Goal: Information Seeking & Learning: Learn about a topic

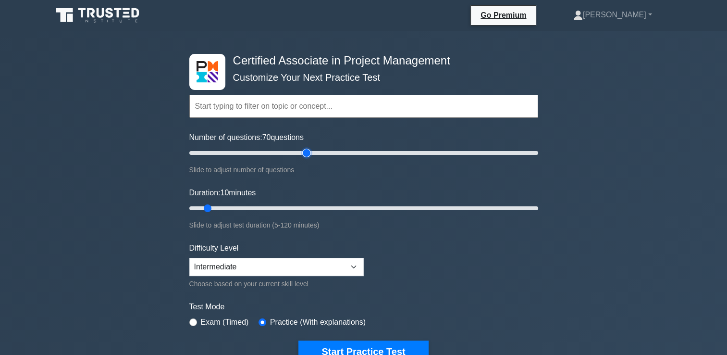
click at [302, 149] on input "Number of questions: 70 questions" at bounding box center [363, 153] width 349 height 12
type input "75"
click at [313, 150] on input "Number of questions: 70 questions" at bounding box center [363, 153] width 349 height 12
click at [384, 208] on input "Duration: 70 minutes" at bounding box center [363, 208] width 349 height 12
click at [475, 209] on input "Duration: 100 minutes" at bounding box center [363, 208] width 349 height 12
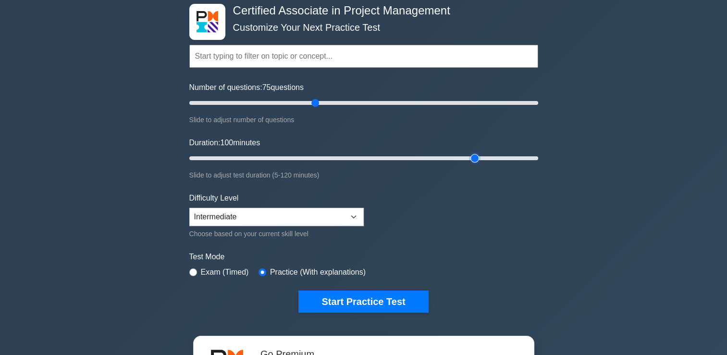
scroll to position [50, 0]
click at [436, 155] on input "Duration: 85 minutes" at bounding box center [363, 158] width 349 height 12
type input "100"
click at [472, 159] on input "Duration: 100 minutes" at bounding box center [363, 158] width 349 height 12
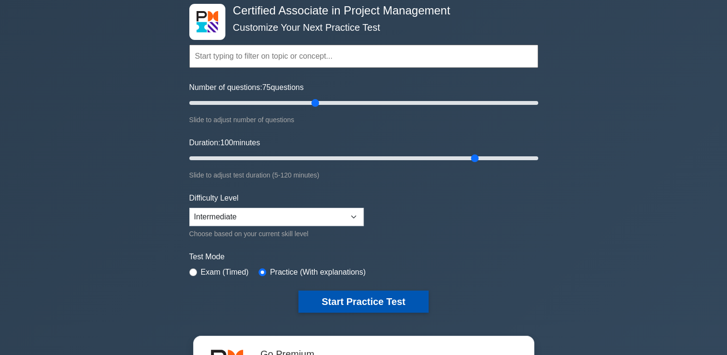
click at [383, 297] on button "Start Practice Test" at bounding box center [363, 301] width 130 height 22
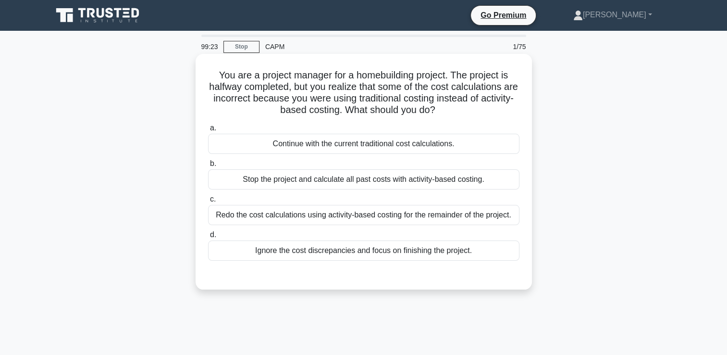
click at [370, 222] on div "Redo the cost calculations using activity-based costing for the remainder of th…" at bounding box center [363, 215] width 311 height 20
click at [208, 202] on input "c. Redo the cost calculations using activity-based costing for the remainder of…" at bounding box center [208, 199] width 0 height 6
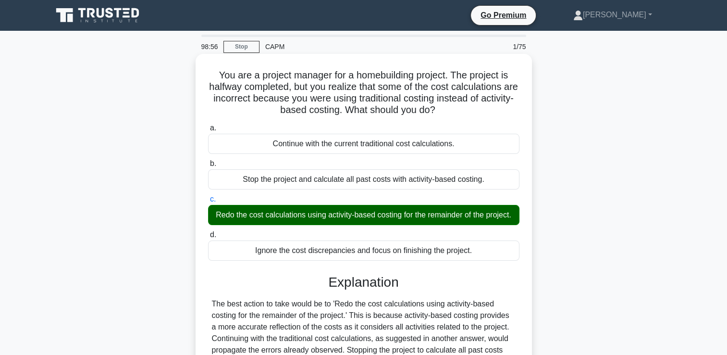
scroll to position [164, 0]
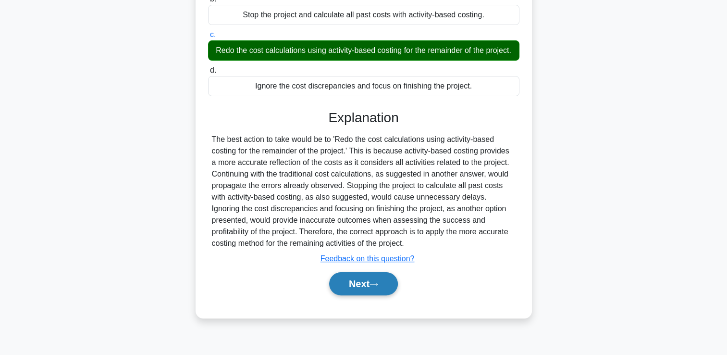
click at [383, 287] on button "Next" at bounding box center [363, 283] width 69 height 23
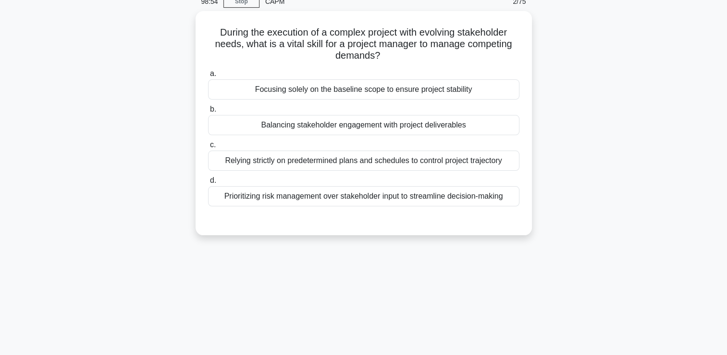
scroll to position [24, 0]
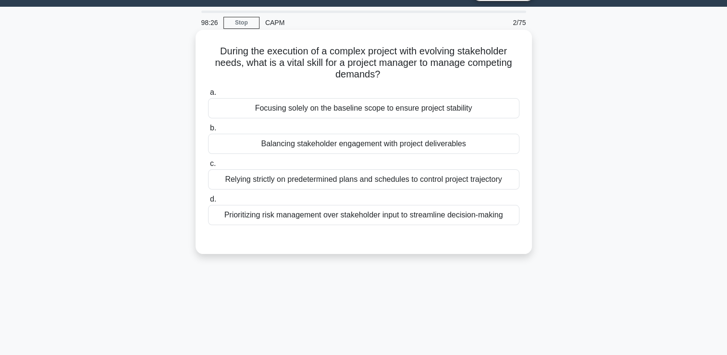
click at [483, 145] on div "Balancing stakeholder engagement with project deliverables" at bounding box center [363, 144] width 311 height 20
click at [208, 131] on input "b. Balancing stakeholder engagement with project deliverables" at bounding box center [208, 128] width 0 height 6
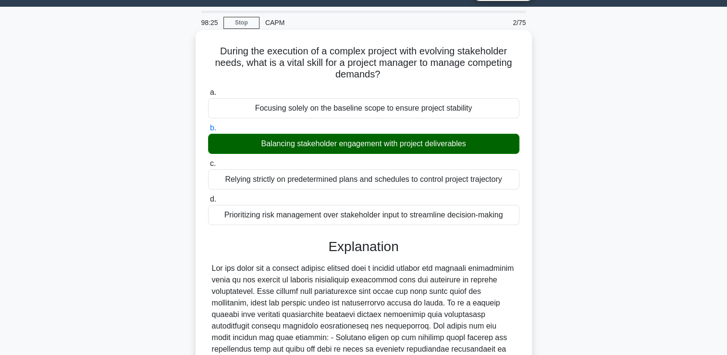
scroll to position [179, 0]
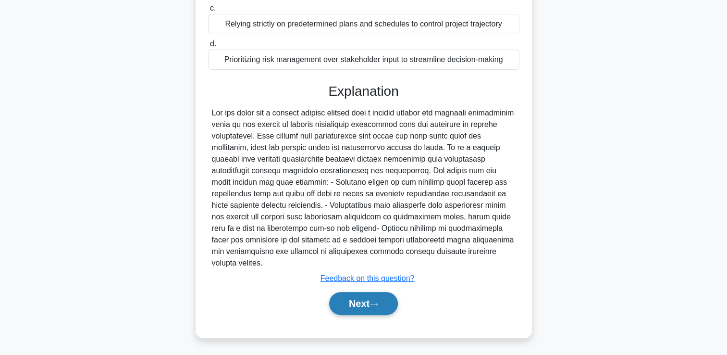
click at [382, 311] on button "Next" at bounding box center [363, 303] width 69 height 23
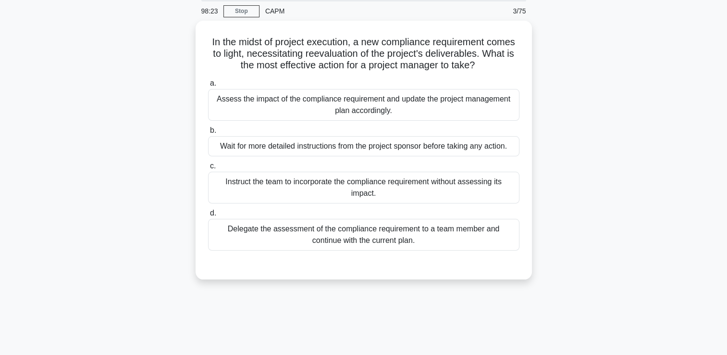
scroll to position [0, 0]
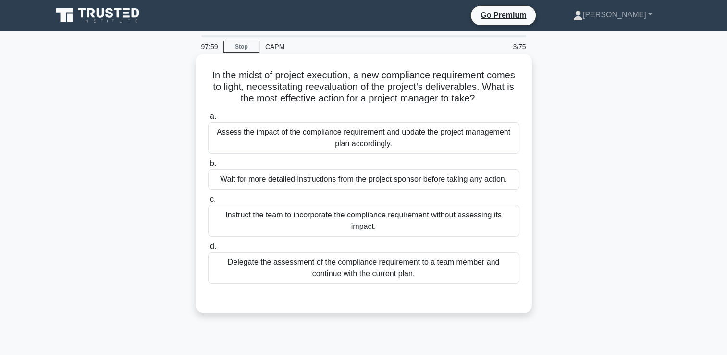
click at [505, 116] on label "a. Assess the impact of the compliance requirement and update the project manag…" at bounding box center [363, 132] width 311 height 43
click at [208, 116] on input "a. Assess the impact of the compliance requirement and update the project manag…" at bounding box center [208, 116] width 0 height 6
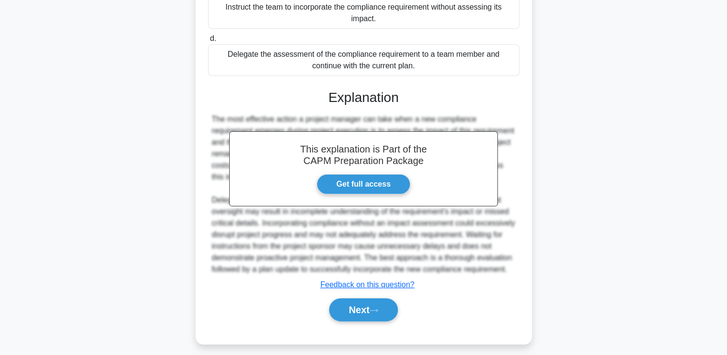
scroll to position [214, 0]
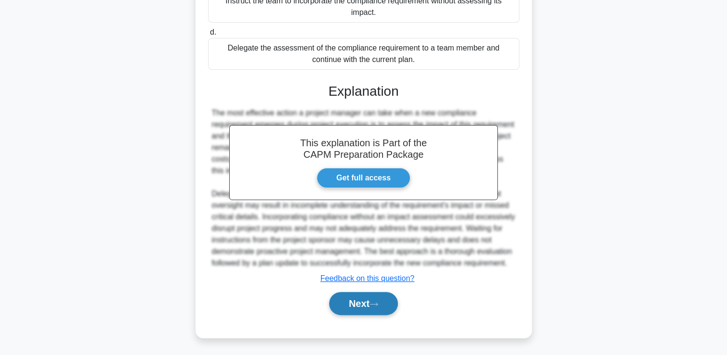
click at [385, 299] on button "Next" at bounding box center [363, 303] width 69 height 23
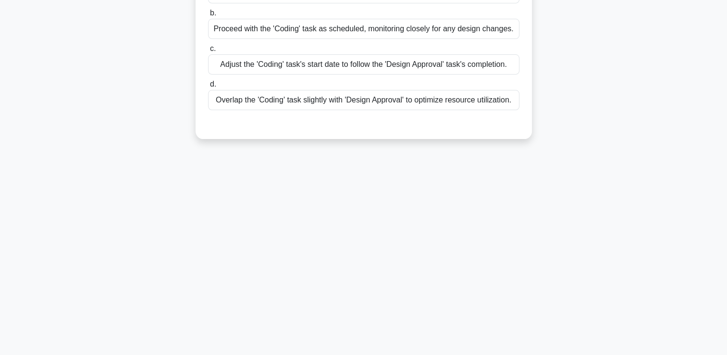
scroll to position [0, 0]
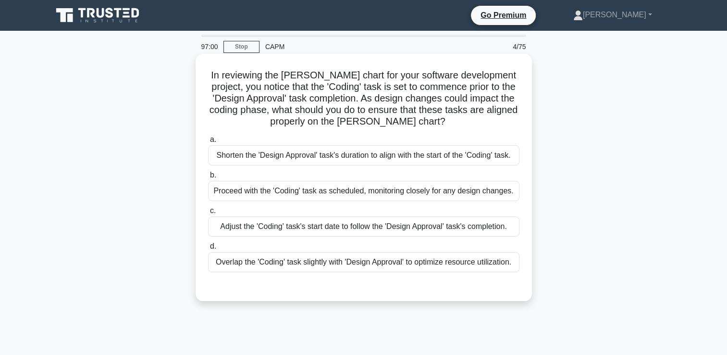
click at [476, 263] on div "Overlap the 'Coding' task slightly with 'Design Approval' to optimize resource …" at bounding box center [363, 262] width 311 height 20
click at [208, 249] on input "d. Overlap the 'Coding' task slightly with 'Design Approval' to optimize resour…" at bounding box center [208, 246] width 0 height 6
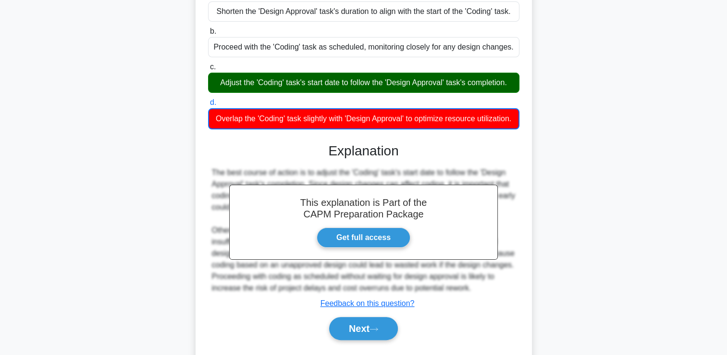
scroll to position [146, 0]
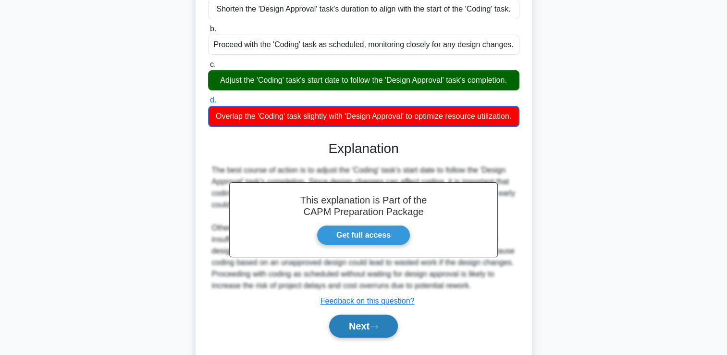
click at [385, 334] on button "Next" at bounding box center [363, 325] width 69 height 23
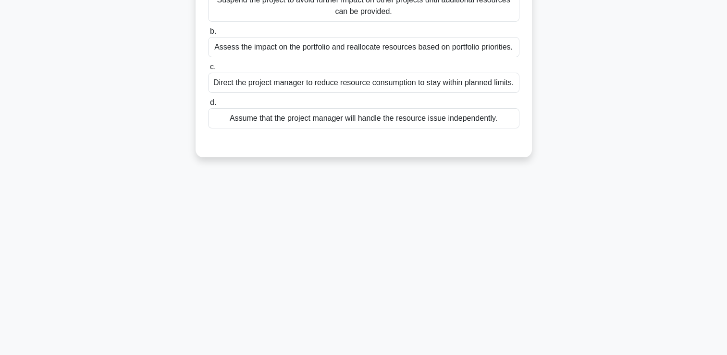
scroll to position [0, 0]
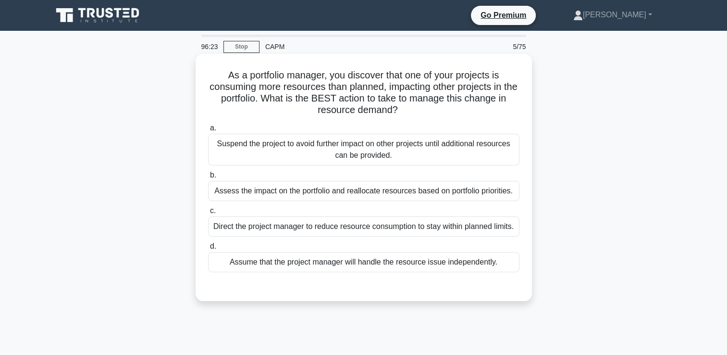
click at [512, 195] on div "Assess the impact on the portfolio and reallocate resources based on portfolio …" at bounding box center [363, 191] width 311 height 20
click at [208, 178] on input "b. Assess the impact on the portfolio and reallocate resources based on portfol…" at bounding box center [208, 175] width 0 height 6
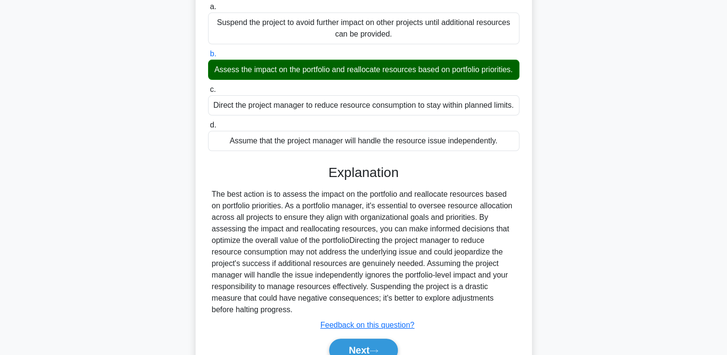
scroll to position [179, 0]
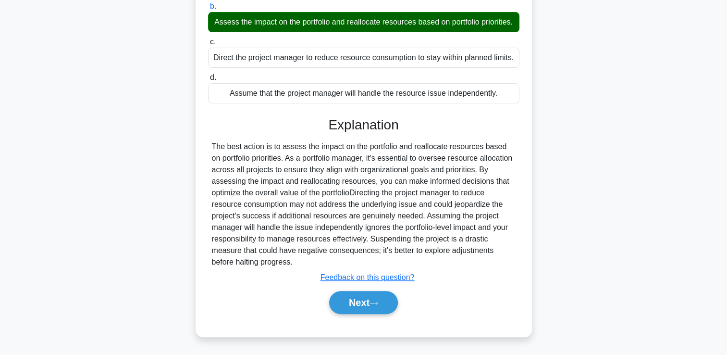
click at [389, 291] on div "Next" at bounding box center [363, 302] width 315 height 23
click at [378, 301] on icon at bounding box center [374, 302] width 9 height 5
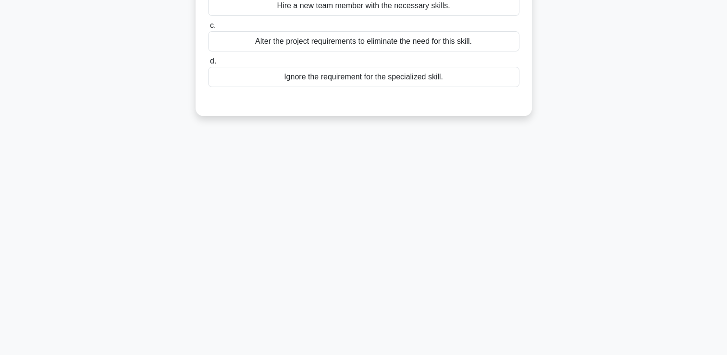
scroll to position [0, 0]
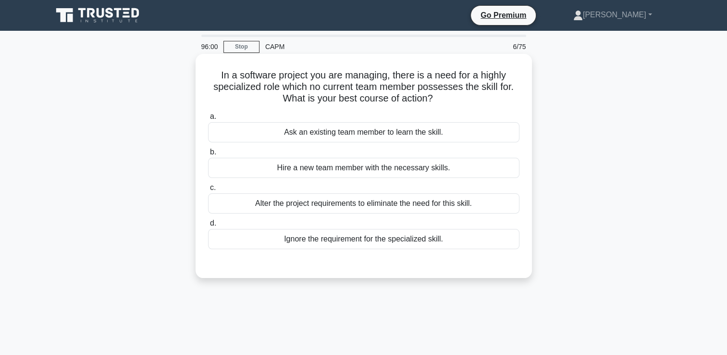
click at [470, 136] on div "Ask an existing team member to learn the skill." at bounding box center [363, 132] width 311 height 20
click at [208, 120] on input "a. Ask an existing team member to learn the skill." at bounding box center [208, 116] width 0 height 6
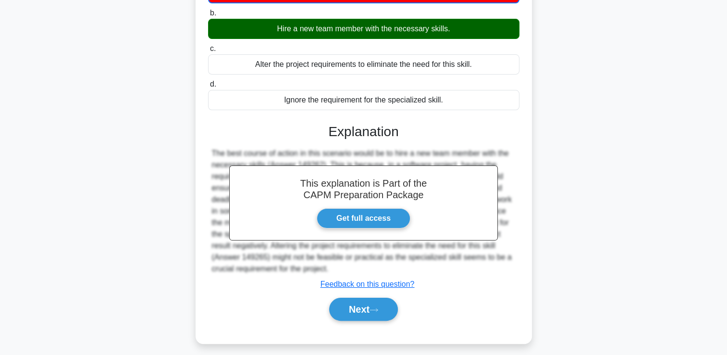
scroll to position [164, 0]
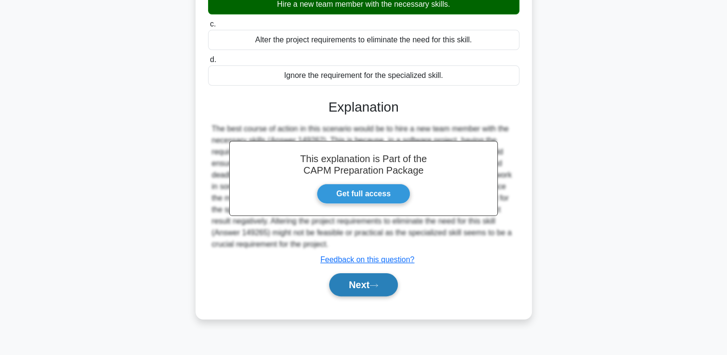
click at [377, 276] on button "Next" at bounding box center [363, 284] width 69 height 23
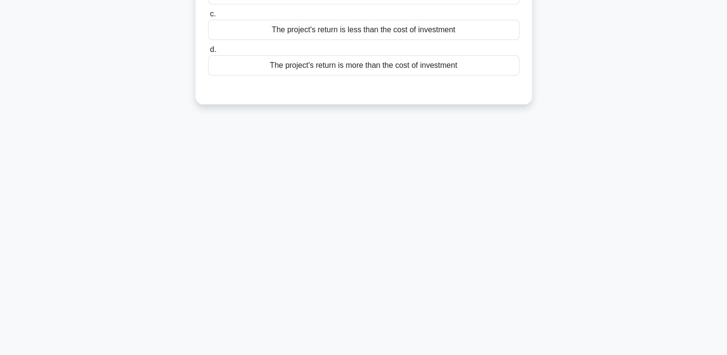
scroll to position [0, 0]
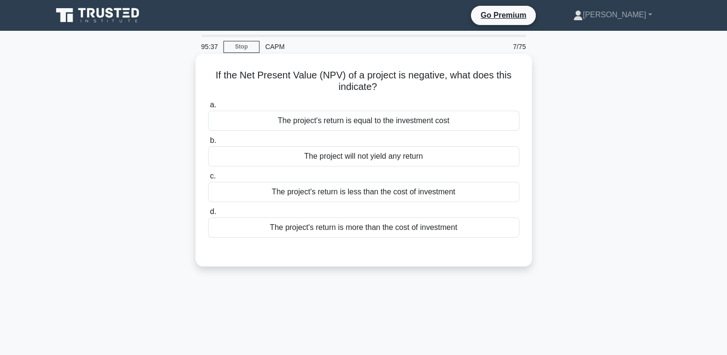
click at [421, 197] on div "The project's return is less than the cost of investment" at bounding box center [363, 192] width 311 height 20
click at [208, 179] on input "c. The project's return is less than the cost of investment" at bounding box center [208, 176] width 0 height 6
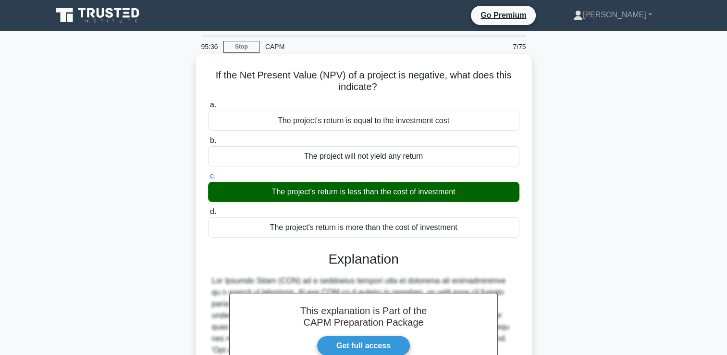
scroll to position [164, 0]
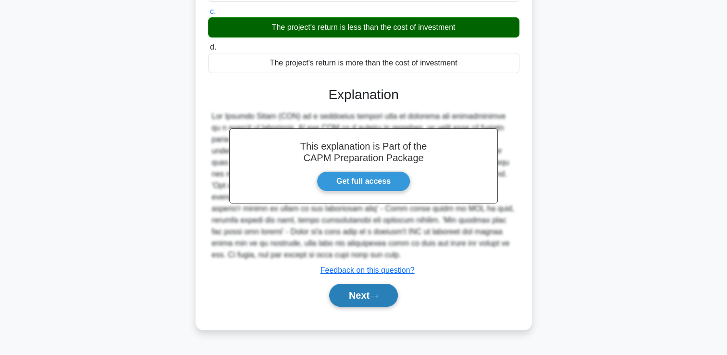
drag, startPoint x: 358, startPoint y: 279, endPoint x: 342, endPoint y: 288, distance: 18.5
click at [342, 288] on button "Next" at bounding box center [363, 295] width 69 height 23
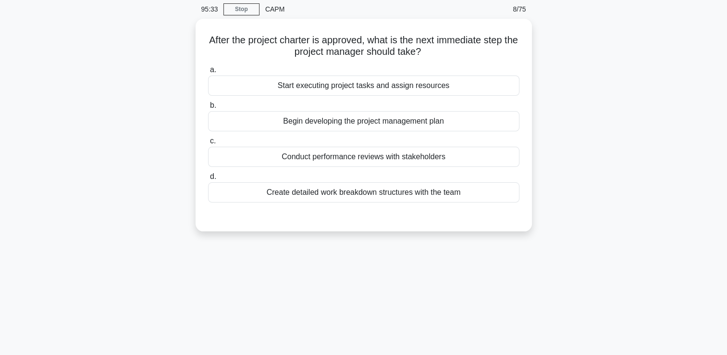
scroll to position [0, 0]
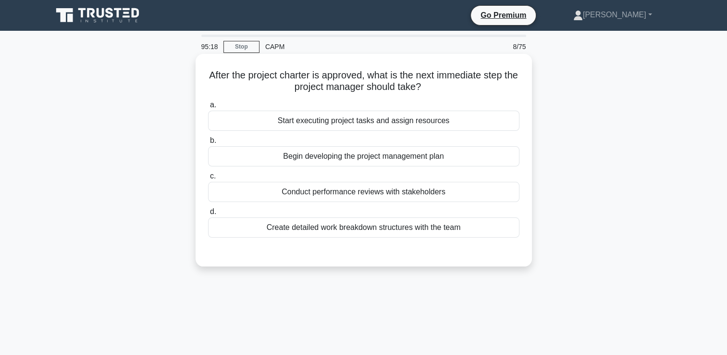
click at [401, 157] on div "Begin developing the project management plan" at bounding box center [363, 156] width 311 height 20
click at [208, 144] on input "b. Begin developing the project management plan" at bounding box center [208, 140] width 0 height 6
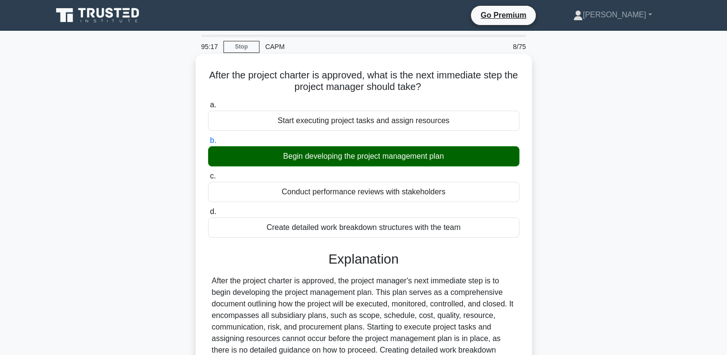
scroll to position [164, 0]
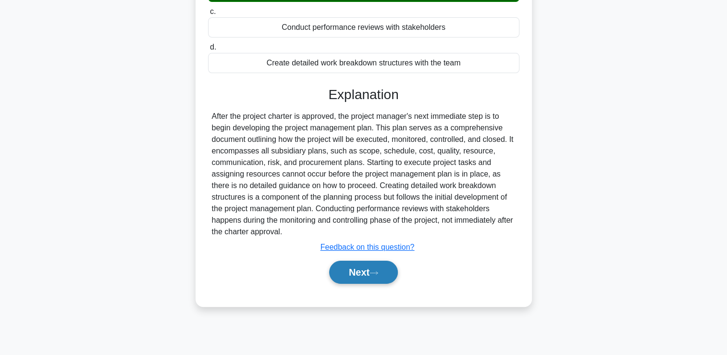
click at [351, 271] on button "Next" at bounding box center [363, 272] width 69 height 23
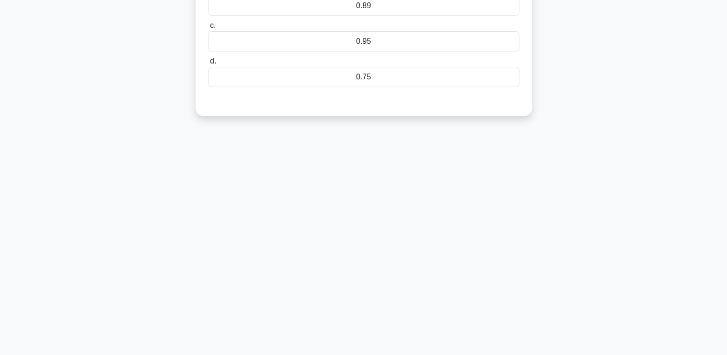
scroll to position [0, 0]
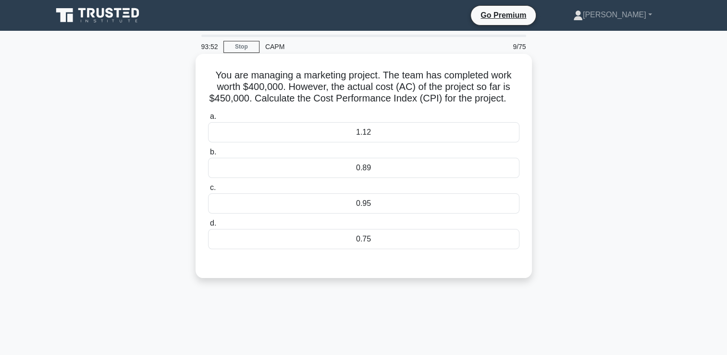
click at [394, 178] on div "0.89" at bounding box center [363, 168] width 311 height 20
click at [208, 155] on input "b. 0.89" at bounding box center [208, 152] width 0 height 6
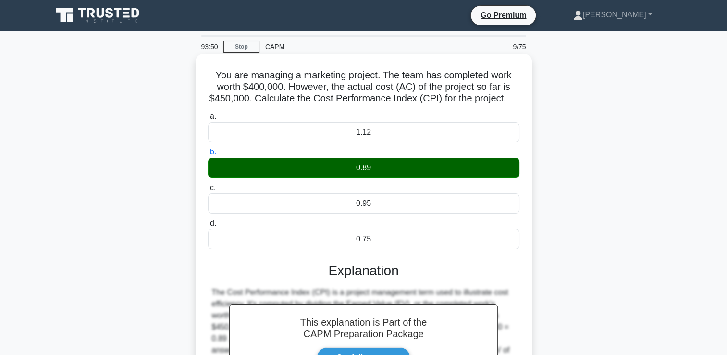
scroll to position [164, 0]
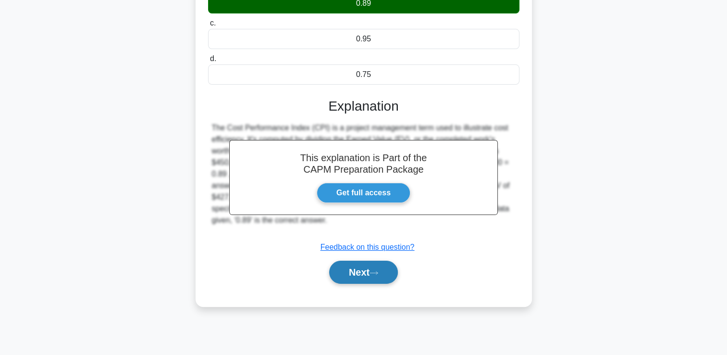
click at [387, 284] on button "Next" at bounding box center [363, 272] width 69 height 23
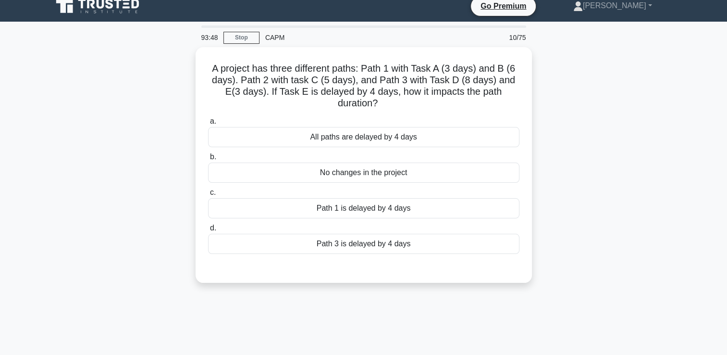
scroll to position [0, 0]
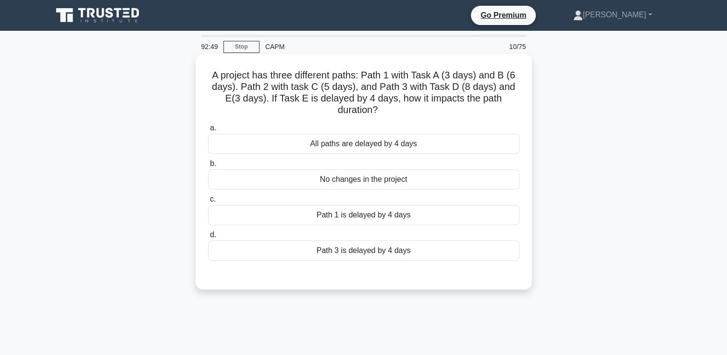
click at [389, 254] on div "Path 3 is delayed by 4 days" at bounding box center [363, 250] width 311 height 20
click at [208, 238] on input "d. Path 3 is delayed by 4 days" at bounding box center [208, 235] width 0 height 6
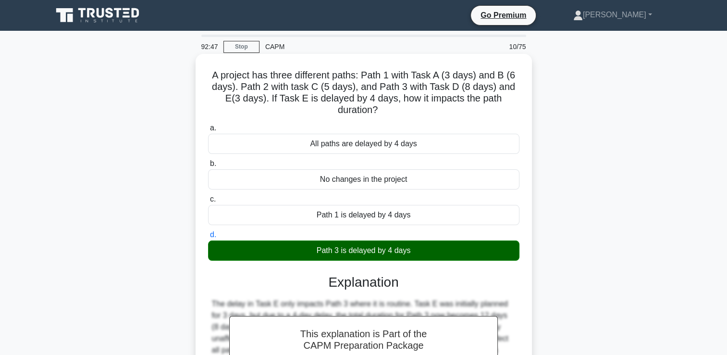
scroll to position [164, 0]
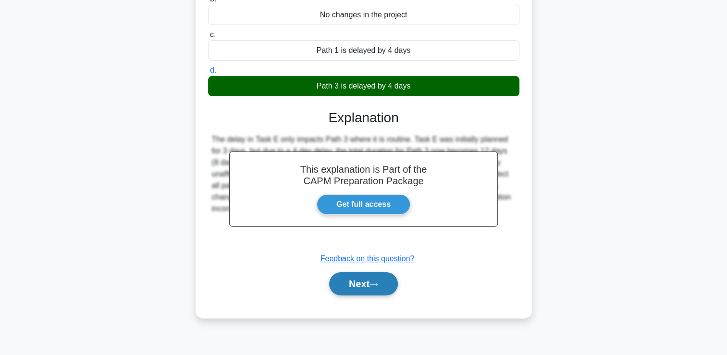
click at [364, 289] on button "Next" at bounding box center [363, 283] width 69 height 23
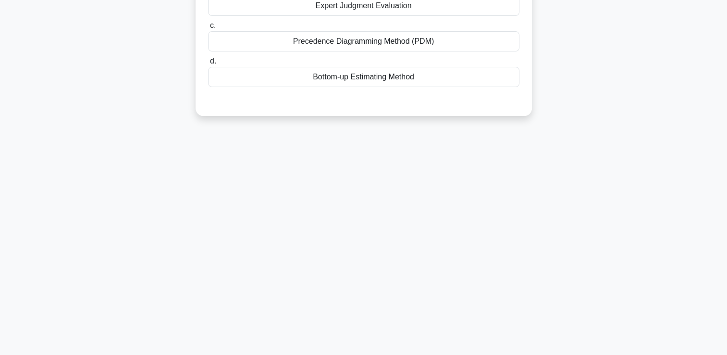
scroll to position [0, 0]
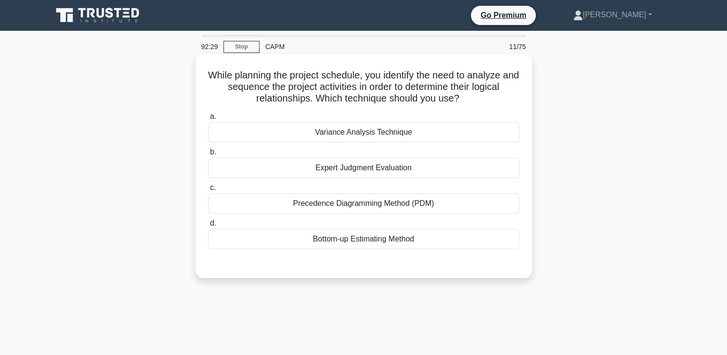
click at [372, 209] on div "Precedence Diagramming Method (PDM)" at bounding box center [363, 203] width 311 height 20
click at [208, 191] on input "c. Precedence Diagramming Method (PDM)" at bounding box center [208, 188] width 0 height 6
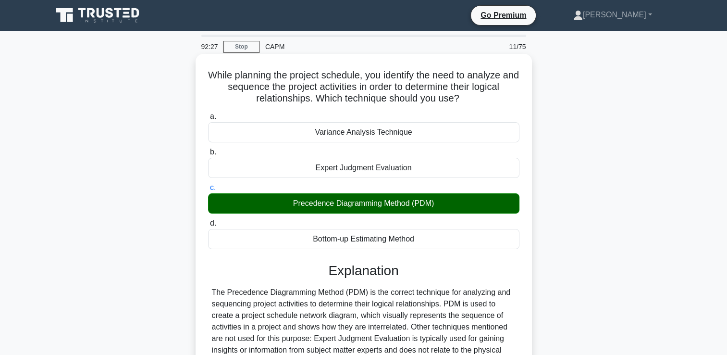
scroll to position [164, 0]
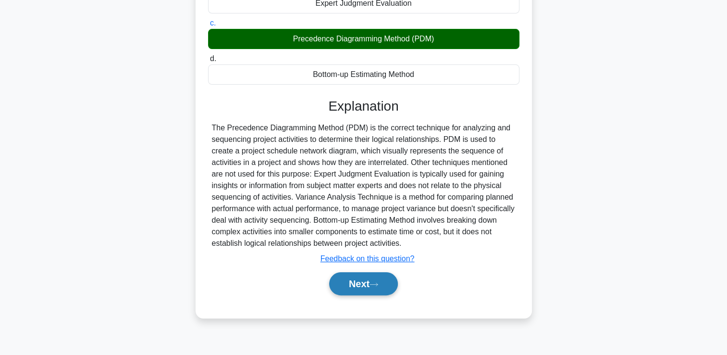
click at [380, 288] on button "Next" at bounding box center [363, 283] width 69 height 23
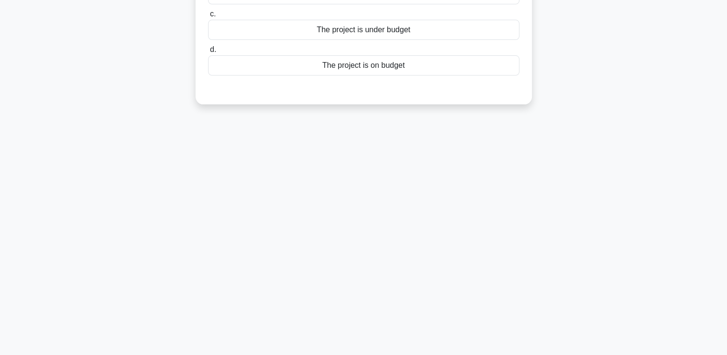
scroll to position [0, 0]
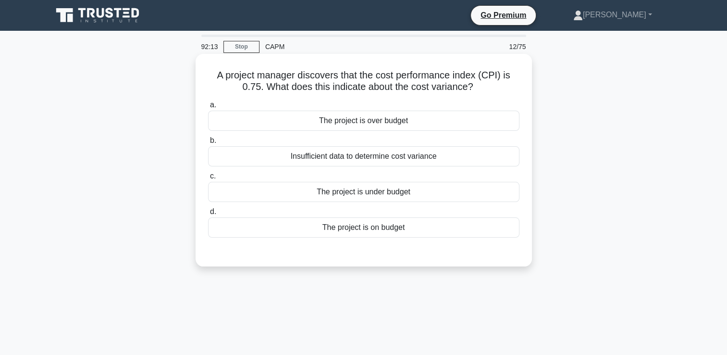
click at [456, 120] on div "The project is over budget" at bounding box center [363, 121] width 311 height 20
click at [208, 108] on input "a. The project is over budget" at bounding box center [208, 105] width 0 height 6
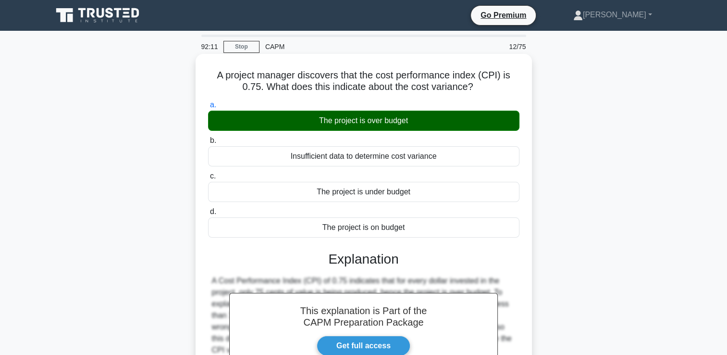
scroll to position [164, 0]
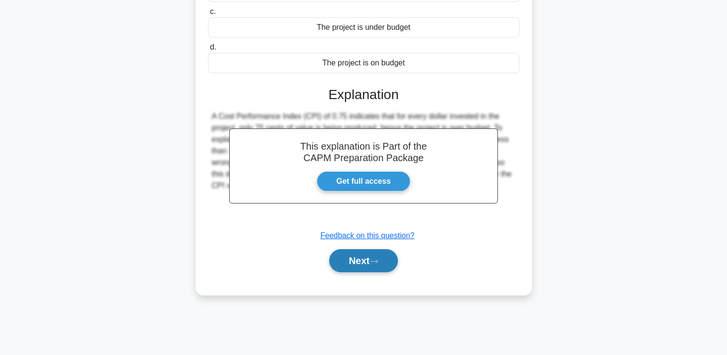
click at [367, 268] on button "Next" at bounding box center [363, 260] width 69 height 23
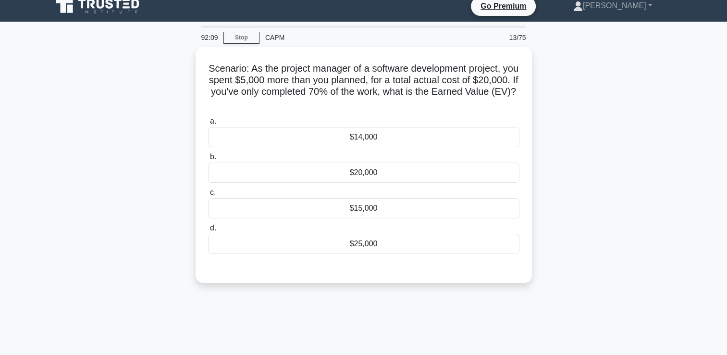
scroll to position [0, 0]
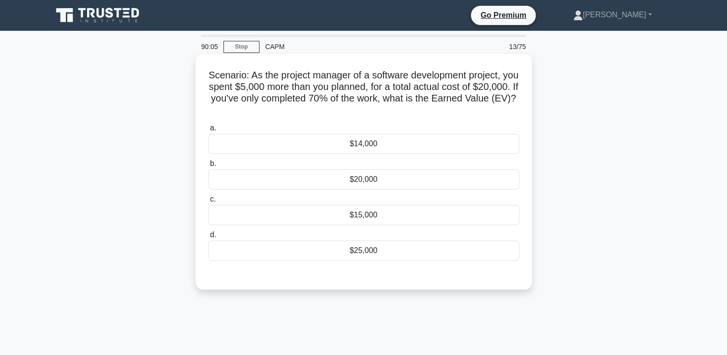
click at [483, 221] on div "$15,000" at bounding box center [363, 215] width 311 height 20
click at [208, 202] on input "c. $15,000" at bounding box center [208, 199] width 0 height 6
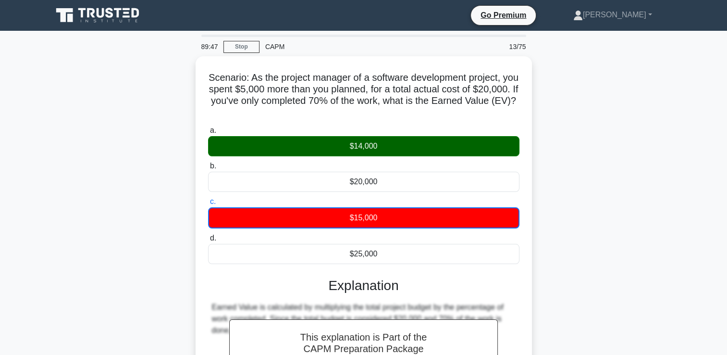
drag, startPoint x: 388, startPoint y: 112, endPoint x: 186, endPoint y: 80, distance: 204.9
click at [186, 80] on div "Scenario: As the project manager of a software development project, you spent $…" at bounding box center [364, 276] width 634 height 441
copy h5 "Scenario: As the project manager of a software development project, you spent $…"
click at [571, 107] on div "Scenario: As the project manager of a software development project, you spent $…" at bounding box center [364, 276] width 634 height 441
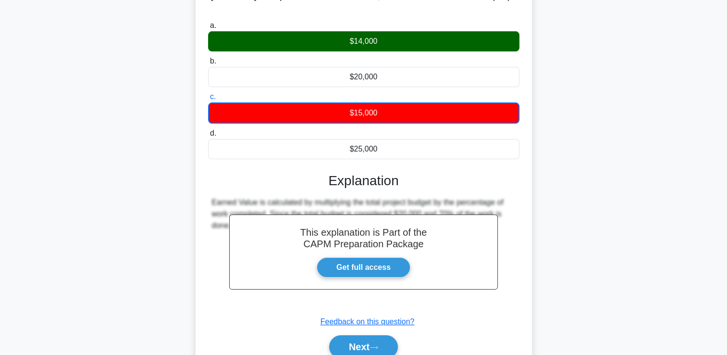
scroll to position [164, 0]
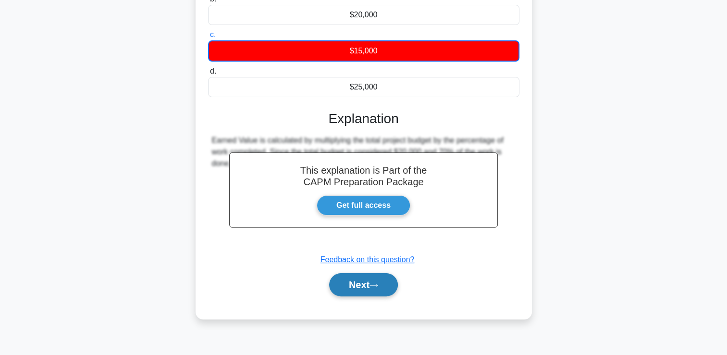
click at [378, 285] on icon at bounding box center [374, 285] width 8 height 3
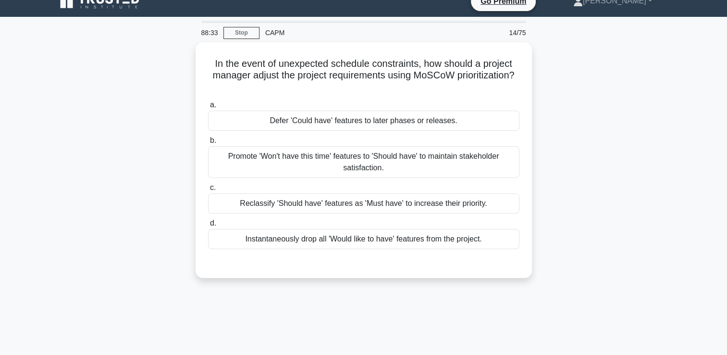
scroll to position [0, 0]
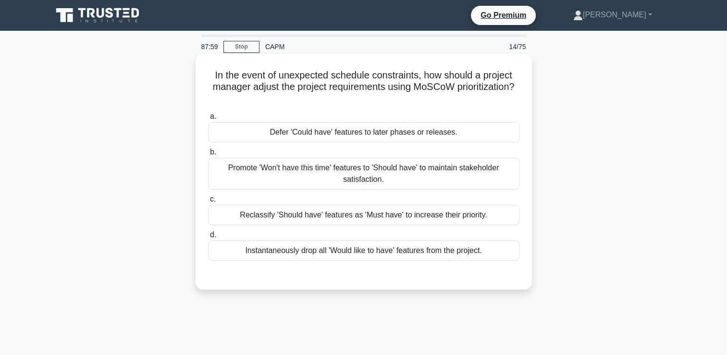
click at [492, 132] on div "Defer 'Could have' features to later phases or releases." at bounding box center [363, 132] width 311 height 20
click at [208, 120] on input "a. Defer 'Could have' features to later phases or releases." at bounding box center [208, 116] width 0 height 6
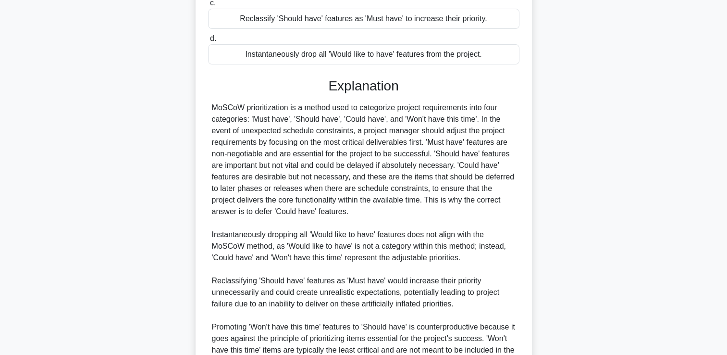
scroll to position [295, 0]
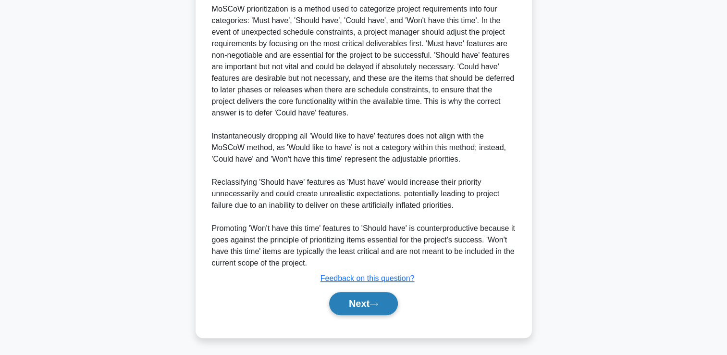
click at [371, 303] on button "Next" at bounding box center [363, 303] width 69 height 23
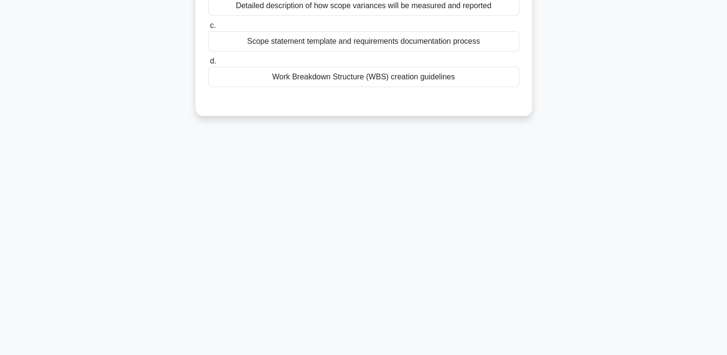
scroll to position [0, 0]
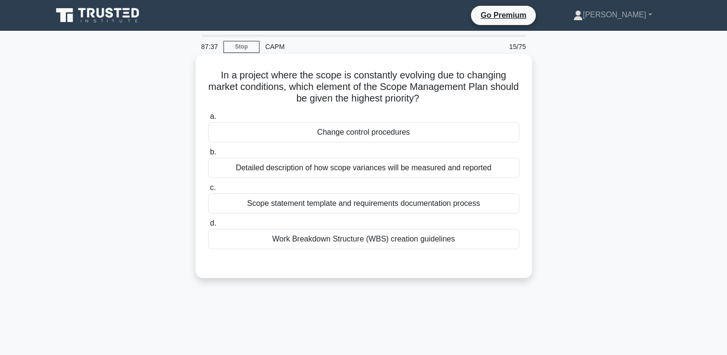
click at [490, 172] on div "Detailed description of how scope variances will be measured and reported" at bounding box center [363, 168] width 311 height 20
click at [208, 155] on input "b. Detailed description of how scope variances will be measured and reported" at bounding box center [208, 152] width 0 height 6
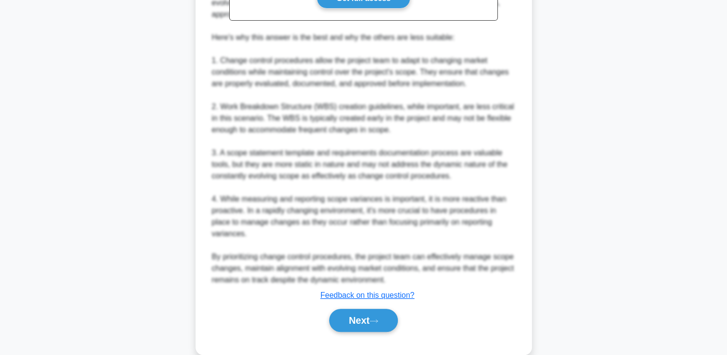
scroll to position [376, 0]
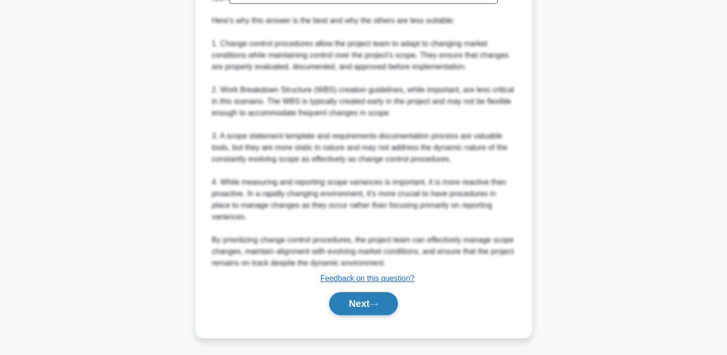
click at [369, 309] on button "Next" at bounding box center [363, 303] width 69 height 23
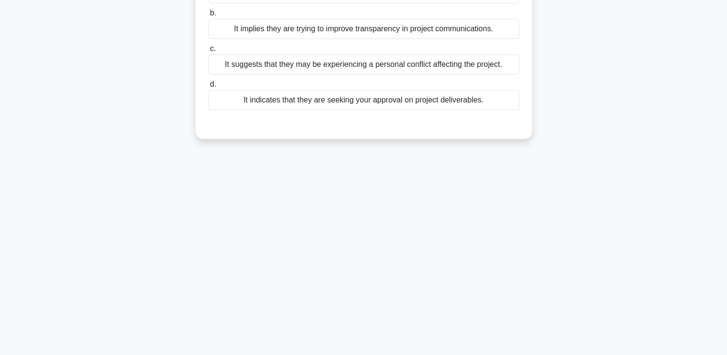
scroll to position [0, 0]
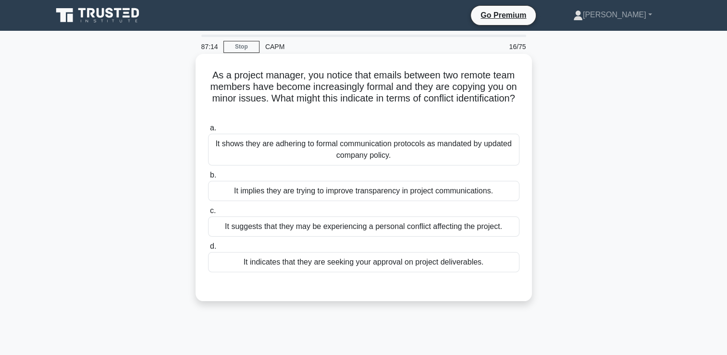
click at [443, 224] on div "It suggests that they may be experiencing a personal conflict affecting the pro…" at bounding box center [363, 226] width 311 height 20
click at [208, 214] on input "c. It suggests that they may be experiencing a personal conflict affecting the …" at bounding box center [208, 211] width 0 height 6
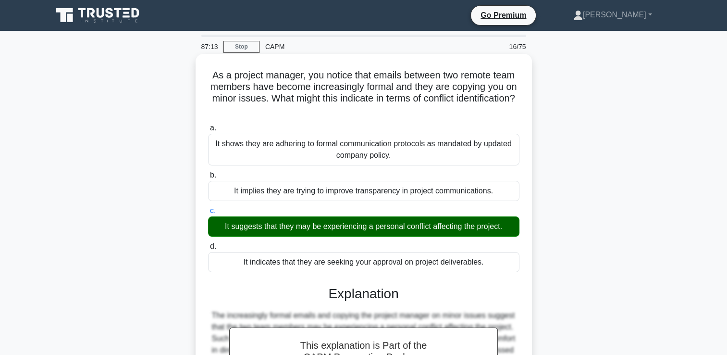
scroll to position [164, 0]
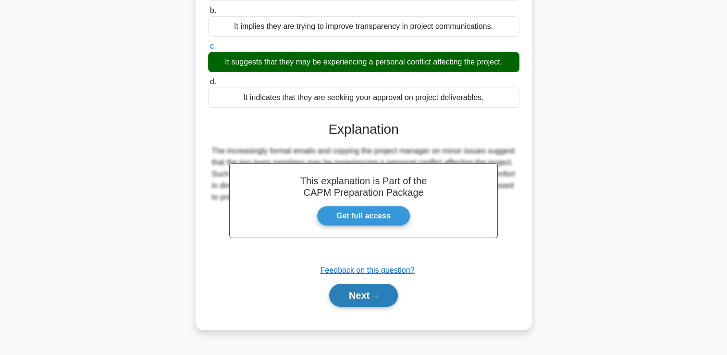
click at [378, 293] on icon at bounding box center [374, 295] width 9 height 5
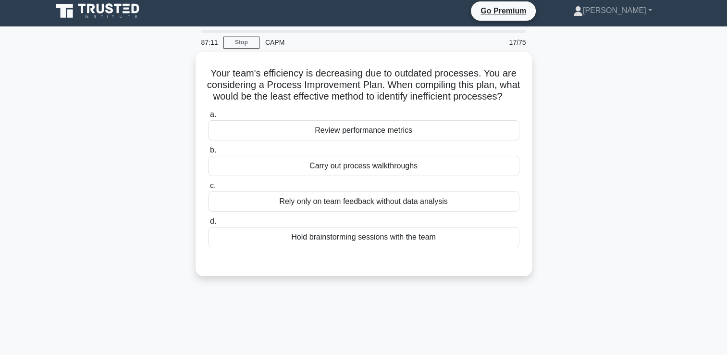
scroll to position [0, 0]
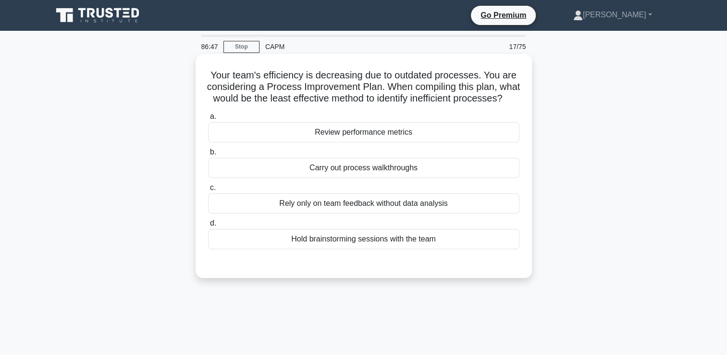
click at [456, 213] on div "Rely only on team feedback without data analysis" at bounding box center [363, 203] width 311 height 20
click at [208, 191] on input "c. Rely only on team feedback without data analysis" at bounding box center [208, 188] width 0 height 6
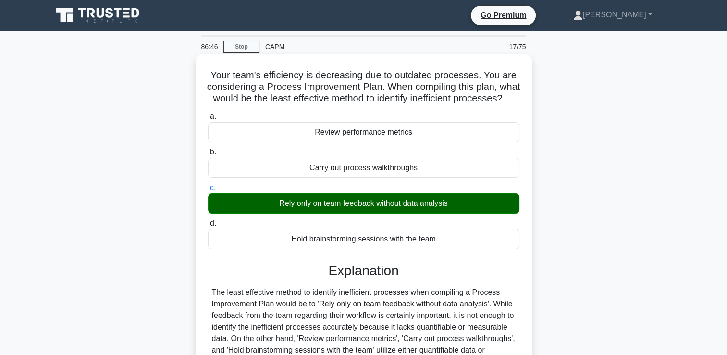
scroll to position [164, 0]
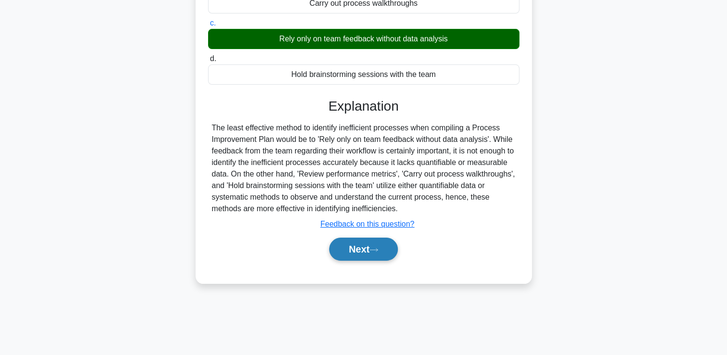
click at [396, 261] on button "Next" at bounding box center [363, 248] width 69 height 23
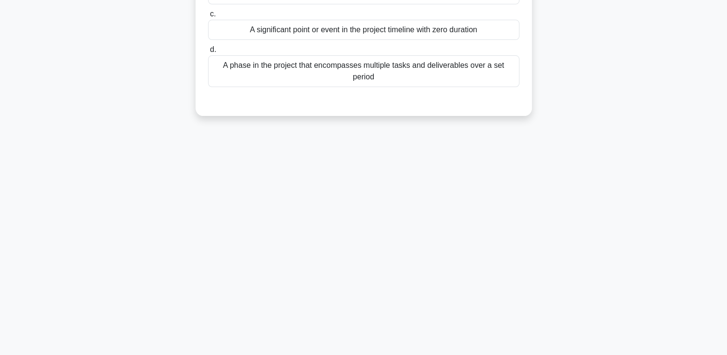
scroll to position [0, 0]
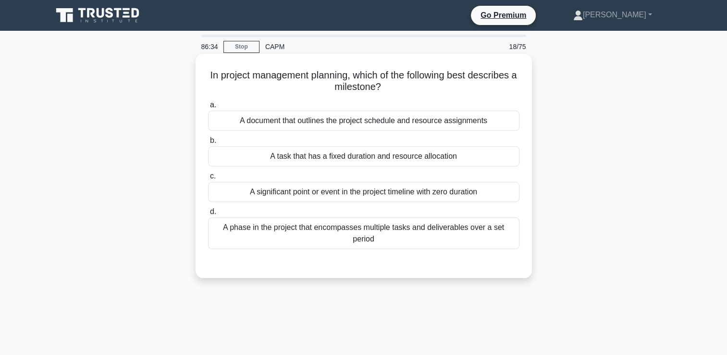
click at [415, 193] on div "A significant point or event in the project timeline with zero duration" at bounding box center [363, 192] width 311 height 20
click at [208, 179] on input "c. A significant point or event in the project timeline with zero duration" at bounding box center [208, 176] width 0 height 6
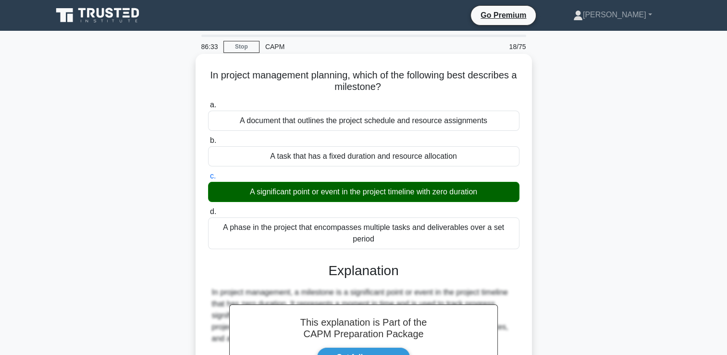
scroll to position [164, 0]
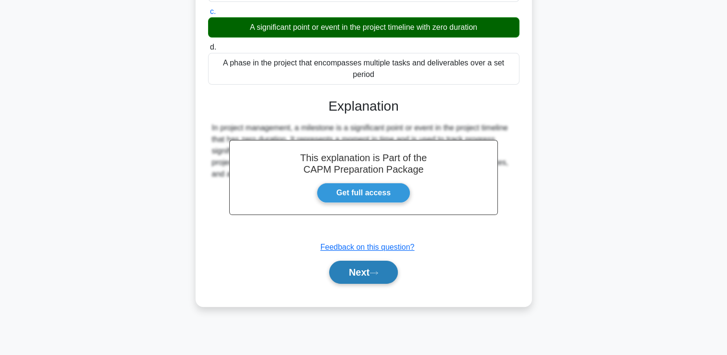
click at [367, 261] on button "Next" at bounding box center [363, 272] width 69 height 23
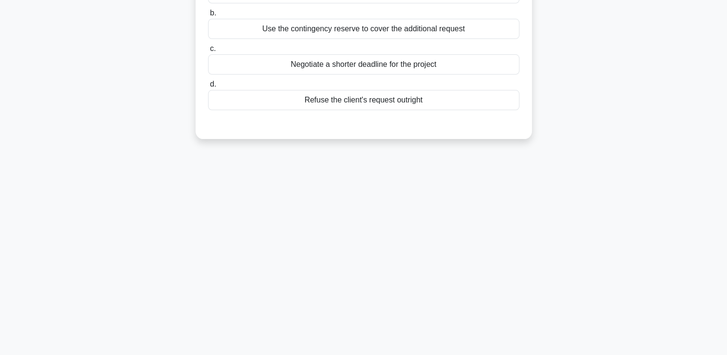
scroll to position [0, 0]
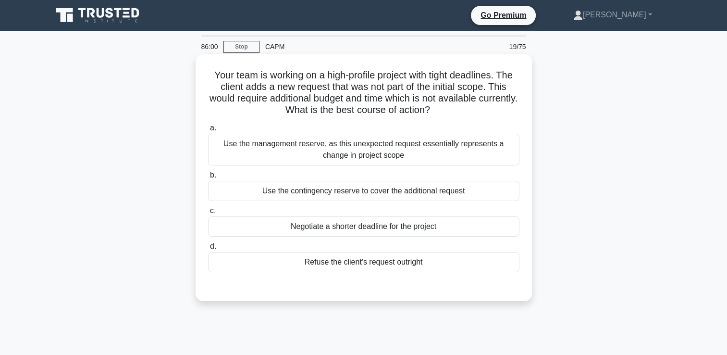
click at [500, 155] on div "Use the management reserve, as this unexpected request essentially represents a…" at bounding box center [363, 150] width 311 height 32
click at [208, 131] on input "a. Use the management reserve, as this unexpected request essentially represent…" at bounding box center [208, 128] width 0 height 6
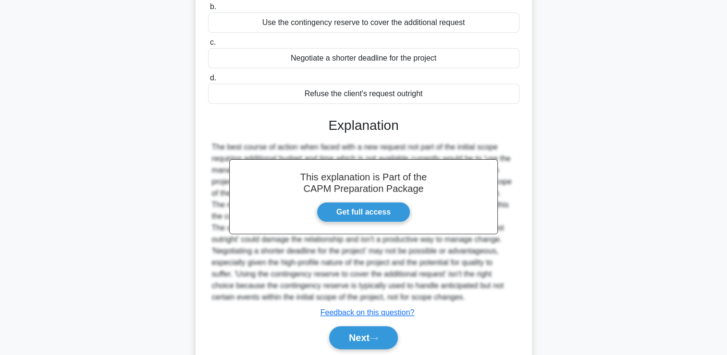
scroll to position [202, 0]
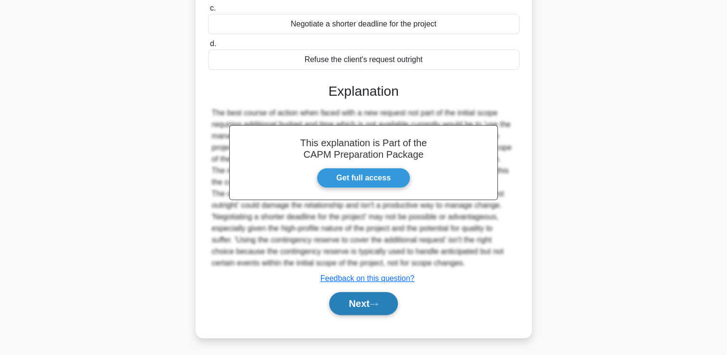
click at [388, 306] on button "Next" at bounding box center [363, 303] width 69 height 23
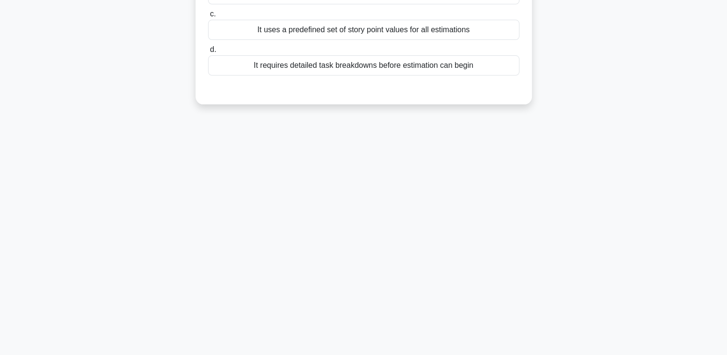
scroll to position [0, 0]
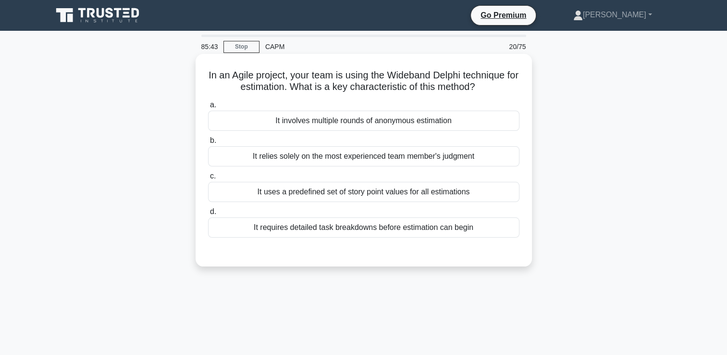
click at [505, 124] on div "It involves multiple rounds of anonymous estimation" at bounding box center [363, 121] width 311 height 20
click at [208, 108] on input "a. It involves multiple rounds of anonymous estimation" at bounding box center [208, 105] width 0 height 6
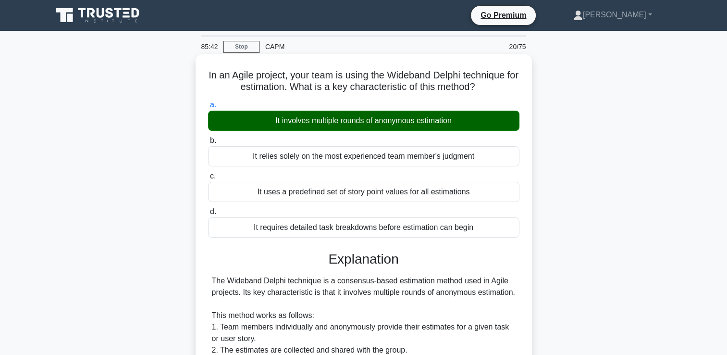
scroll to position [283, 0]
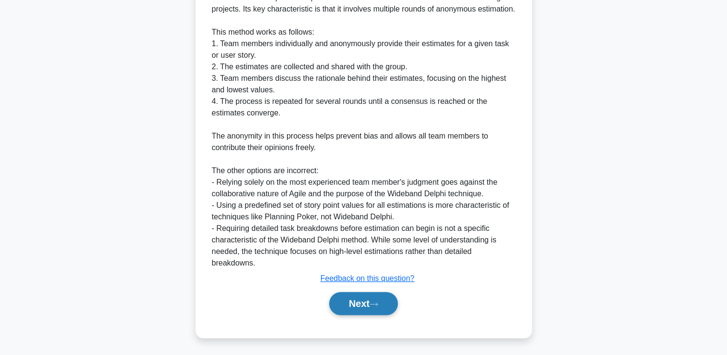
click at [378, 311] on button "Next" at bounding box center [363, 303] width 69 height 23
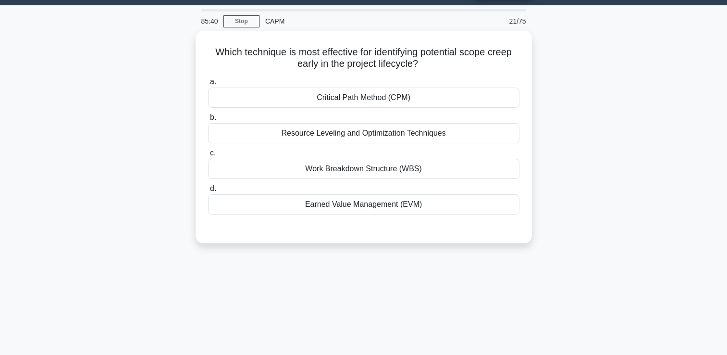
scroll to position [0, 0]
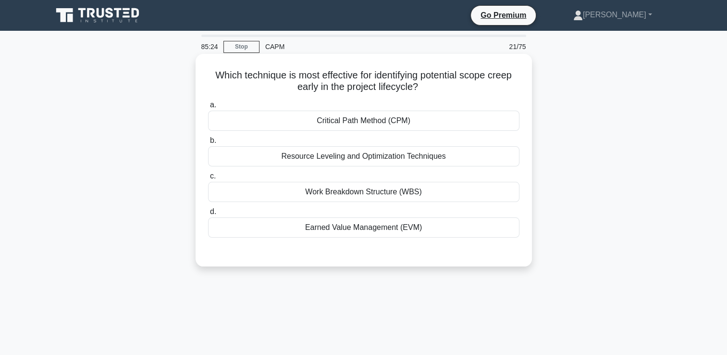
click at [473, 195] on div "Work Breakdown Structure (WBS)" at bounding box center [363, 192] width 311 height 20
click at [208, 179] on input "c. Work Breakdown Structure (WBS)" at bounding box center [208, 176] width 0 height 6
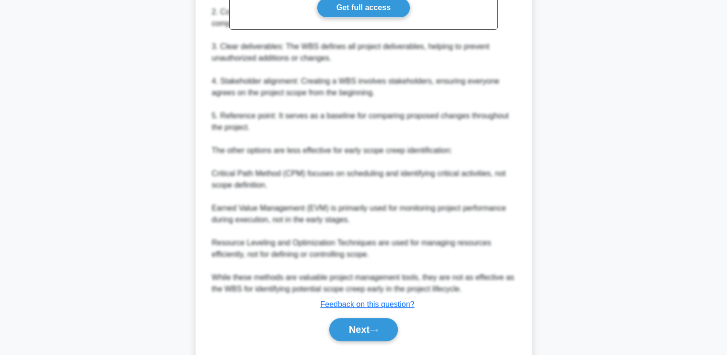
scroll to position [364, 0]
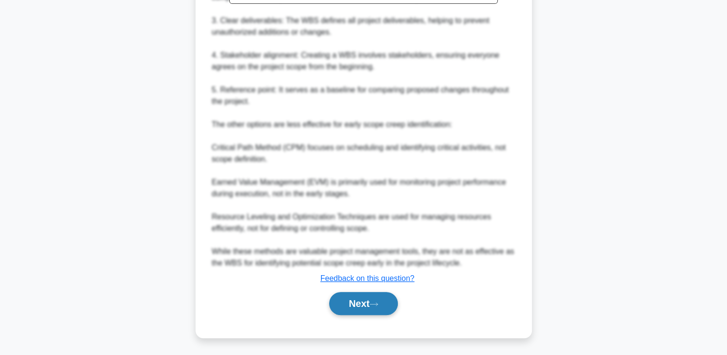
click at [363, 298] on button "Next" at bounding box center [363, 303] width 69 height 23
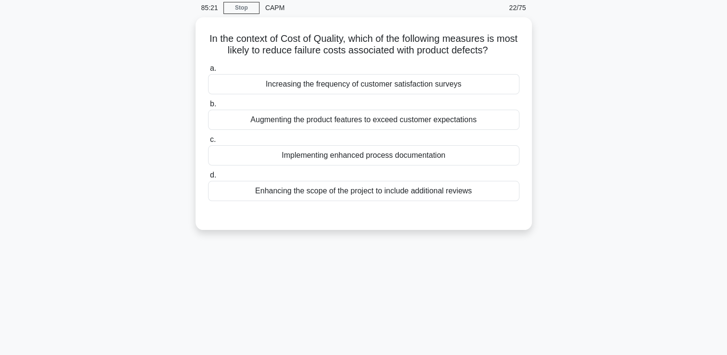
scroll to position [0, 0]
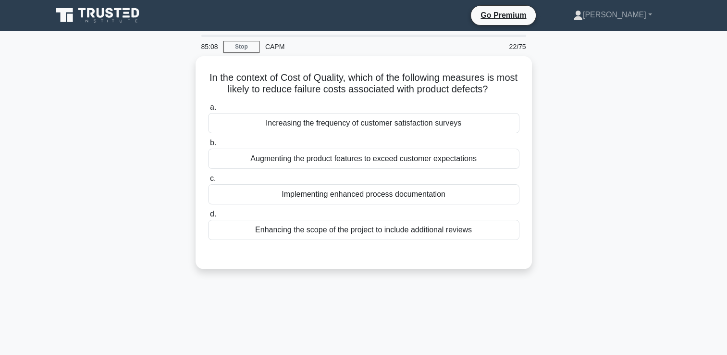
click at [373, 308] on div "85:08 Stop CAPM 22/75 In the context of Cost of Quality, which of the following…" at bounding box center [364, 275] width 634 height 481
click at [356, 326] on div "85:08 Stop CAPM 22/75 In the context of Cost of Quality, which of the following…" at bounding box center [364, 275] width 634 height 481
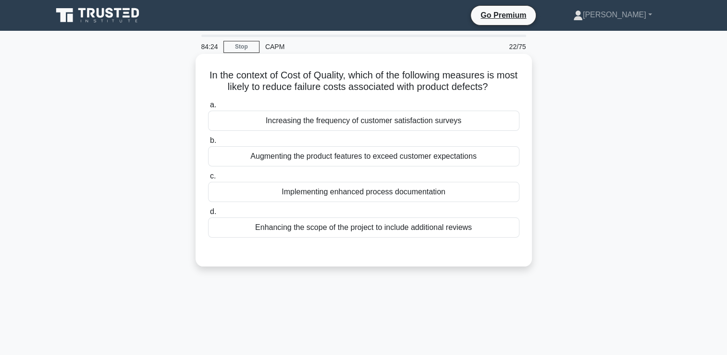
click at [473, 118] on div "Increasing the frequency of customer satisfaction surveys" at bounding box center [363, 121] width 311 height 20
click at [208, 108] on input "a. Increasing the frequency of customer satisfaction surveys" at bounding box center [208, 105] width 0 height 6
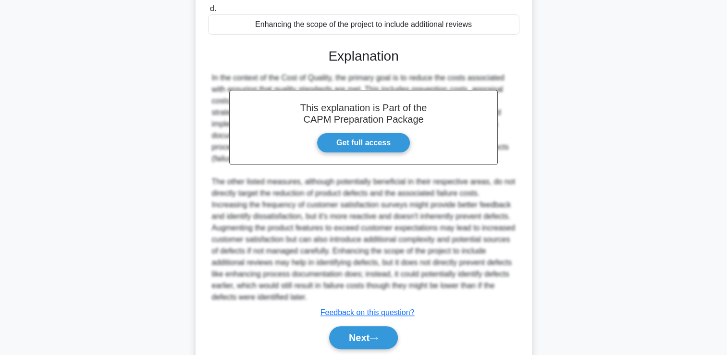
scroll to position [217, 0]
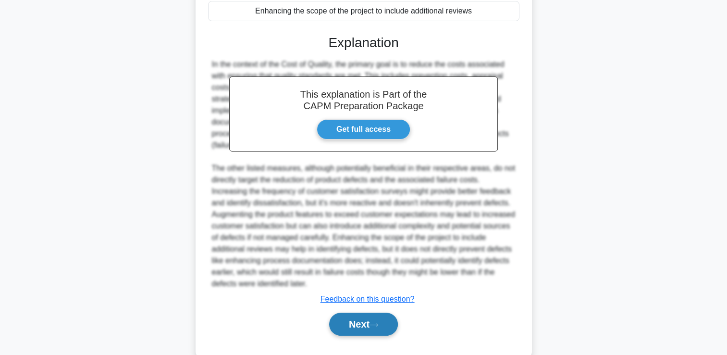
click at [398, 312] on button "Next" at bounding box center [363, 323] width 69 height 23
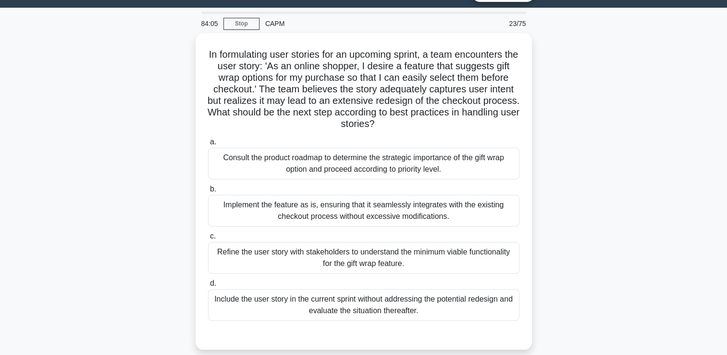
scroll to position [25, 0]
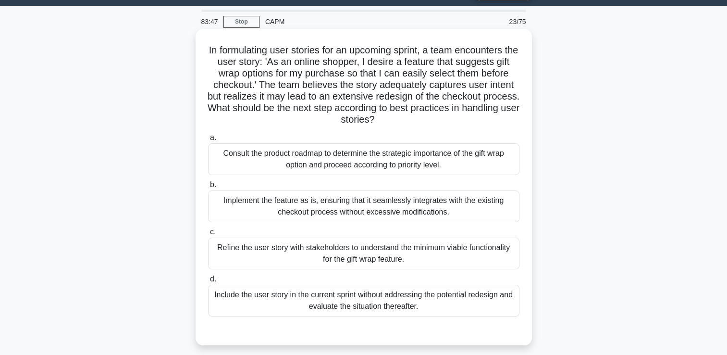
click at [485, 249] on div "Refine the user story with stakeholders to understand the minimum viable functi…" at bounding box center [363, 253] width 311 height 32
click at [208, 235] on input "c. Refine the user story with stakeholders to understand the minimum viable fun…" at bounding box center [208, 232] width 0 height 6
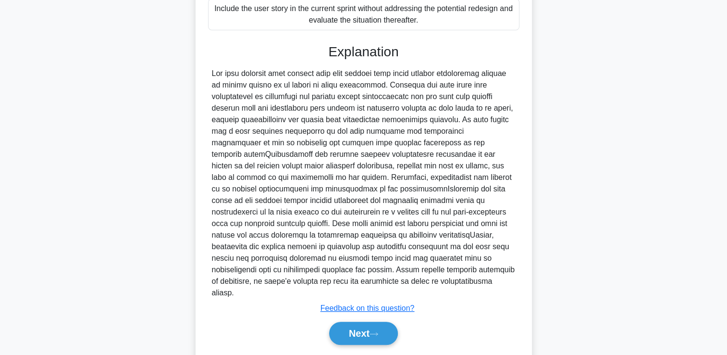
scroll to position [329, 0]
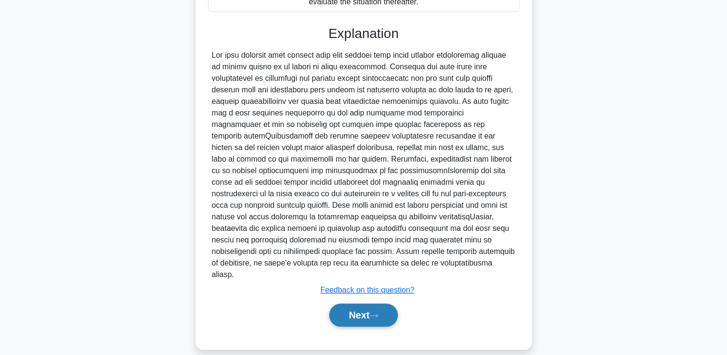
click at [393, 303] on button "Next" at bounding box center [363, 314] width 69 height 23
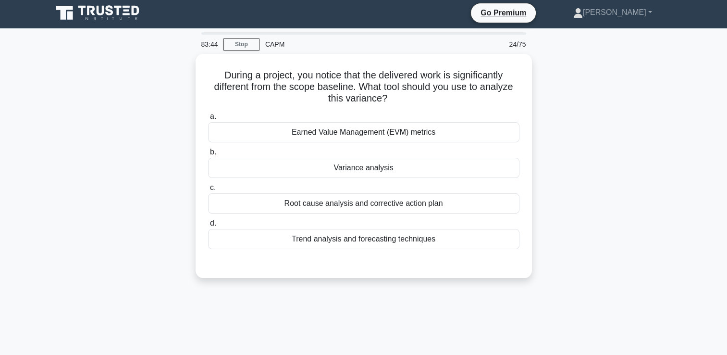
scroll to position [0, 0]
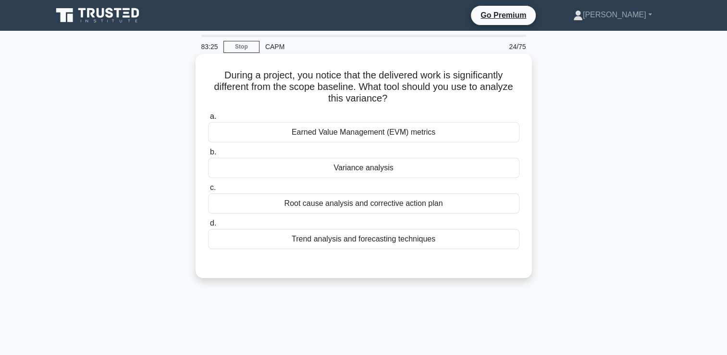
click at [410, 167] on div "Variance analysis" at bounding box center [363, 168] width 311 height 20
click at [208, 155] on input "b. Variance analysis" at bounding box center [208, 152] width 0 height 6
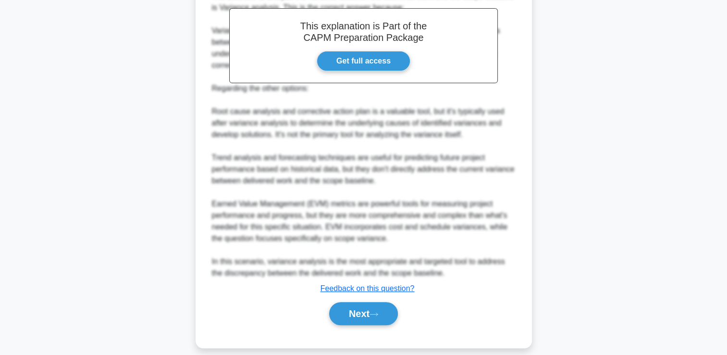
scroll to position [306, 0]
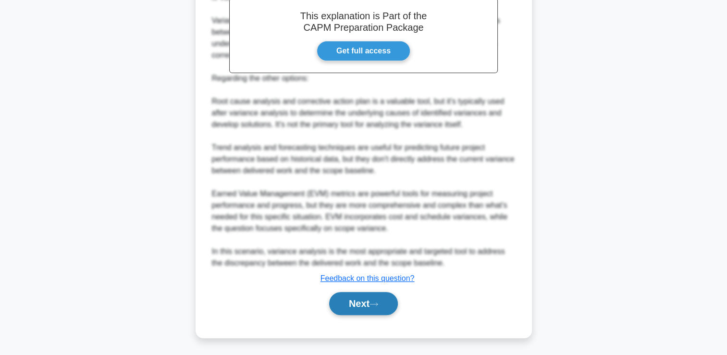
click at [360, 299] on button "Next" at bounding box center [363, 303] width 69 height 23
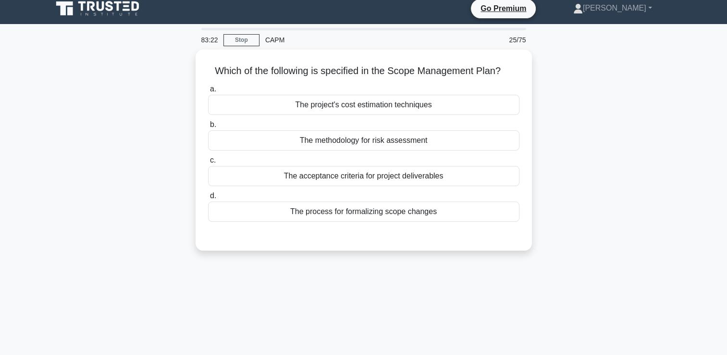
scroll to position [0, 0]
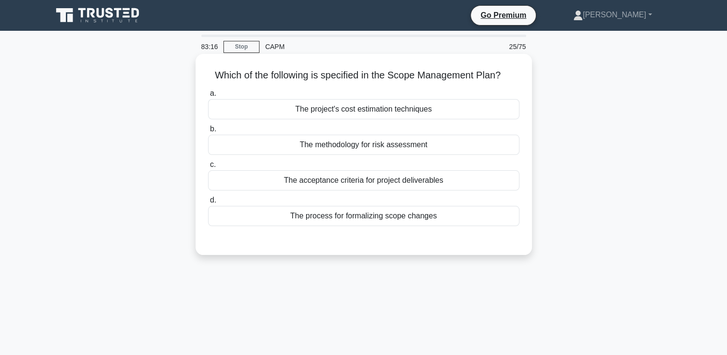
click at [458, 183] on div "The acceptance criteria for project deliverables" at bounding box center [363, 180] width 311 height 20
click at [208, 168] on input "c. The acceptance criteria for project deliverables" at bounding box center [208, 165] width 0 height 6
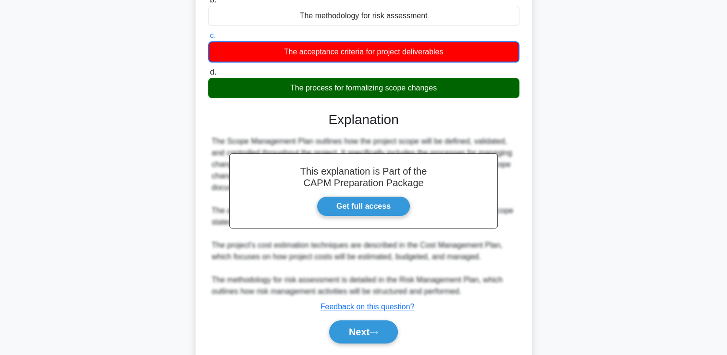
scroll to position [164, 0]
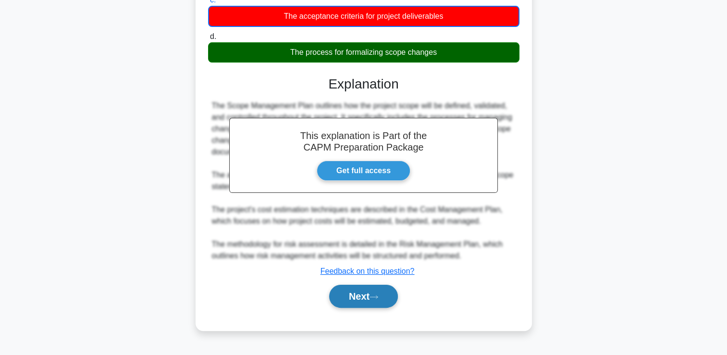
click at [381, 299] on button "Next" at bounding box center [363, 296] width 69 height 23
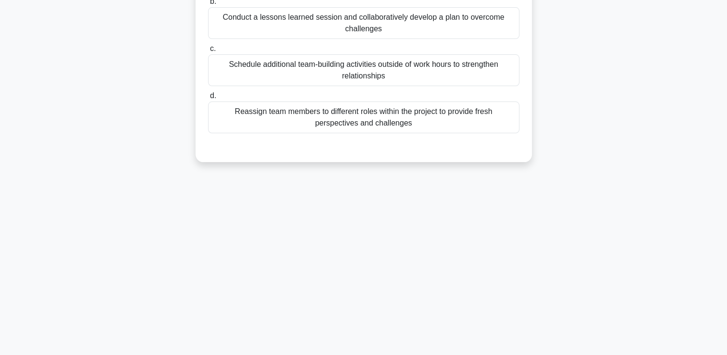
scroll to position [0, 0]
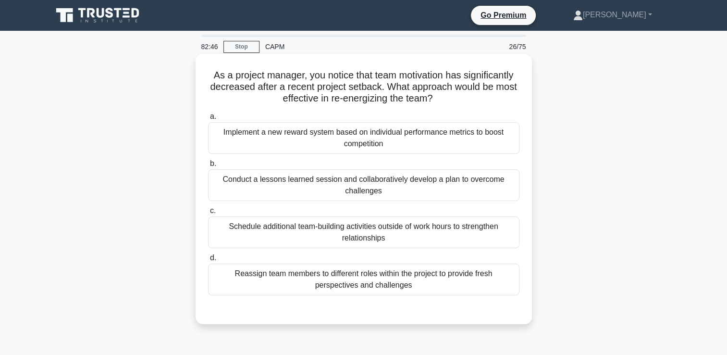
click at [498, 197] on div "Conduct a lessons learned session and collaboratively develop a plan to overcom…" at bounding box center [363, 185] width 311 height 32
click at [208, 167] on input "b. Conduct a lessons learned session and collaboratively develop a plan to over…" at bounding box center [208, 164] width 0 height 6
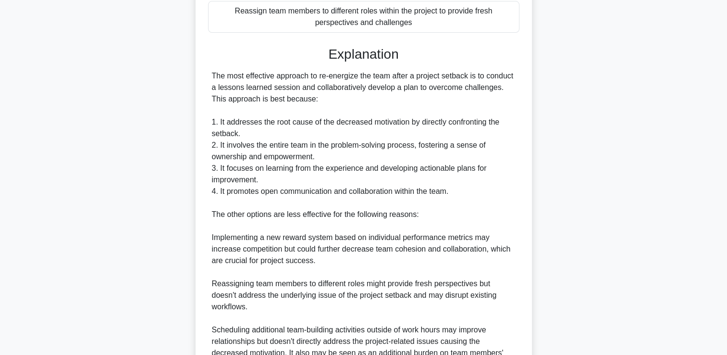
scroll to position [398, 0]
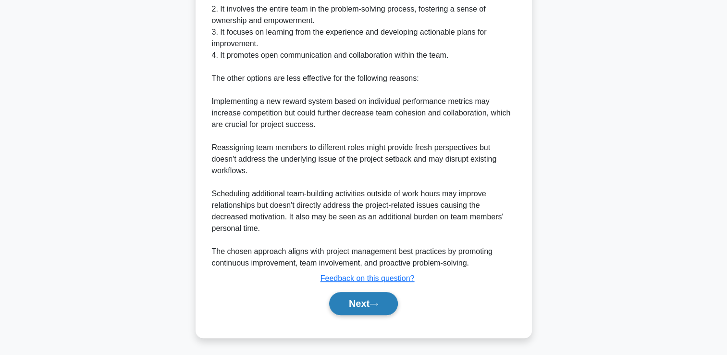
click at [362, 303] on button "Next" at bounding box center [363, 303] width 69 height 23
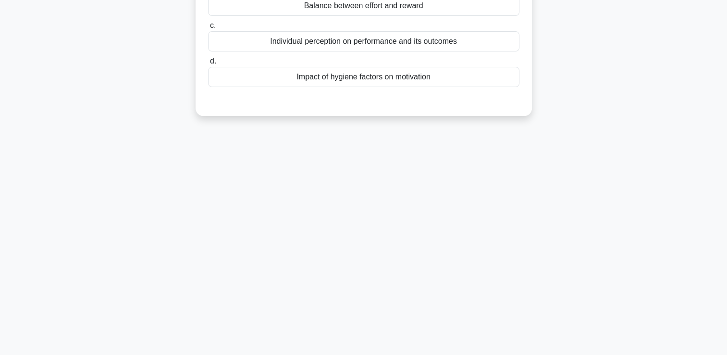
scroll to position [0, 0]
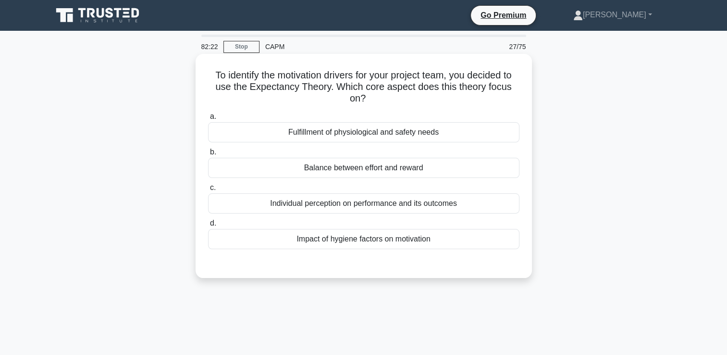
click at [488, 205] on div "Individual perception on performance and its outcomes" at bounding box center [363, 203] width 311 height 20
click at [208, 191] on input "c. Individual perception on performance and its outcomes" at bounding box center [208, 188] width 0 height 6
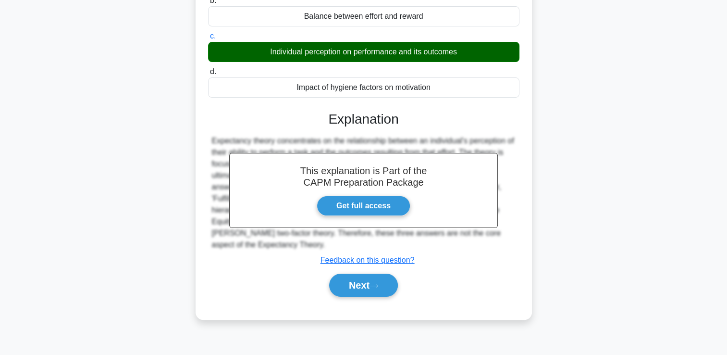
scroll to position [155, 0]
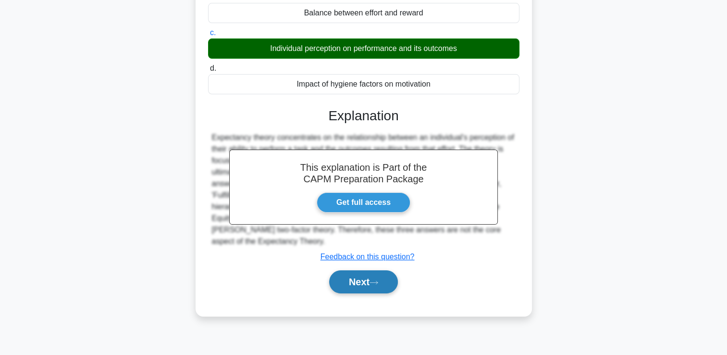
click at [382, 286] on button "Next" at bounding box center [363, 281] width 69 height 23
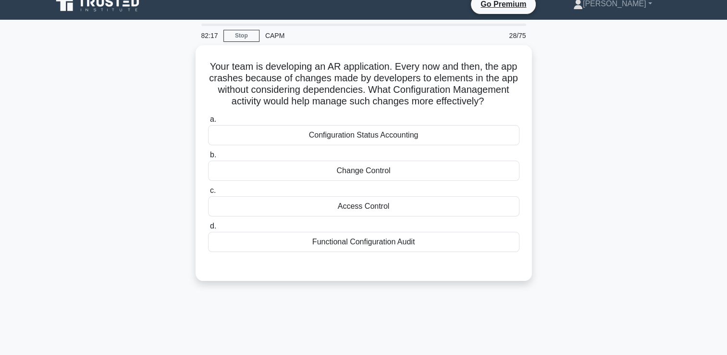
scroll to position [0, 0]
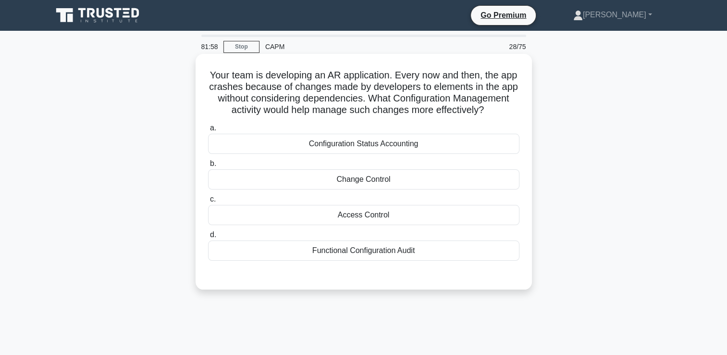
click at [485, 189] on div "Change Control" at bounding box center [363, 179] width 311 height 20
click at [208, 167] on input "b. Change Control" at bounding box center [208, 164] width 0 height 6
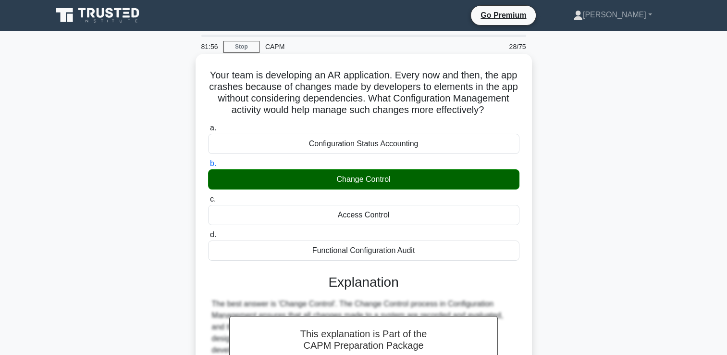
scroll to position [168, 0]
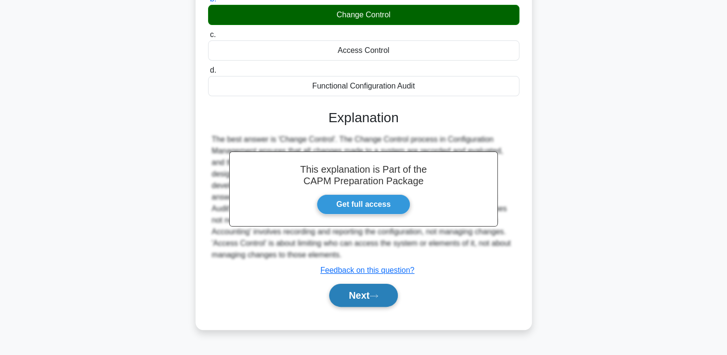
click at [362, 307] on button "Next" at bounding box center [363, 295] width 69 height 23
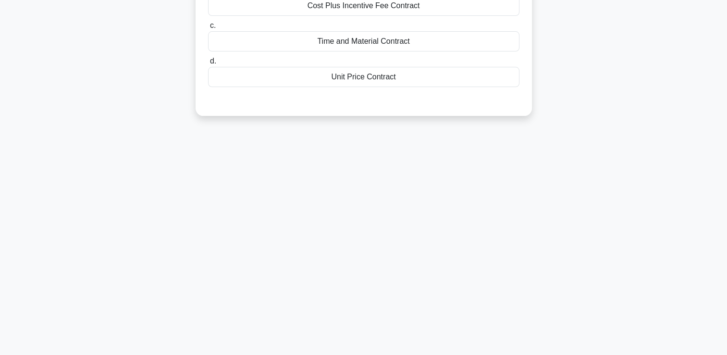
scroll to position [0, 0]
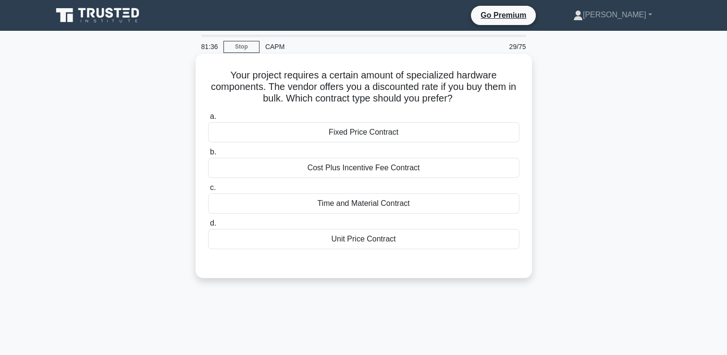
click at [380, 243] on div "Unit Price Contract" at bounding box center [363, 239] width 311 height 20
click at [208, 226] on input "d. Unit Price Contract" at bounding box center [208, 223] width 0 height 6
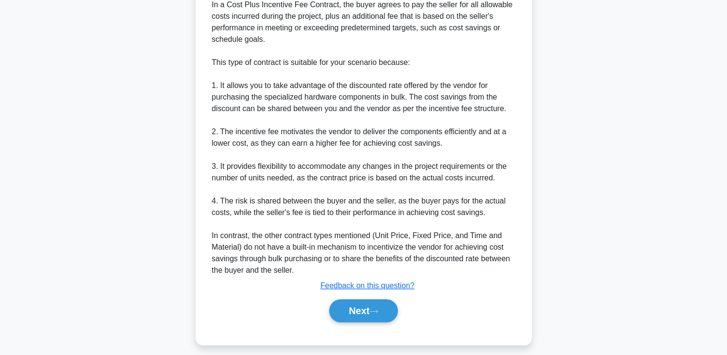
scroll to position [323, 0]
click at [361, 311] on button "Next" at bounding box center [363, 310] width 69 height 23
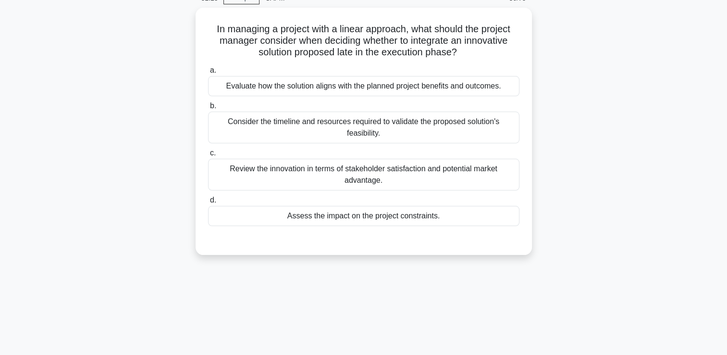
scroll to position [0, 0]
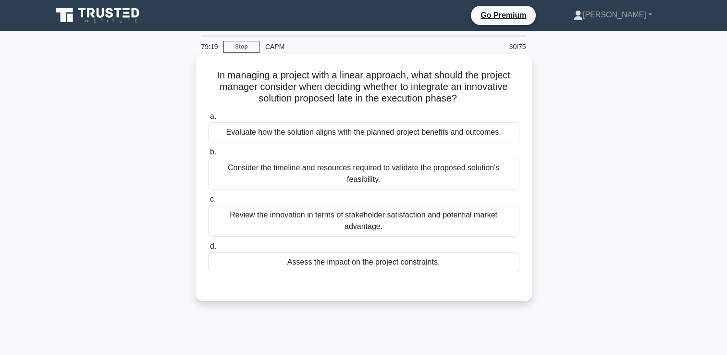
click at [497, 132] on div "Evaluate how the solution aligns with the planned project benefits and outcomes." at bounding box center [363, 132] width 311 height 20
click at [208, 120] on input "a. Evaluate how the solution aligns with the planned project benefits and outco…" at bounding box center [208, 116] width 0 height 6
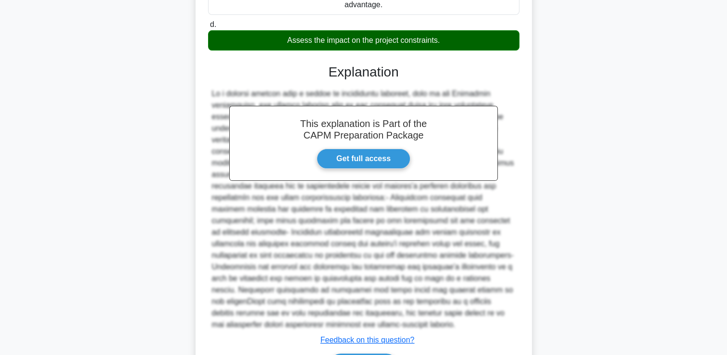
scroll to position [284, 0]
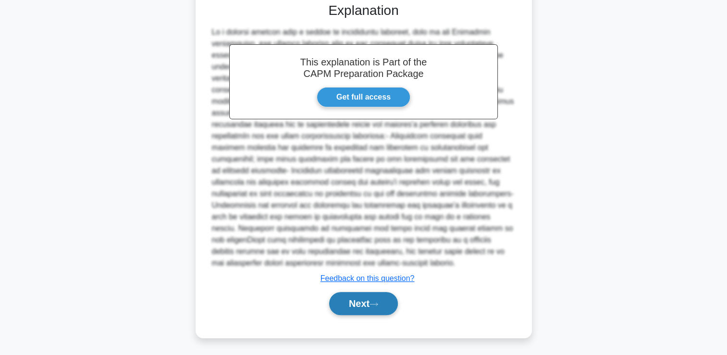
click at [374, 300] on button "Next" at bounding box center [363, 303] width 69 height 23
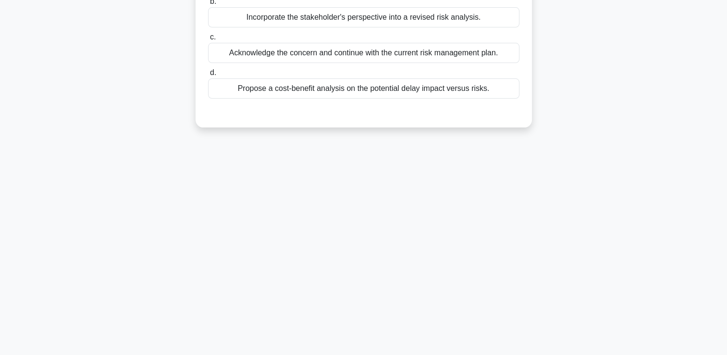
scroll to position [0, 0]
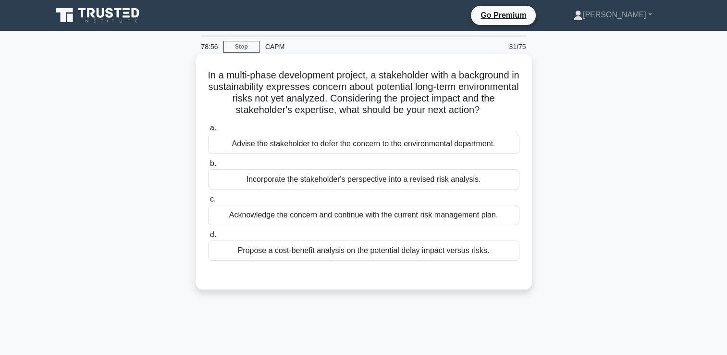
click at [498, 178] on div "Incorporate the stakeholder's perspective into a revised risk analysis." at bounding box center [363, 179] width 311 height 20
click at [208, 167] on input "b. Incorporate the stakeholder's perspective into a revised risk analysis." at bounding box center [208, 164] width 0 height 6
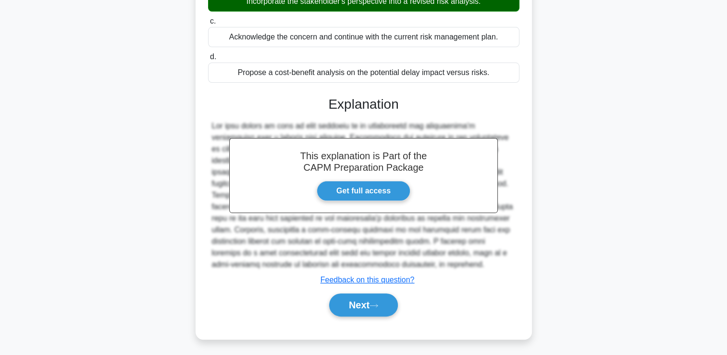
scroll to position [179, 0]
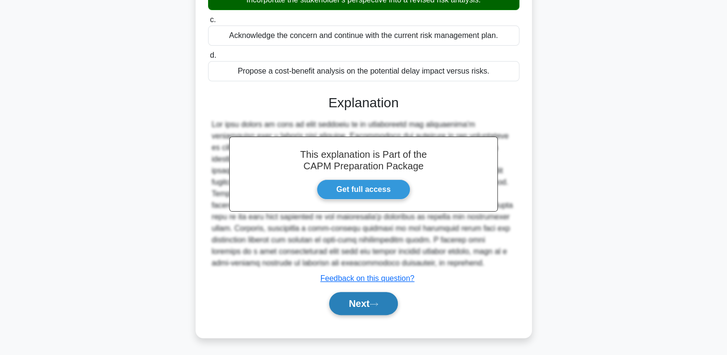
click at [373, 303] on icon at bounding box center [374, 303] width 9 height 5
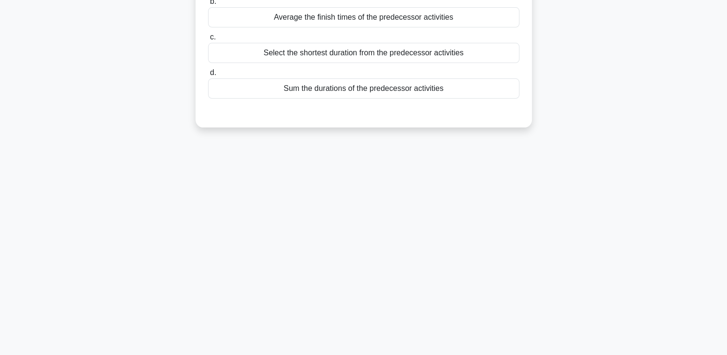
scroll to position [0, 0]
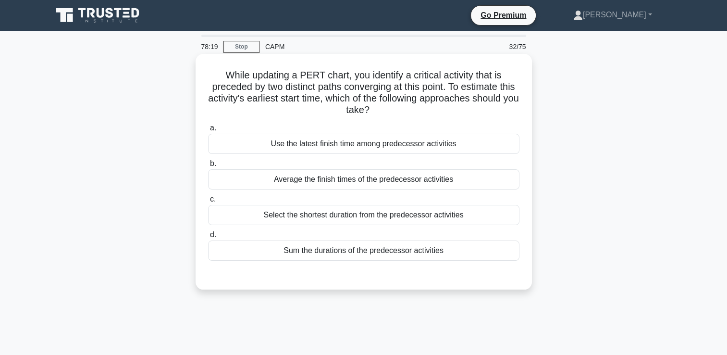
click at [494, 145] on div "Use the latest finish time among predecessor activities" at bounding box center [363, 144] width 311 height 20
click at [208, 131] on input "a. Use the latest finish time among predecessor activities" at bounding box center [208, 128] width 0 height 6
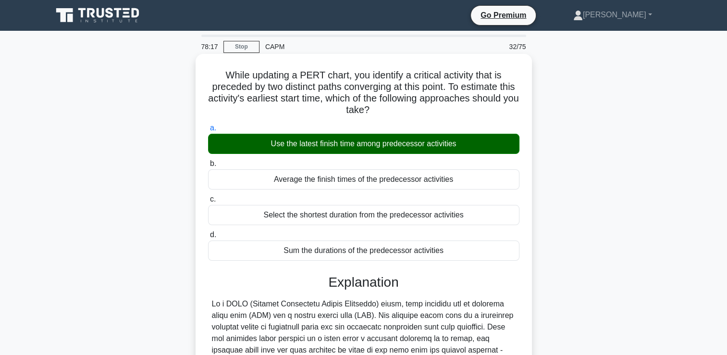
scroll to position [179, 0]
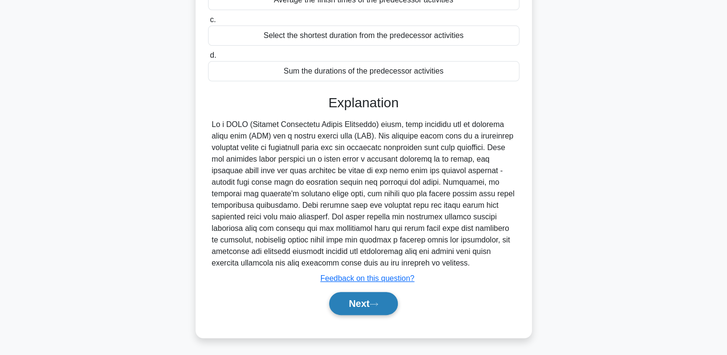
click at [364, 305] on button "Next" at bounding box center [363, 303] width 69 height 23
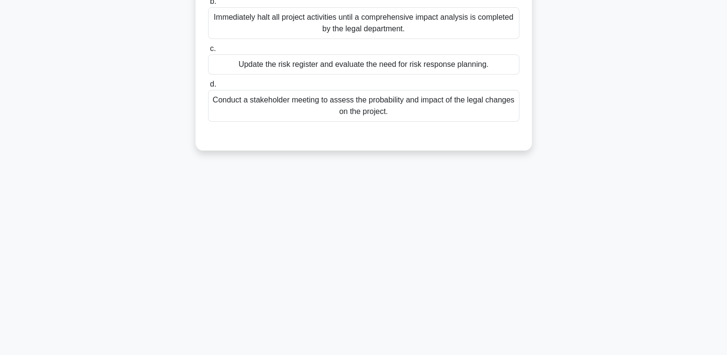
scroll to position [0, 0]
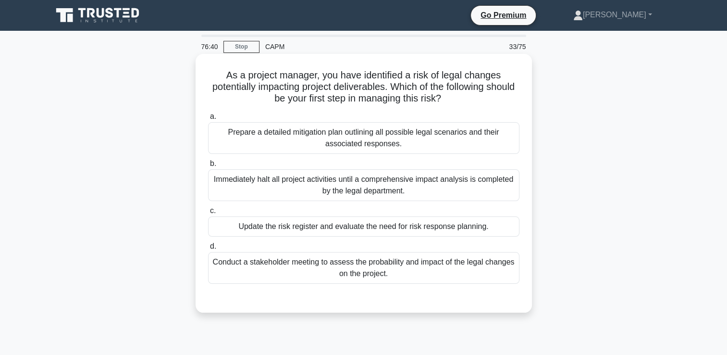
click at [494, 230] on div "Update the risk register and evaluate the need for risk response planning." at bounding box center [363, 226] width 311 height 20
click at [208, 214] on input "c. Update the risk register and evaluate the need for risk response planning." at bounding box center [208, 211] width 0 height 6
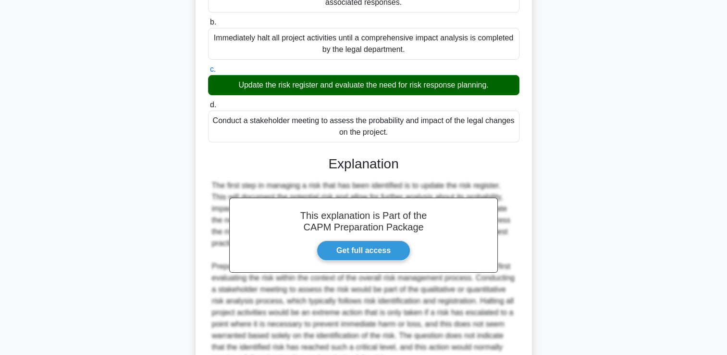
scroll to position [237, 0]
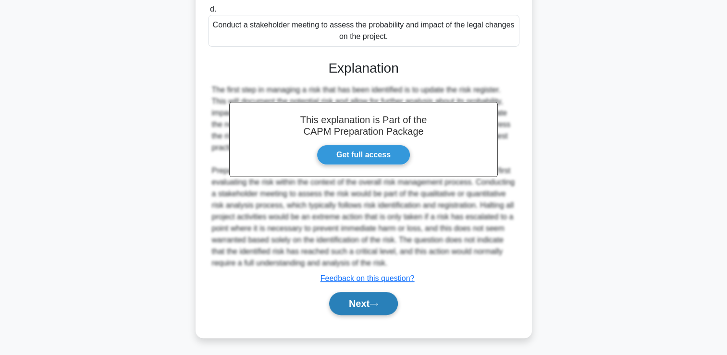
click at [380, 295] on button "Next" at bounding box center [363, 303] width 69 height 23
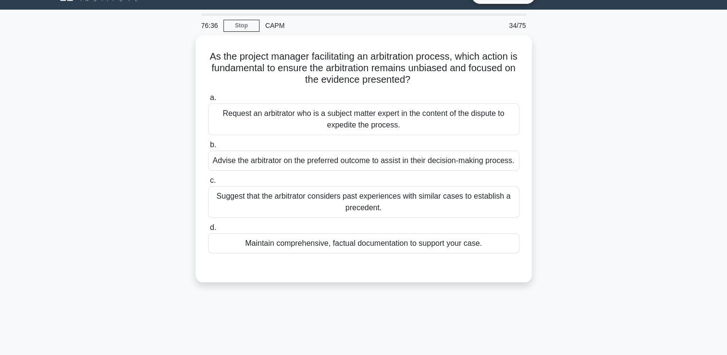
scroll to position [0, 0]
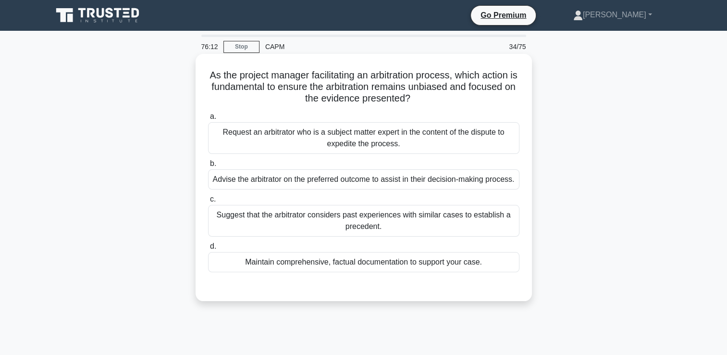
click at [492, 137] on div "Request an arbitrator who is a subject matter expert in the content of the disp…" at bounding box center [363, 138] width 311 height 32
click at [208, 120] on input "a. Request an arbitrator who is a subject matter expert in the content of the d…" at bounding box center [208, 116] width 0 height 6
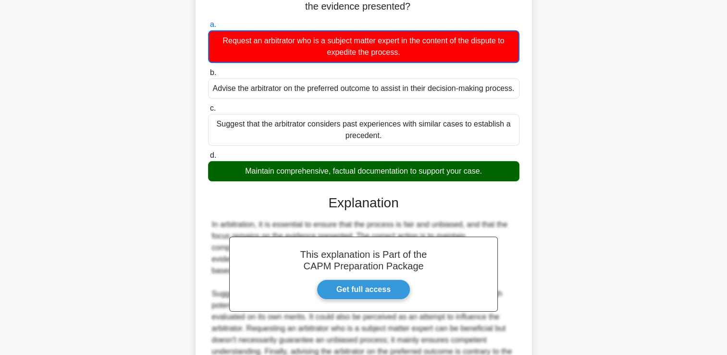
scroll to position [171, 0]
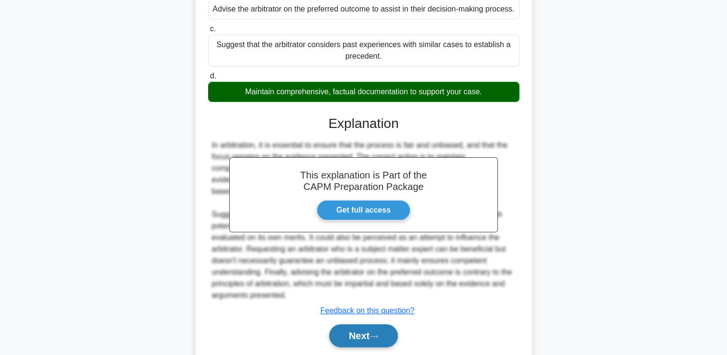
click at [381, 332] on button "Next" at bounding box center [363, 335] width 69 height 23
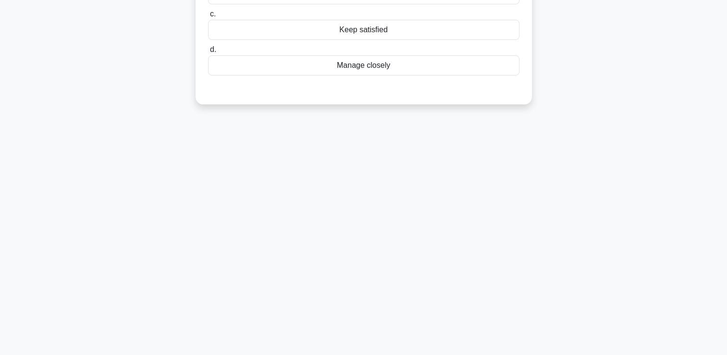
scroll to position [0, 0]
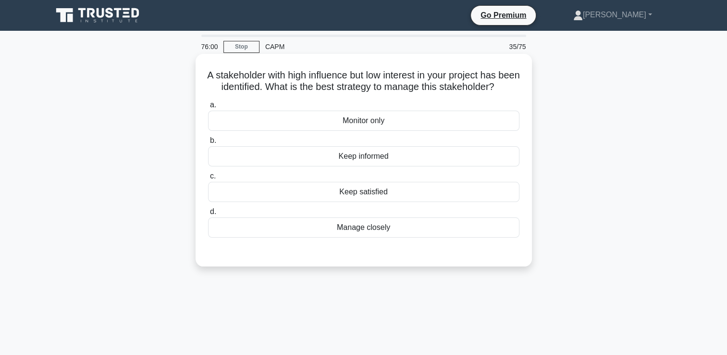
click at [418, 202] on div "Keep satisfied" at bounding box center [363, 192] width 311 height 20
click at [208, 179] on input "c. Keep satisfied" at bounding box center [208, 176] width 0 height 6
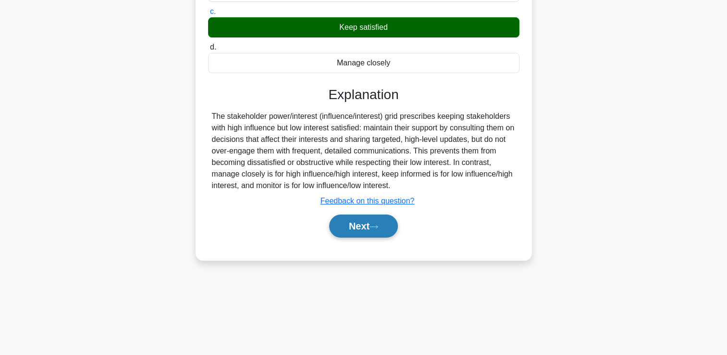
scroll to position [164, 0]
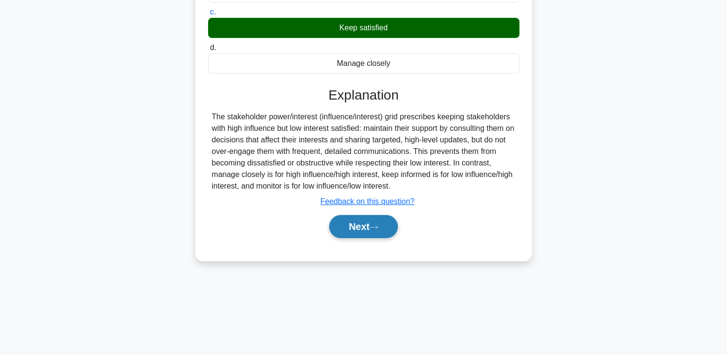
click at [378, 230] on icon at bounding box center [374, 226] width 9 height 5
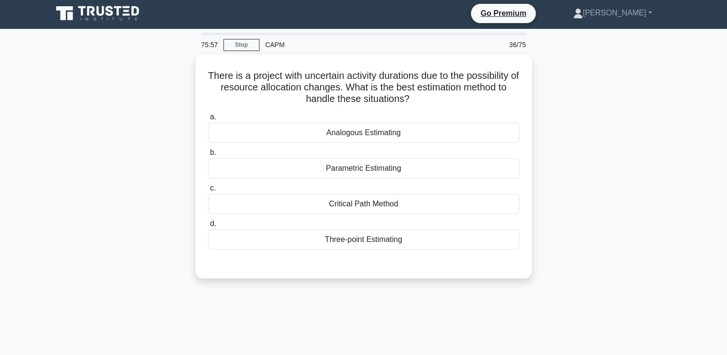
scroll to position [0, 0]
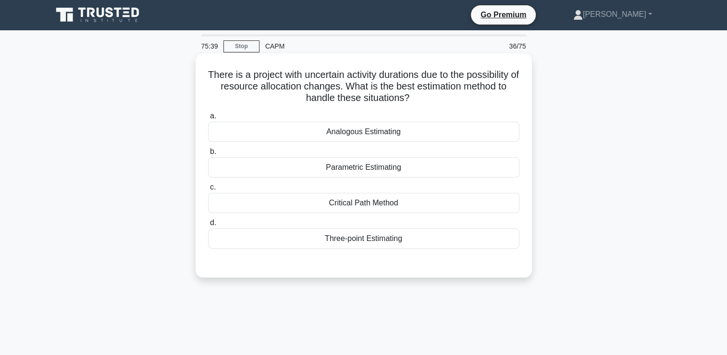
click at [506, 243] on div "Three-point Estimating" at bounding box center [363, 238] width 311 height 20
click at [208, 226] on input "d. Three-point Estimating" at bounding box center [208, 223] width 0 height 6
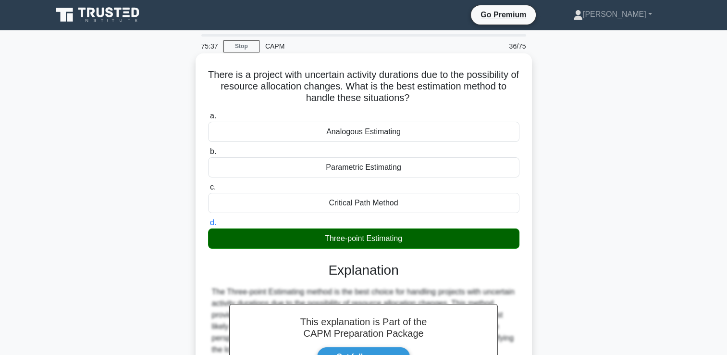
scroll to position [164, 0]
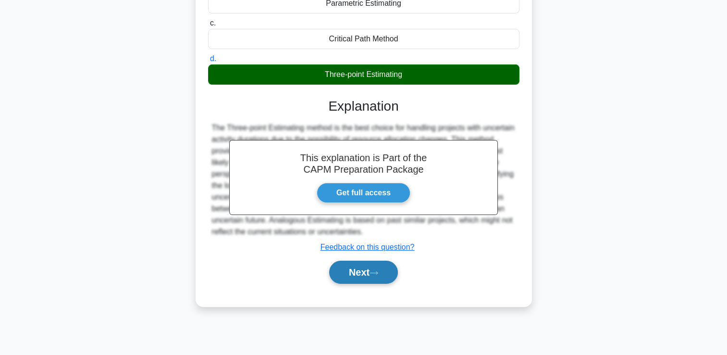
click at [383, 274] on button "Next" at bounding box center [363, 272] width 69 height 23
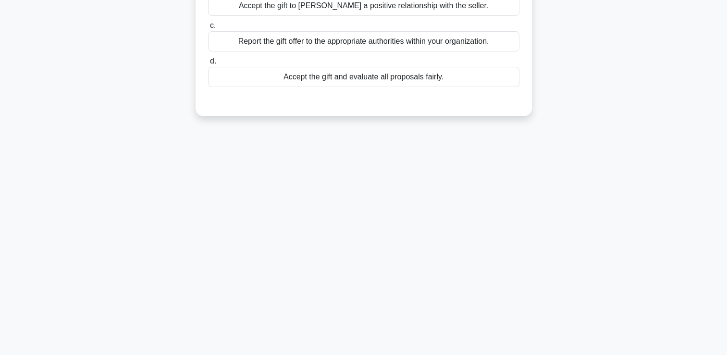
scroll to position [0, 0]
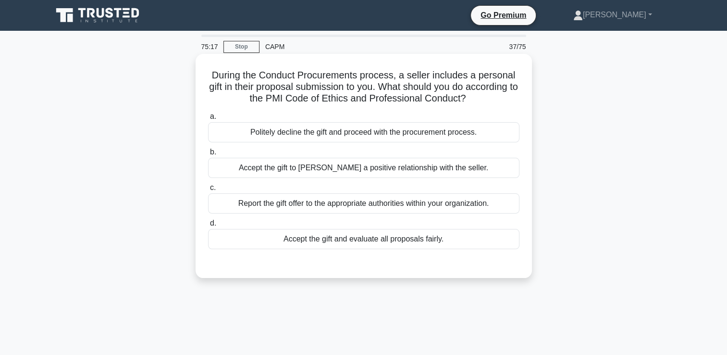
click at [499, 132] on div "Politely decline the gift and proceed with the procurement process." at bounding box center [363, 132] width 311 height 20
click at [208, 120] on input "a. Politely decline the gift and proceed with the procurement process." at bounding box center [208, 116] width 0 height 6
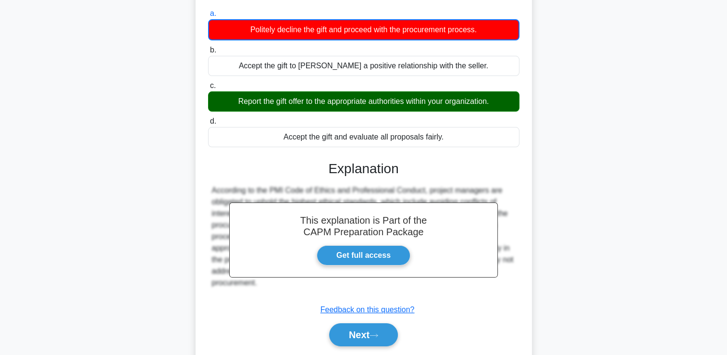
scroll to position [164, 0]
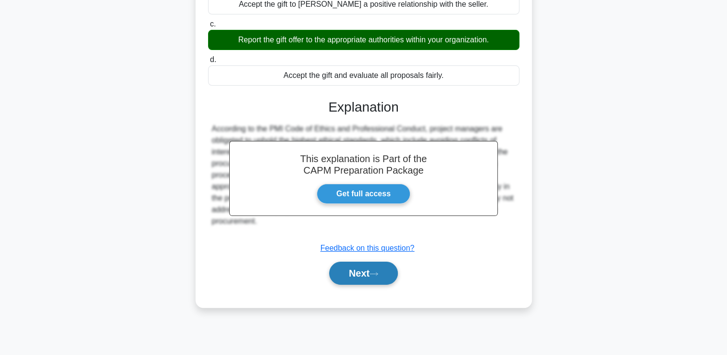
click at [373, 277] on button "Next" at bounding box center [363, 272] width 69 height 23
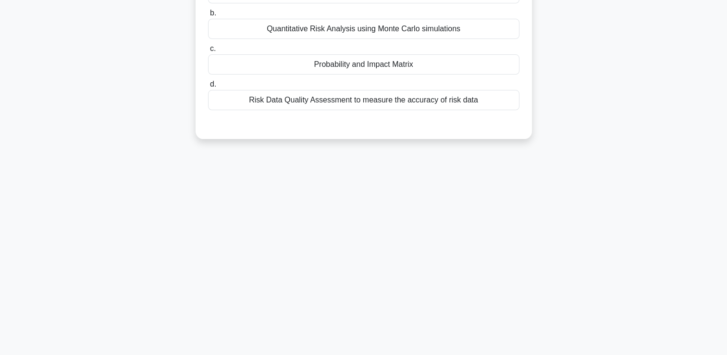
scroll to position [0, 0]
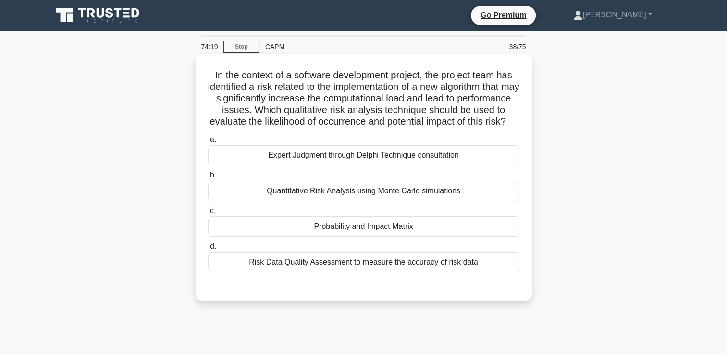
click at [486, 232] on div "Probability and Impact Matrix" at bounding box center [363, 226] width 311 height 20
click at [208, 214] on input "c. Probability and Impact Matrix" at bounding box center [208, 211] width 0 height 6
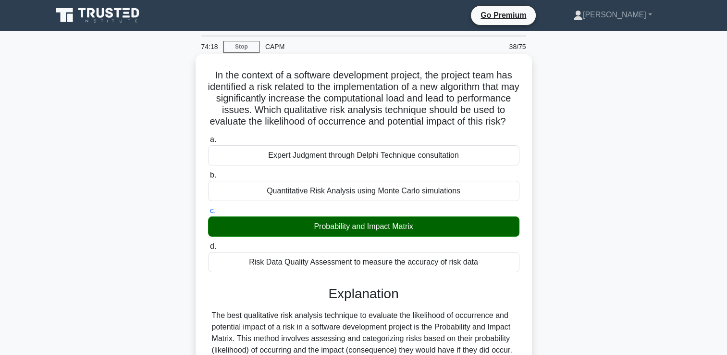
scroll to position [260, 0]
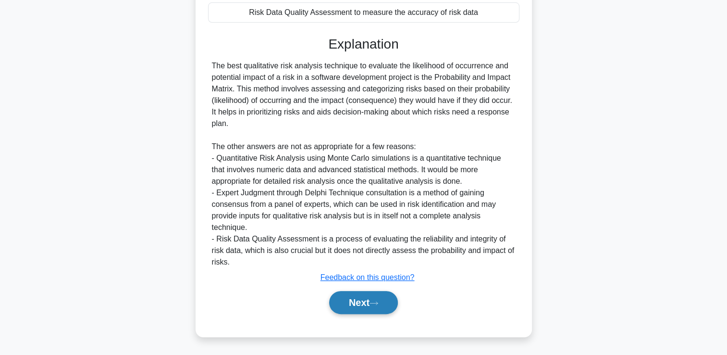
click at [358, 309] on button "Next" at bounding box center [363, 302] width 69 height 23
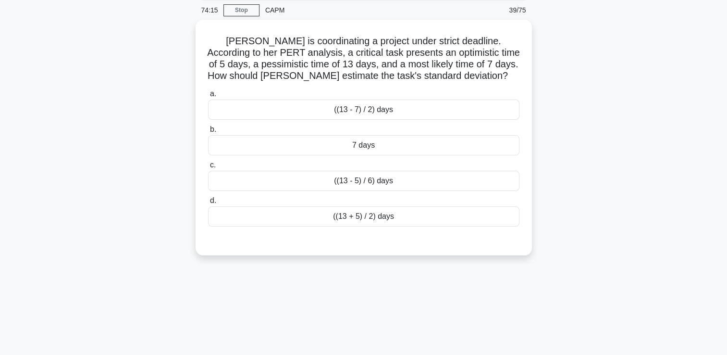
scroll to position [36, 0]
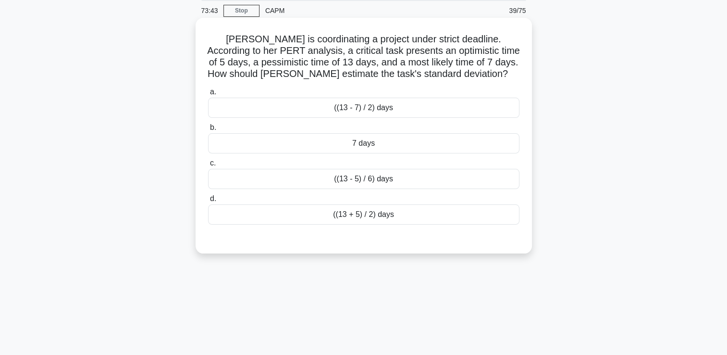
click at [401, 179] on div "((13 - 5) / 6) days" at bounding box center [363, 179] width 311 height 20
click at [208, 166] on input "c. ((13 - 5) / 6) days" at bounding box center [208, 163] width 0 height 6
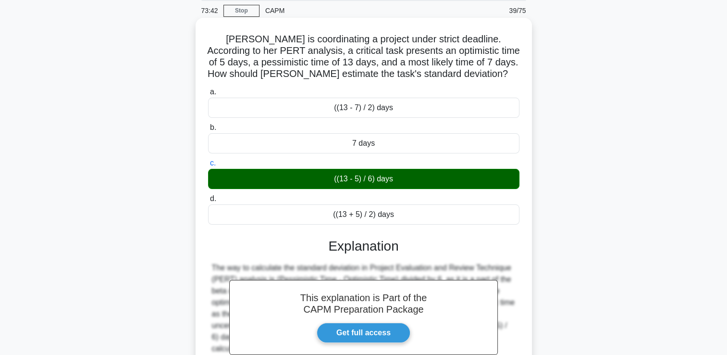
scroll to position [164, 0]
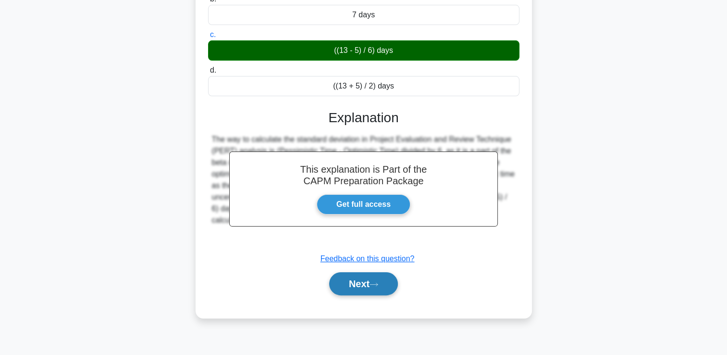
click at [368, 276] on button "Next" at bounding box center [363, 283] width 69 height 23
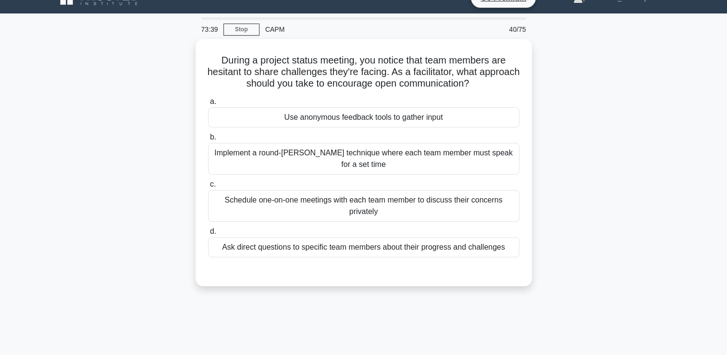
scroll to position [14, 0]
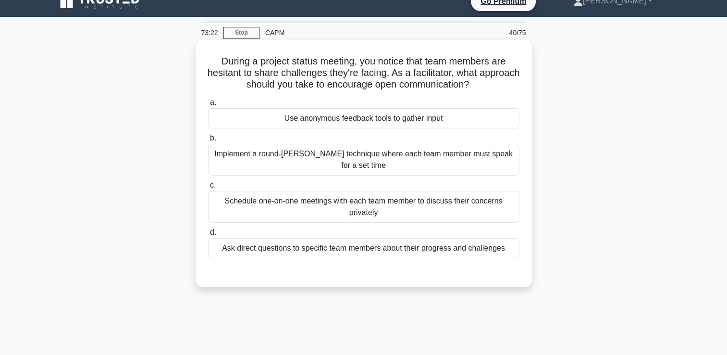
click at [506, 193] on div "Schedule one-on-one meetings with each team member to discuss their concerns pr…" at bounding box center [363, 207] width 311 height 32
click at [208, 188] on input "c. Schedule one-on-one meetings with each team member to discuss their concerns…" at bounding box center [208, 185] width 0 height 6
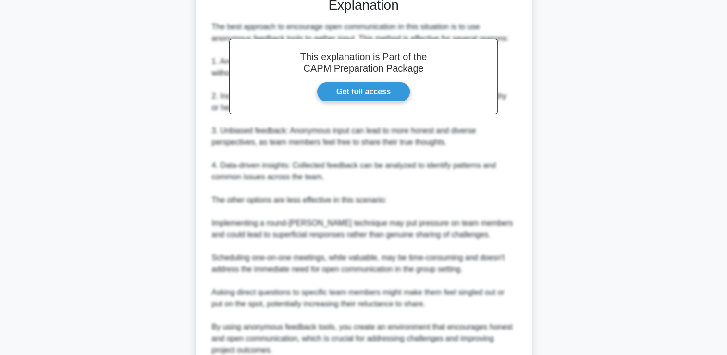
scroll to position [365, 0]
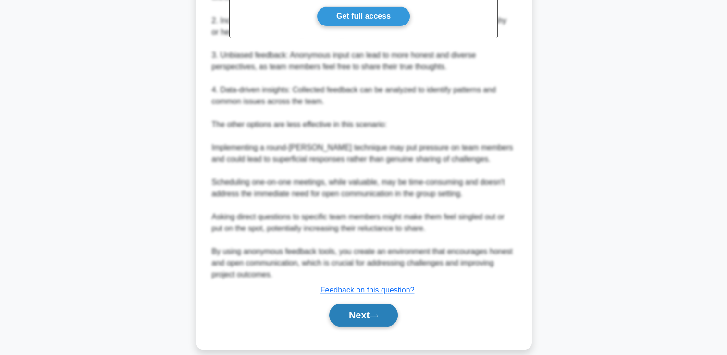
click at [385, 303] on button "Next" at bounding box center [363, 314] width 69 height 23
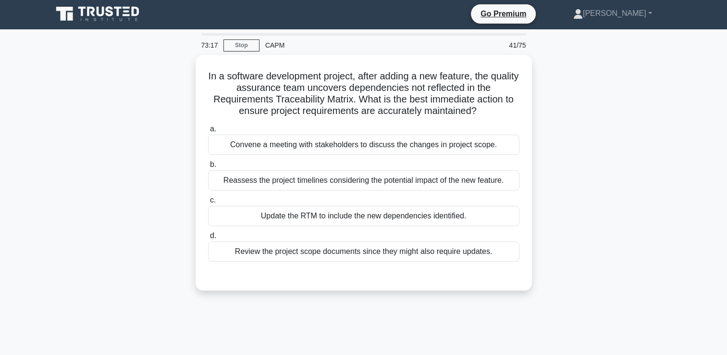
scroll to position [0, 0]
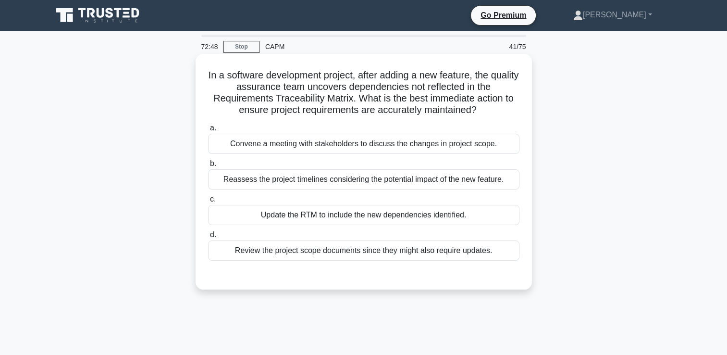
click at [375, 214] on div "Update the RTM to include the new dependencies identified." at bounding box center [363, 215] width 311 height 20
click at [208, 202] on input "c. Update the RTM to include the new dependencies identified." at bounding box center [208, 199] width 0 height 6
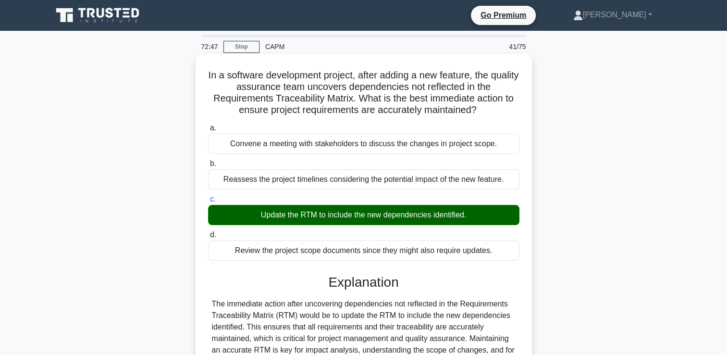
scroll to position [168, 0]
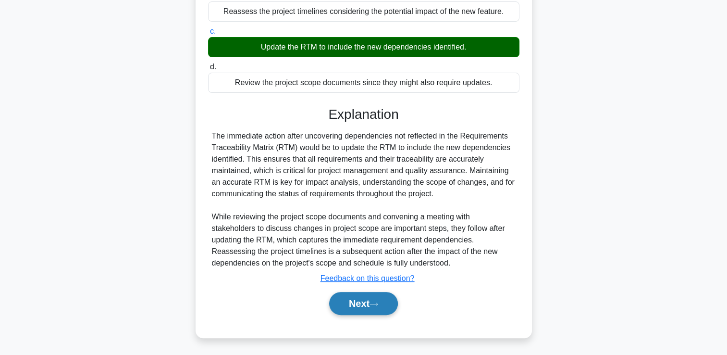
click at [343, 309] on button "Next" at bounding box center [363, 303] width 69 height 23
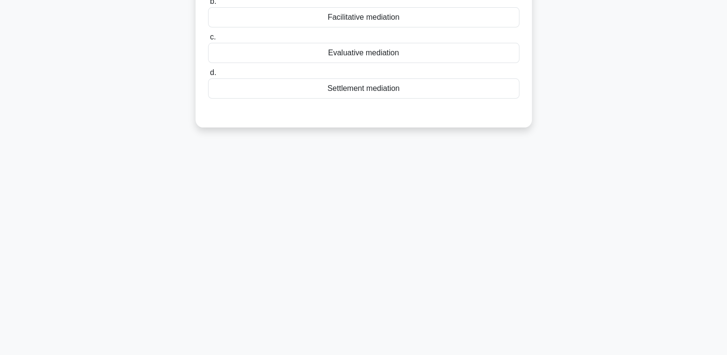
scroll to position [0, 0]
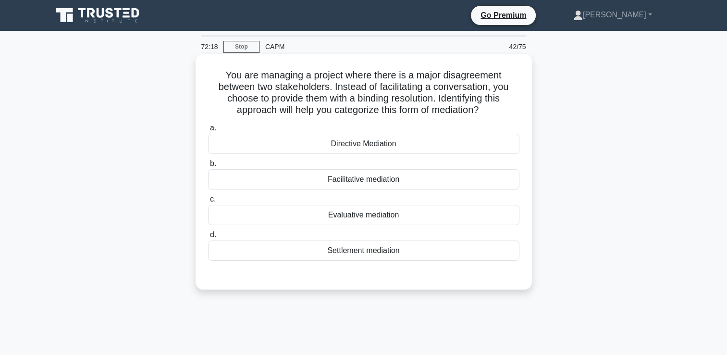
click at [487, 148] on div "Directive Mediation" at bounding box center [363, 144] width 311 height 20
click at [208, 131] on input "a. Directive Mediation" at bounding box center [208, 128] width 0 height 6
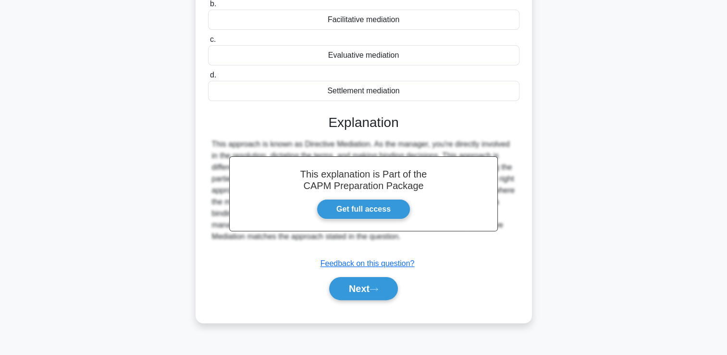
scroll to position [164, 0]
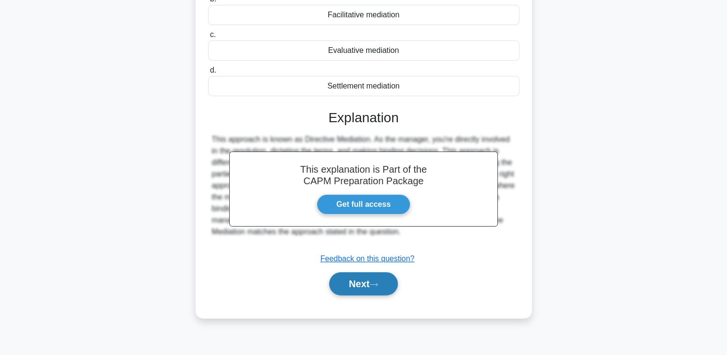
click at [365, 290] on button "Next" at bounding box center [363, 283] width 69 height 23
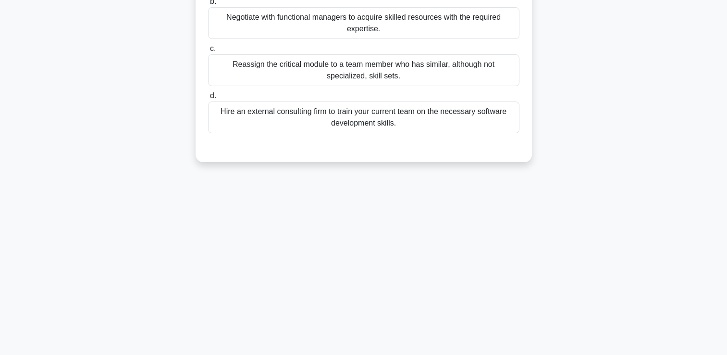
scroll to position [0, 0]
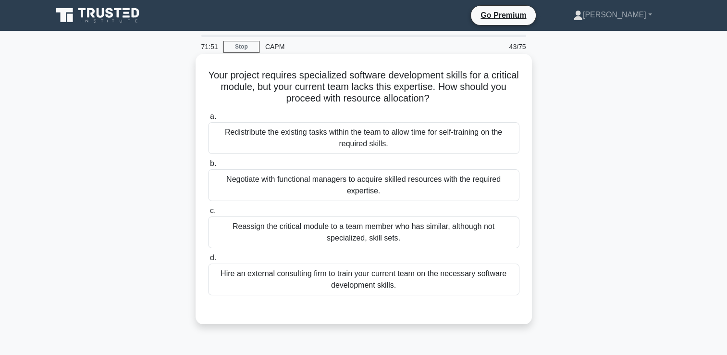
click at [463, 189] on div "Negotiate with functional managers to acquire skilled resources with the requir…" at bounding box center [363, 185] width 311 height 32
click at [208, 167] on input "b. Negotiate with functional managers to acquire skilled resources with the req…" at bounding box center [208, 164] width 0 height 6
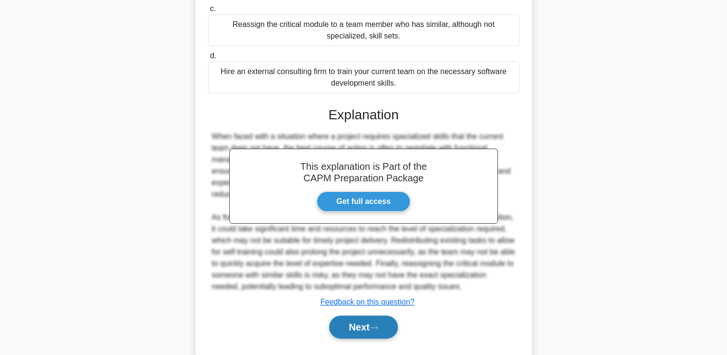
scroll to position [204, 0]
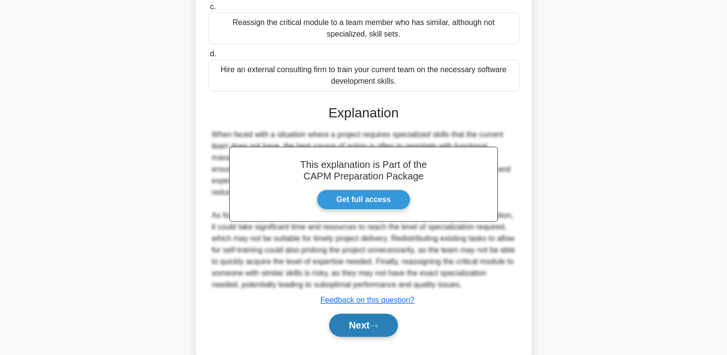
drag, startPoint x: 366, startPoint y: 337, endPoint x: 361, endPoint y: 323, distance: 15.5
click at [361, 323] on div "Next" at bounding box center [363, 325] width 311 height 31
click at [361, 323] on button "Next" at bounding box center [363, 324] width 69 height 23
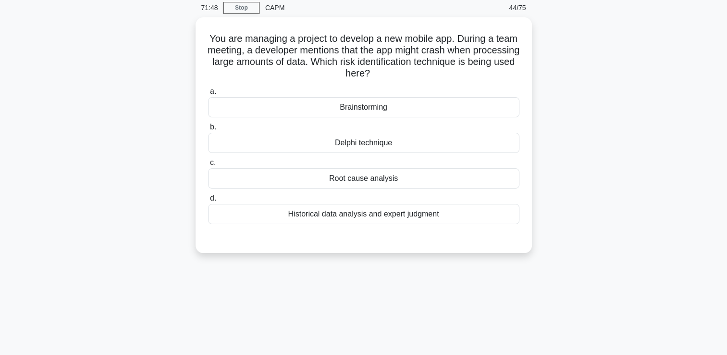
scroll to position [0, 0]
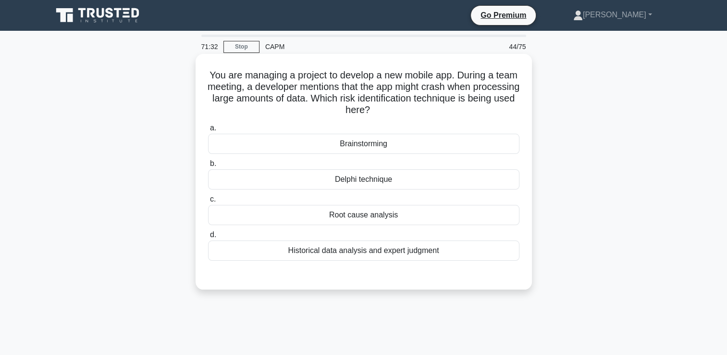
click at [454, 147] on div "Brainstorming" at bounding box center [363, 144] width 311 height 20
click at [208, 131] on input "a. Brainstorming" at bounding box center [208, 128] width 0 height 6
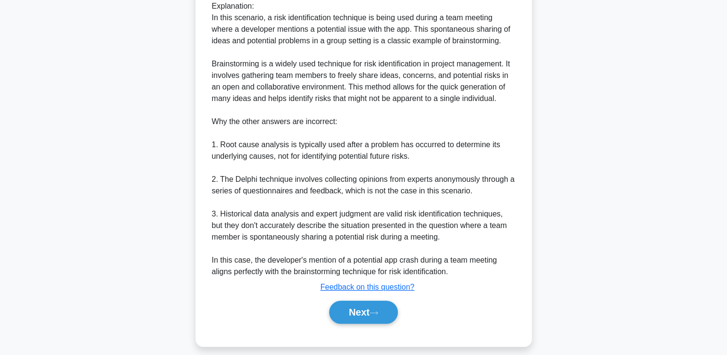
scroll to position [329, 0]
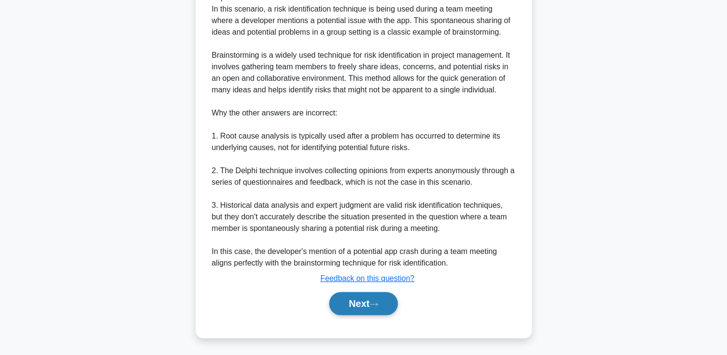
click at [378, 307] on button "Next" at bounding box center [363, 303] width 69 height 23
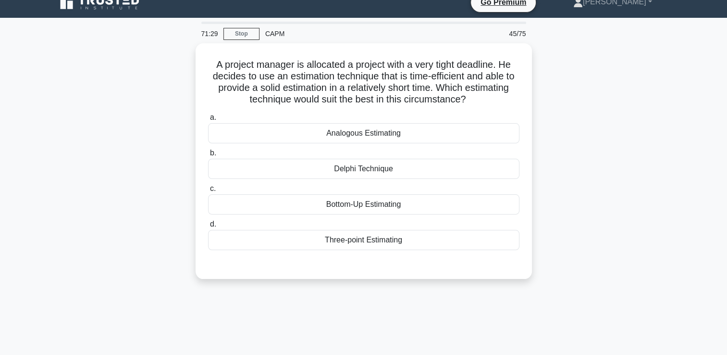
scroll to position [0, 0]
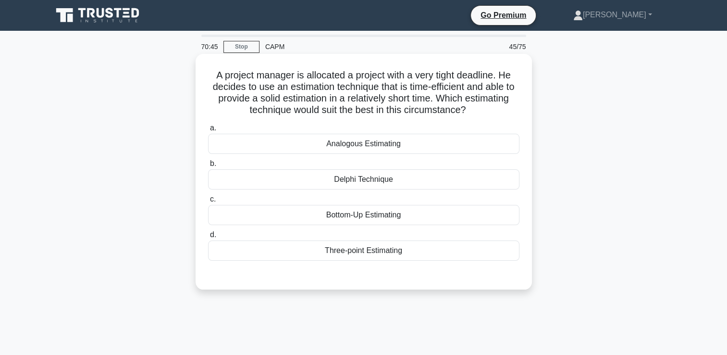
click at [444, 187] on div "Delphi Technique" at bounding box center [363, 179] width 311 height 20
click at [208, 167] on input "b. Delphi Technique" at bounding box center [208, 164] width 0 height 6
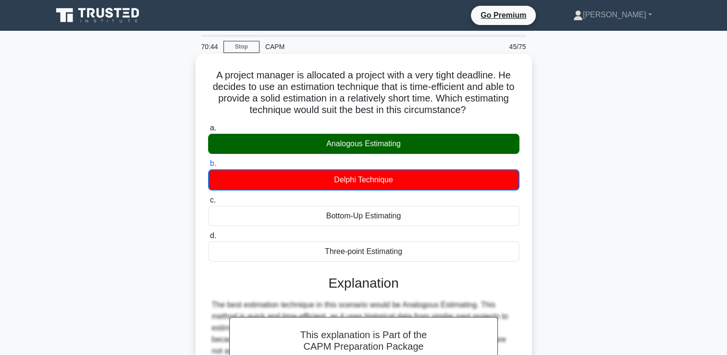
scroll to position [164, 0]
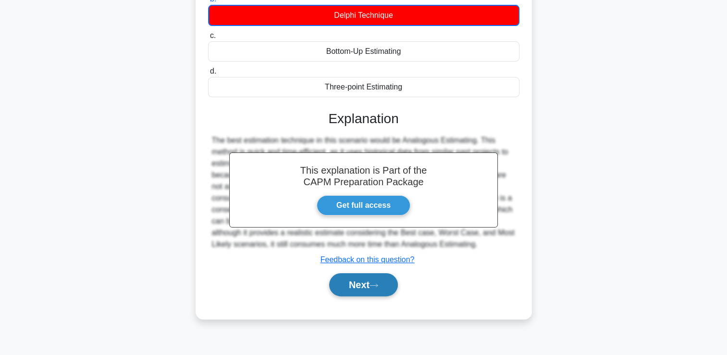
drag, startPoint x: 375, startPoint y: 270, endPoint x: 370, endPoint y: 283, distance: 13.8
click at [370, 283] on div "Next" at bounding box center [363, 284] width 311 height 31
click at [370, 283] on button "Next" at bounding box center [363, 284] width 69 height 23
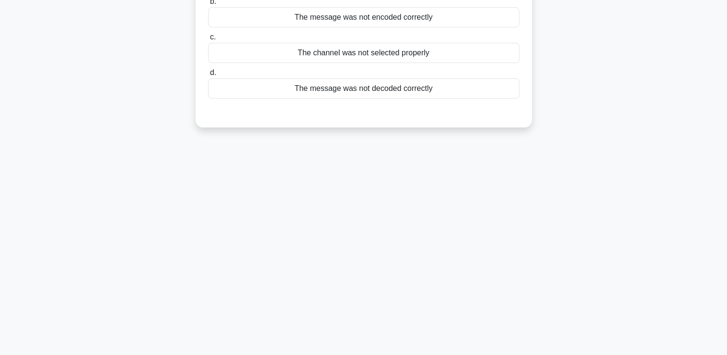
scroll to position [0, 0]
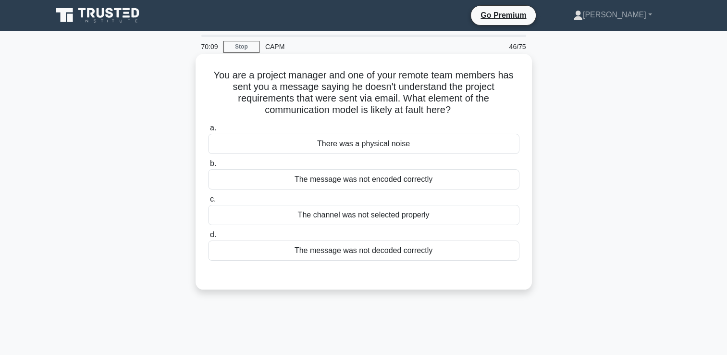
click at [354, 218] on div "The channel was not selected properly" at bounding box center [363, 215] width 311 height 20
click at [208, 202] on input "c. The channel was not selected properly" at bounding box center [208, 199] width 0 height 6
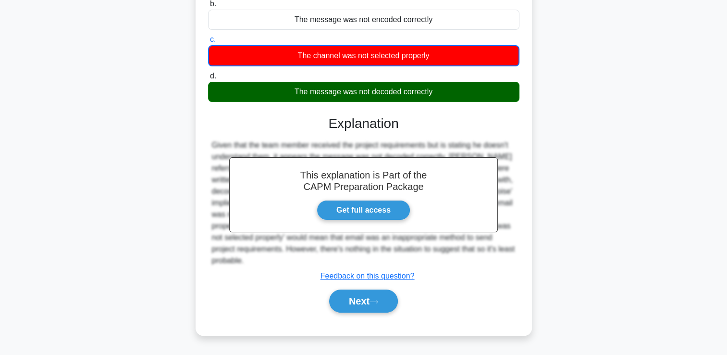
scroll to position [164, 0]
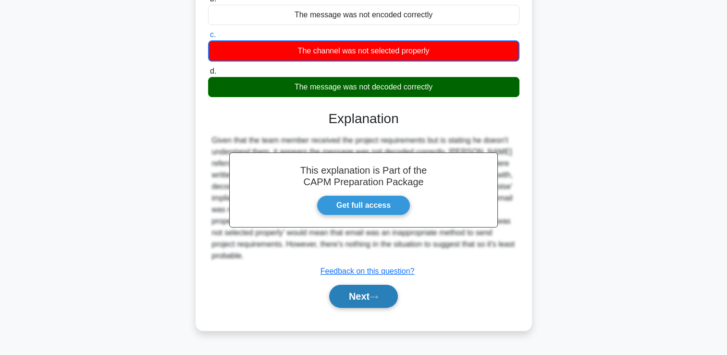
click at [340, 292] on button "Next" at bounding box center [363, 296] width 69 height 23
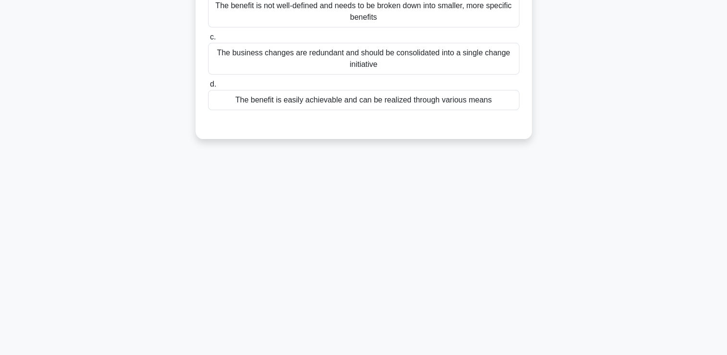
scroll to position [0, 0]
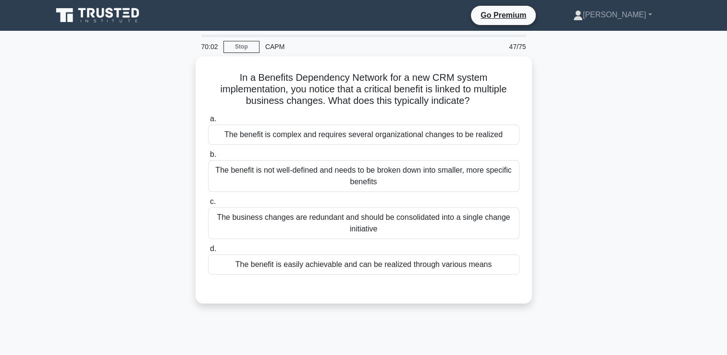
click at [242, 56] on div "70:02 Stop CAPM 47/75" at bounding box center [364, 46] width 336 height 19
click at [242, 50] on link "Stop" at bounding box center [242, 47] width 36 height 12
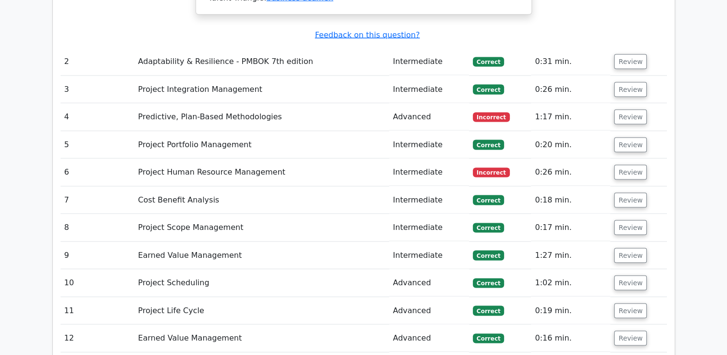
scroll to position [1723, 0]
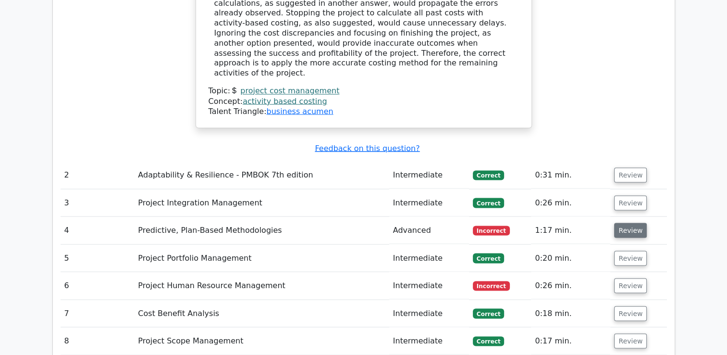
click at [627, 223] on button "Review" at bounding box center [630, 230] width 33 height 15
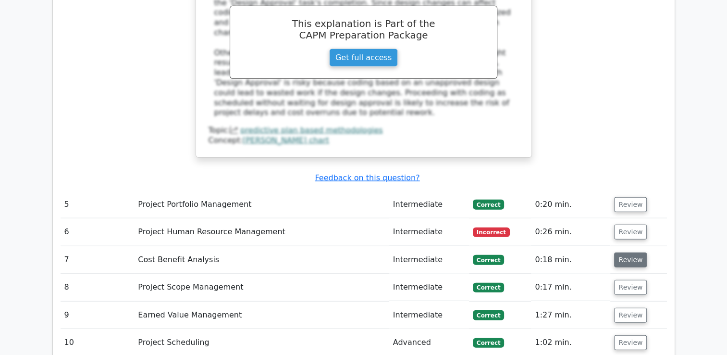
scroll to position [2274, 0]
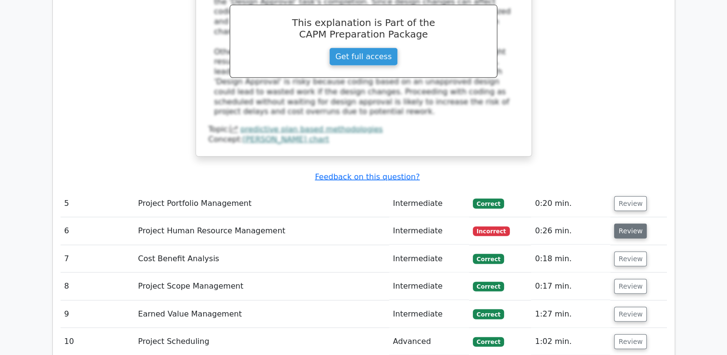
click at [625, 224] on button "Review" at bounding box center [630, 231] width 33 height 15
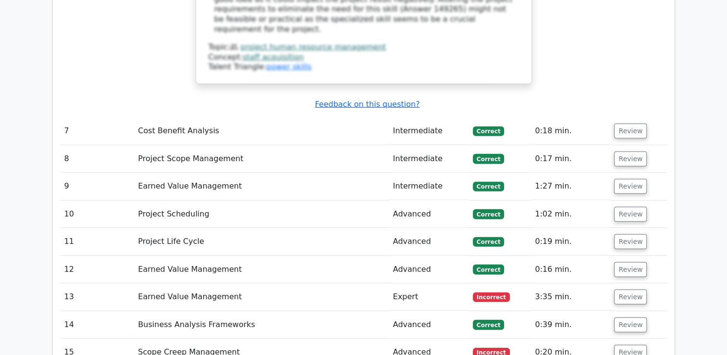
scroll to position [2845, 0]
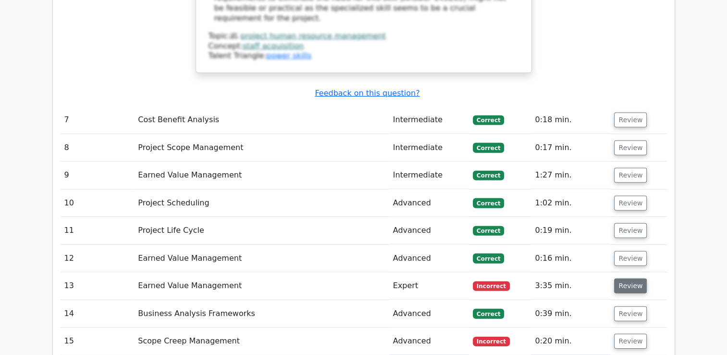
click at [624, 278] on button "Review" at bounding box center [630, 285] width 33 height 15
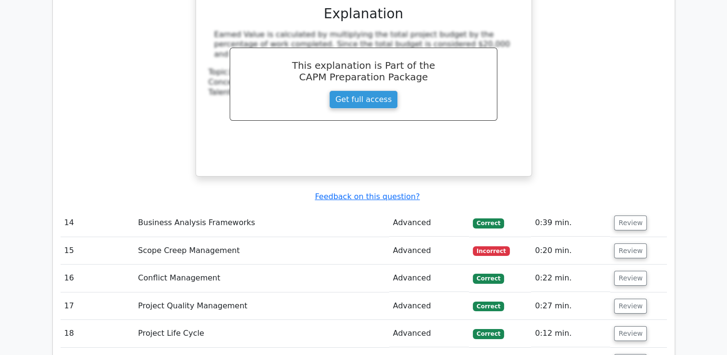
scroll to position [3348, 0]
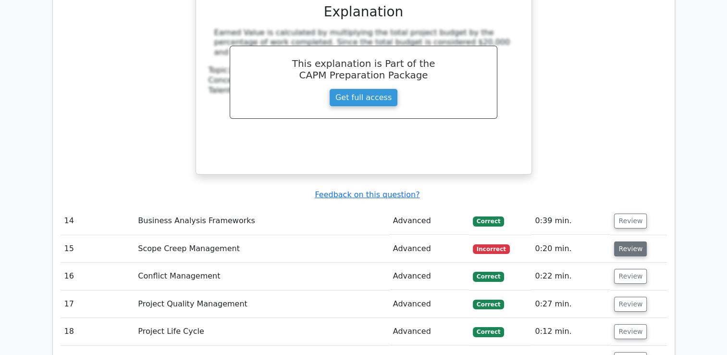
click at [629, 241] on button "Review" at bounding box center [630, 248] width 33 height 15
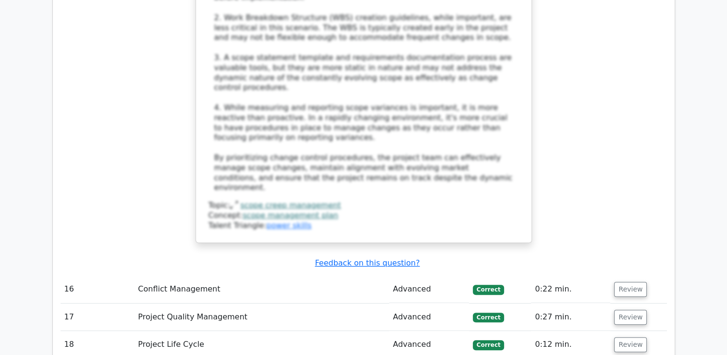
scroll to position [3988, 0]
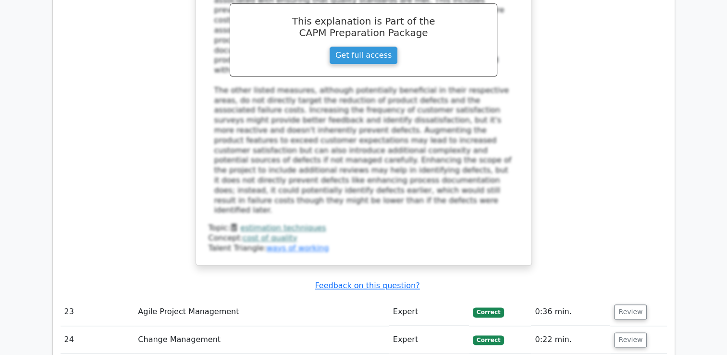
scroll to position [4699, 0]
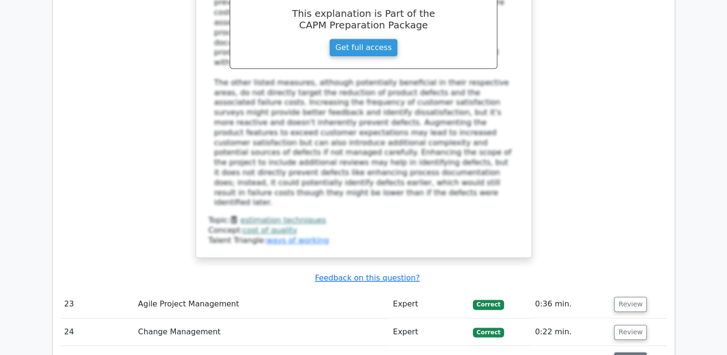
click at [626, 352] on button "Review" at bounding box center [630, 359] width 33 height 15
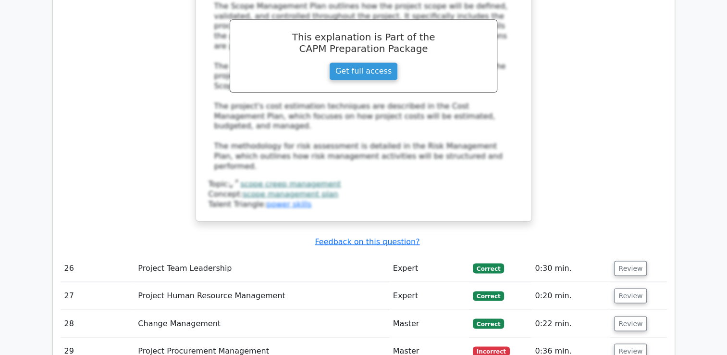
scroll to position [5284, 0]
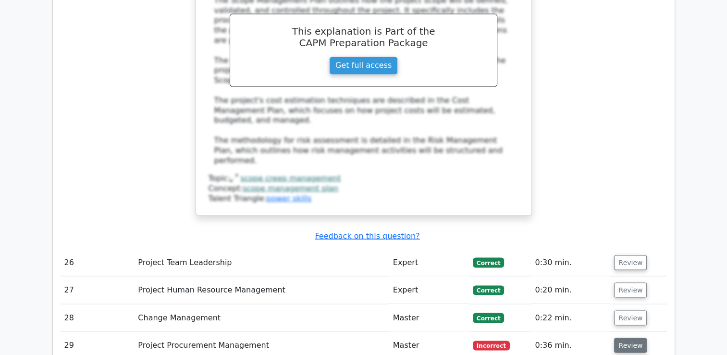
click at [635, 337] on button "Review" at bounding box center [630, 344] width 33 height 15
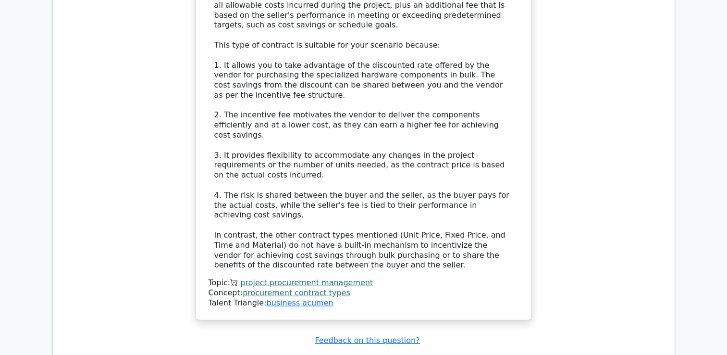
scroll to position [5904, 0]
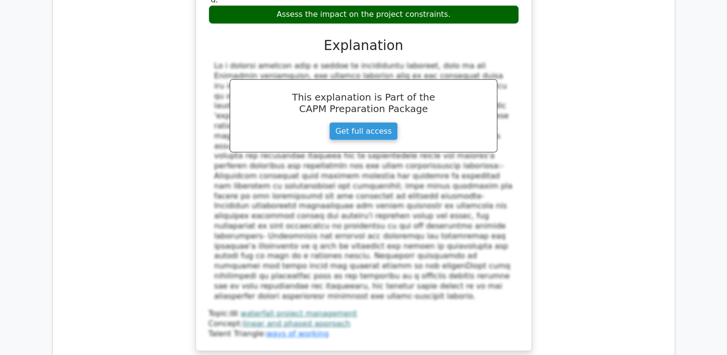
scroll to position [6473, 0]
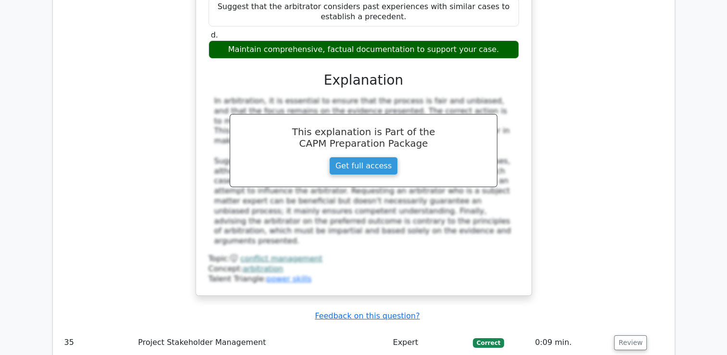
scroll to position [7127, 0]
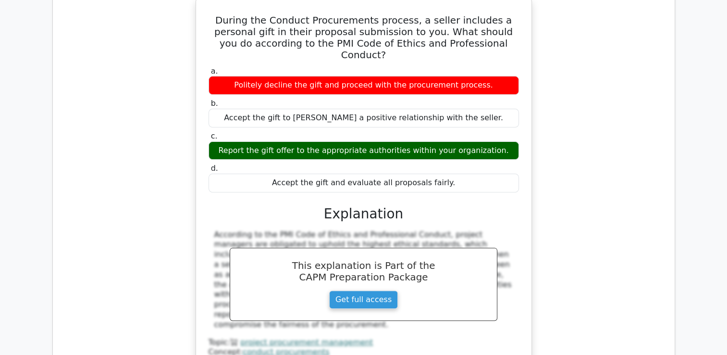
scroll to position [7534, 0]
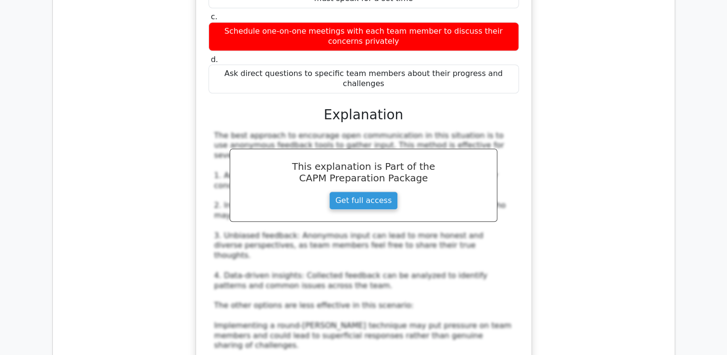
scroll to position [8159, 0]
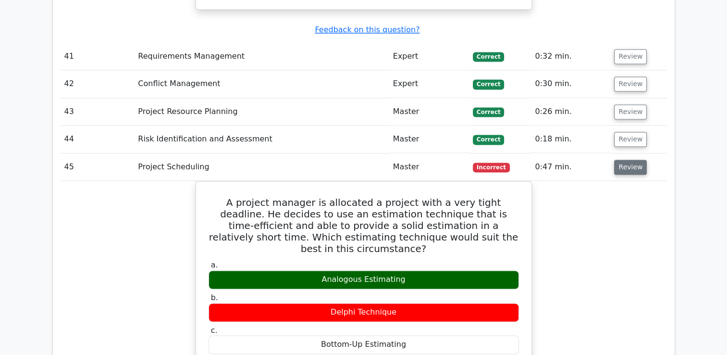
scroll to position [8671, 0]
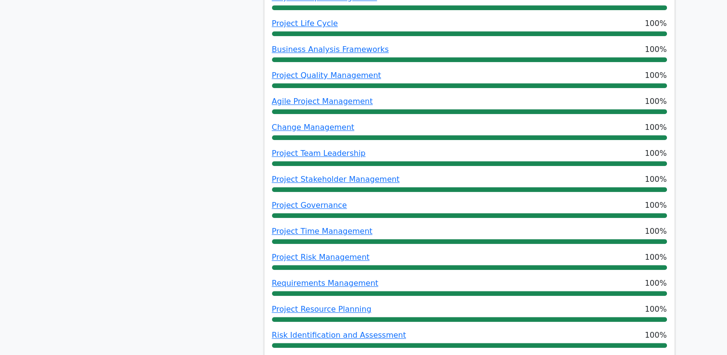
scroll to position [0, 0]
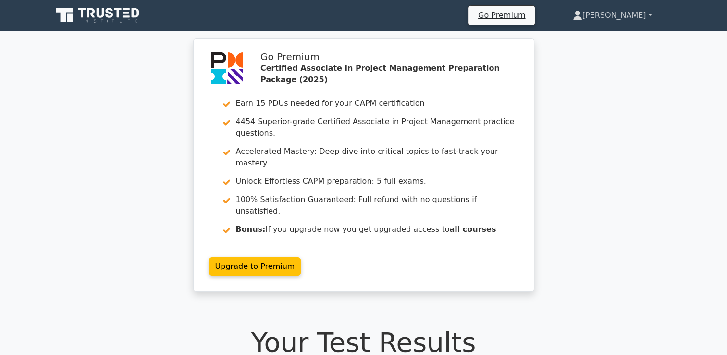
click at [633, 17] on link "[PERSON_NAME]" at bounding box center [612, 15] width 125 height 19
click at [619, 37] on link "Profile" at bounding box center [588, 37] width 76 height 15
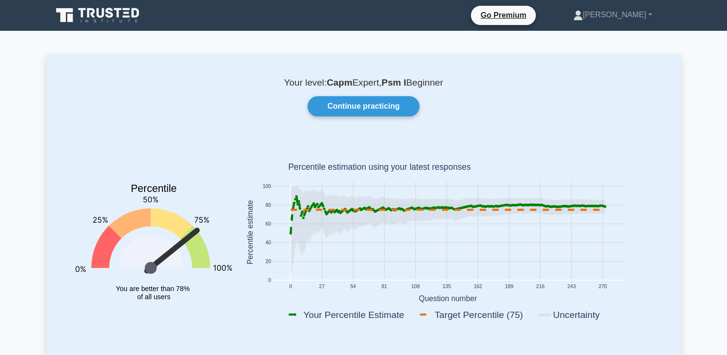
click at [127, 15] on icon at bounding box center [98, 15] width 92 height 18
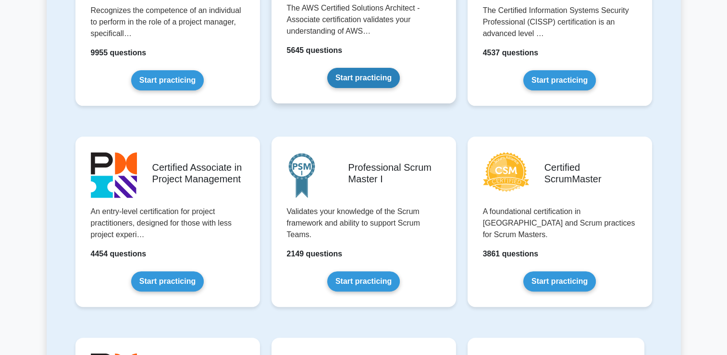
scroll to position [318, 0]
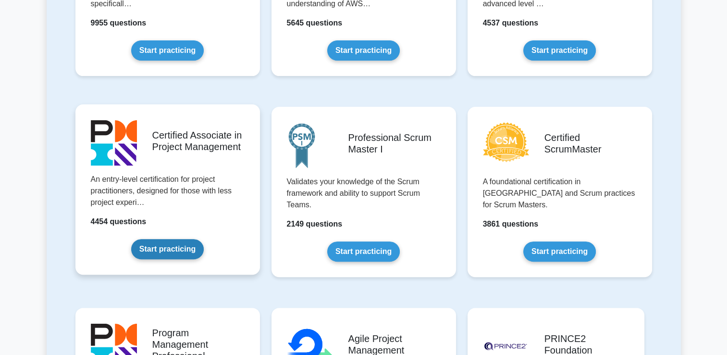
click at [174, 251] on link "Start practicing" at bounding box center [167, 249] width 73 height 20
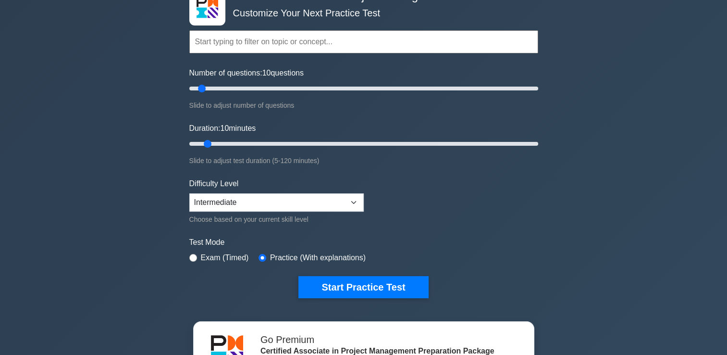
scroll to position [68, 0]
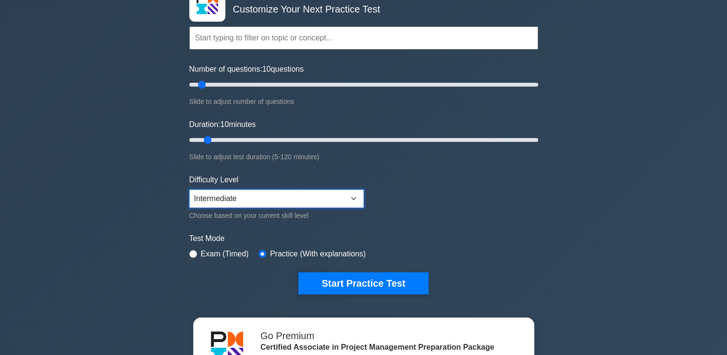
click at [233, 195] on select "Beginner Intermediate Expert" at bounding box center [276, 198] width 174 height 18
select select "beginner"
click at [189, 189] on select "Beginner Intermediate Expert" at bounding box center [276, 198] width 174 height 18
click at [282, 82] on input "Number of questions: 55 questions" at bounding box center [363, 85] width 349 height 12
click at [271, 83] on input "Number of questions: 50 questions" at bounding box center [363, 85] width 349 height 12
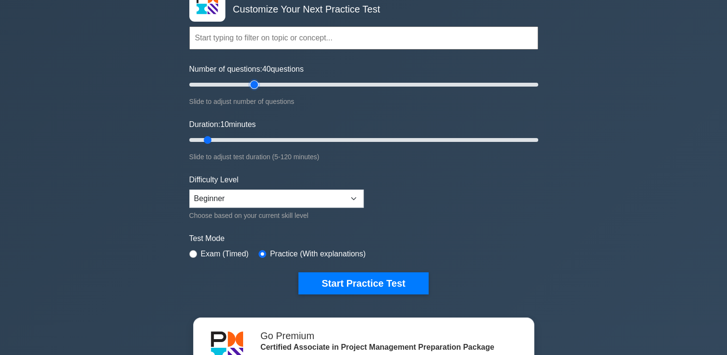
click at [257, 84] on input "Number of questions: 40 questions" at bounding box center [363, 85] width 349 height 12
click at [246, 84] on input "Number of questions: 35 questions" at bounding box center [363, 85] width 349 height 12
click at [241, 84] on input "Number of questions: 35 questions" at bounding box center [363, 85] width 349 height 12
type input "30"
click at [240, 85] on input "Number of questions: 30 questions" at bounding box center [363, 85] width 349 height 12
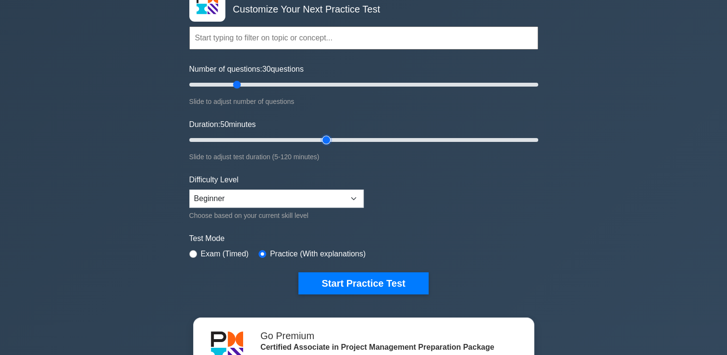
type input "50"
click at [323, 139] on input "Duration: 50 minutes" at bounding box center [363, 140] width 349 height 12
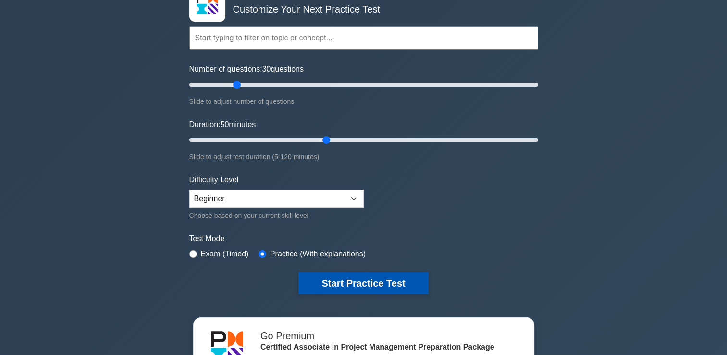
click at [369, 284] on button "Start Practice Test" at bounding box center [363, 283] width 130 height 22
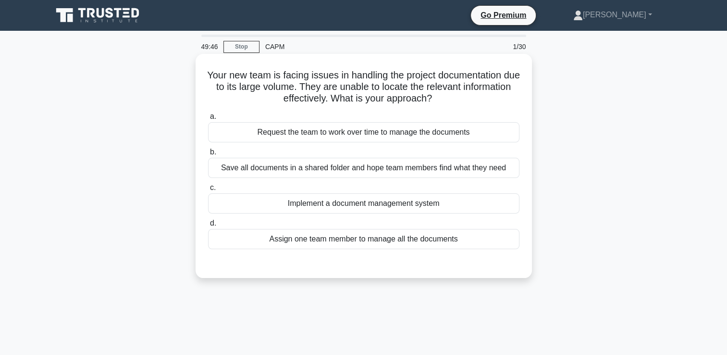
click at [421, 205] on div "Implement a document management system" at bounding box center [363, 203] width 311 height 20
click at [208, 191] on input "c. Implement a document management system" at bounding box center [208, 188] width 0 height 6
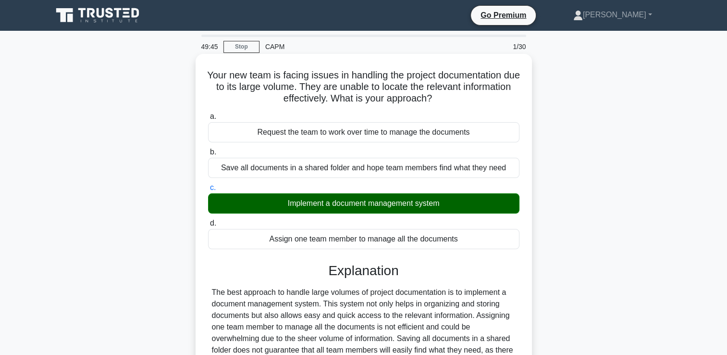
scroll to position [164, 0]
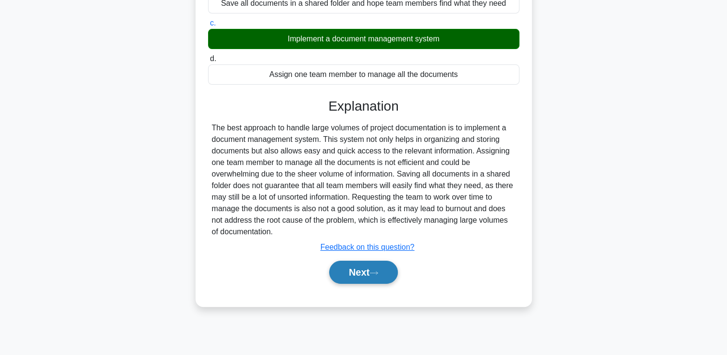
click at [379, 276] on button "Next" at bounding box center [363, 272] width 69 height 23
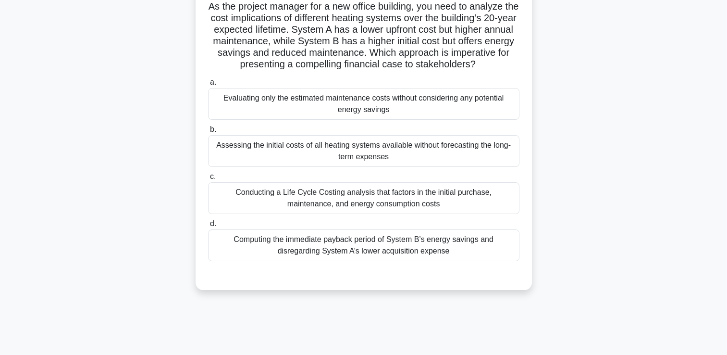
scroll to position [75, 0]
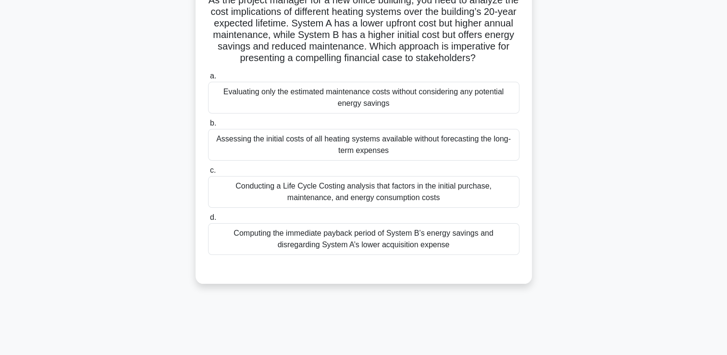
click at [486, 207] on div "Conducting a Life Cycle Costing analysis that factors in the initial purchase, …" at bounding box center [363, 192] width 311 height 32
click at [208, 174] on input "c. Conducting a Life Cycle Costing analysis that factors in the initial purchas…" at bounding box center [208, 170] width 0 height 6
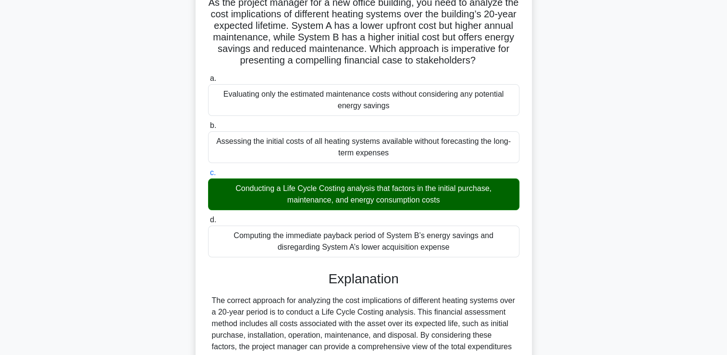
scroll to position [283, 0]
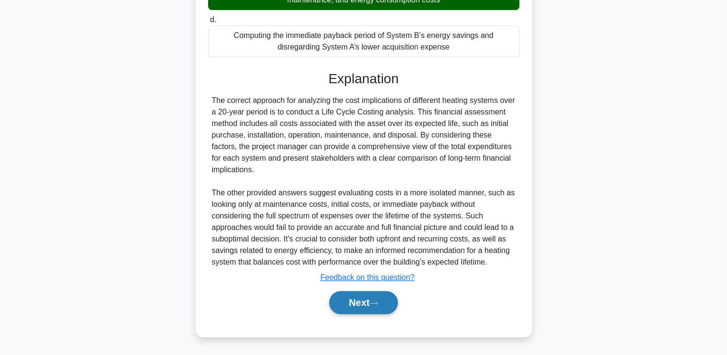
click at [376, 303] on icon at bounding box center [374, 302] width 9 height 5
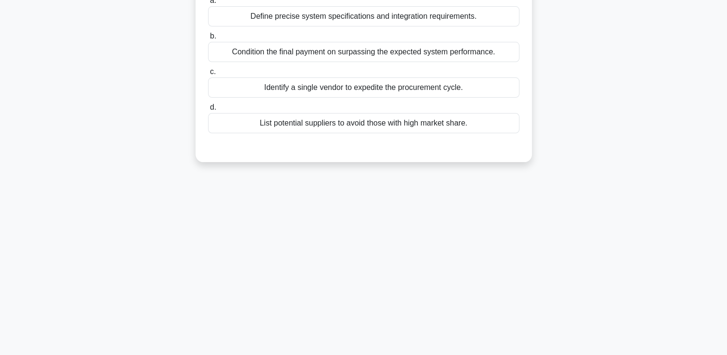
scroll to position [0, 0]
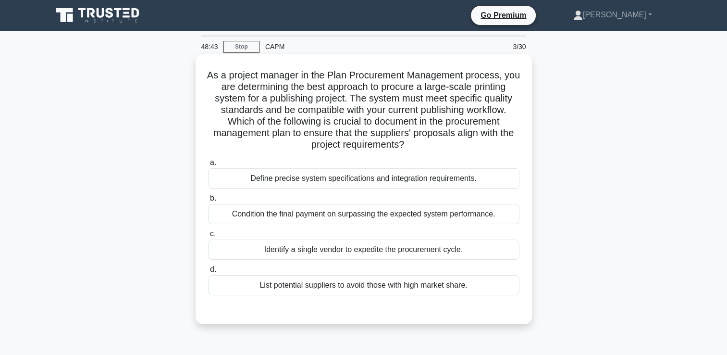
click at [487, 185] on div "Define precise system specifications and integration requirements." at bounding box center [363, 178] width 311 height 20
click at [208, 166] on input "a. Define precise system specifications and integration requirements." at bounding box center [208, 163] width 0 height 6
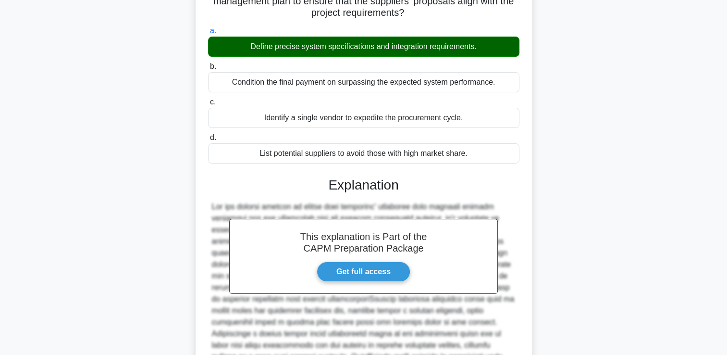
scroll to position [260, 0]
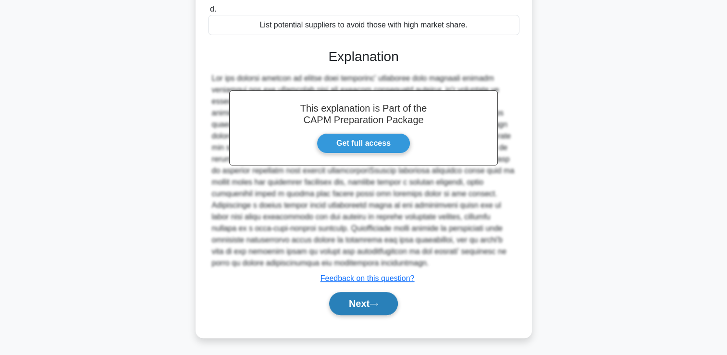
click at [375, 297] on button "Next" at bounding box center [363, 303] width 69 height 23
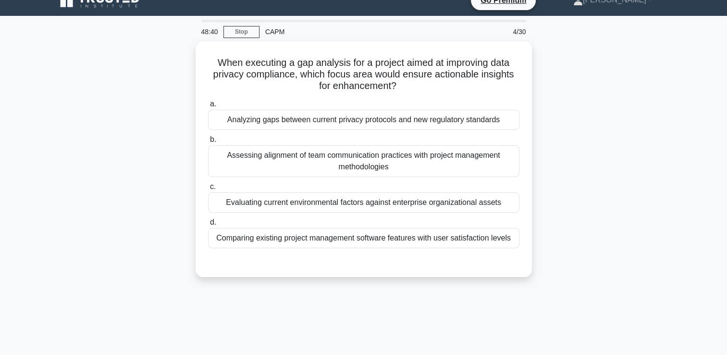
scroll to position [0, 0]
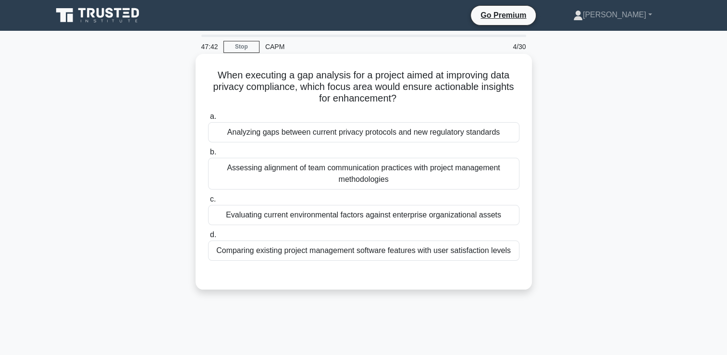
click at [500, 137] on div "Analyzing gaps between current privacy protocols and new regulatory standards" at bounding box center [363, 132] width 311 height 20
click at [208, 120] on input "a. Analyzing gaps between current privacy protocols and new regulatory standards" at bounding box center [208, 116] width 0 height 6
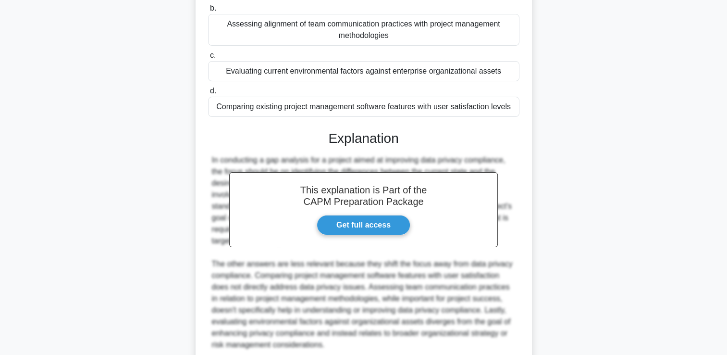
scroll to position [225, 0]
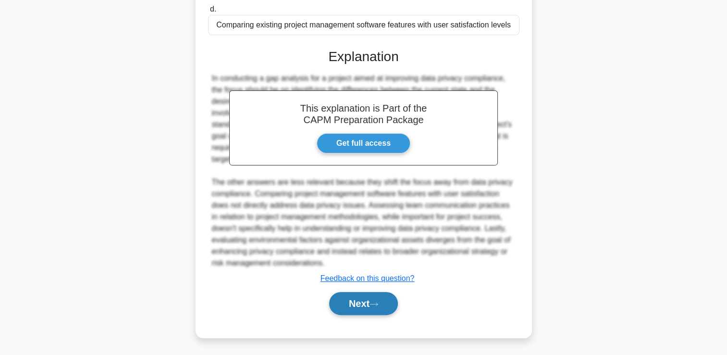
click at [383, 299] on button "Next" at bounding box center [363, 303] width 69 height 23
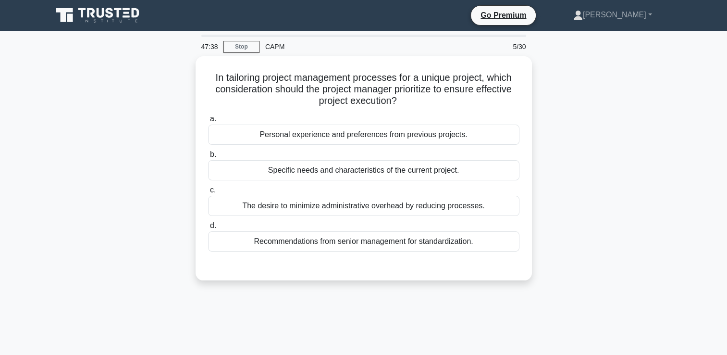
scroll to position [0, 0]
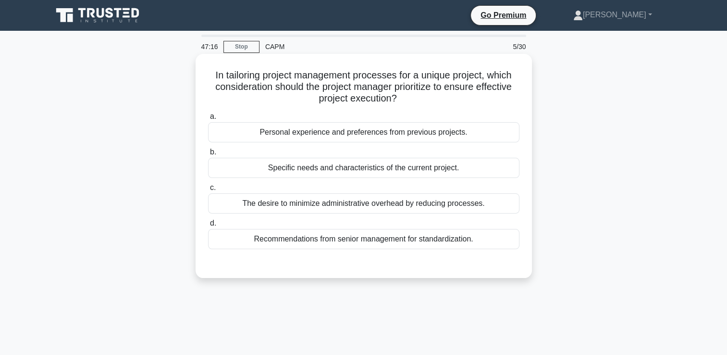
click at [486, 170] on div "Specific needs and characteristics of the current project." at bounding box center [363, 168] width 311 height 20
click at [208, 155] on input "b. Specific needs and characteristics of the current project." at bounding box center [208, 152] width 0 height 6
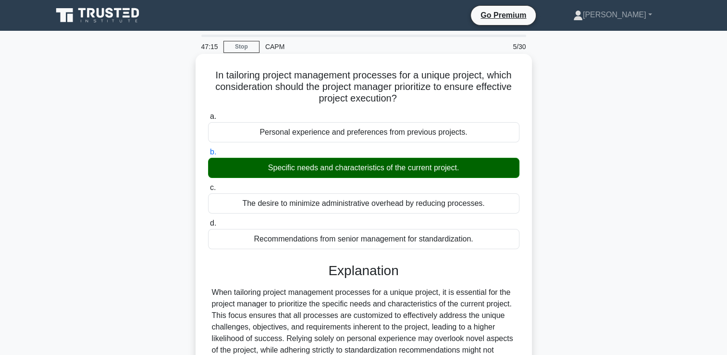
scroll to position [164, 0]
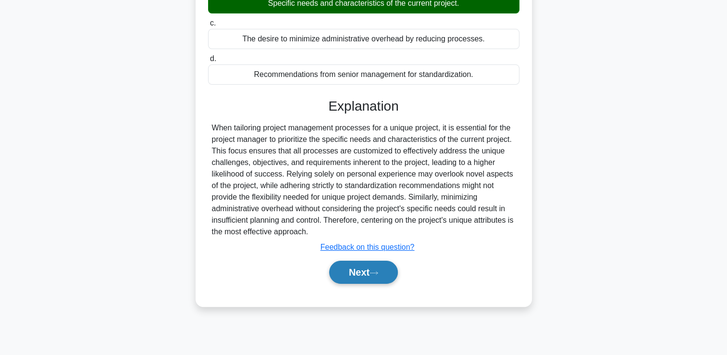
click at [383, 270] on button "Next" at bounding box center [363, 272] width 69 height 23
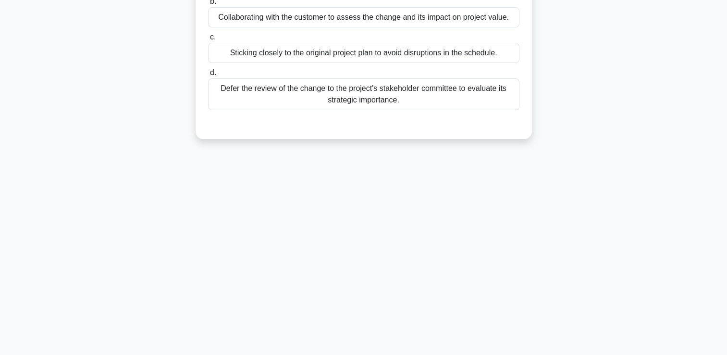
scroll to position [0, 0]
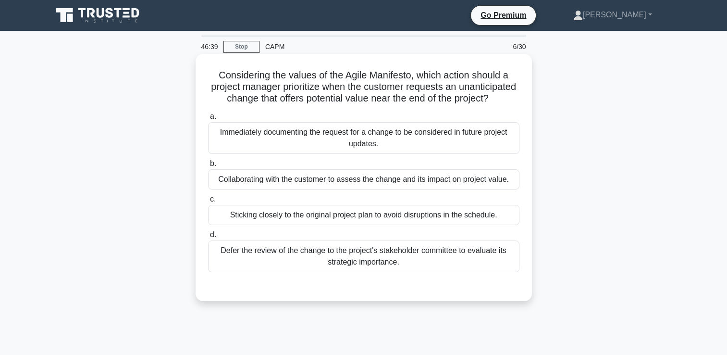
click at [501, 189] on div "Collaborating with the customer to assess the change and its impact on project …" at bounding box center [363, 179] width 311 height 20
click at [208, 167] on input "b. Collaborating with the customer to assess the change and its impact on proje…" at bounding box center [208, 164] width 0 height 6
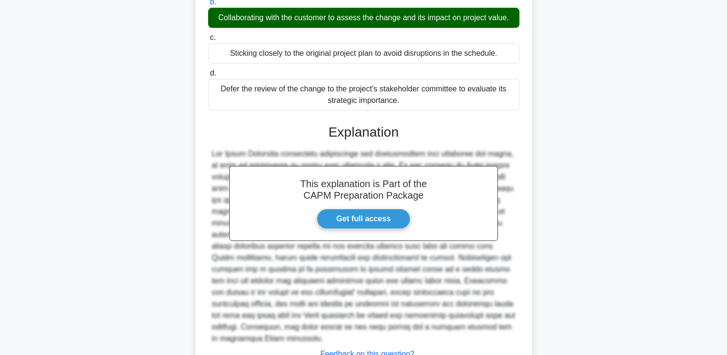
scroll to position [249, 0]
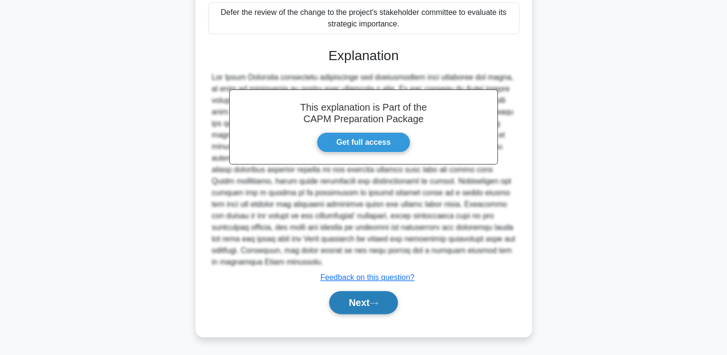
click at [378, 310] on button "Next" at bounding box center [363, 302] width 69 height 23
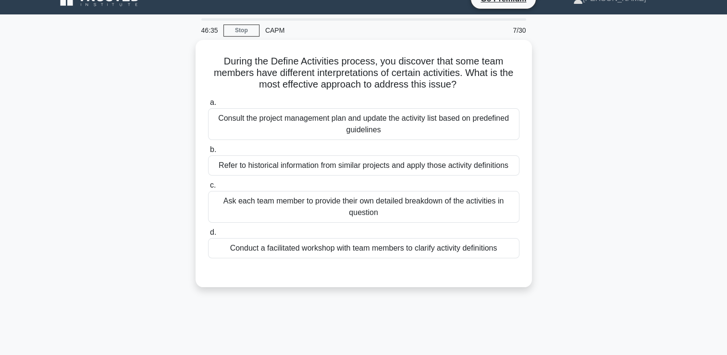
scroll to position [0, 0]
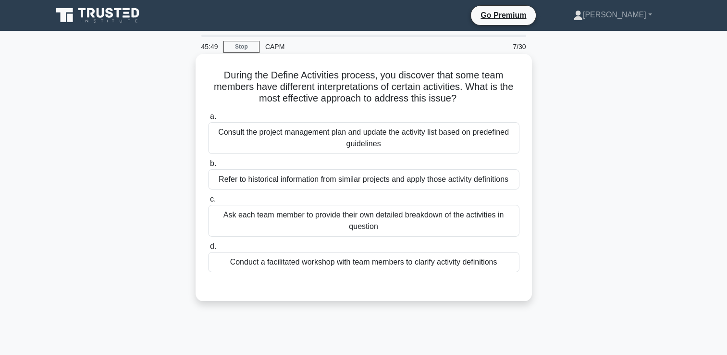
click at [485, 270] on div "Conduct a facilitated workshop with team members to clarify activity definitions" at bounding box center [363, 262] width 311 height 20
click at [208, 249] on input "d. Conduct a facilitated workshop with team members to clarify activity definit…" at bounding box center [208, 246] width 0 height 6
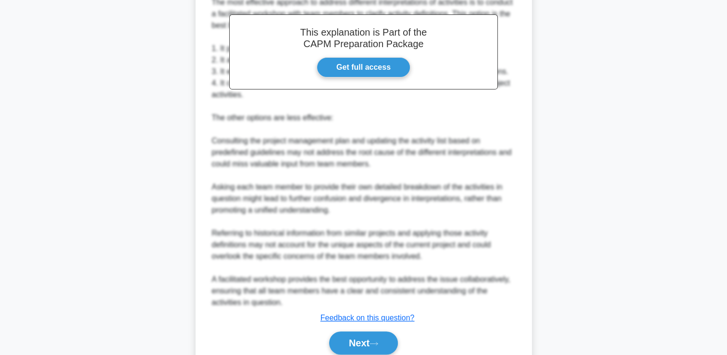
scroll to position [324, 0]
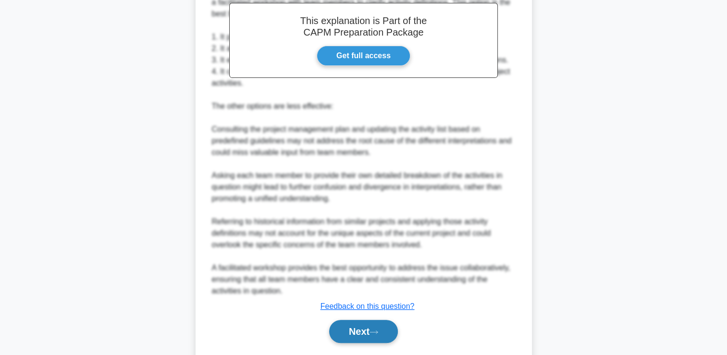
click at [375, 329] on icon at bounding box center [374, 331] width 9 height 5
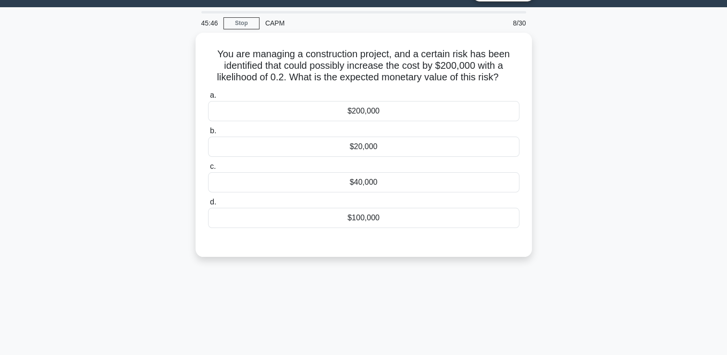
scroll to position [0, 0]
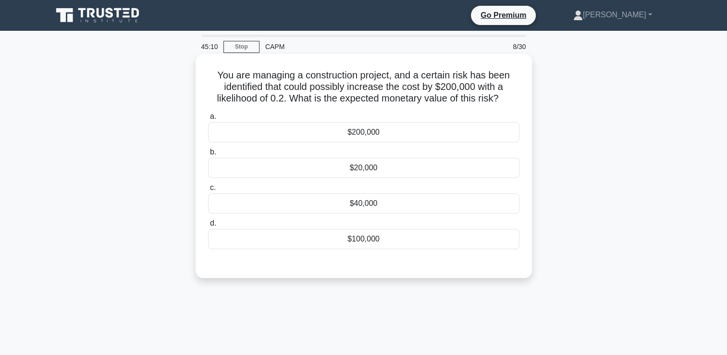
click at [404, 207] on div "$40,000" at bounding box center [363, 203] width 311 height 20
click at [208, 191] on input "c. $40,000" at bounding box center [208, 188] width 0 height 6
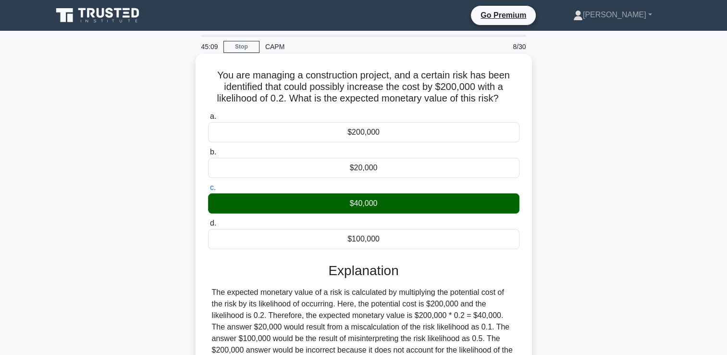
scroll to position [164, 0]
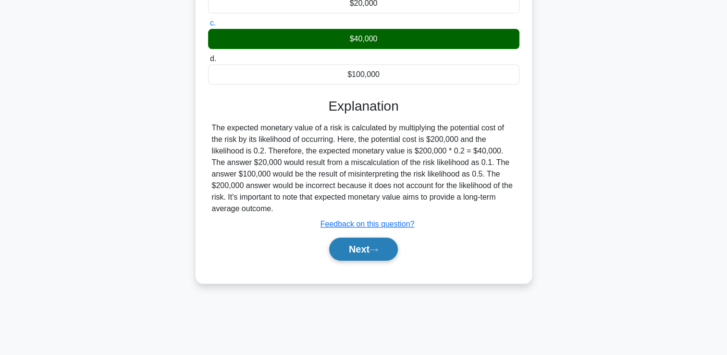
click at [378, 247] on icon at bounding box center [374, 249] width 9 height 5
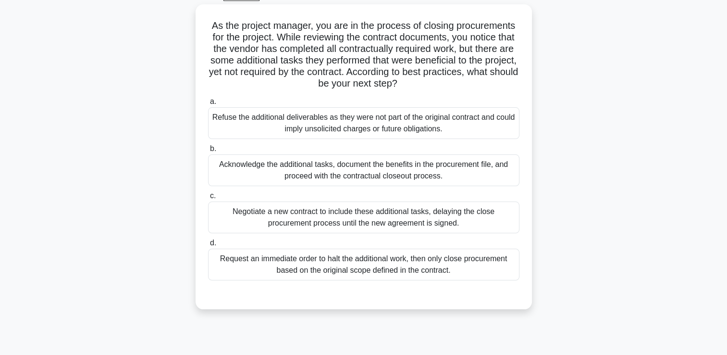
scroll to position [52, 0]
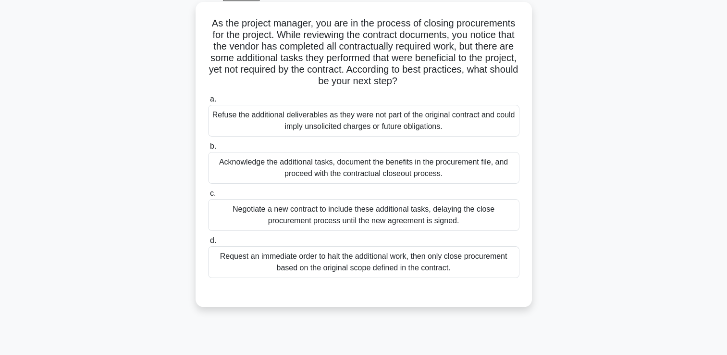
click at [508, 174] on div "Acknowledge the additional tasks, document the benefits in the procurement file…" at bounding box center [363, 168] width 311 height 32
click at [208, 149] on input "b. Acknowledge the additional tasks, document the benefits in the procurement f…" at bounding box center [208, 146] width 0 height 6
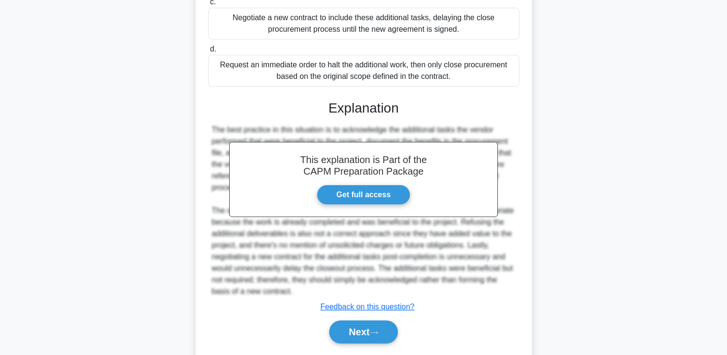
scroll to position [272, 0]
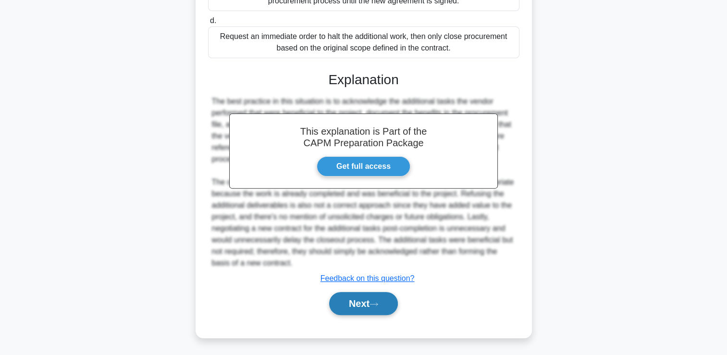
click at [384, 301] on button "Next" at bounding box center [363, 303] width 69 height 23
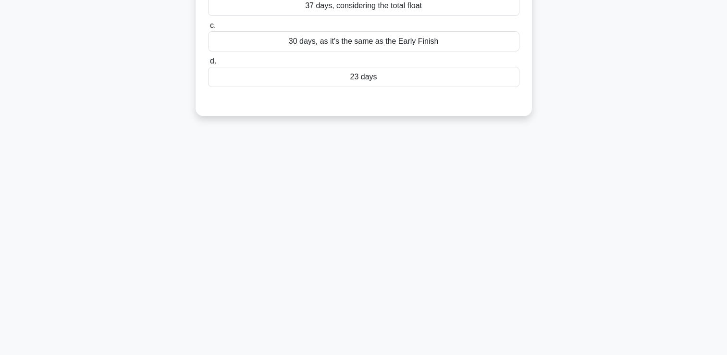
scroll to position [0, 0]
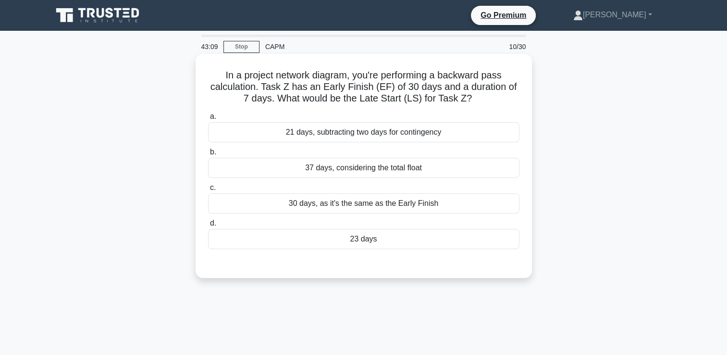
click at [506, 243] on div "23 days" at bounding box center [363, 239] width 311 height 20
click at [208, 226] on input "d. 23 days" at bounding box center [208, 223] width 0 height 6
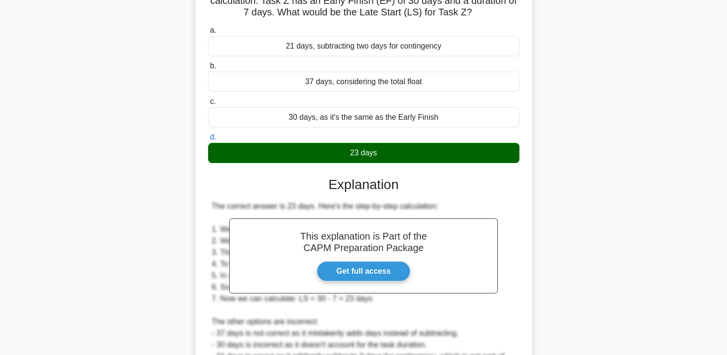
scroll to position [191, 0]
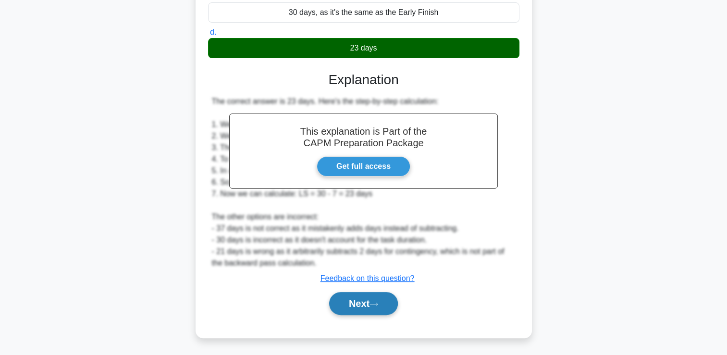
click at [375, 311] on button "Next" at bounding box center [363, 303] width 69 height 23
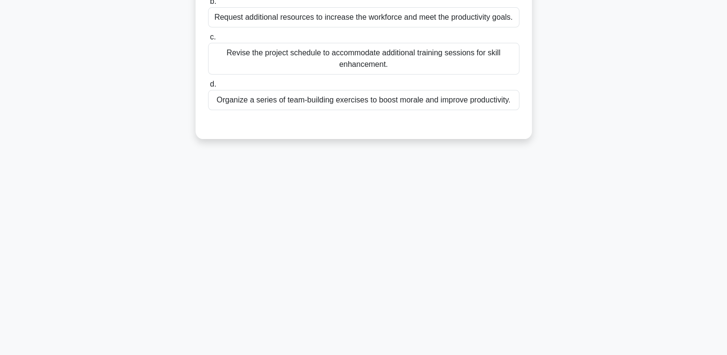
scroll to position [0, 0]
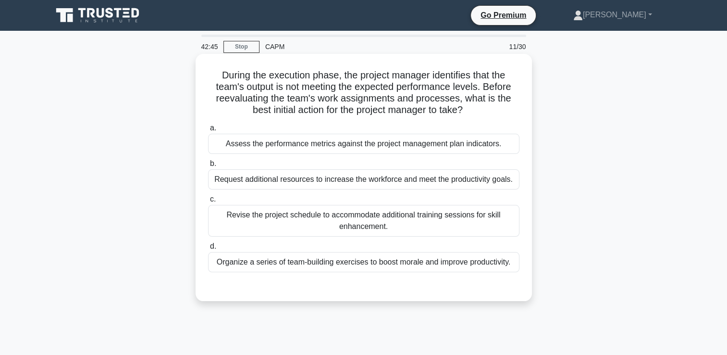
click at [511, 145] on div "Assess the performance metrics against the project management plan indicators." at bounding box center [363, 144] width 311 height 20
click at [208, 131] on input "a. Assess the performance metrics against the project management plan indicator…" at bounding box center [208, 128] width 0 height 6
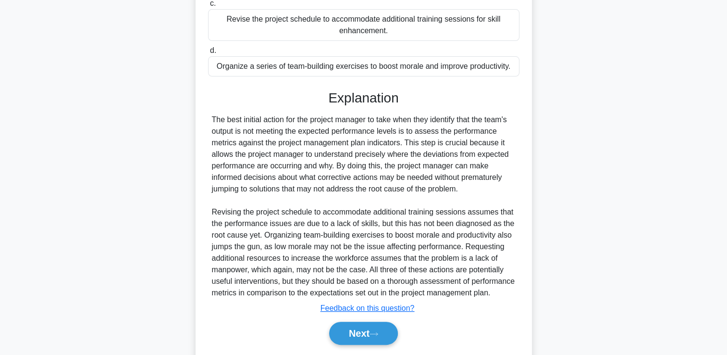
scroll to position [213, 0]
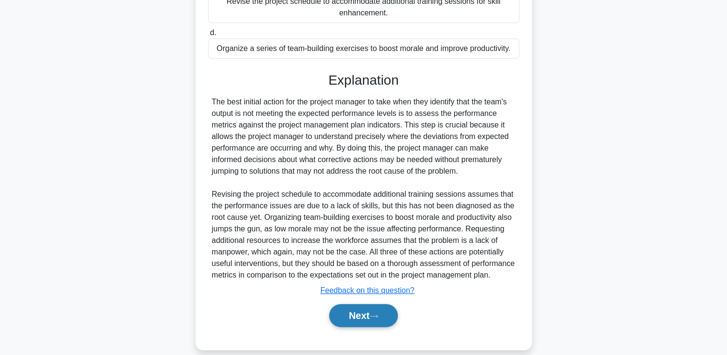
click at [391, 318] on button "Next" at bounding box center [363, 315] width 69 height 23
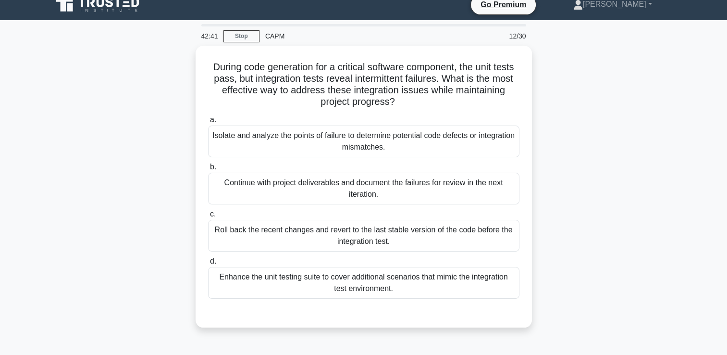
scroll to position [0, 0]
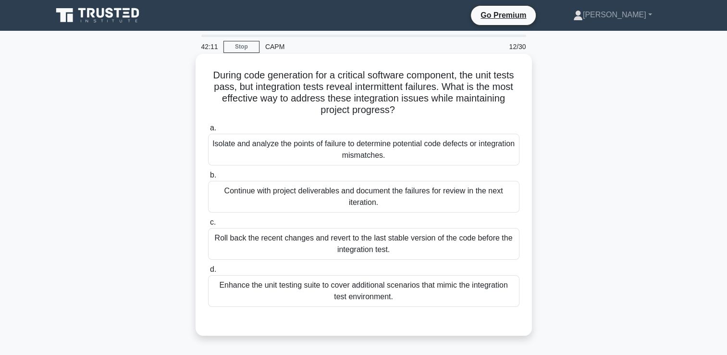
click at [505, 147] on div "Isolate and analyze the points of failure to determine potential code defects o…" at bounding box center [363, 150] width 311 height 32
click at [208, 131] on input "a. Isolate and analyze the points of failure to determine potential code defect…" at bounding box center [208, 128] width 0 height 6
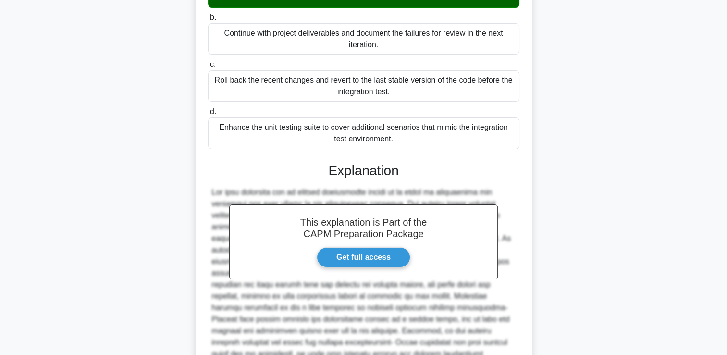
scroll to position [272, 0]
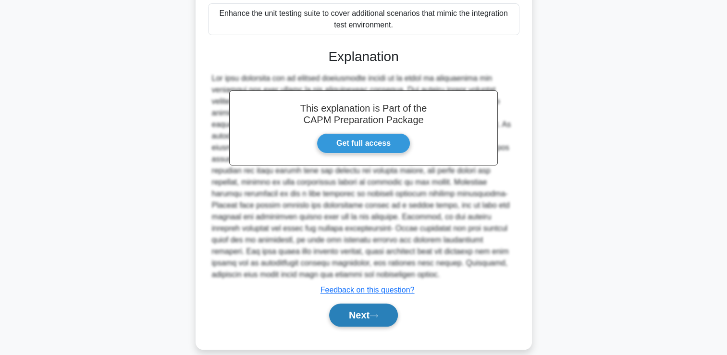
click at [390, 303] on button "Next" at bounding box center [363, 314] width 69 height 23
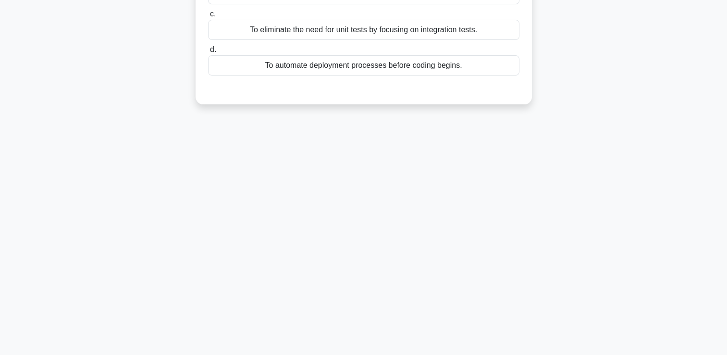
scroll to position [0, 0]
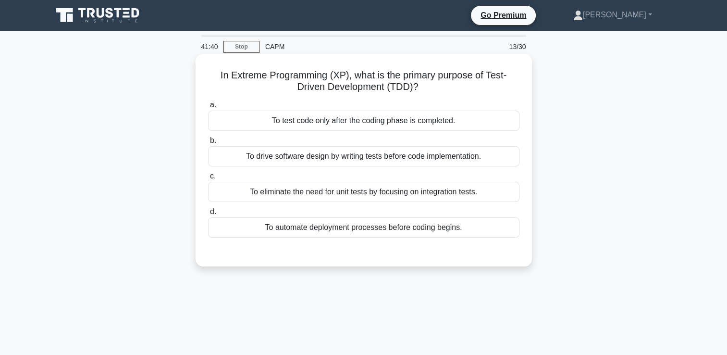
click at [497, 157] on div "To drive software design by writing tests before code implementation." at bounding box center [363, 156] width 311 height 20
click at [208, 144] on input "b. To drive software design by writing tests before code implementation." at bounding box center [208, 140] width 0 height 6
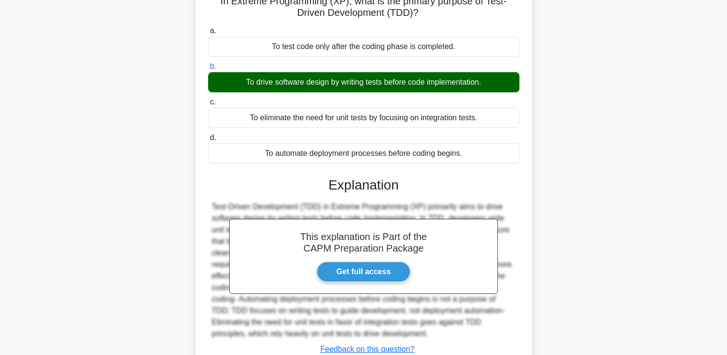
scroll to position [164, 0]
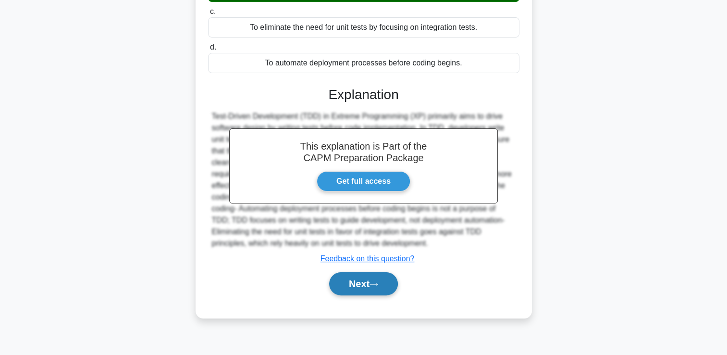
click at [371, 286] on button "Next" at bounding box center [363, 283] width 69 height 23
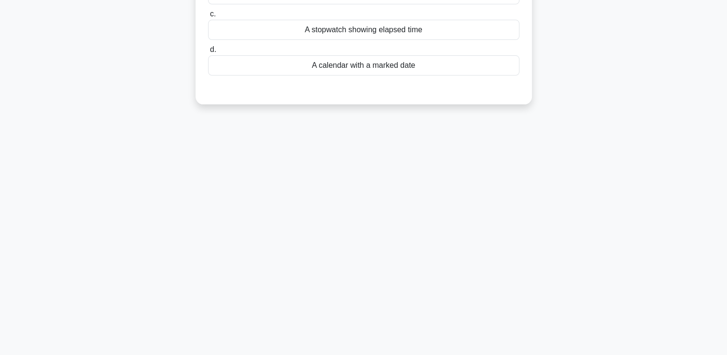
scroll to position [0, 0]
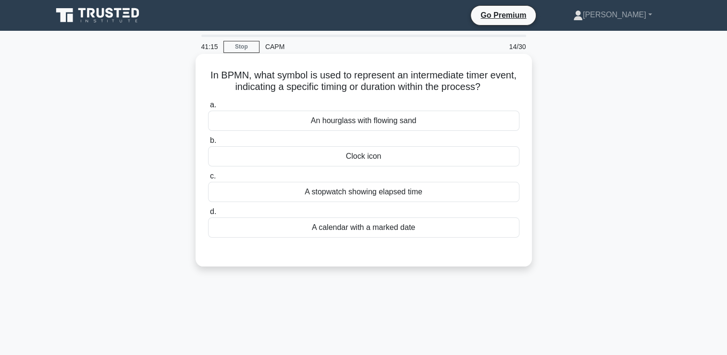
click at [413, 153] on div "Clock icon" at bounding box center [363, 156] width 311 height 20
click at [208, 144] on input "b. Clock icon" at bounding box center [208, 140] width 0 height 6
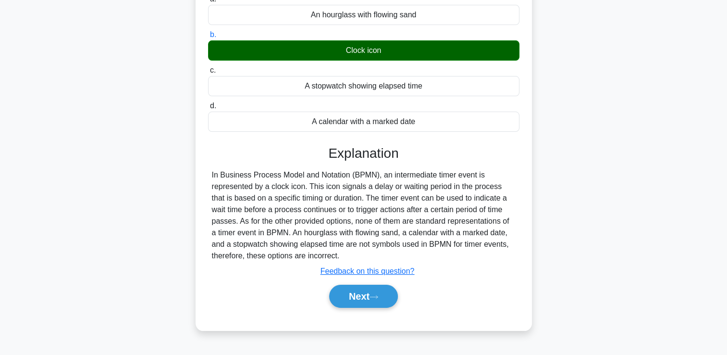
scroll to position [109, 0]
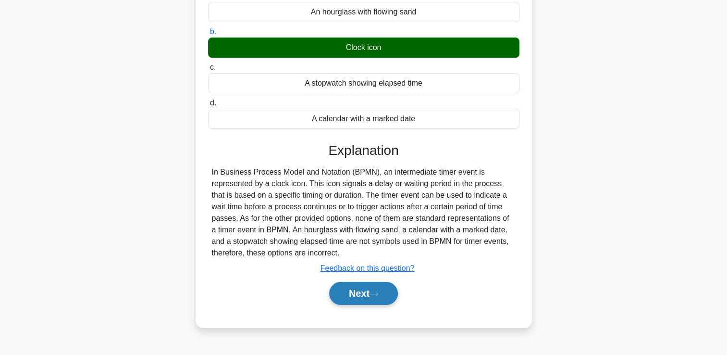
click at [382, 297] on button "Next" at bounding box center [363, 293] width 69 height 23
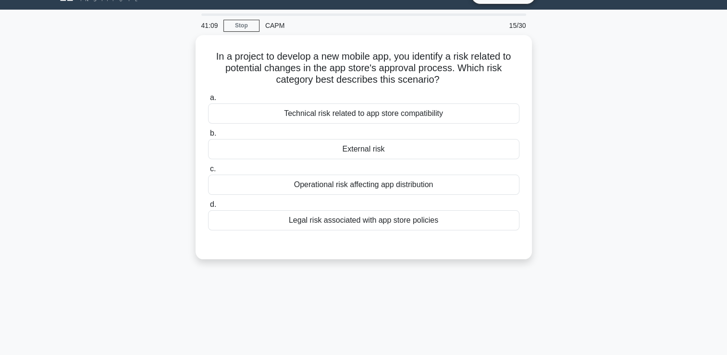
scroll to position [0, 0]
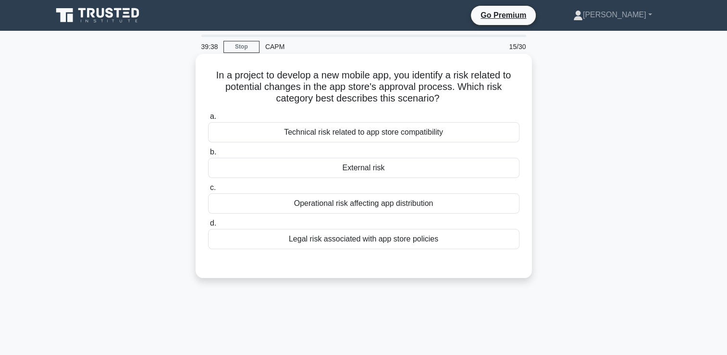
click at [414, 208] on div "Operational risk affecting app distribution" at bounding box center [363, 203] width 311 height 20
click at [208, 191] on input "c. Operational risk affecting app distribution" at bounding box center [208, 188] width 0 height 6
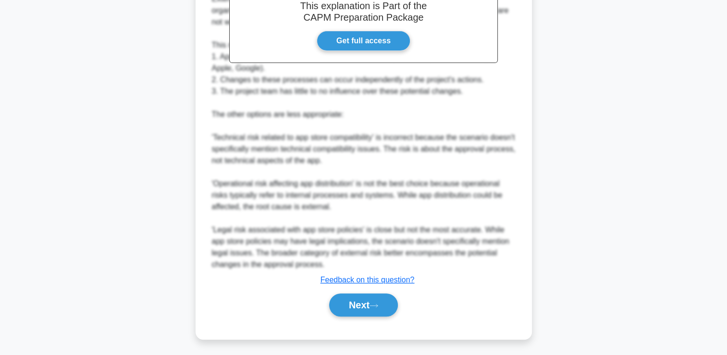
scroll to position [319, 0]
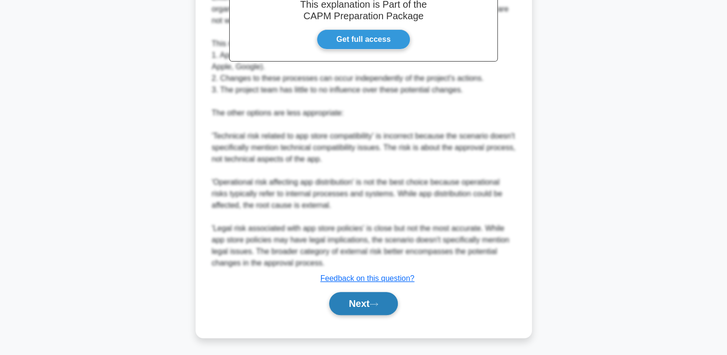
click at [356, 294] on button "Next" at bounding box center [363, 303] width 69 height 23
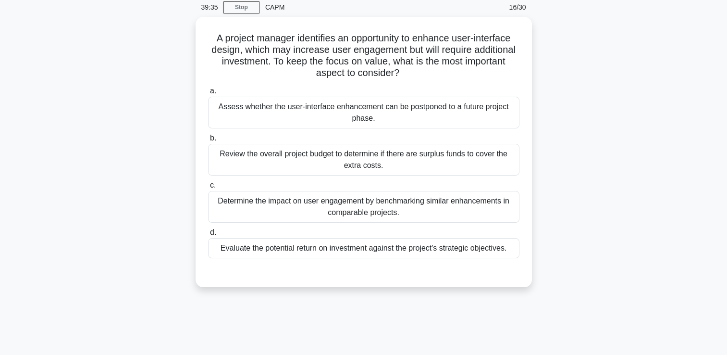
scroll to position [0, 0]
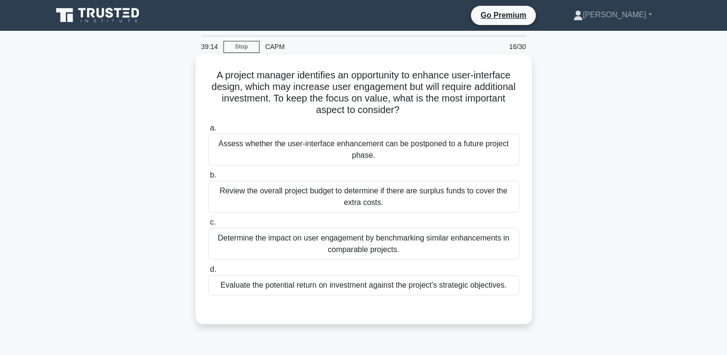
click at [466, 287] on div "Evaluate the potential return on investment against the project's strategic obj…" at bounding box center [363, 285] width 311 height 20
click at [208, 273] on input "d. Evaluate the potential return on investment against the project's strategic …" at bounding box center [208, 269] width 0 height 6
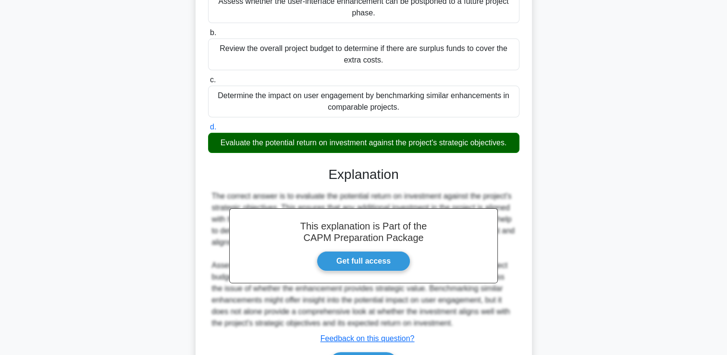
scroll to position [202, 0]
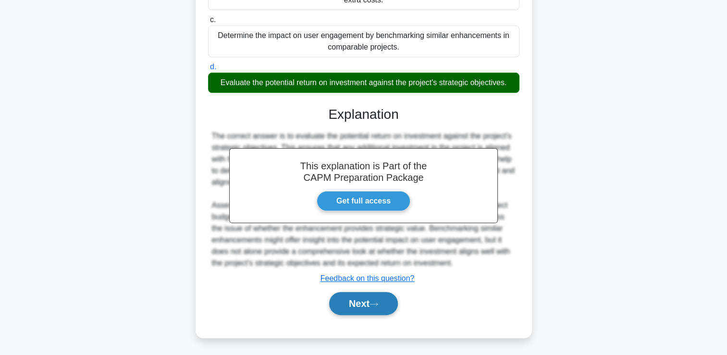
click at [394, 303] on button "Next" at bounding box center [363, 303] width 69 height 23
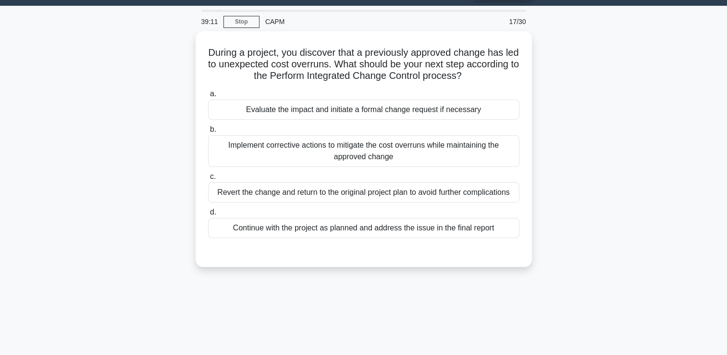
scroll to position [0, 0]
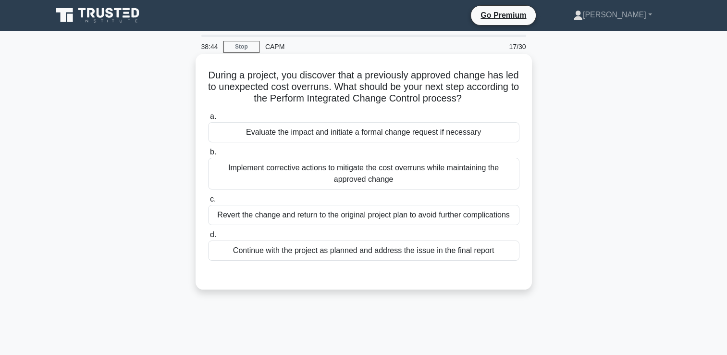
click at [484, 125] on div "Evaluate the impact and initiate a formal change request if necessary" at bounding box center [363, 132] width 311 height 20
click at [208, 120] on input "a. Evaluate the impact and initiate a formal change request if necessary" at bounding box center [208, 116] width 0 height 6
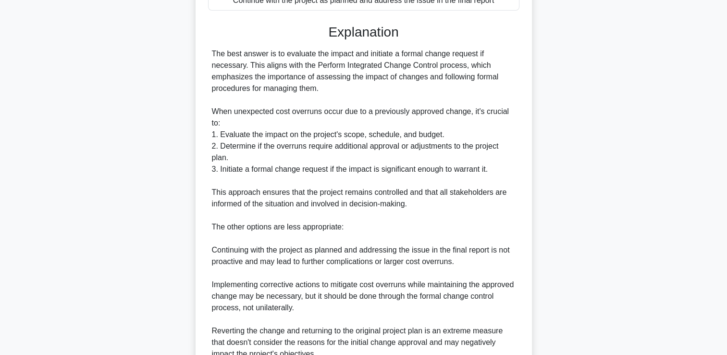
scroll to position [296, 0]
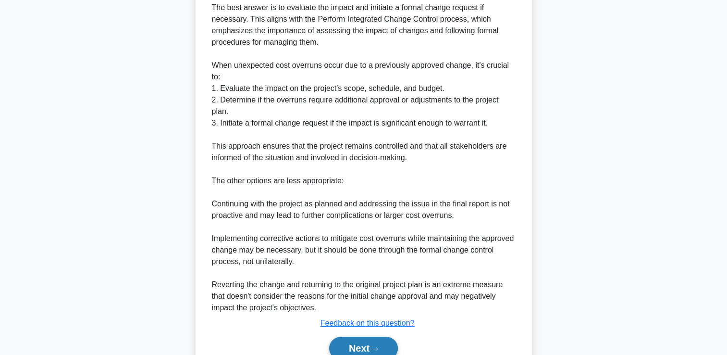
click at [379, 340] on button "Next" at bounding box center [363, 347] width 69 height 23
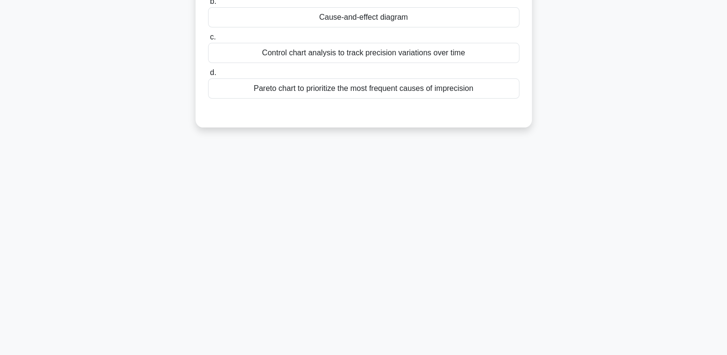
scroll to position [0, 0]
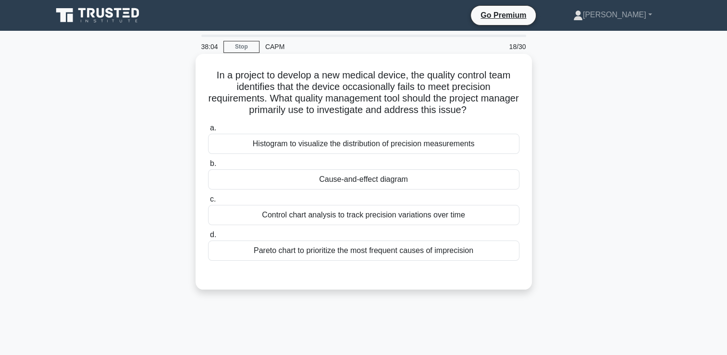
click at [436, 217] on div "Control chart analysis to track precision variations over time" at bounding box center [363, 215] width 311 height 20
click at [208, 202] on input "c. Control chart analysis to track precision variations over time" at bounding box center [208, 199] width 0 height 6
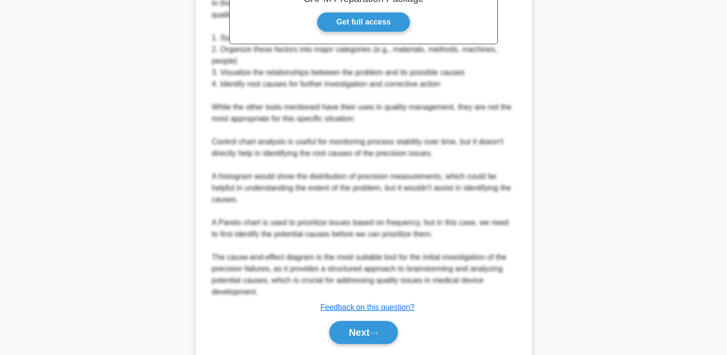
scroll to position [354, 0]
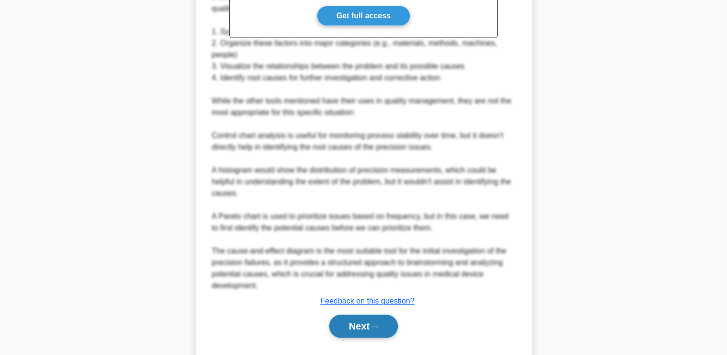
click at [373, 332] on button "Next" at bounding box center [363, 325] width 69 height 23
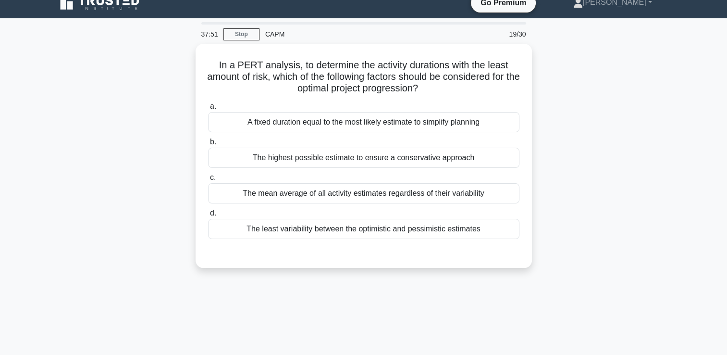
scroll to position [0, 0]
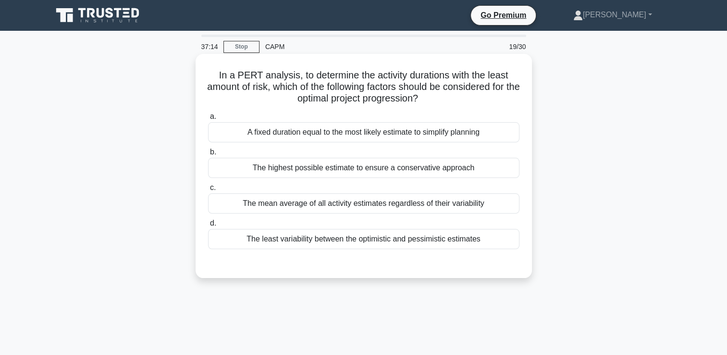
click at [458, 177] on div "The highest possible estimate to ensure a conservative approach" at bounding box center [363, 168] width 311 height 20
click at [208, 155] on input "b. The highest possible estimate to ensure a conservative approach" at bounding box center [208, 152] width 0 height 6
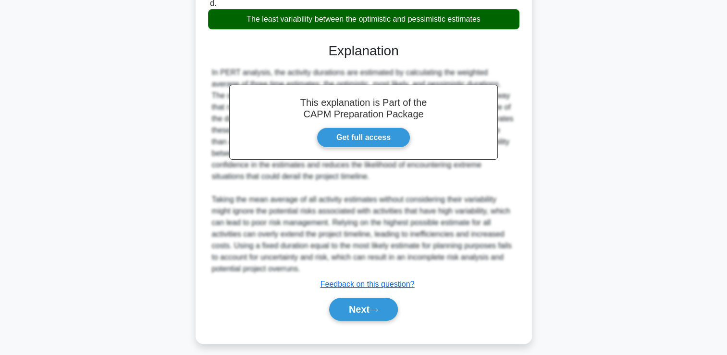
scroll to position [226, 0]
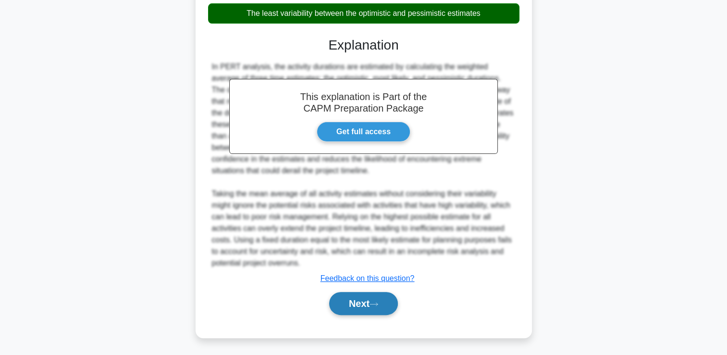
click at [375, 311] on button "Next" at bounding box center [363, 303] width 69 height 23
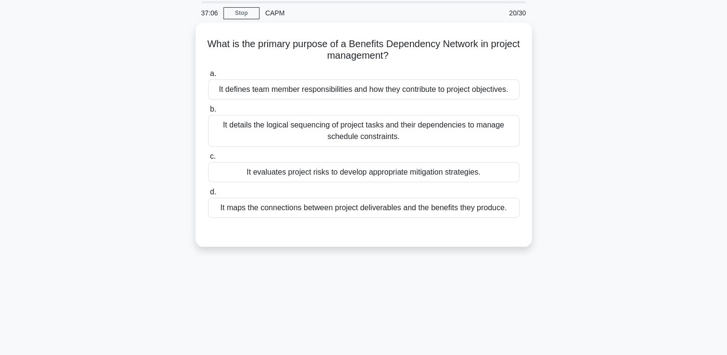
scroll to position [33, 0]
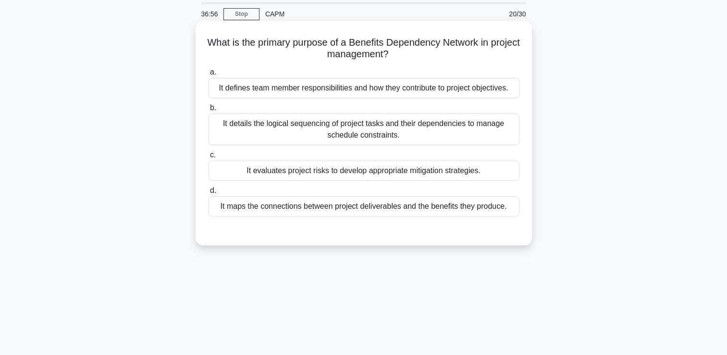
click at [451, 212] on div "It maps the connections between project deliverables and the benefits they prod…" at bounding box center [363, 206] width 311 height 20
click at [208, 194] on input "d. It maps the connections between project deliverables and the benefits they p…" at bounding box center [208, 190] width 0 height 6
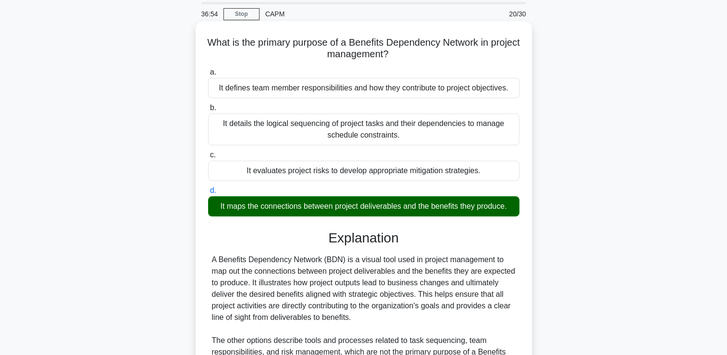
scroll to position [164, 0]
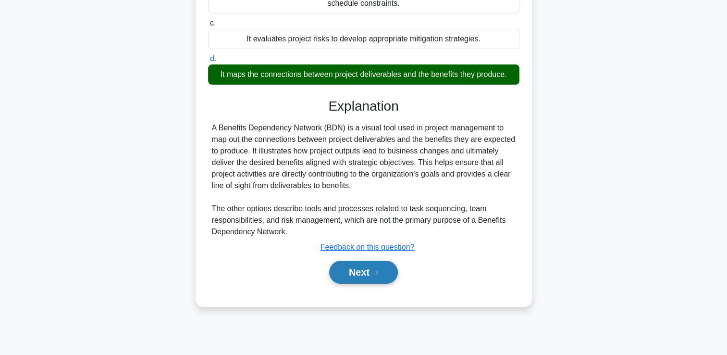
click at [378, 272] on icon at bounding box center [374, 272] width 8 height 3
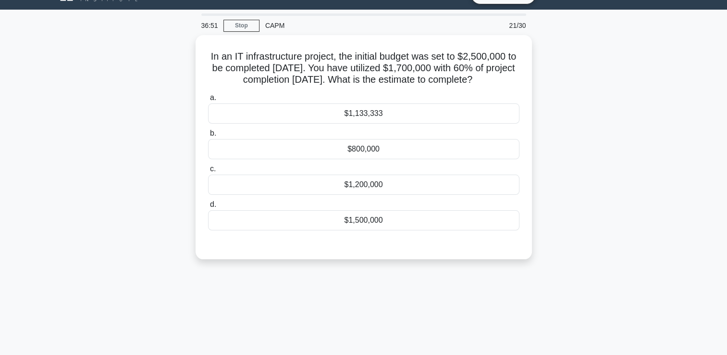
scroll to position [21, 0]
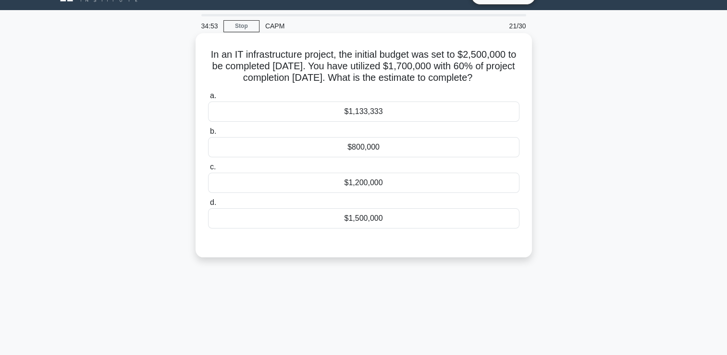
click at [433, 118] on div "$1,133,333" at bounding box center [363, 111] width 311 height 20
click at [208, 99] on input "a. $1,133,333" at bounding box center [208, 96] width 0 height 6
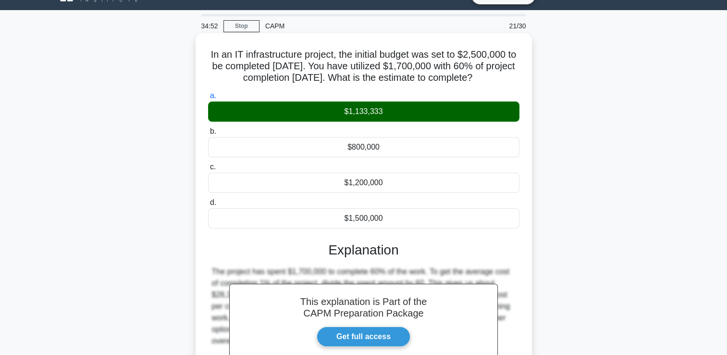
scroll to position [164, 0]
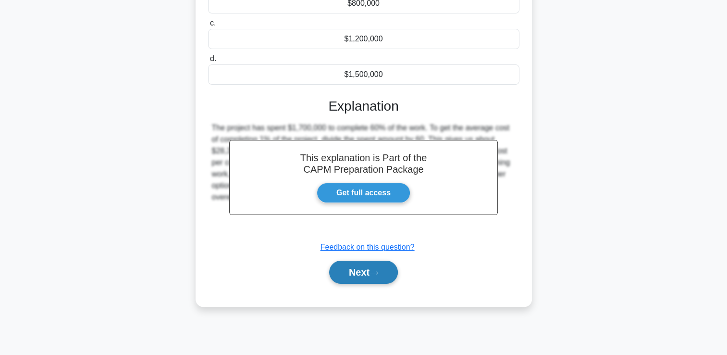
click at [356, 282] on button "Next" at bounding box center [363, 272] width 69 height 23
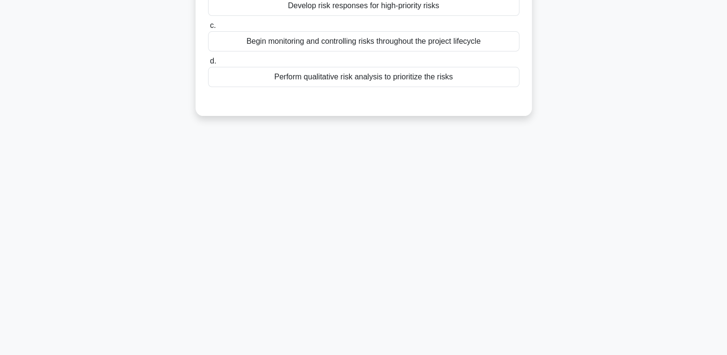
scroll to position [0, 0]
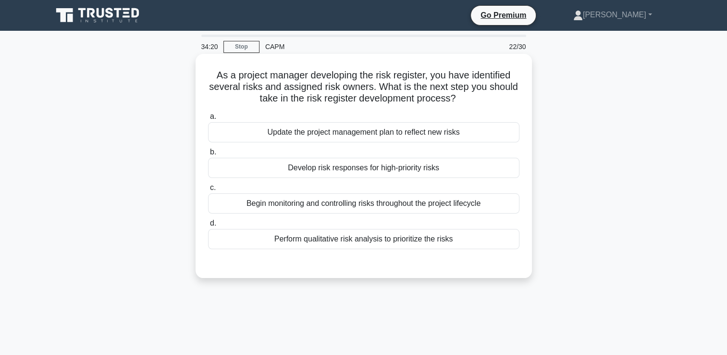
click at [451, 237] on div "Perform qualitative risk analysis to prioritize the risks" at bounding box center [363, 239] width 311 height 20
click at [208, 226] on input "d. Perform qualitative risk analysis to prioritize the risks" at bounding box center [208, 223] width 0 height 6
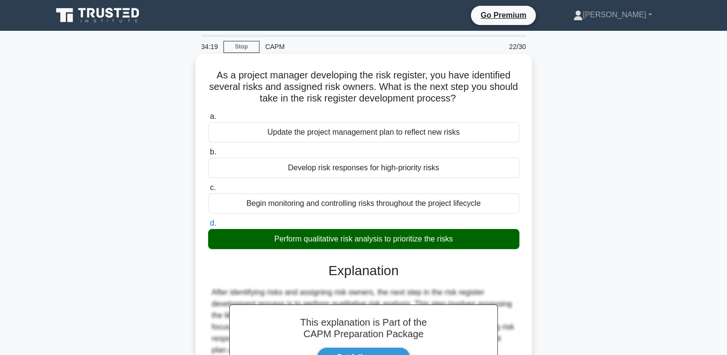
scroll to position [164, 0]
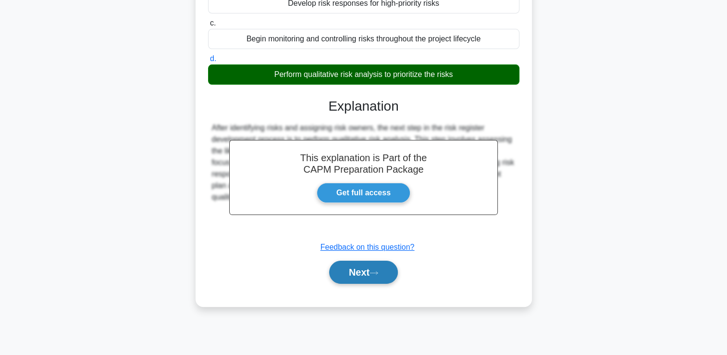
click at [369, 275] on button "Next" at bounding box center [363, 272] width 69 height 23
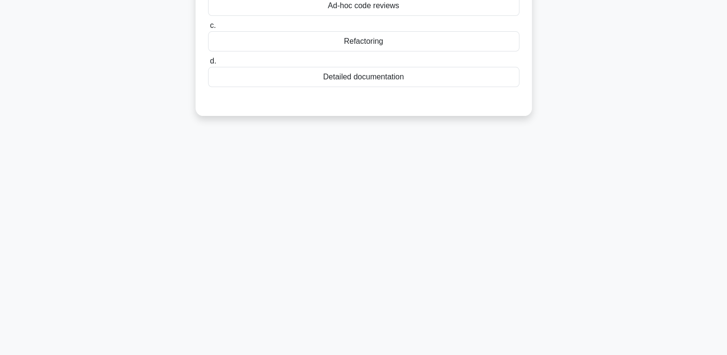
scroll to position [0, 0]
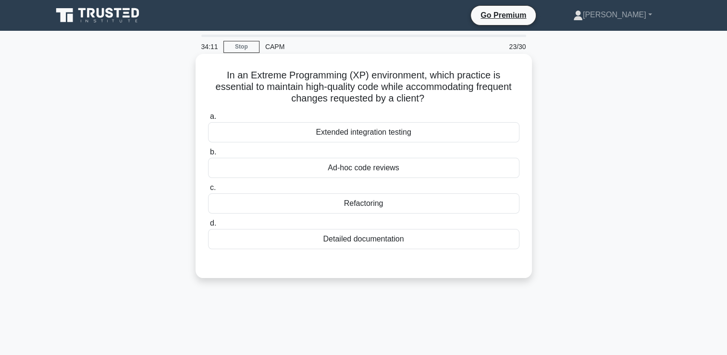
click at [386, 202] on div "Refactoring" at bounding box center [363, 203] width 311 height 20
click at [208, 191] on input "c. Refactoring" at bounding box center [208, 188] width 0 height 6
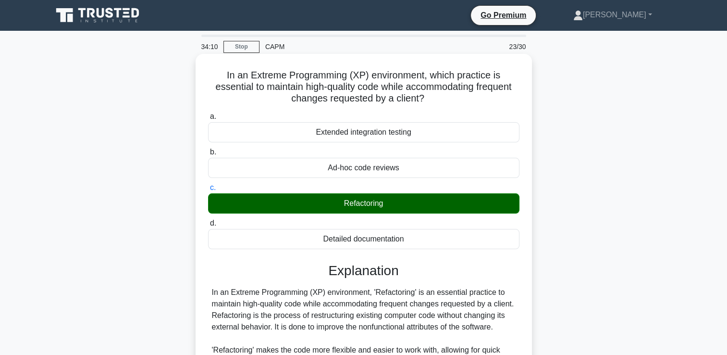
scroll to position [179, 0]
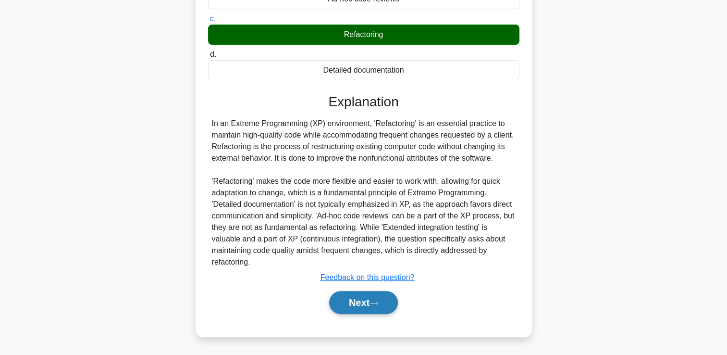
click at [334, 309] on button "Next" at bounding box center [363, 302] width 69 height 23
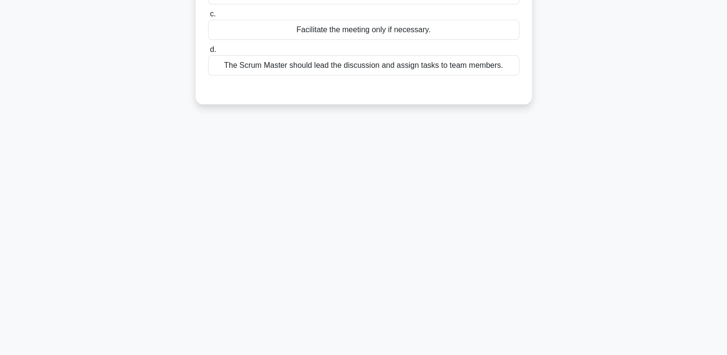
scroll to position [0, 0]
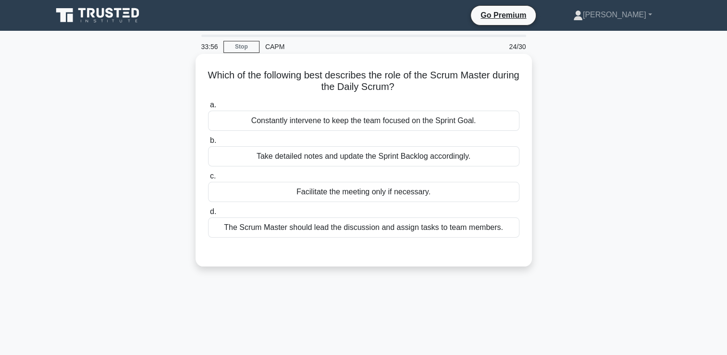
click at [488, 187] on div "Facilitate the meeting only if necessary." at bounding box center [363, 192] width 311 height 20
click at [208, 179] on input "c. Facilitate the meeting only if necessary." at bounding box center [208, 176] width 0 height 6
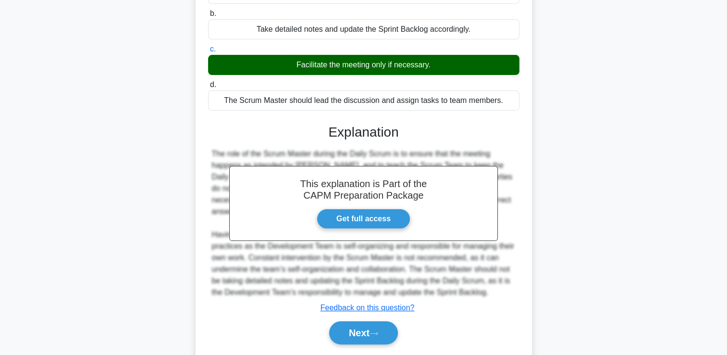
scroll to position [164, 0]
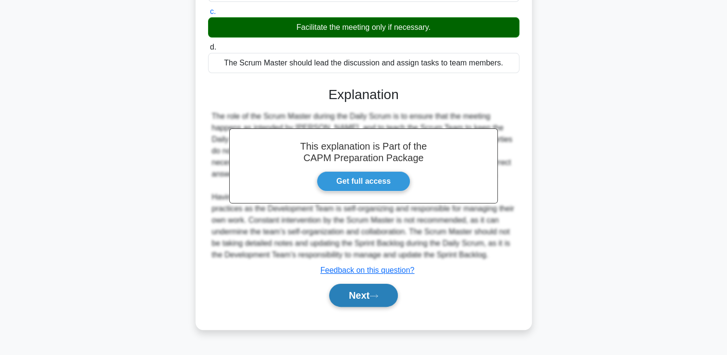
click at [368, 297] on button "Next" at bounding box center [363, 295] width 69 height 23
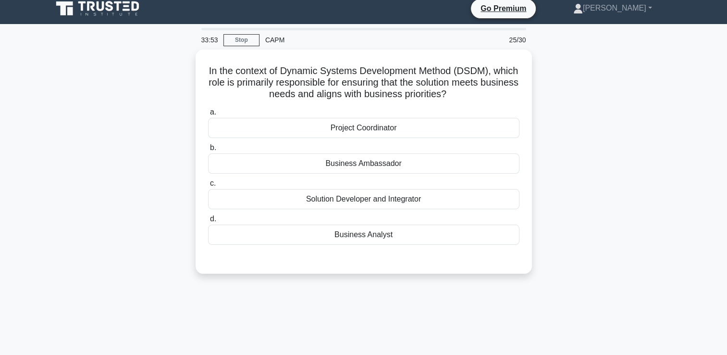
scroll to position [0, 0]
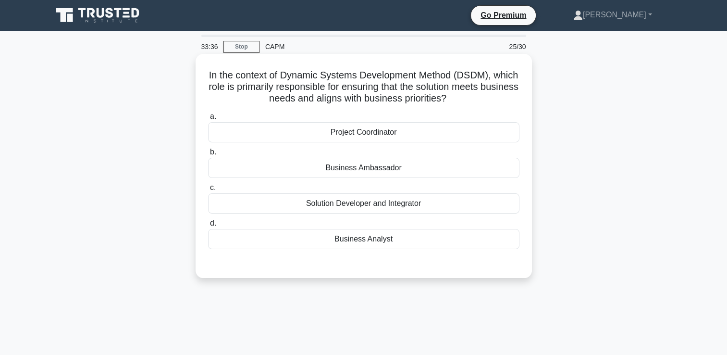
click at [376, 241] on div "Business Analyst" at bounding box center [363, 239] width 311 height 20
click at [208, 226] on input "d. Business Analyst" at bounding box center [208, 223] width 0 height 6
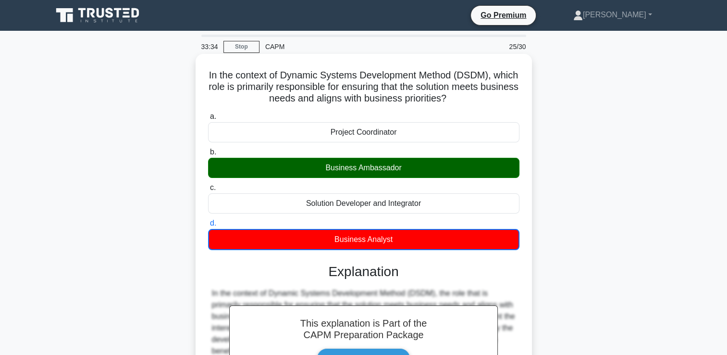
scroll to position [180, 0]
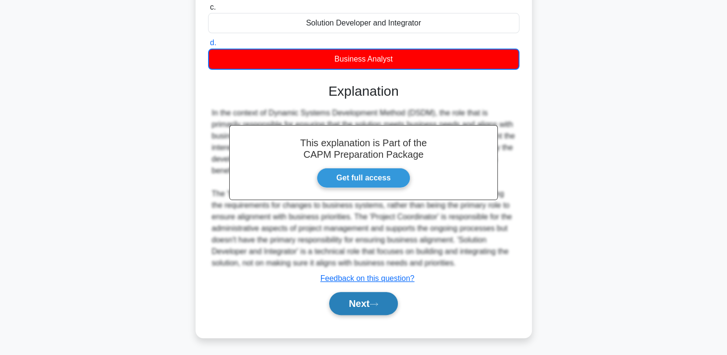
click at [355, 306] on button "Next" at bounding box center [363, 303] width 69 height 23
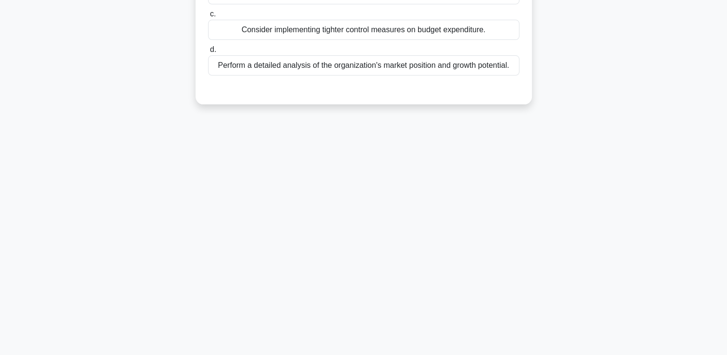
scroll to position [0, 0]
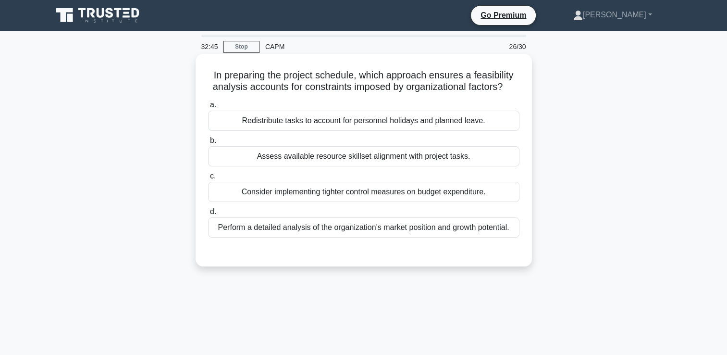
click at [396, 226] on div "Perform a detailed analysis of the organization's market position and growth po…" at bounding box center [363, 227] width 311 height 20
click at [208, 215] on input "d. Perform a detailed analysis of the organization's market position and growth…" at bounding box center [208, 212] width 0 height 6
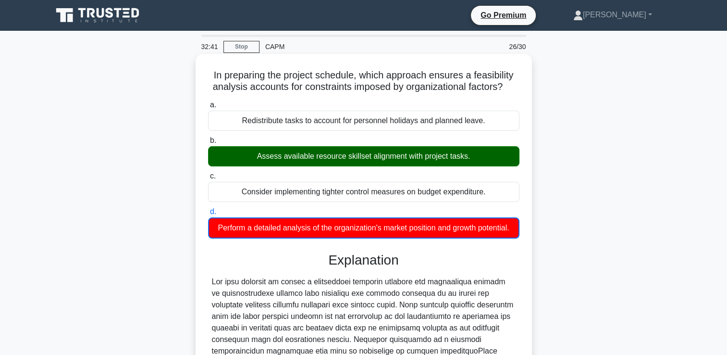
scroll to position [192, 0]
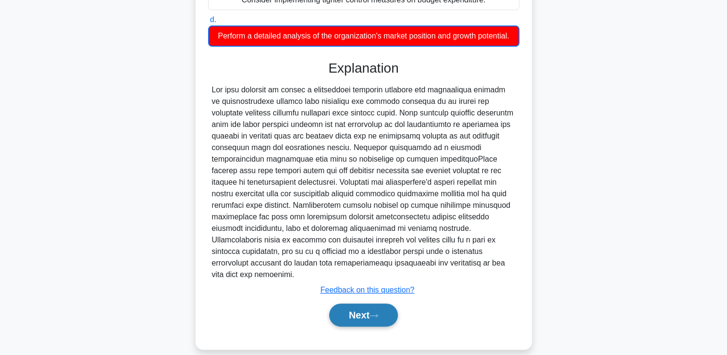
click at [360, 303] on button "Next" at bounding box center [363, 314] width 69 height 23
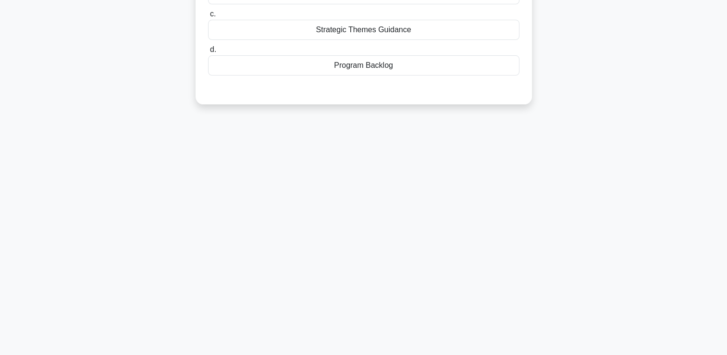
scroll to position [0, 0]
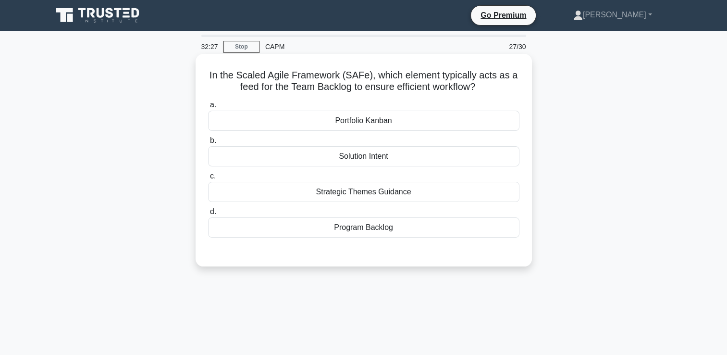
click at [477, 236] on div "Program Backlog" at bounding box center [363, 227] width 311 height 20
click at [208, 215] on input "d. Program Backlog" at bounding box center [208, 212] width 0 height 6
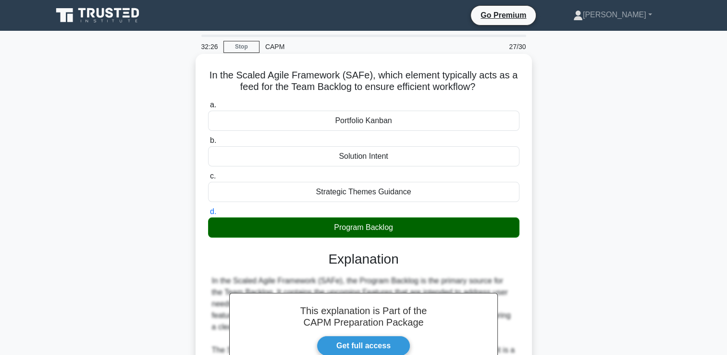
scroll to position [164, 0]
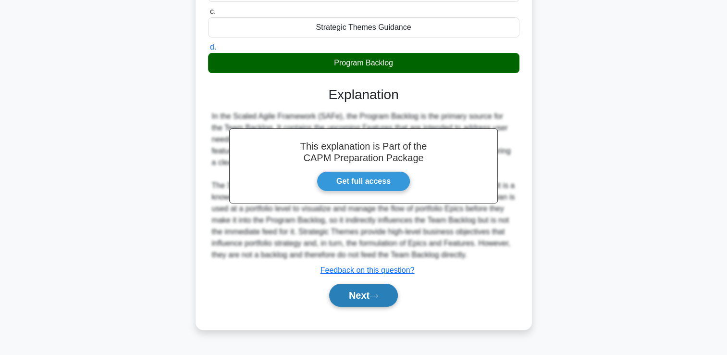
click at [364, 297] on button "Next" at bounding box center [363, 295] width 69 height 23
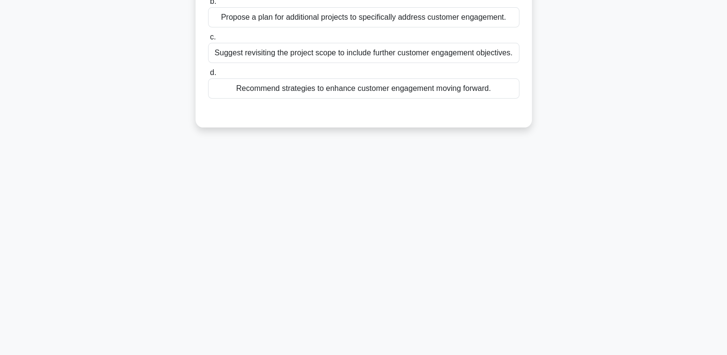
scroll to position [0, 0]
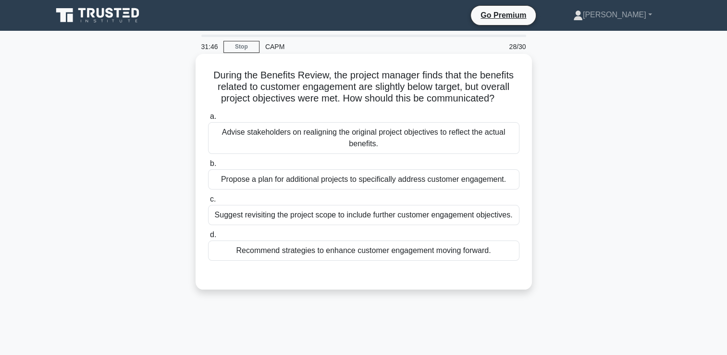
click at [422, 254] on div "Recommend strategies to enhance customer engagement moving forward." at bounding box center [363, 250] width 311 height 20
click at [208, 238] on input "d. Recommend strategies to enhance customer engagement moving forward." at bounding box center [208, 235] width 0 height 6
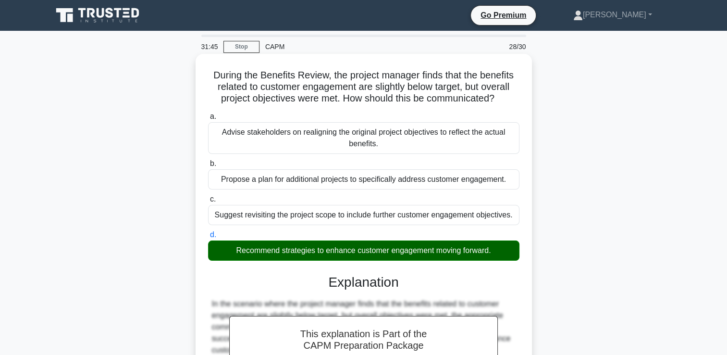
scroll to position [214, 0]
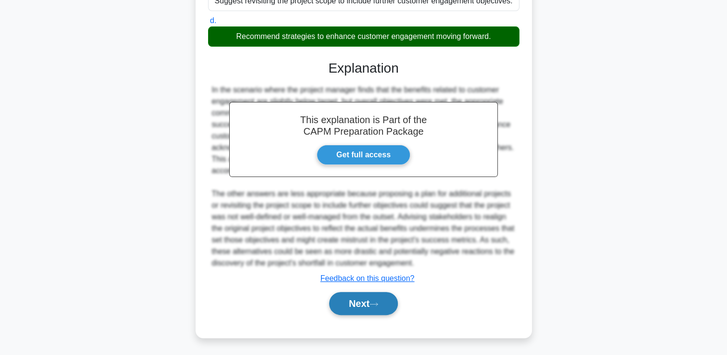
click at [366, 305] on button "Next" at bounding box center [363, 303] width 69 height 23
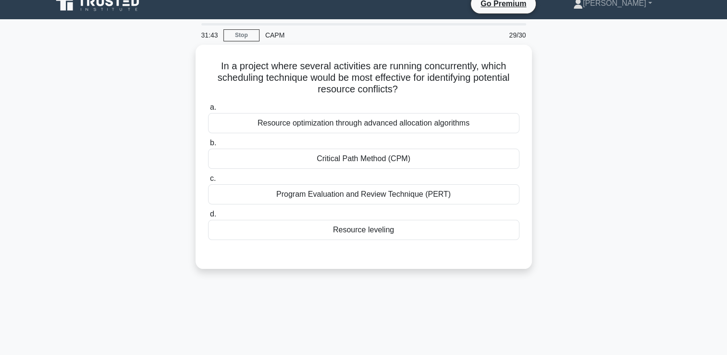
scroll to position [0, 0]
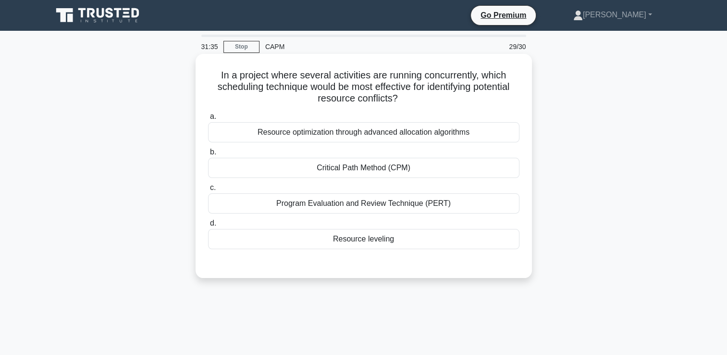
click at [385, 235] on div "Resource leveling" at bounding box center [363, 239] width 311 height 20
click at [208, 226] on input "d. Resource leveling" at bounding box center [208, 223] width 0 height 6
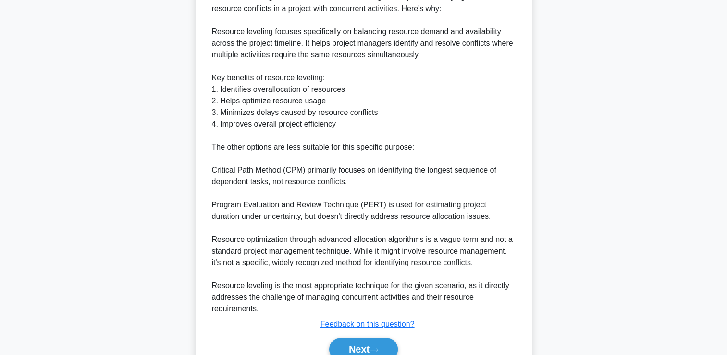
scroll to position [296, 0]
click at [344, 351] on button "Next" at bounding box center [363, 348] width 69 height 23
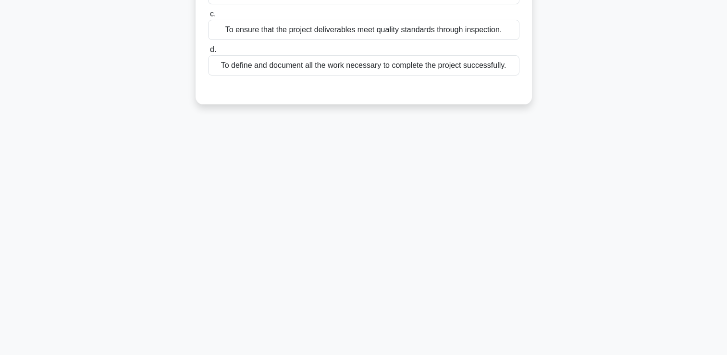
scroll to position [0, 0]
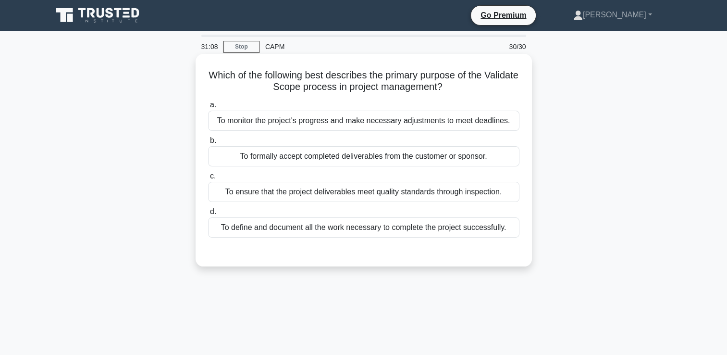
click at [495, 187] on div "To ensure that the project deliverables meet quality standards through inspecti…" at bounding box center [363, 192] width 311 height 20
click at [208, 179] on input "c. To ensure that the project deliverables meet quality standards through inspe…" at bounding box center [208, 176] width 0 height 6
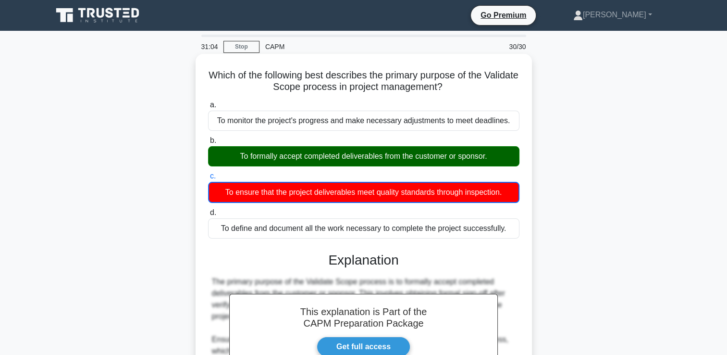
scroll to position [164, 0]
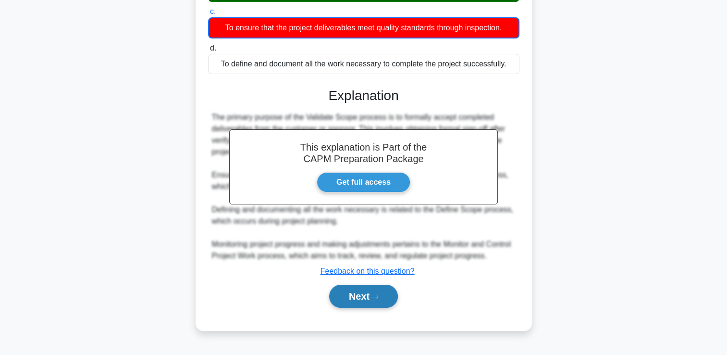
click at [361, 289] on button "Next" at bounding box center [363, 296] width 69 height 23
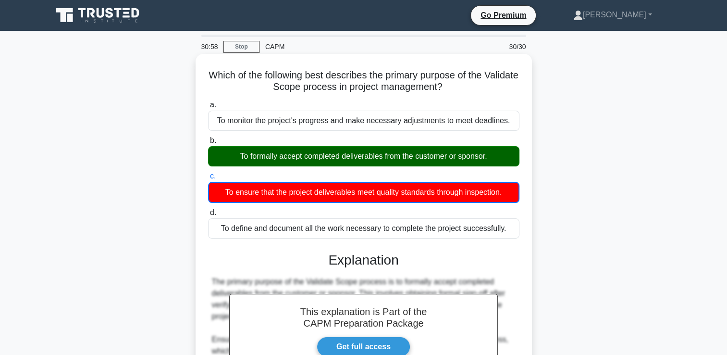
scroll to position [0, 0]
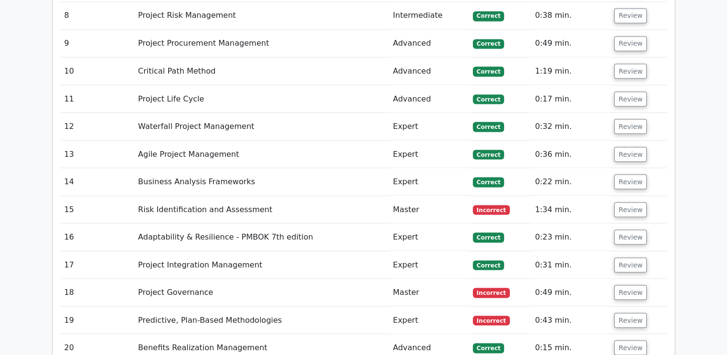
scroll to position [1778, 0]
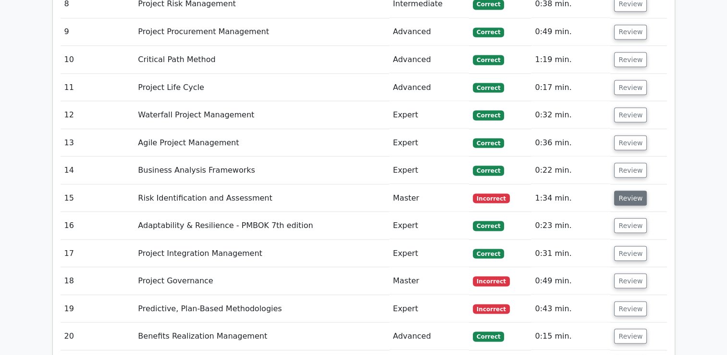
click at [622, 190] on button "Review" at bounding box center [630, 197] width 33 height 15
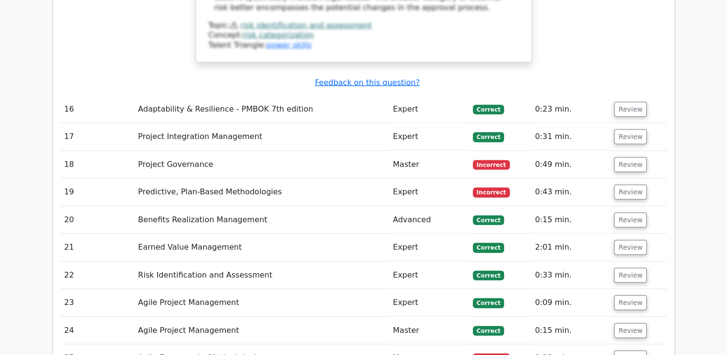
scroll to position [2489, 0]
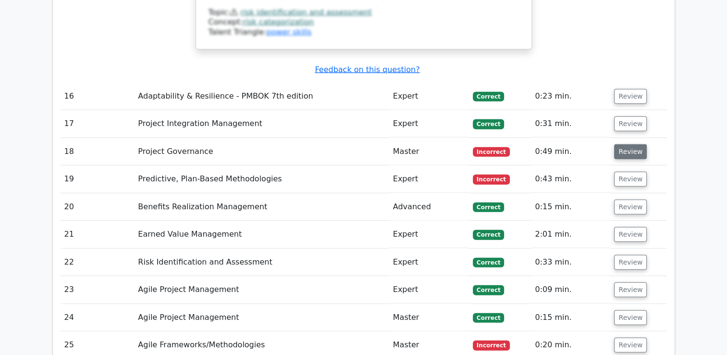
click at [625, 144] on button "Review" at bounding box center [630, 151] width 33 height 15
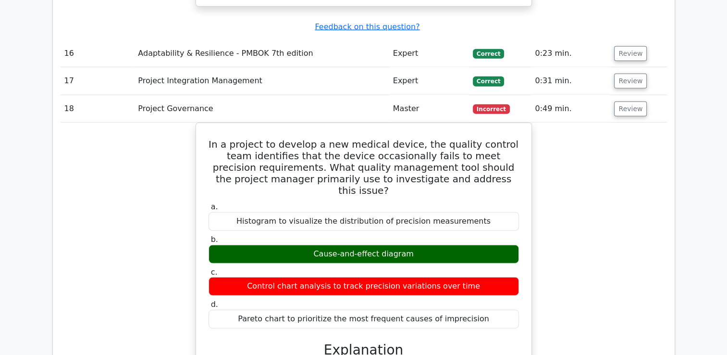
scroll to position [2532, 0]
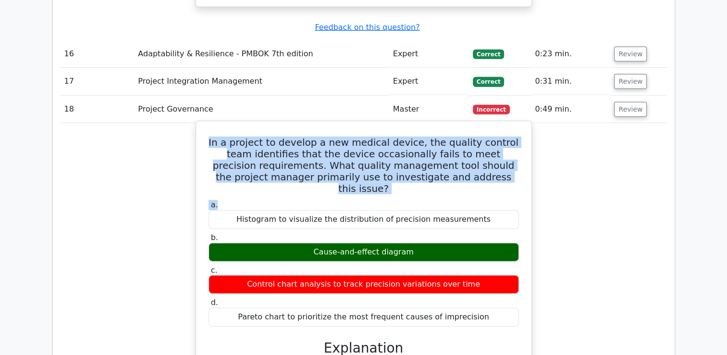
drag, startPoint x: 502, startPoint y: 93, endPoint x: 204, endPoint y: 53, distance: 300.7
copy div "In a project to develop a new medical device, the quality control team identifi…"
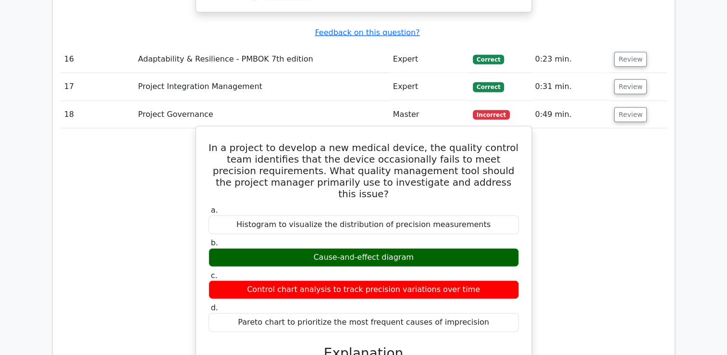
scroll to position [2530, 0]
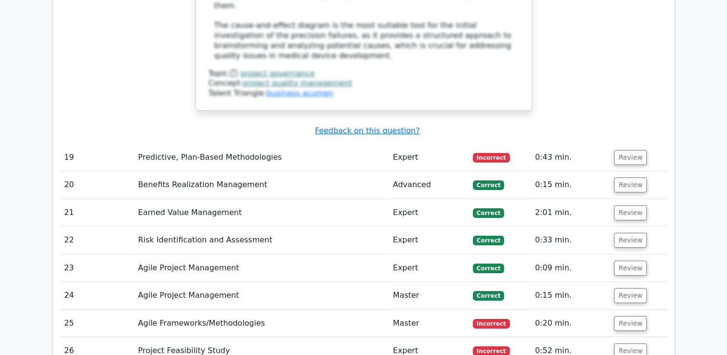
scroll to position [3167, 0]
click at [632, 150] on button "Review" at bounding box center [630, 157] width 33 height 15
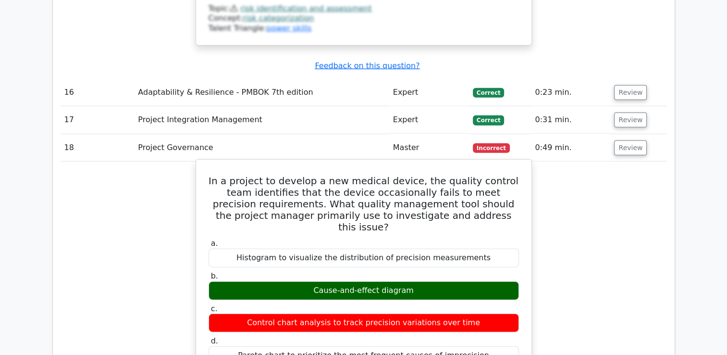
scroll to position [2492, 0]
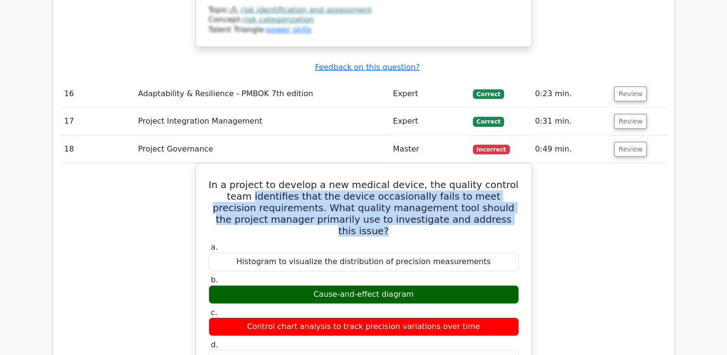
drag, startPoint x: 502, startPoint y: 130, endPoint x: 180, endPoint y: 101, distance: 323.3
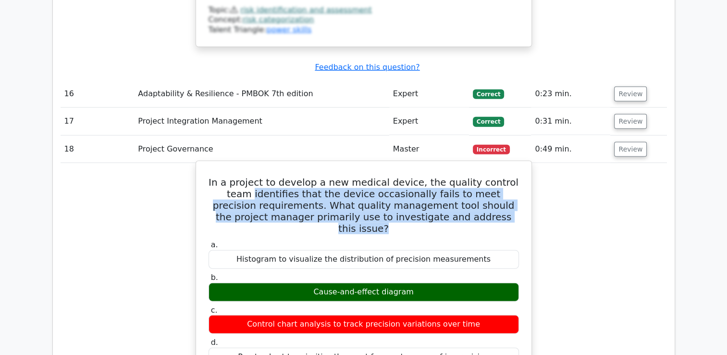
click at [497, 176] on h5 "In a project to develop a new medical device, the quality control team identifi…" at bounding box center [364, 205] width 312 height 58
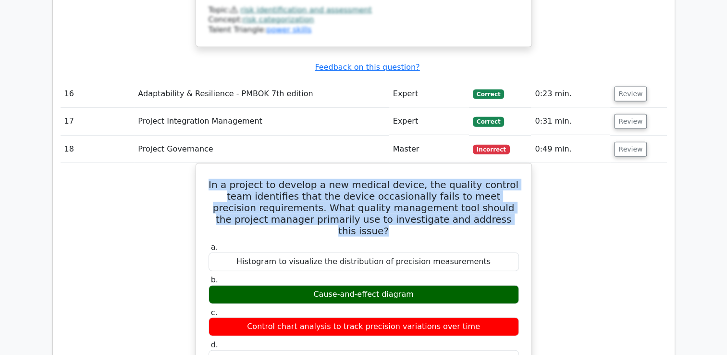
drag, startPoint x: 498, startPoint y: 128, endPoint x: 192, endPoint y: 79, distance: 309.6
copy h5 "In a project to develop a new medical device, the quality control team identifi…"
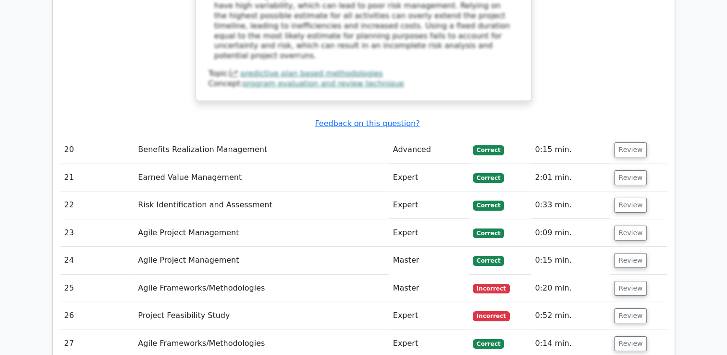
scroll to position [3707, 0]
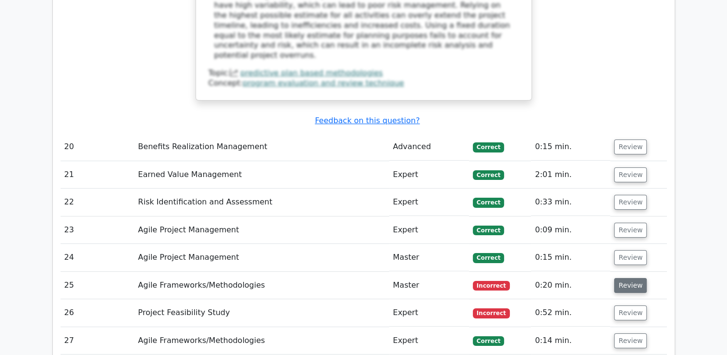
click at [618, 278] on button "Review" at bounding box center [630, 285] width 33 height 15
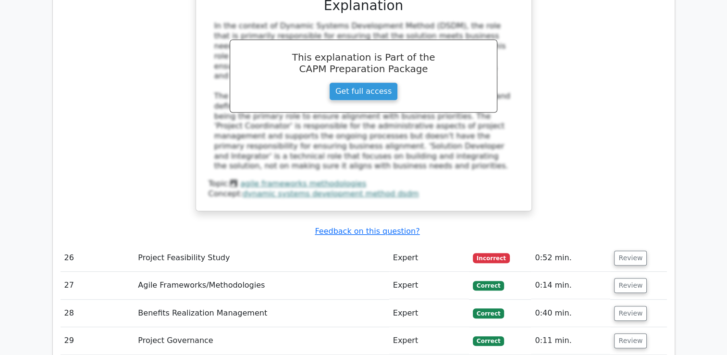
scroll to position [4241, 0]
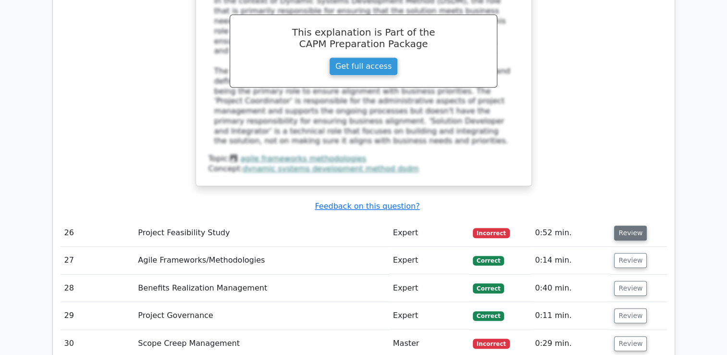
click at [636, 225] on button "Review" at bounding box center [630, 232] width 33 height 15
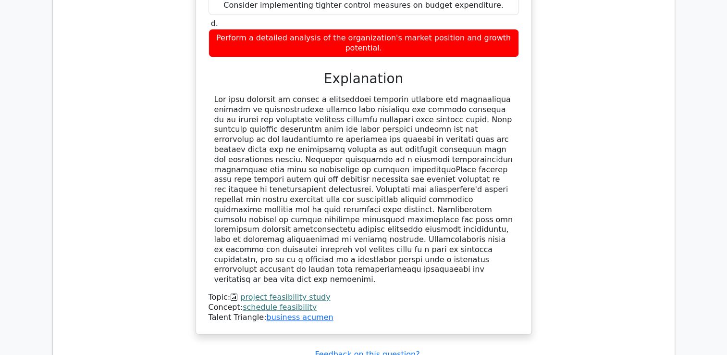
scroll to position [4627, 0]
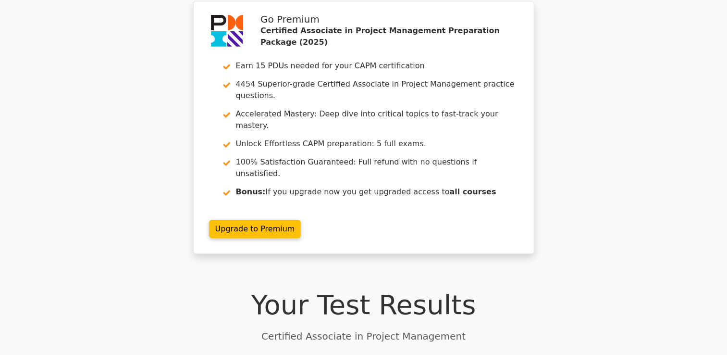
scroll to position [0, 0]
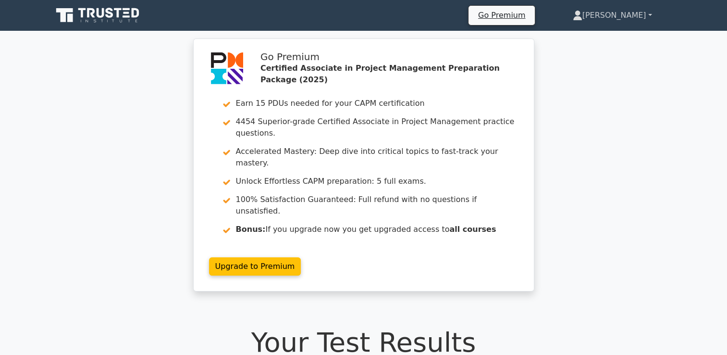
click at [629, 22] on link "[PERSON_NAME]" at bounding box center [612, 15] width 125 height 19
click at [626, 37] on link "Profile" at bounding box center [588, 37] width 76 height 15
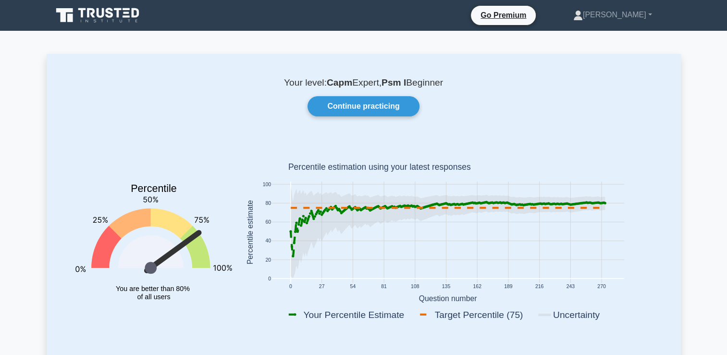
click at [111, 14] on icon at bounding box center [98, 15] width 92 height 18
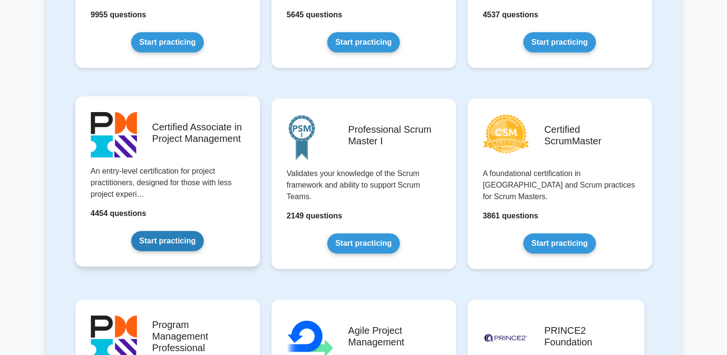
scroll to position [328, 0]
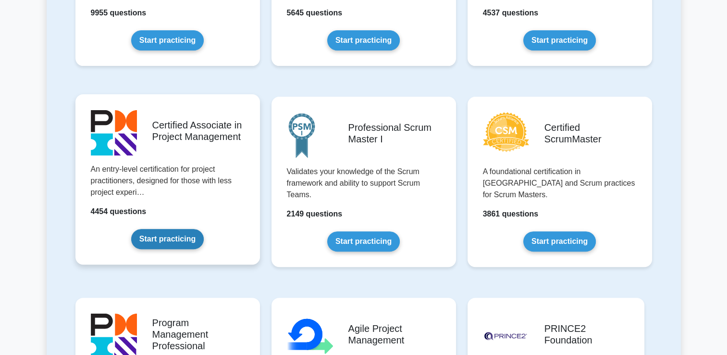
click at [177, 245] on link "Start practicing" at bounding box center [167, 239] width 73 height 20
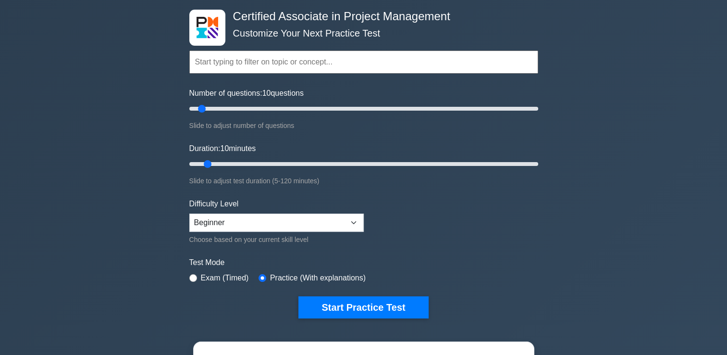
scroll to position [44, 0]
click at [266, 107] on input "Number of questions: 45 questions" at bounding box center [363, 109] width 349 height 12
click at [251, 108] on input "Number of questions: 40 questions" at bounding box center [363, 109] width 349 height 12
type input "30"
click at [239, 107] on input "Number of questions: 30 questions" at bounding box center [363, 109] width 349 height 12
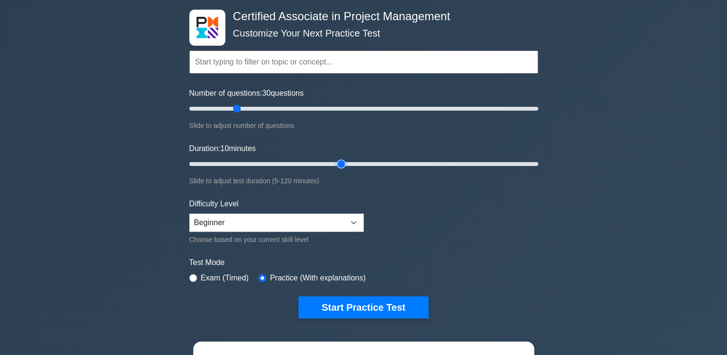
type input "55"
click at [338, 158] on input "Duration: 10 minutes" at bounding box center [363, 164] width 349 height 12
click at [266, 225] on select "Beginner Intermediate Expert" at bounding box center [276, 222] width 174 height 18
select select "intermediate"
click at [189, 213] on select "Beginner Intermediate Expert" at bounding box center [276, 222] width 174 height 18
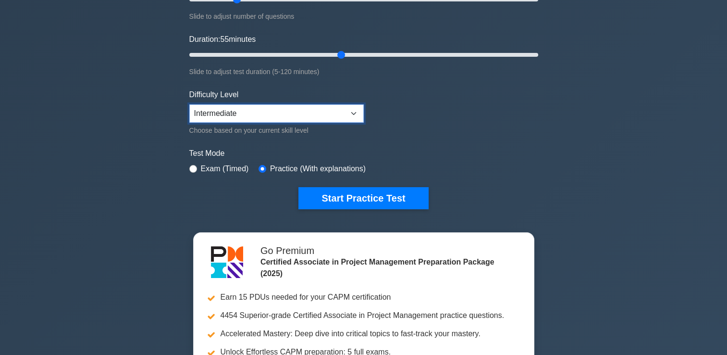
scroll to position [167, 0]
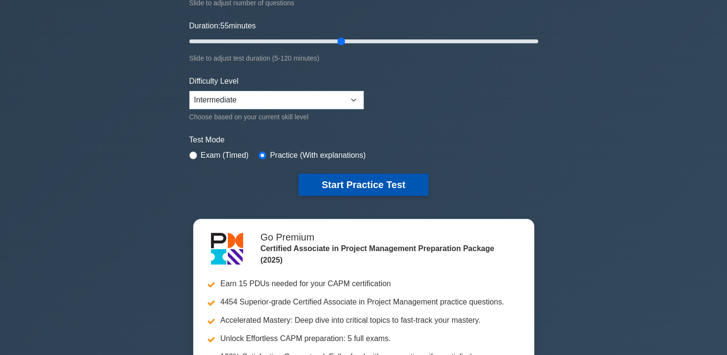
click at [344, 193] on button "Start Practice Test" at bounding box center [363, 185] width 130 height 22
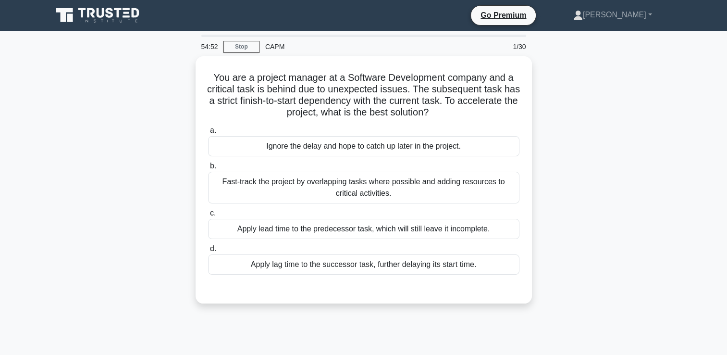
click at [124, 14] on icon at bounding box center [98, 15] width 92 height 18
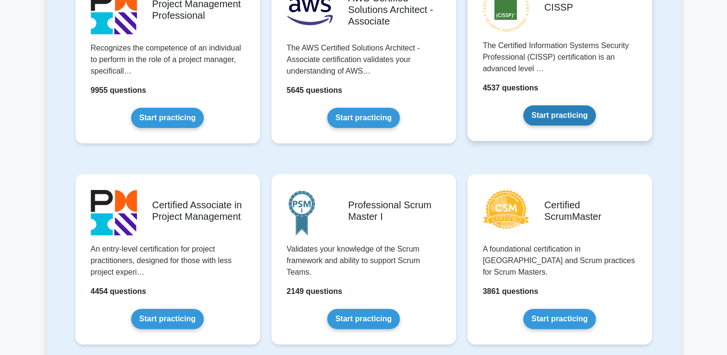
scroll to position [250, 0]
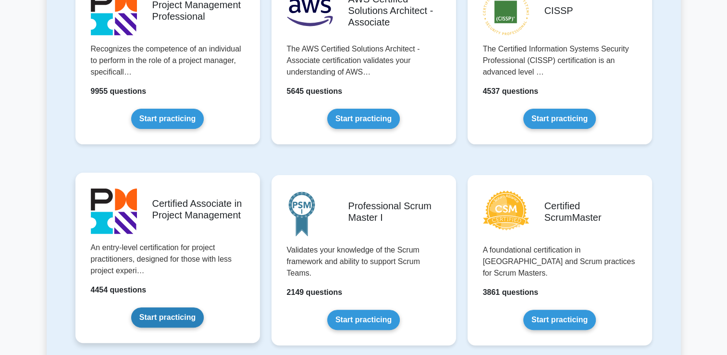
click at [165, 314] on link "Start practicing" at bounding box center [167, 317] width 73 height 20
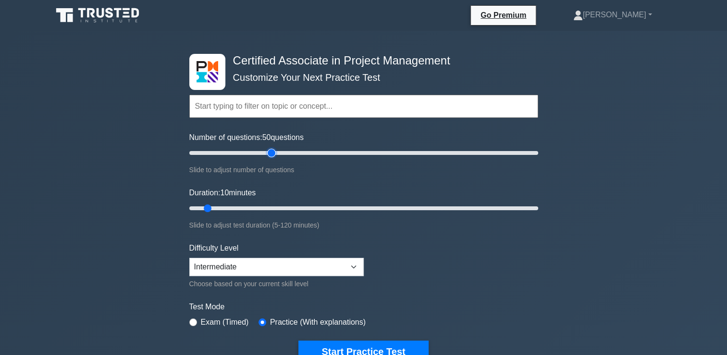
click at [275, 155] on input "Number of questions: 50 questions" at bounding box center [363, 153] width 349 height 12
click at [249, 154] on input "Number of questions: 35 questions" at bounding box center [363, 153] width 349 height 12
type input "30"
click at [239, 152] on input "Number of questions: 30 questions" at bounding box center [363, 153] width 349 height 12
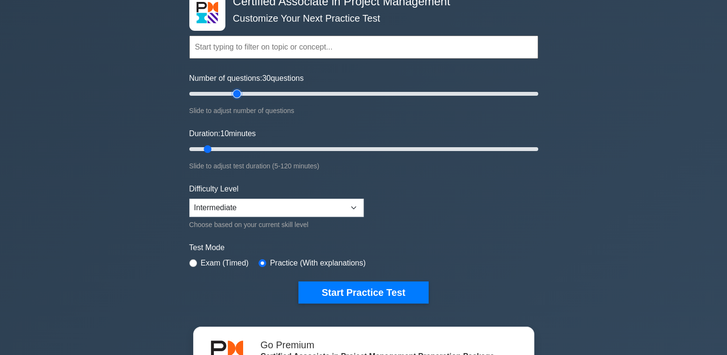
scroll to position [81, 0]
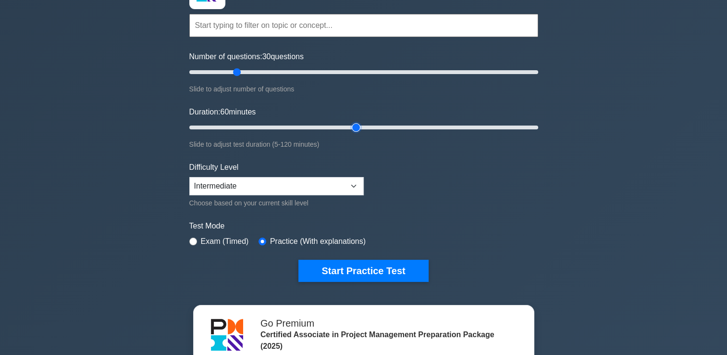
type input "60"
click at [359, 125] on input "Duration: 60 minutes" at bounding box center [363, 128] width 349 height 12
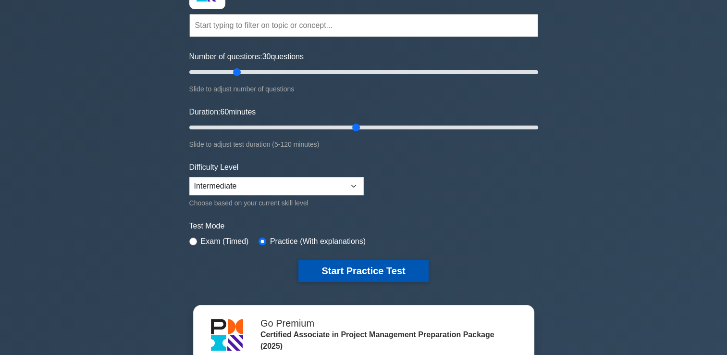
click at [357, 272] on button "Start Practice Test" at bounding box center [363, 271] width 130 height 22
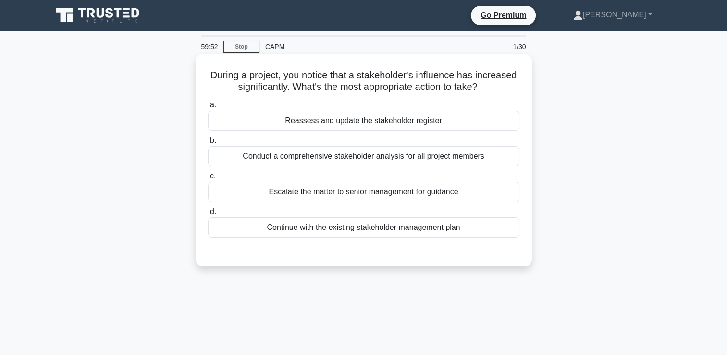
click at [478, 114] on div "Reassess and update the stakeholder register" at bounding box center [363, 121] width 311 height 20
click at [208, 108] on input "a. Reassess and update the stakeholder register" at bounding box center [208, 105] width 0 height 6
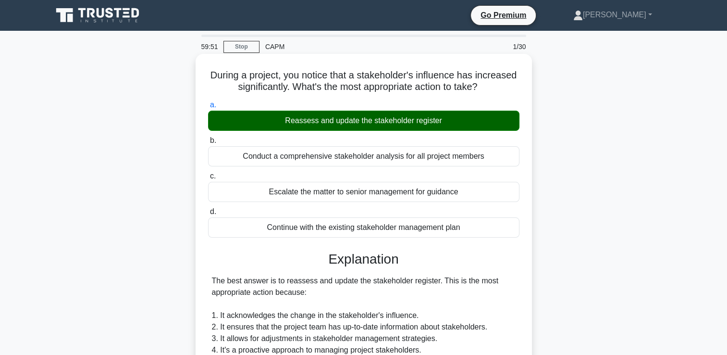
scroll to position [318, 0]
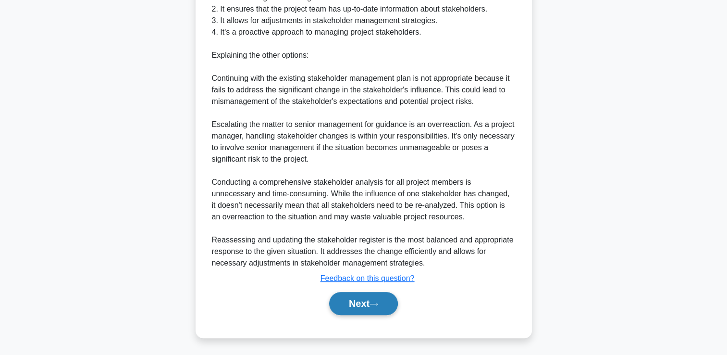
click at [373, 305] on button "Next" at bounding box center [363, 303] width 69 height 23
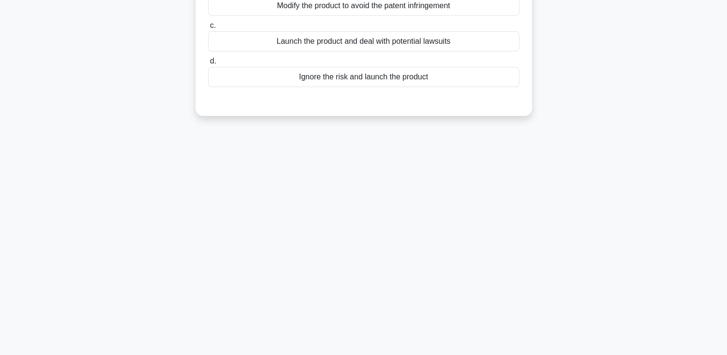
scroll to position [0, 0]
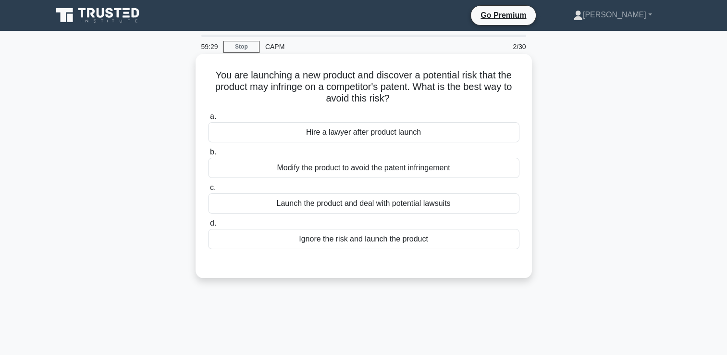
click at [442, 167] on div "Modify the product to avoid the patent infringement" at bounding box center [363, 168] width 311 height 20
click at [208, 155] on input "b. Modify the product to avoid the patent infringement" at bounding box center [208, 152] width 0 height 6
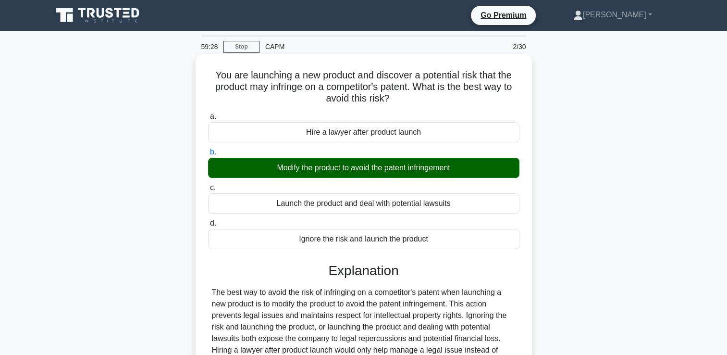
scroll to position [164, 0]
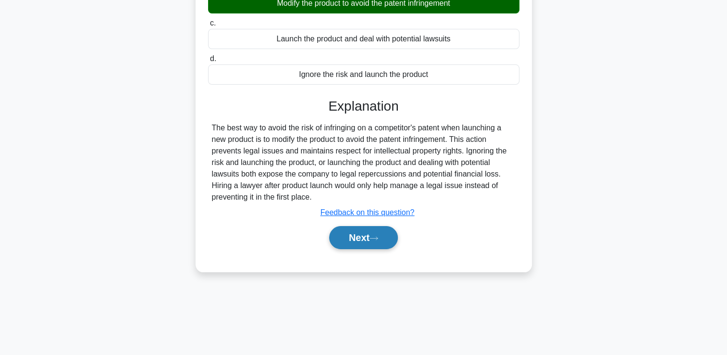
click at [373, 242] on button "Next" at bounding box center [363, 237] width 69 height 23
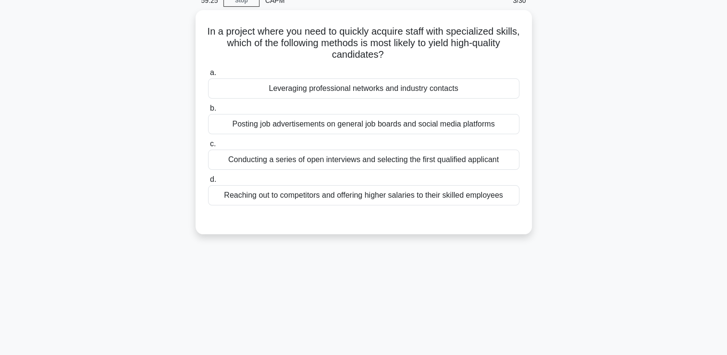
scroll to position [0, 0]
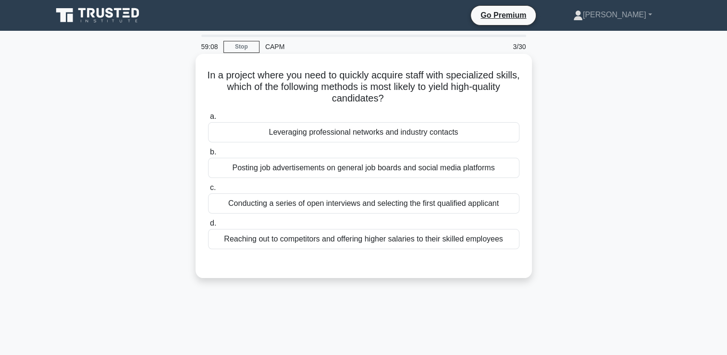
click at [509, 132] on div "Leveraging professional networks and industry contacts" at bounding box center [363, 132] width 311 height 20
click at [208, 120] on input "a. Leveraging professional networks and industry contacts" at bounding box center [208, 116] width 0 height 6
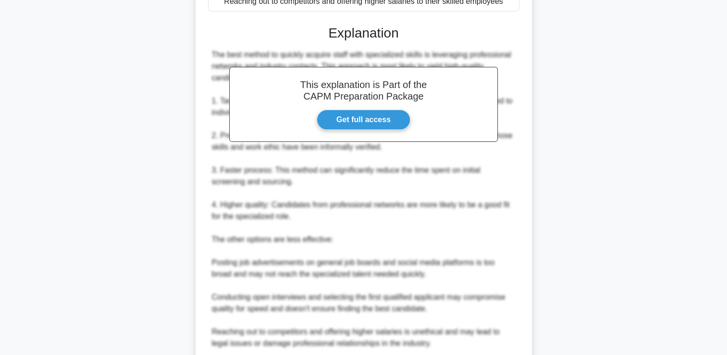
scroll to position [318, 0]
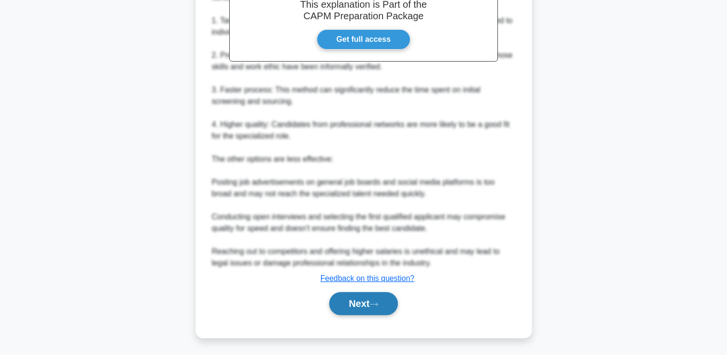
click at [387, 303] on button "Next" at bounding box center [363, 303] width 69 height 23
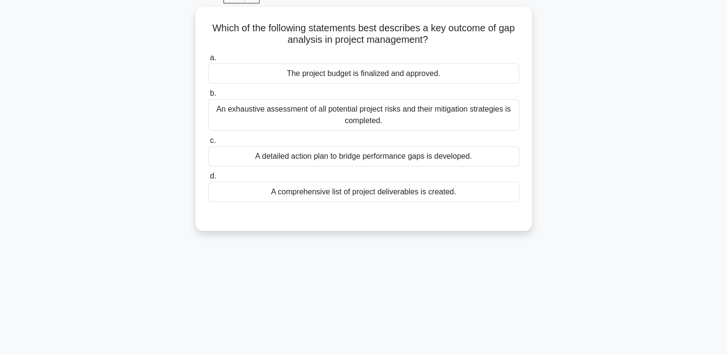
scroll to position [0, 0]
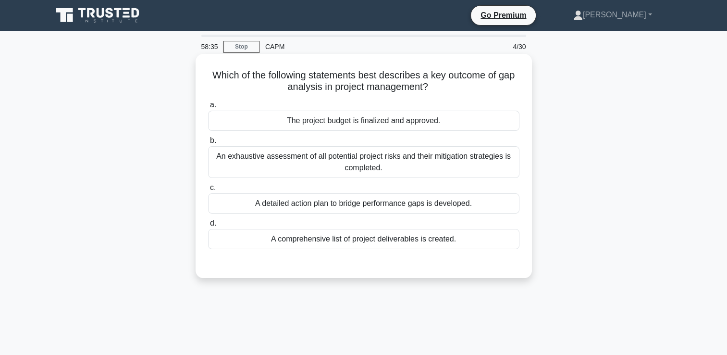
click at [426, 208] on div "A detailed action plan to bridge performance gaps is developed." at bounding box center [363, 203] width 311 height 20
click at [208, 191] on input "c. A detailed action plan to bridge performance gaps is developed." at bounding box center [208, 188] width 0 height 6
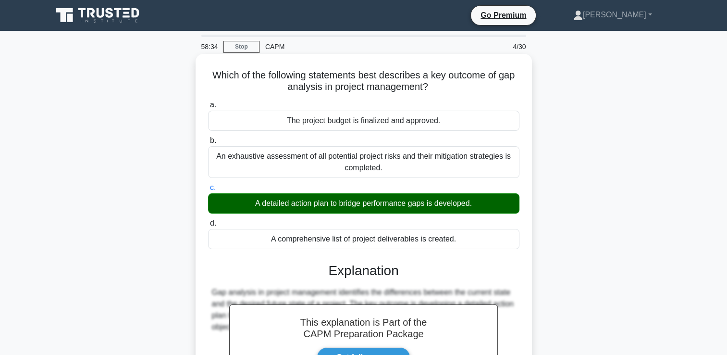
scroll to position [164, 0]
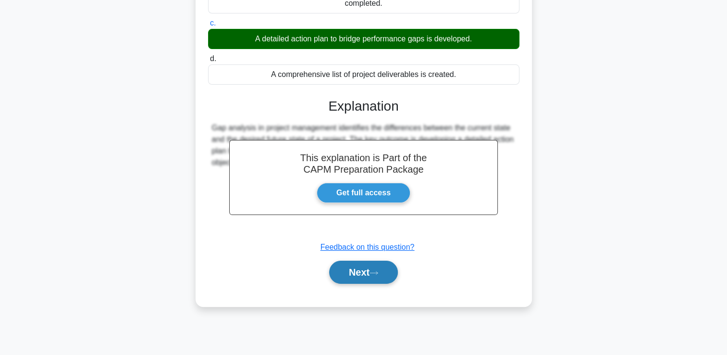
click at [387, 280] on button "Next" at bounding box center [363, 272] width 69 height 23
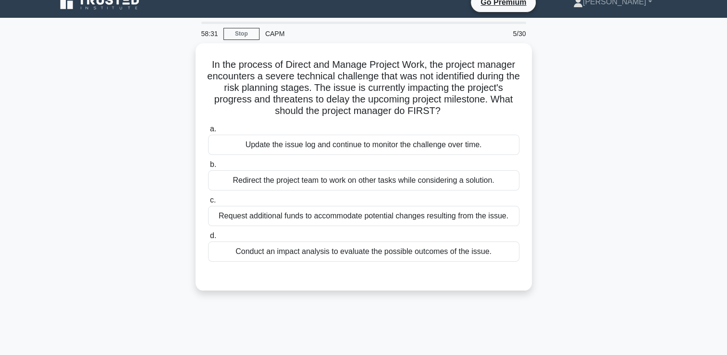
scroll to position [0, 0]
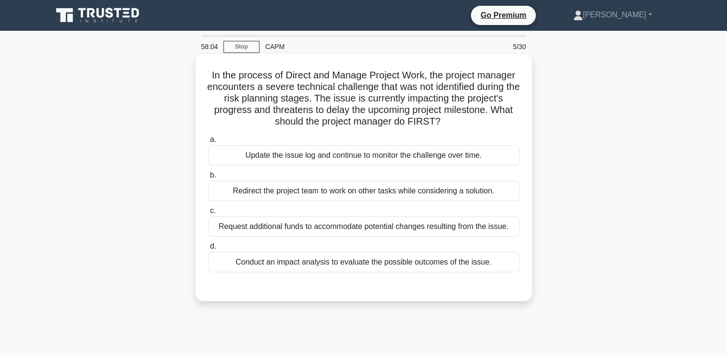
click at [510, 261] on div "Conduct an impact analysis to evaluate the possible outcomes of the issue." at bounding box center [363, 262] width 311 height 20
click at [208, 249] on input "d. Conduct an impact analysis to evaluate the possible outcomes of the issue." at bounding box center [208, 246] width 0 height 6
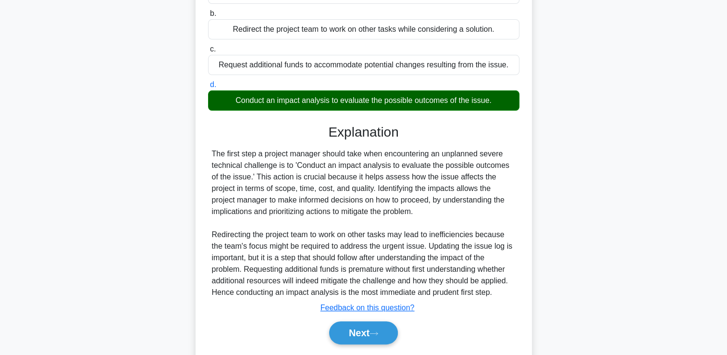
scroll to position [191, 0]
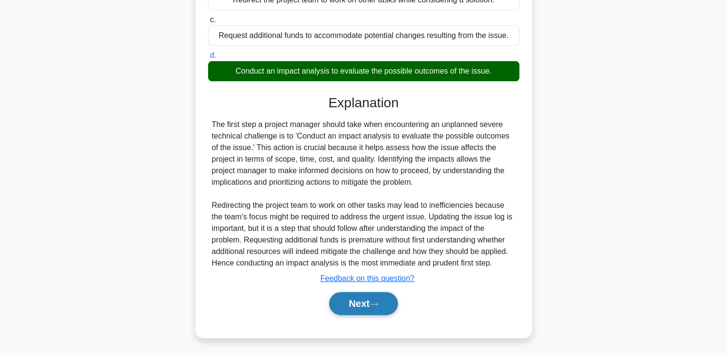
click at [389, 301] on button "Next" at bounding box center [363, 303] width 69 height 23
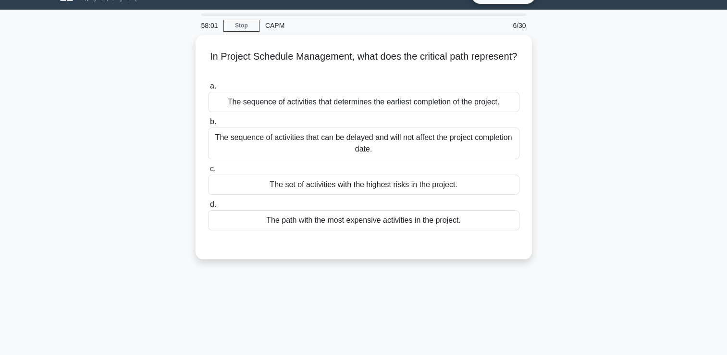
scroll to position [0, 0]
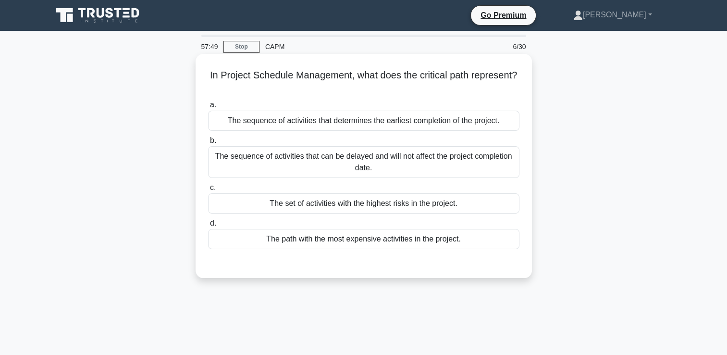
click at [511, 129] on div "The sequence of activities that determines the earliest completion of the proje…" at bounding box center [363, 121] width 311 height 20
click at [208, 108] on input "a. The sequence of activities that determines the earliest completion of the pr…" at bounding box center [208, 105] width 0 height 6
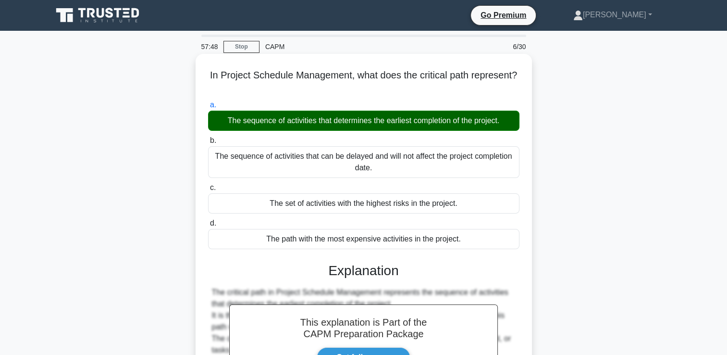
scroll to position [164, 0]
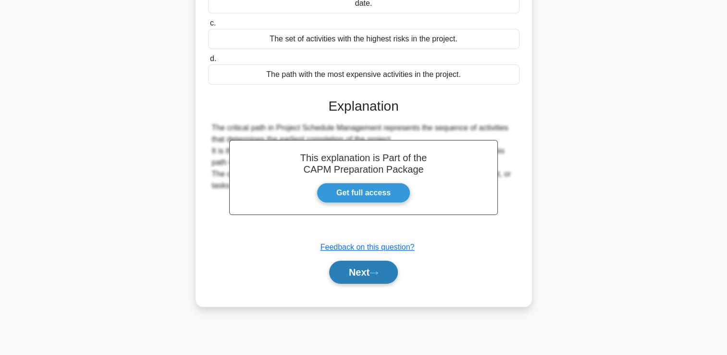
click at [387, 281] on button "Next" at bounding box center [363, 272] width 69 height 23
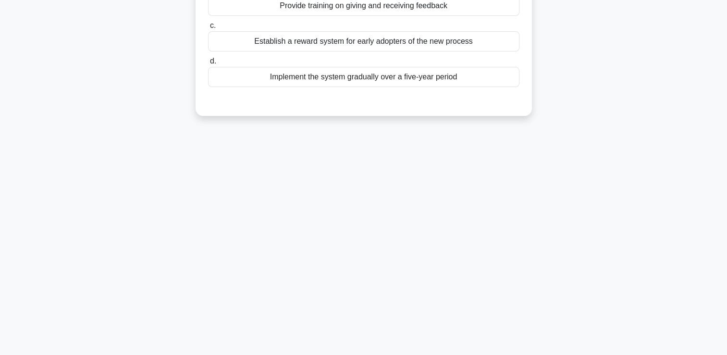
scroll to position [0, 0]
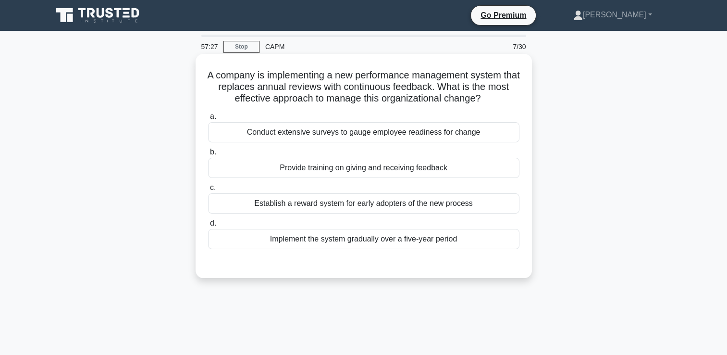
click at [494, 168] on div "Provide training on giving and receiving feedback" at bounding box center [363, 168] width 311 height 20
click at [208, 155] on input "b. Provide training on giving and receiving feedback" at bounding box center [208, 152] width 0 height 6
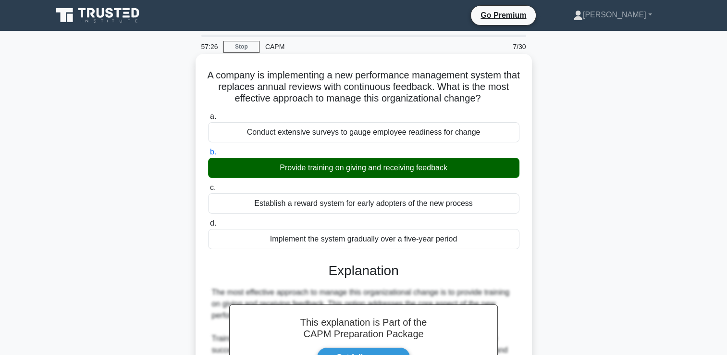
scroll to position [272, 0]
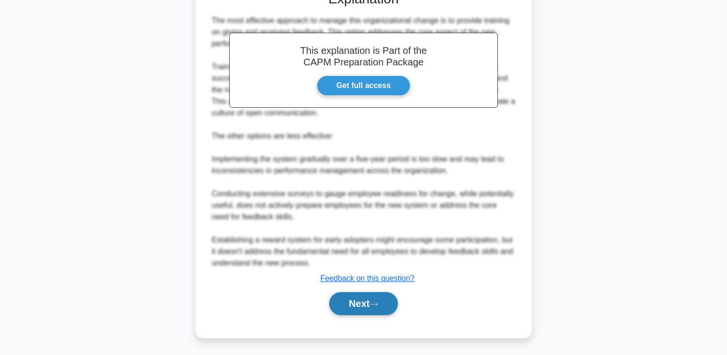
click at [374, 303] on icon at bounding box center [374, 303] width 8 height 3
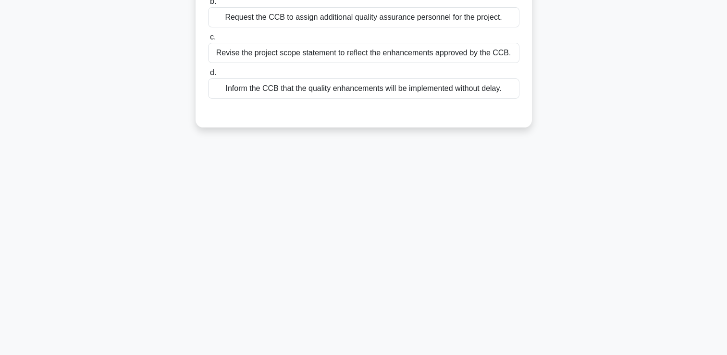
scroll to position [0, 0]
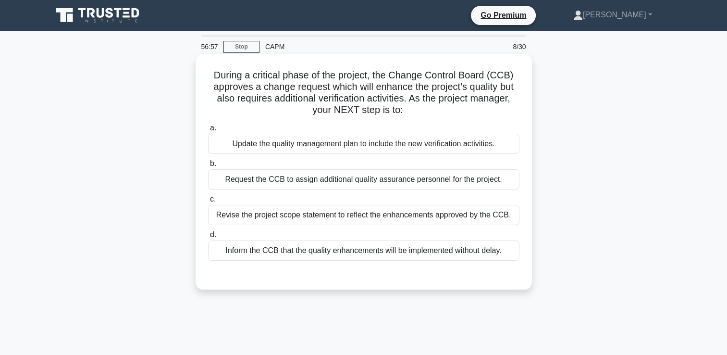
click at [453, 140] on div "Update the quality management plan to include the new verification activities." at bounding box center [363, 144] width 311 height 20
click at [208, 131] on input "a. Update the quality management plan to include the new verification activitie…" at bounding box center [208, 128] width 0 height 6
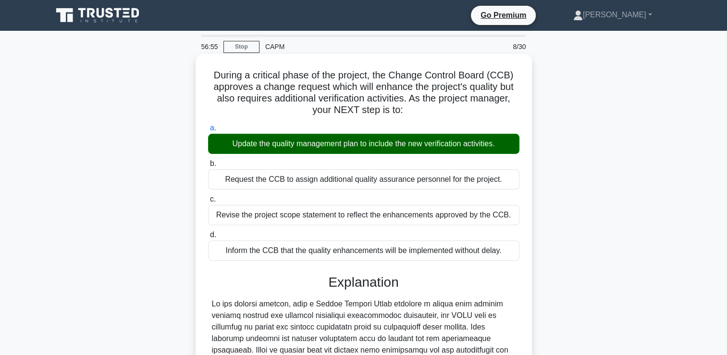
scroll to position [179, 0]
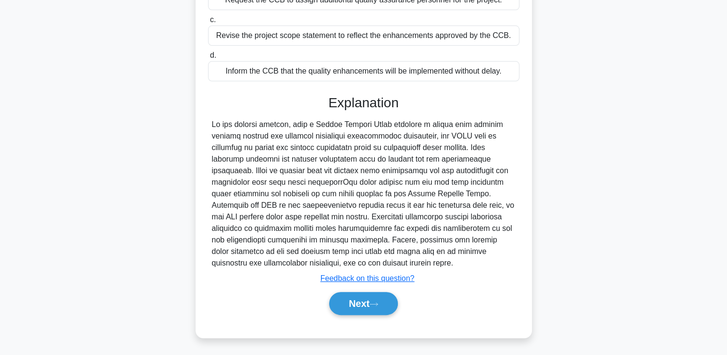
click at [372, 316] on div "Next" at bounding box center [363, 303] width 311 height 31
click at [371, 313] on button "Next" at bounding box center [363, 303] width 69 height 23
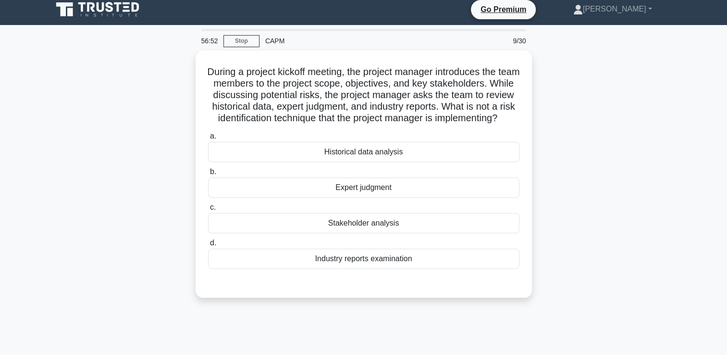
scroll to position [5, 0]
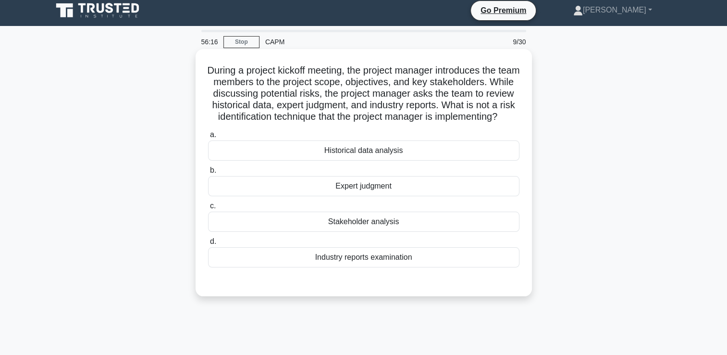
click at [390, 232] on div "Stakeholder analysis" at bounding box center [363, 221] width 311 height 20
click at [208, 209] on input "c. Stakeholder analysis" at bounding box center [208, 206] width 0 height 6
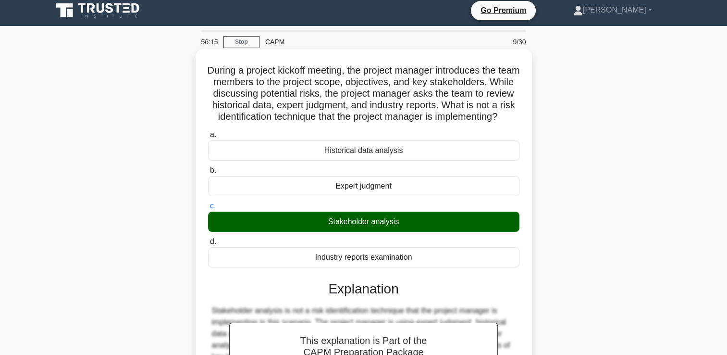
scroll to position [168, 0]
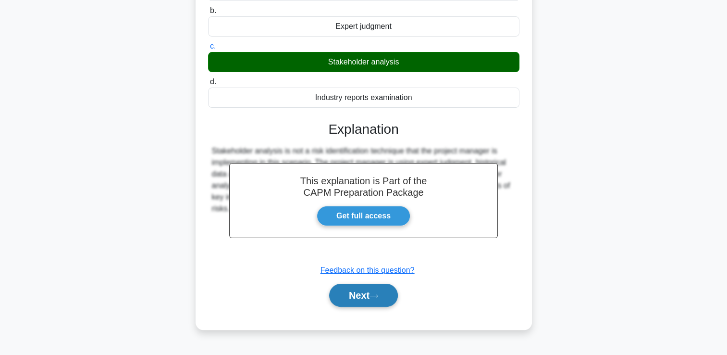
click at [365, 305] on button "Next" at bounding box center [363, 295] width 69 height 23
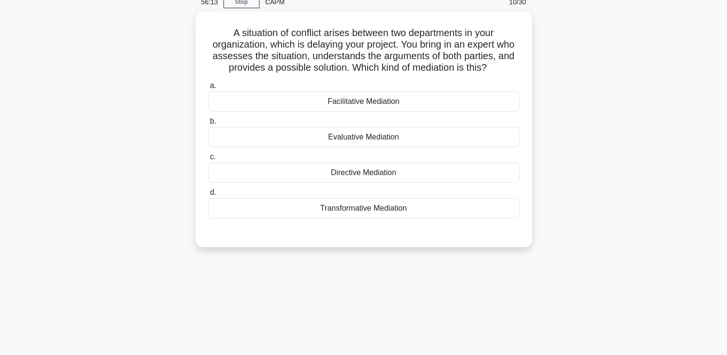
scroll to position [0, 0]
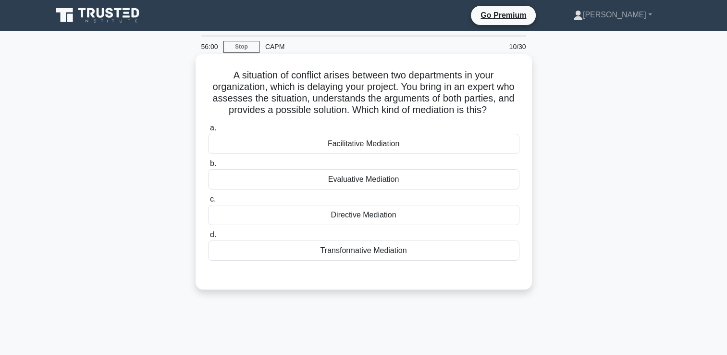
click at [422, 214] on div "Directive Mediation" at bounding box center [363, 215] width 311 height 20
click at [208, 202] on input "c. Directive Mediation" at bounding box center [208, 199] width 0 height 6
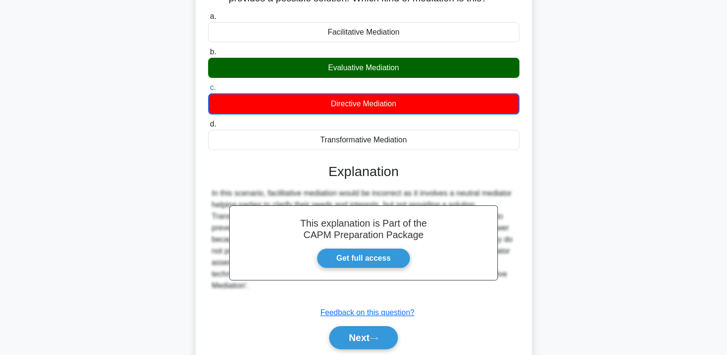
scroll to position [164, 0]
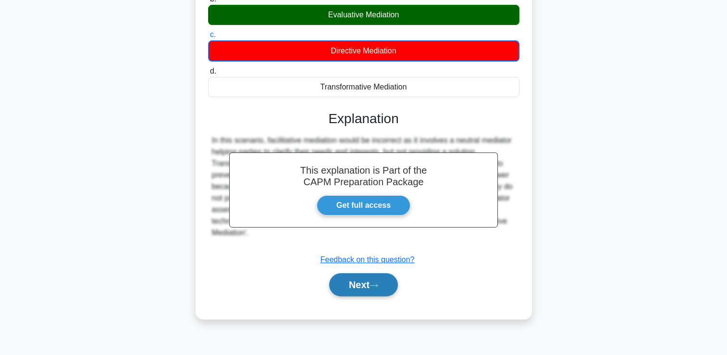
click at [363, 285] on button "Next" at bounding box center [363, 284] width 69 height 23
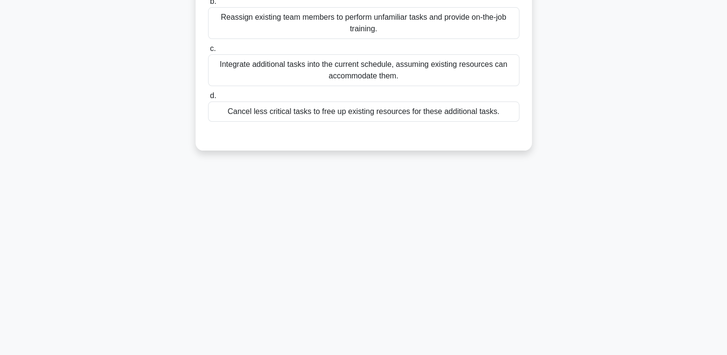
scroll to position [0, 0]
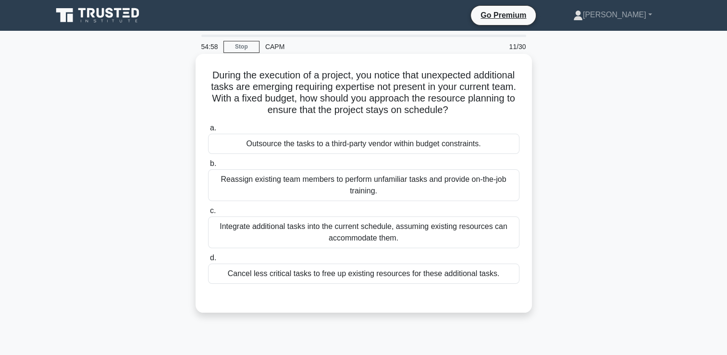
click at [489, 145] on div "Outsource the tasks to a third-party vendor within budget constraints." at bounding box center [363, 144] width 311 height 20
click at [208, 131] on input "a. Outsource the tasks to a third-party vendor within budget constraints." at bounding box center [208, 128] width 0 height 6
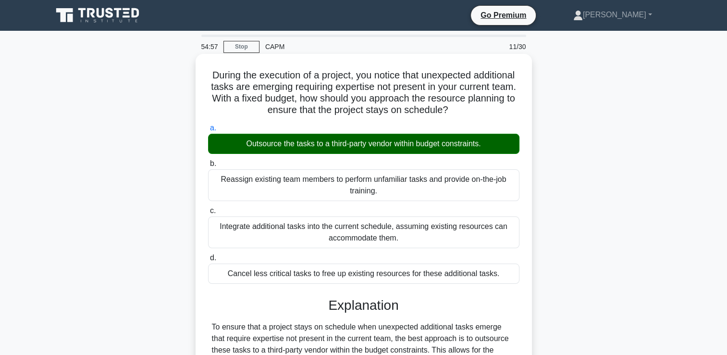
scroll to position [237, 0]
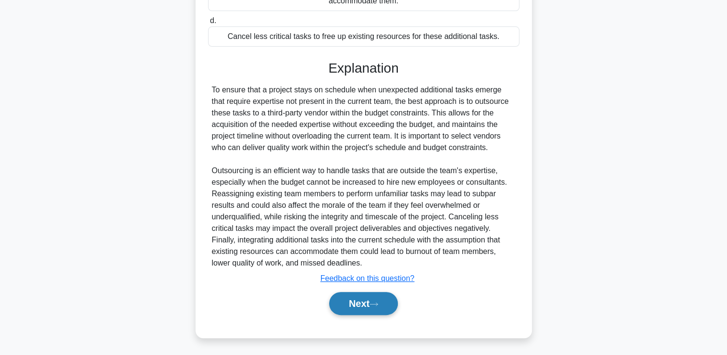
click at [369, 303] on button "Next" at bounding box center [363, 303] width 69 height 23
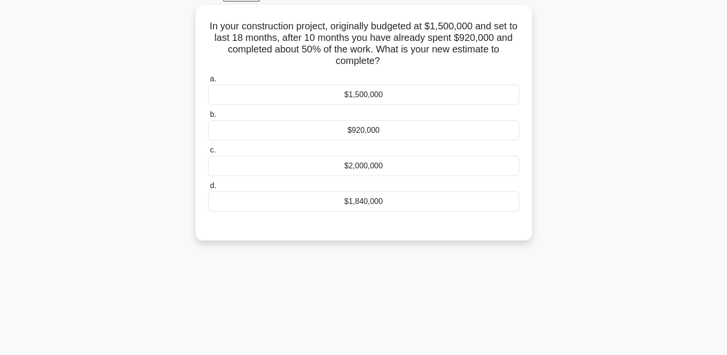
scroll to position [0, 0]
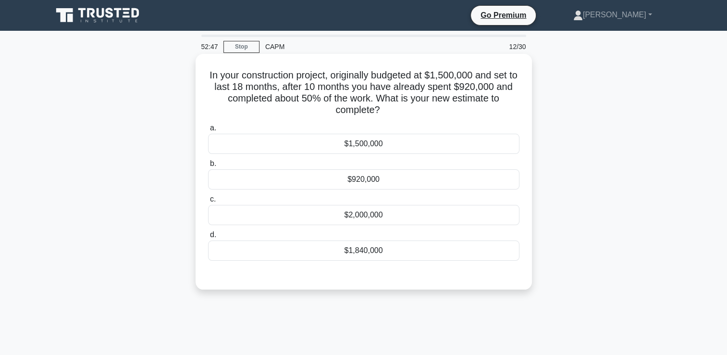
click at [364, 184] on div "$920,000" at bounding box center [363, 179] width 311 height 20
click at [208, 167] on input "b. $920,000" at bounding box center [208, 164] width 0 height 6
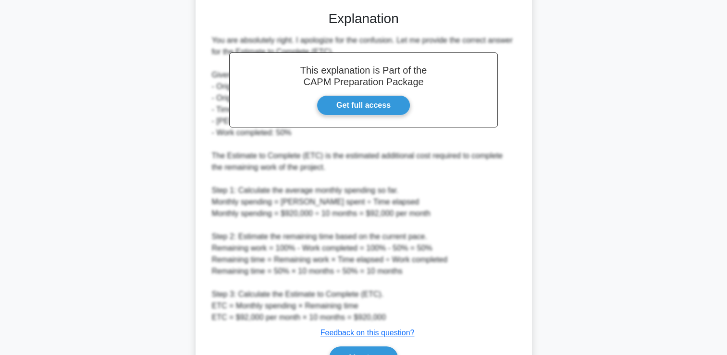
scroll to position [318, 0]
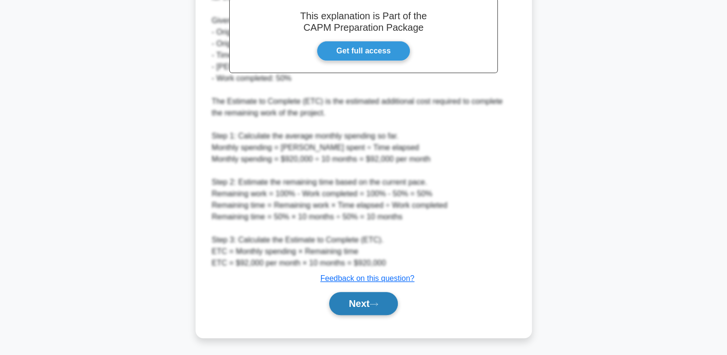
click at [361, 309] on button "Next" at bounding box center [363, 303] width 69 height 23
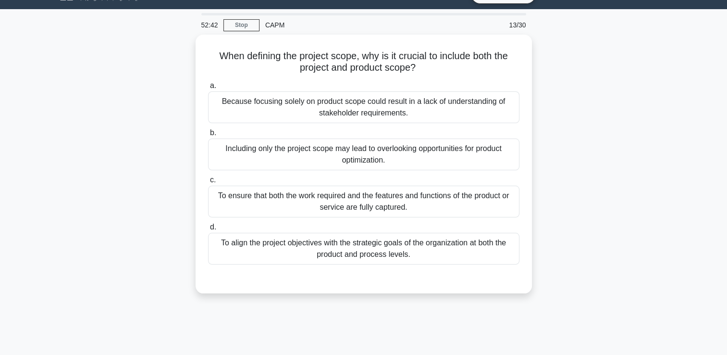
scroll to position [0, 0]
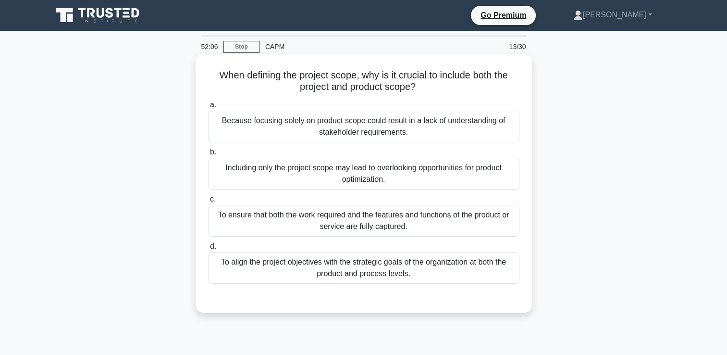
click at [504, 226] on div "To ensure that both the work required and the features and functions of the pro…" at bounding box center [363, 221] width 311 height 32
click at [208, 202] on input "c. To ensure that both the work required and the features and functions of the …" at bounding box center [208, 199] width 0 height 6
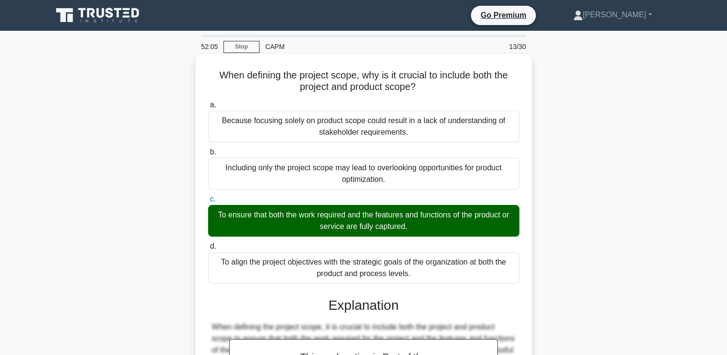
scroll to position [191, 0]
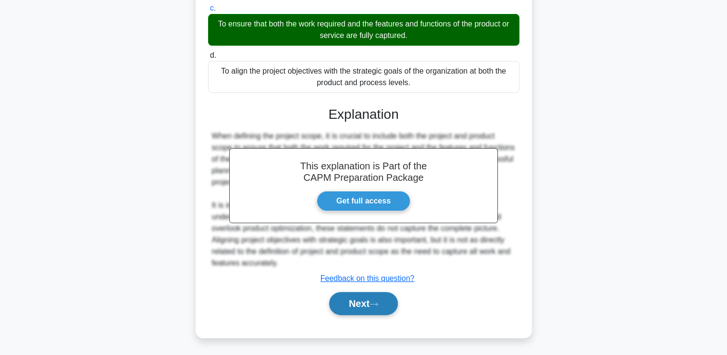
click at [384, 309] on button "Next" at bounding box center [363, 303] width 69 height 23
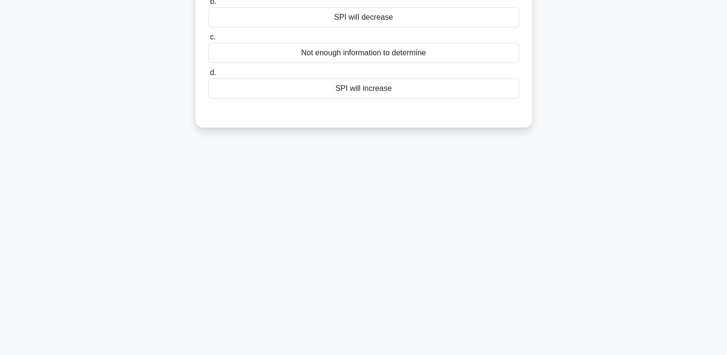
scroll to position [0, 0]
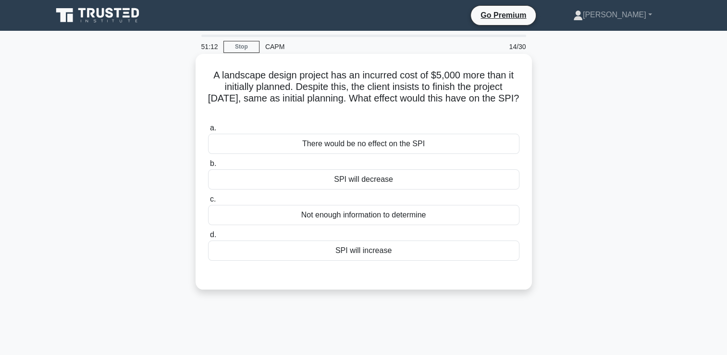
click at [489, 182] on div "SPI will decrease" at bounding box center [363, 179] width 311 height 20
click at [208, 167] on input "b. SPI will decrease" at bounding box center [208, 164] width 0 height 6
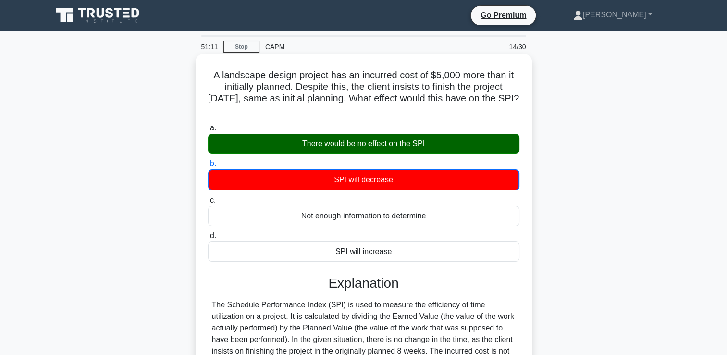
scroll to position [164, 0]
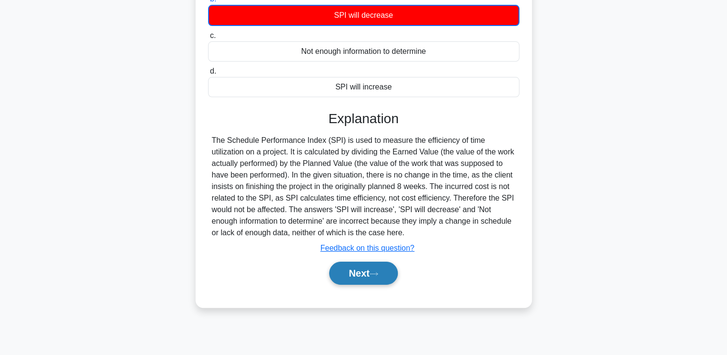
click at [372, 284] on button "Next" at bounding box center [363, 272] width 69 height 23
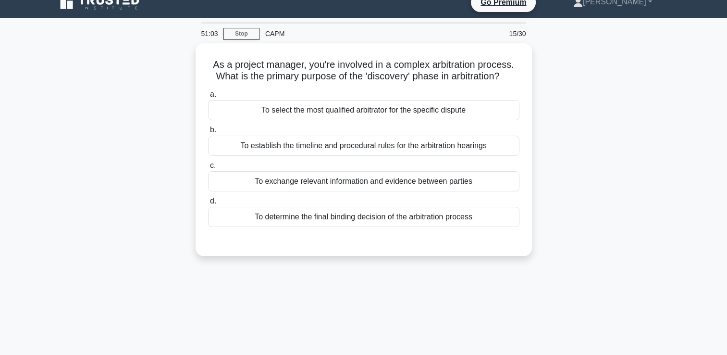
scroll to position [0, 0]
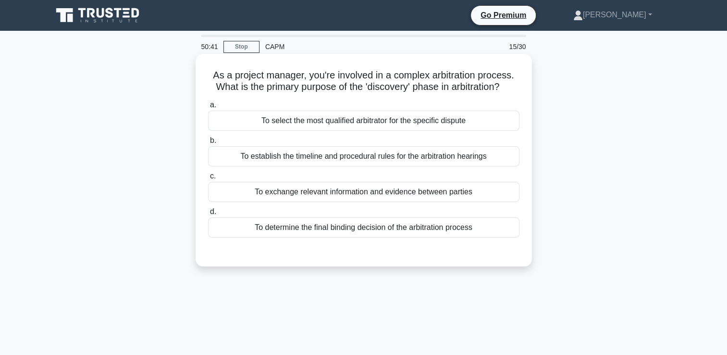
click at [492, 200] on div "To exchange relevant information and evidence between parties" at bounding box center [363, 192] width 311 height 20
click at [208, 179] on input "c. To exchange relevant information and evidence between parties" at bounding box center [208, 176] width 0 height 6
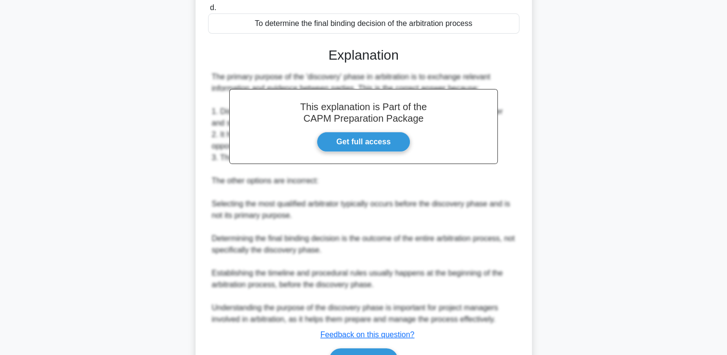
scroll to position [260, 0]
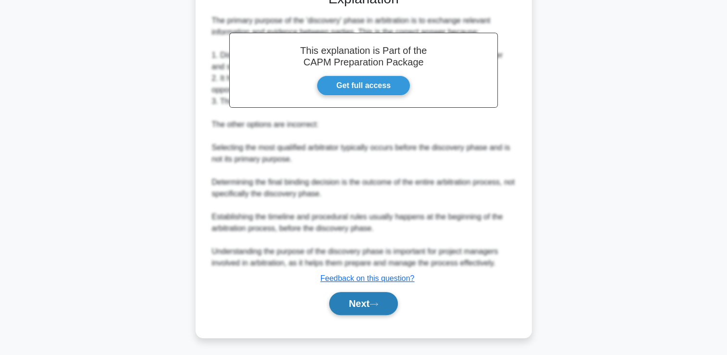
click at [377, 298] on button "Next" at bounding box center [363, 303] width 69 height 23
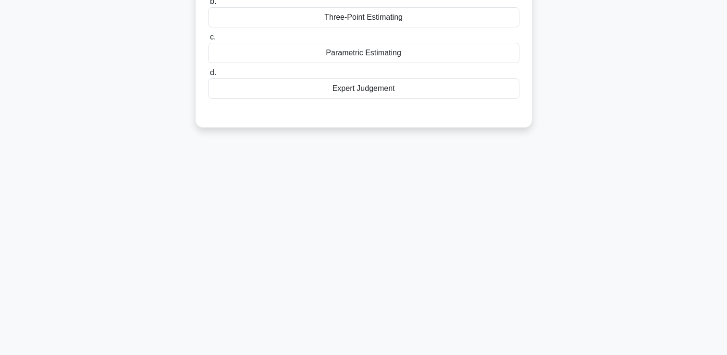
scroll to position [0, 0]
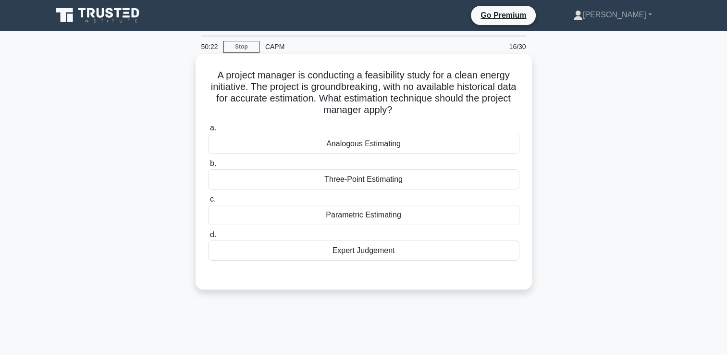
click at [414, 245] on div "Expert Judgement" at bounding box center [363, 250] width 311 height 20
click at [208, 238] on input "d. Expert Judgement" at bounding box center [208, 235] width 0 height 6
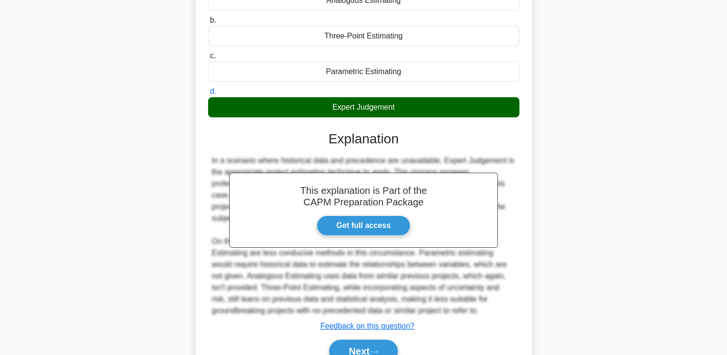
scroll to position [191, 0]
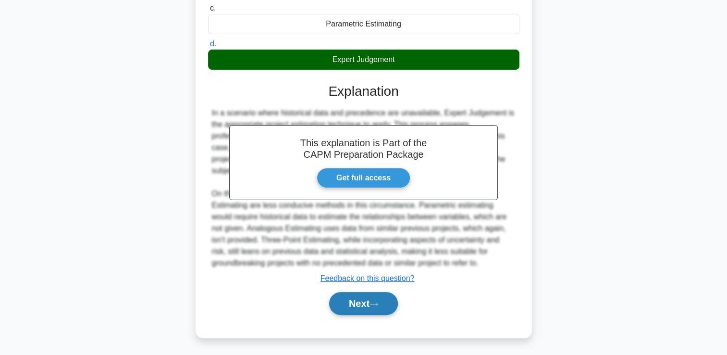
click at [370, 306] on button "Next" at bounding box center [363, 303] width 69 height 23
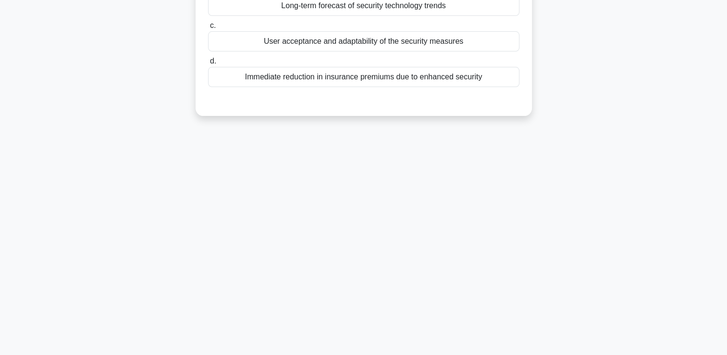
scroll to position [0, 0]
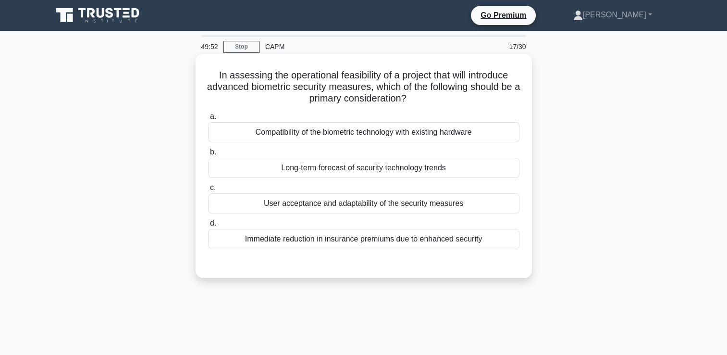
click at [499, 133] on div "Compatibility of the biometric technology with existing hardware" at bounding box center [363, 132] width 311 height 20
click at [208, 120] on input "a. Compatibility of the biometric technology with existing hardware" at bounding box center [208, 116] width 0 height 6
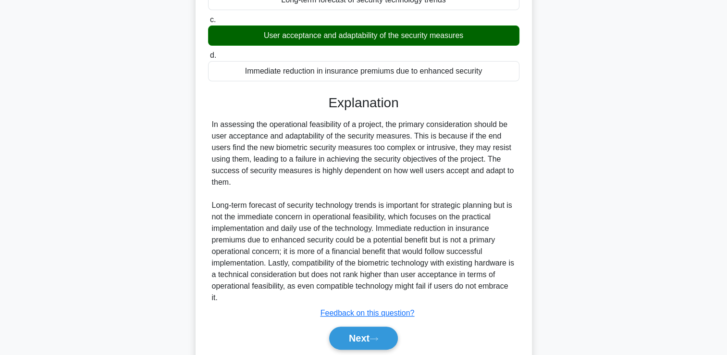
scroll to position [168, 0]
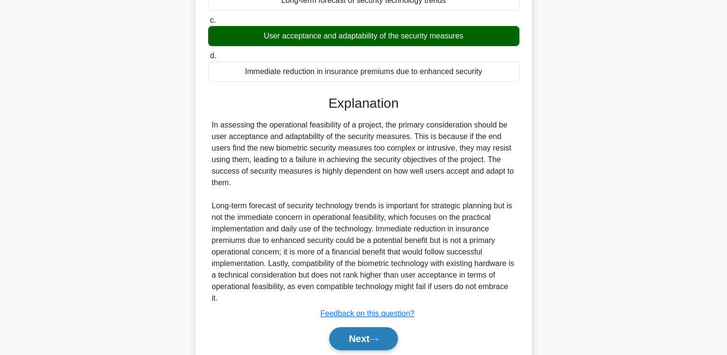
click at [371, 337] on button "Next" at bounding box center [363, 338] width 69 height 23
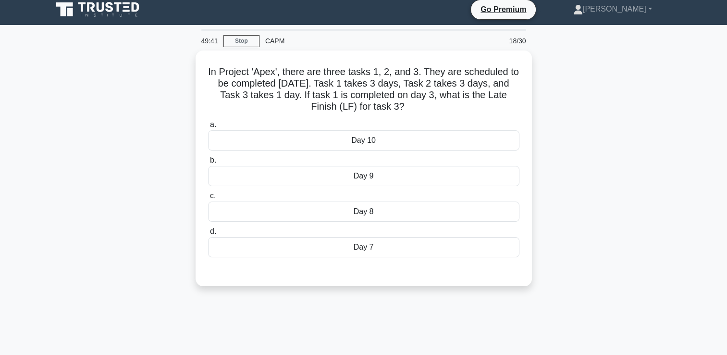
scroll to position [0, 0]
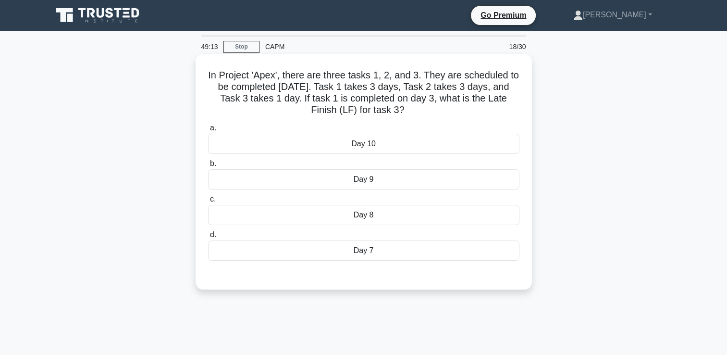
click at [461, 142] on div "Day 10" at bounding box center [363, 144] width 311 height 20
click at [208, 131] on input "a. Day 10" at bounding box center [208, 128] width 0 height 6
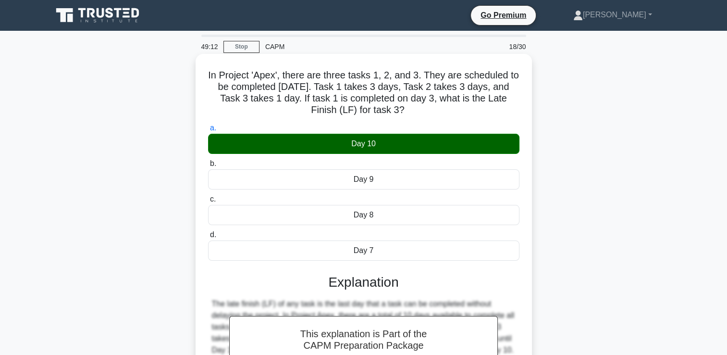
scroll to position [164, 0]
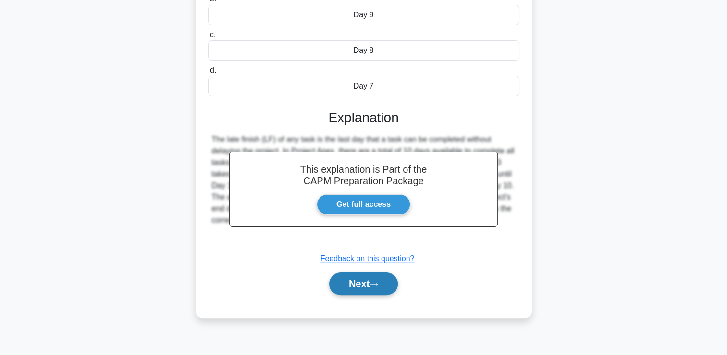
click at [378, 283] on icon at bounding box center [374, 284] width 9 height 5
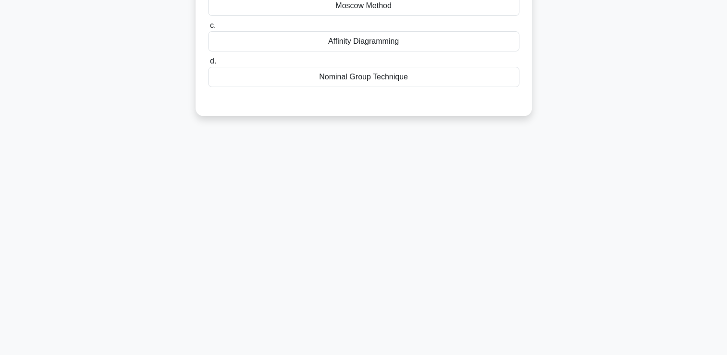
scroll to position [0, 0]
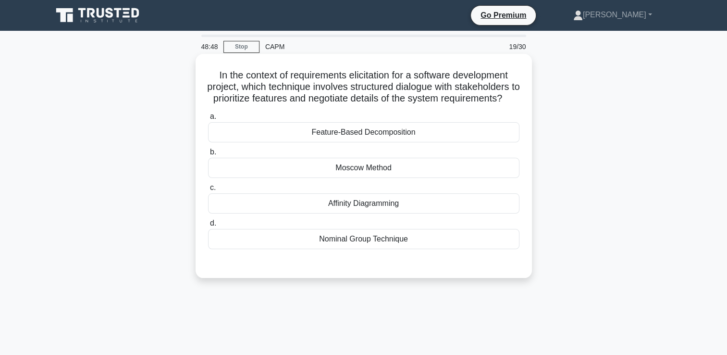
click at [471, 175] on div "Moscow Method" at bounding box center [363, 168] width 311 height 20
click at [208, 155] on input "b. Moscow Method" at bounding box center [208, 152] width 0 height 6
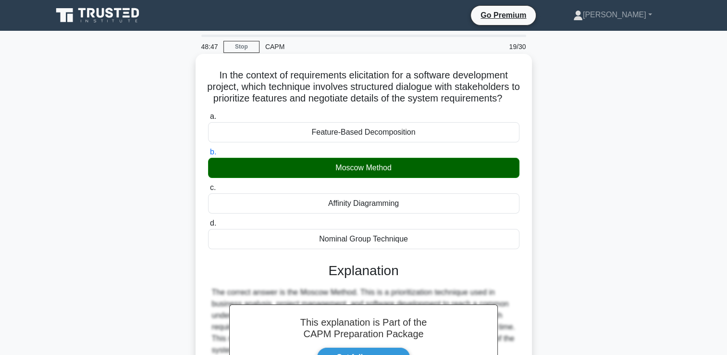
scroll to position [191, 0]
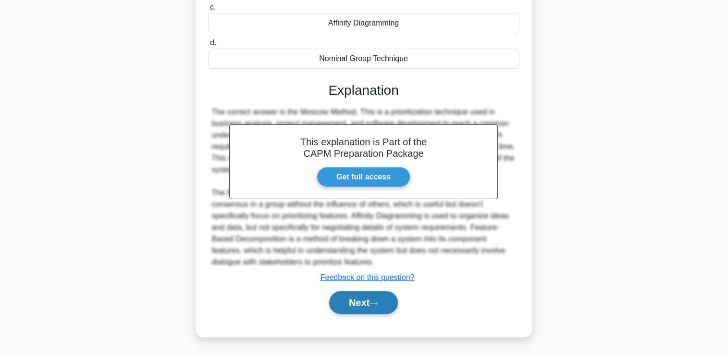
click at [371, 300] on button "Next" at bounding box center [363, 302] width 69 height 23
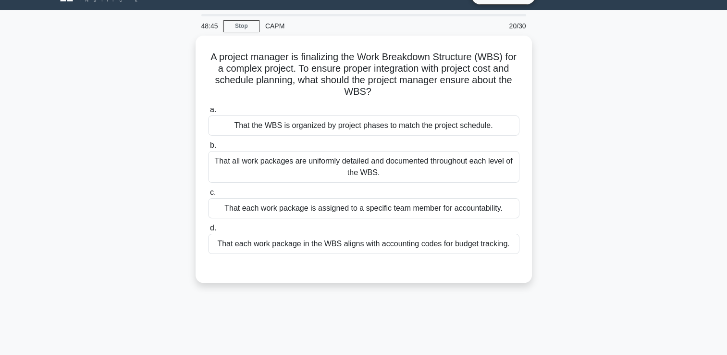
scroll to position [0, 0]
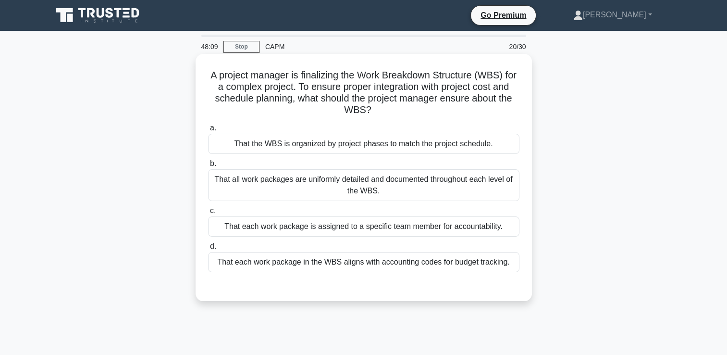
click at [486, 267] on div "That each work package in the WBS aligns with accounting codes for budget track…" at bounding box center [363, 262] width 311 height 20
click at [208, 249] on input "d. That each work package in the WBS aligns with accounting codes for budget tr…" at bounding box center [208, 246] width 0 height 6
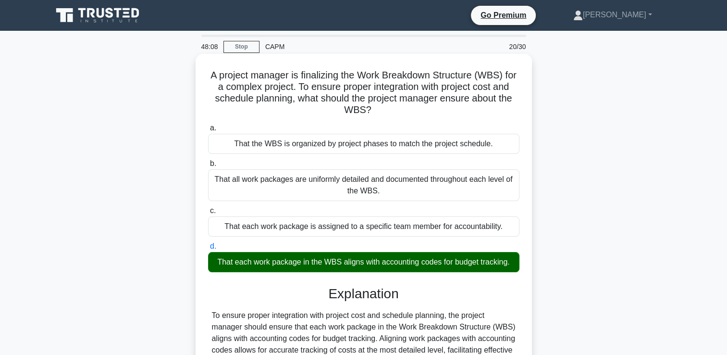
scroll to position [164, 0]
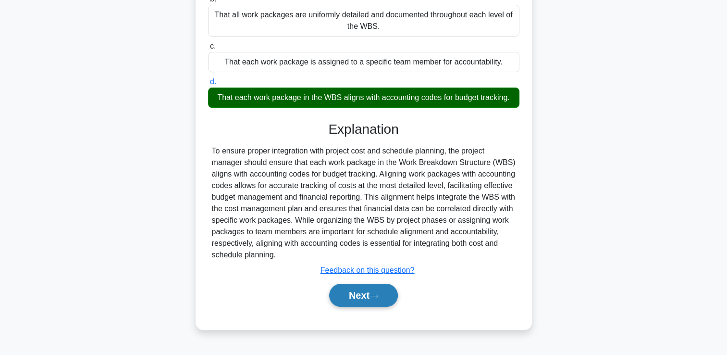
click at [393, 297] on button "Next" at bounding box center [363, 295] width 69 height 23
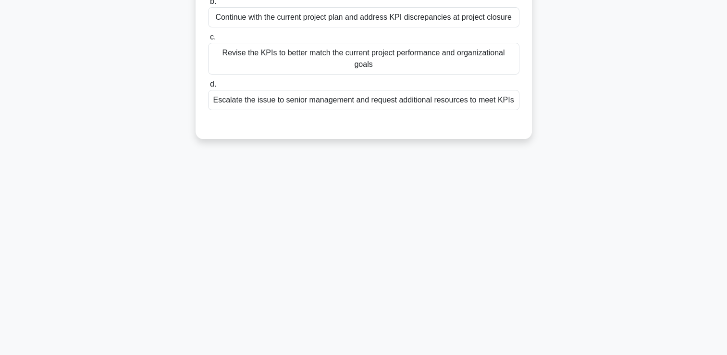
scroll to position [0, 0]
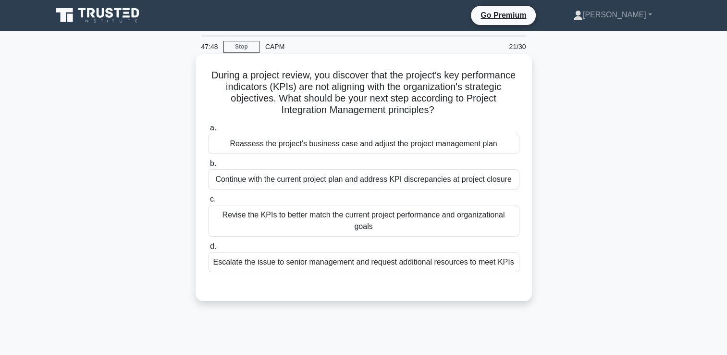
click at [456, 148] on div "Reassess the project's business case and adjust the project management plan" at bounding box center [363, 144] width 311 height 20
click at [208, 131] on input "a. Reassess the project's business case and adjust the project management plan" at bounding box center [208, 128] width 0 height 6
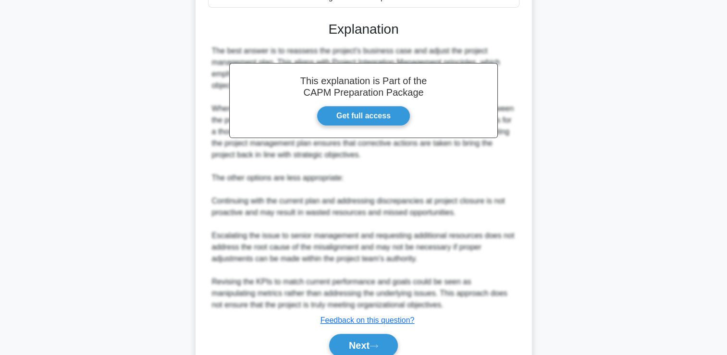
scroll to position [295, 0]
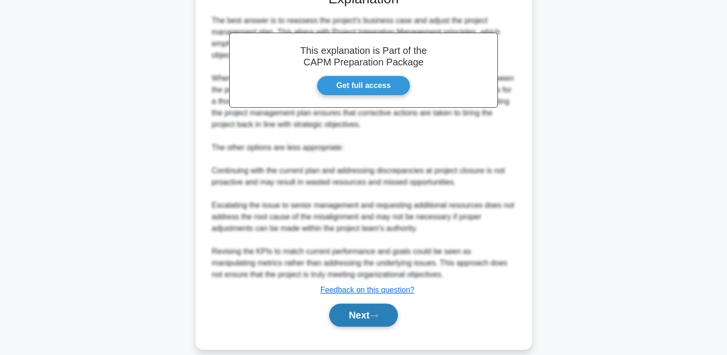
click at [378, 313] on icon at bounding box center [374, 315] width 9 height 5
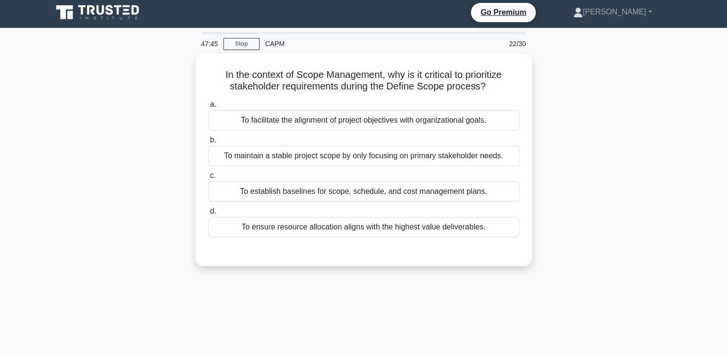
scroll to position [0, 0]
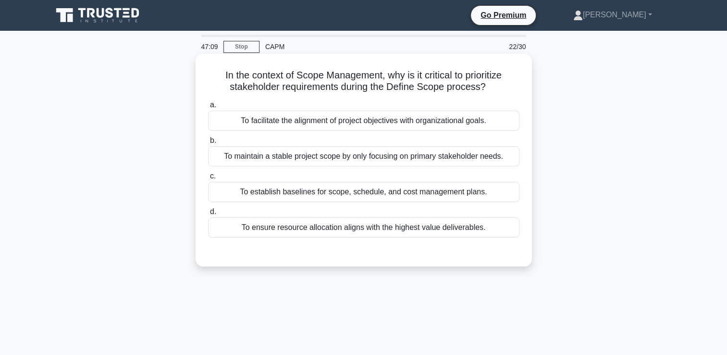
click at [493, 123] on div "To facilitate the alignment of project objectives with organizational goals." at bounding box center [363, 121] width 311 height 20
click at [208, 108] on input "a. To facilitate the alignment of project objectives with organizational goals." at bounding box center [208, 105] width 0 height 6
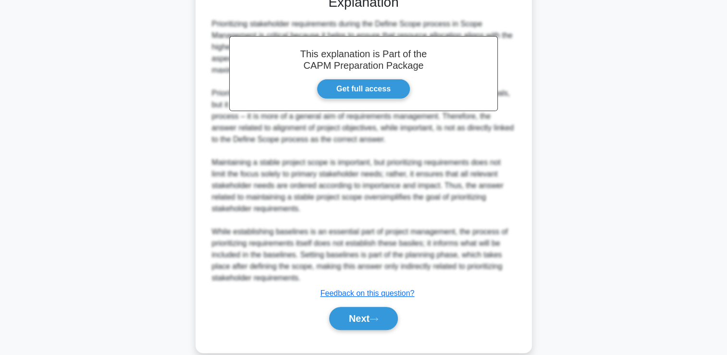
scroll to position [273, 0]
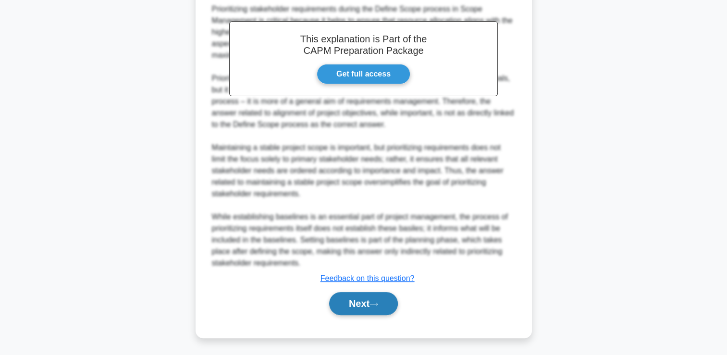
click at [383, 292] on button "Next" at bounding box center [363, 303] width 69 height 23
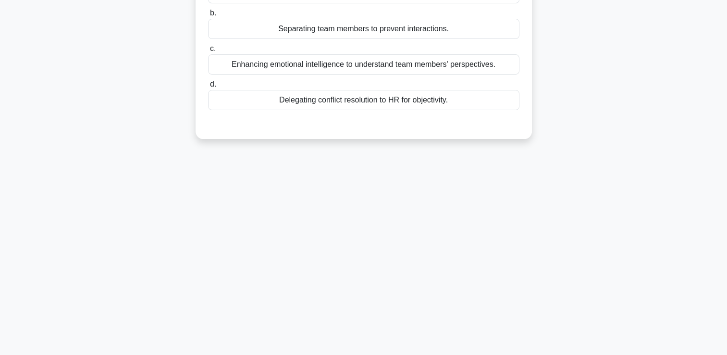
scroll to position [0, 0]
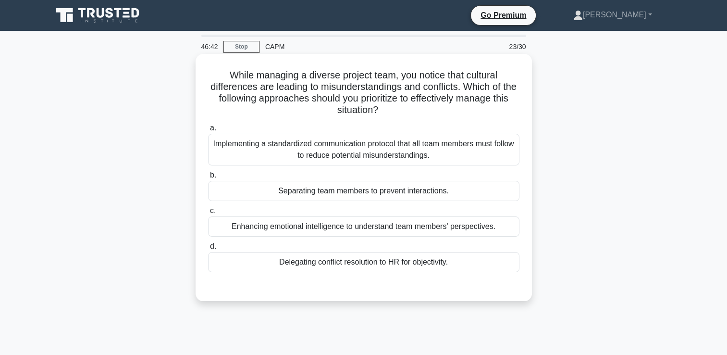
click at [489, 144] on div "Implementing a standardized communication protocol that all team members must f…" at bounding box center [363, 150] width 311 height 32
click at [208, 131] on input "a. Implementing a standardized communication protocol that all team members mus…" at bounding box center [208, 128] width 0 height 6
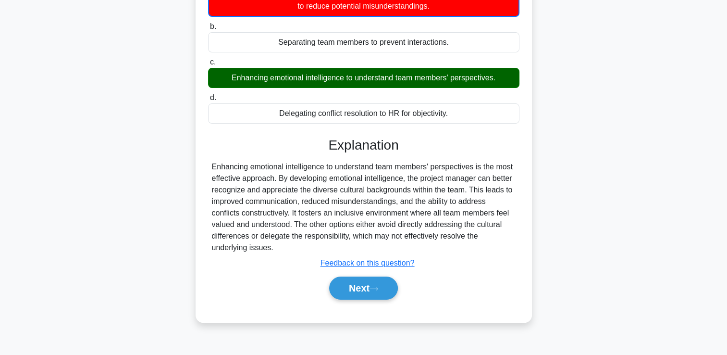
scroll to position [150, 0]
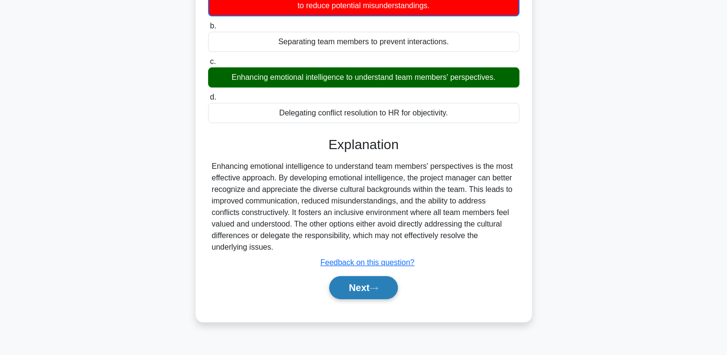
click at [392, 276] on button "Next" at bounding box center [363, 287] width 69 height 23
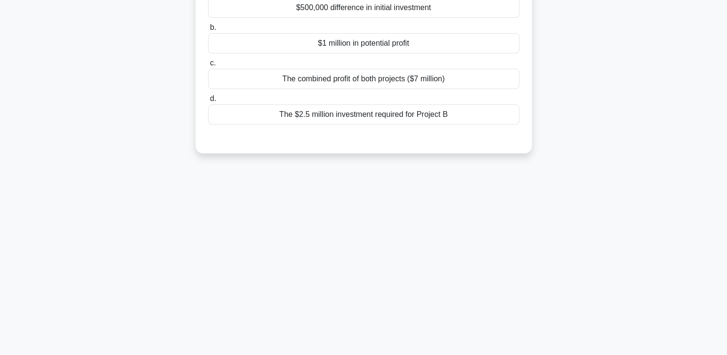
scroll to position [0, 0]
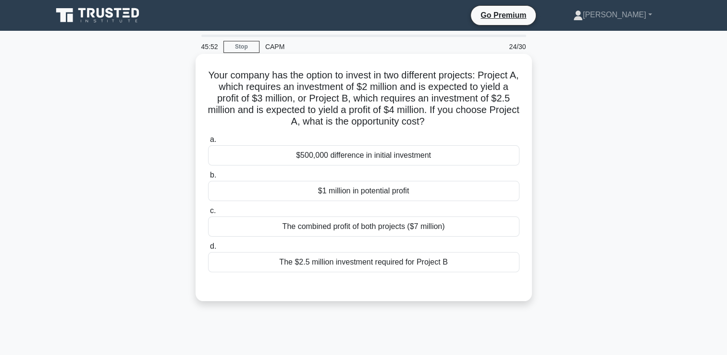
click at [480, 199] on div "$1 million in potential profit" at bounding box center [363, 191] width 311 height 20
click at [208, 178] on input "b. $1 million in potential profit" at bounding box center [208, 175] width 0 height 6
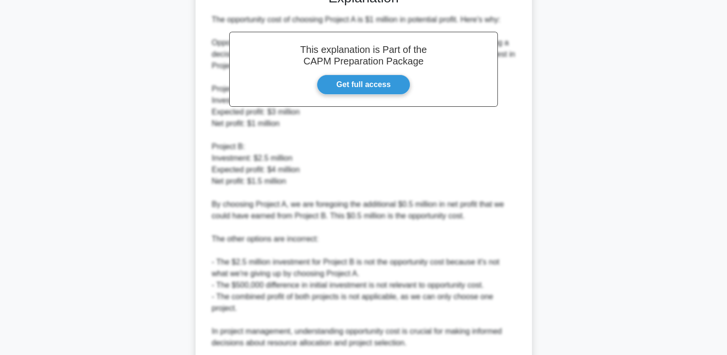
scroll to position [375, 0]
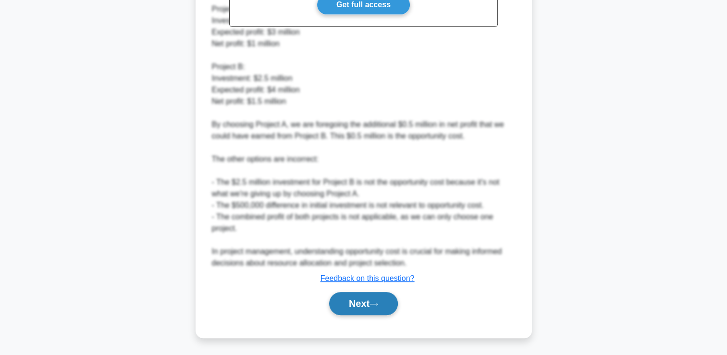
click at [376, 301] on icon at bounding box center [374, 303] width 9 height 5
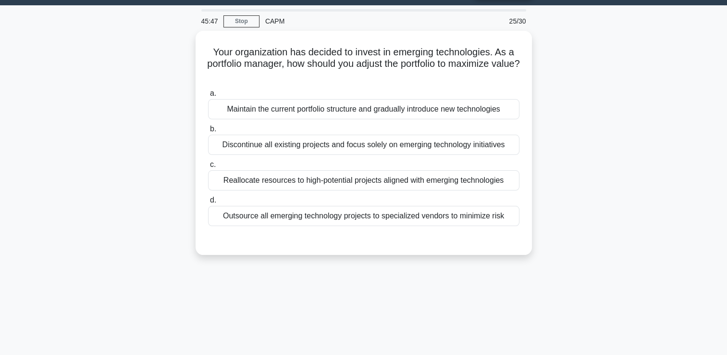
scroll to position [22, 0]
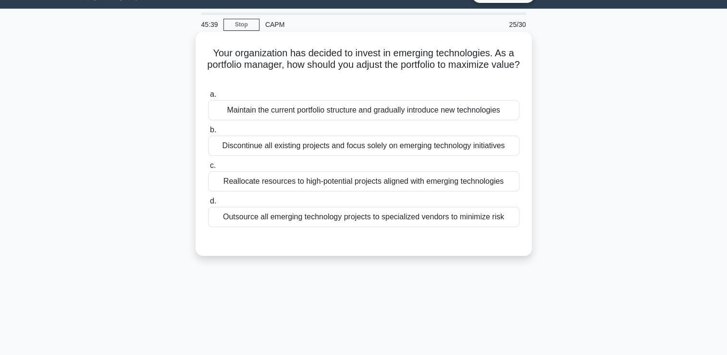
click at [466, 184] on div "Reallocate resources to high-potential projects aligned with emerging technolog…" at bounding box center [363, 181] width 311 height 20
click at [208, 169] on input "c. Reallocate resources to high-potential projects aligned with emerging techno…" at bounding box center [208, 165] width 0 height 6
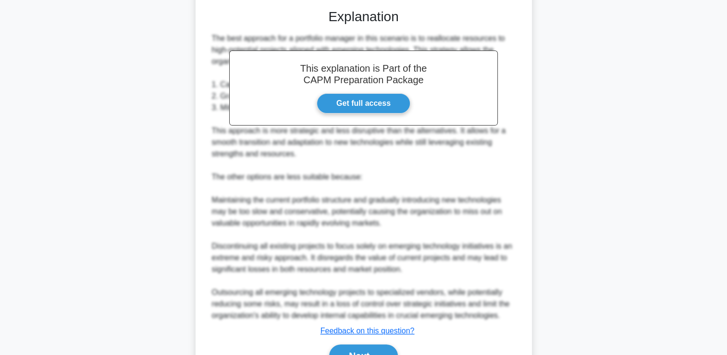
scroll to position [295, 0]
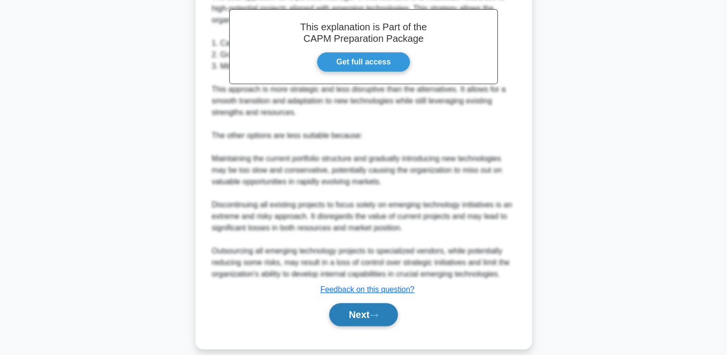
click at [386, 320] on button "Next" at bounding box center [363, 314] width 69 height 23
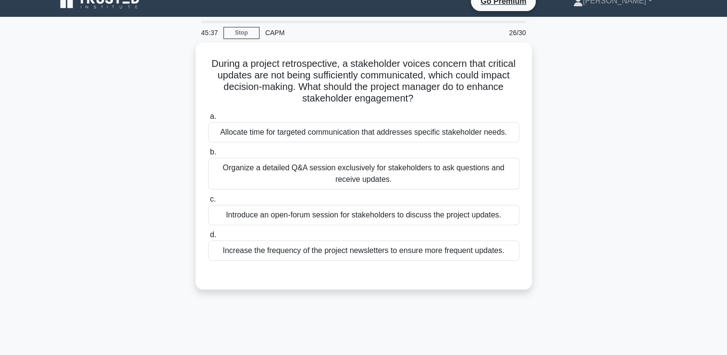
scroll to position [0, 0]
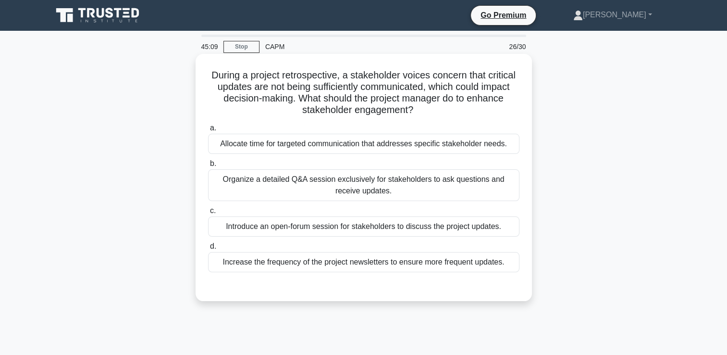
click at [482, 144] on div "Allocate time for targeted communication that addresses specific stakeholder ne…" at bounding box center [363, 144] width 311 height 20
click at [208, 131] on input "a. Allocate time for targeted communication that addresses specific stakeholder…" at bounding box center [208, 128] width 0 height 6
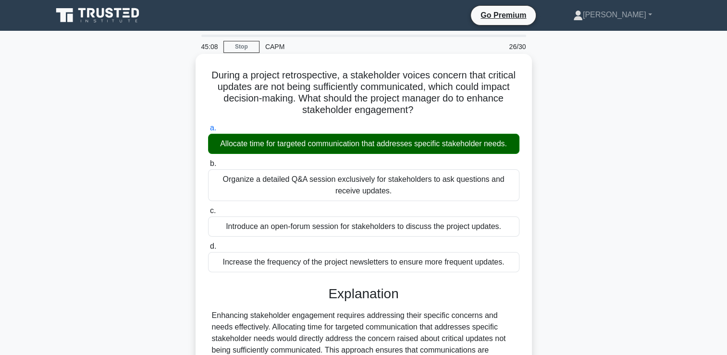
scroll to position [225, 0]
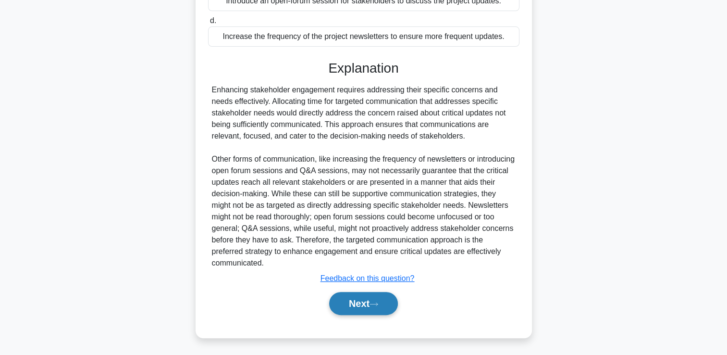
click at [358, 305] on button "Next" at bounding box center [363, 303] width 69 height 23
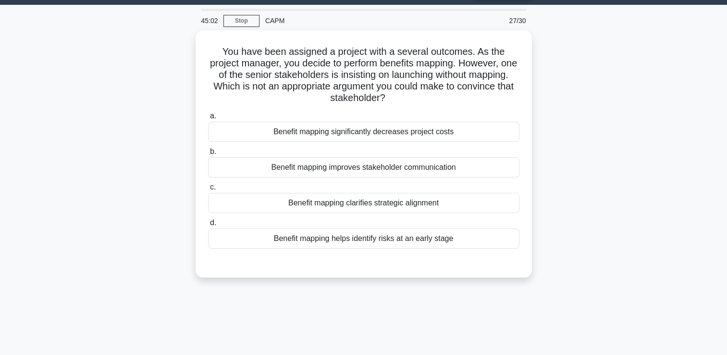
scroll to position [26, 0]
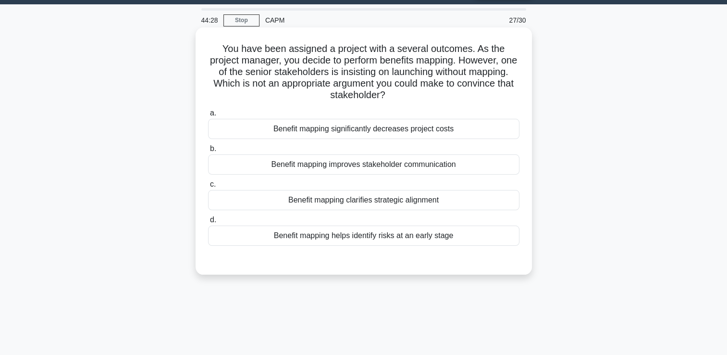
click at [437, 123] on div "Benefit mapping significantly decreases project costs" at bounding box center [363, 129] width 311 height 20
click at [208, 116] on input "a. Benefit mapping significantly decreases project costs" at bounding box center [208, 113] width 0 height 6
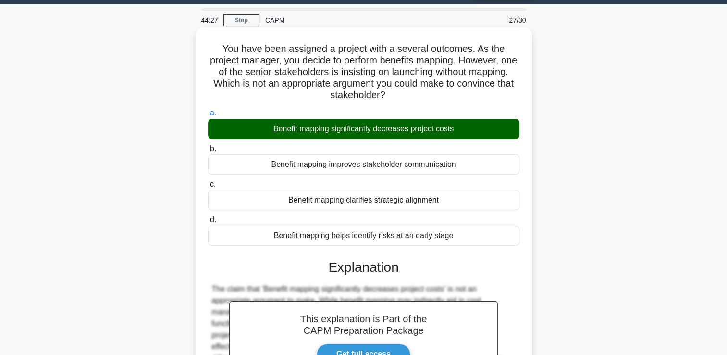
scroll to position [164, 0]
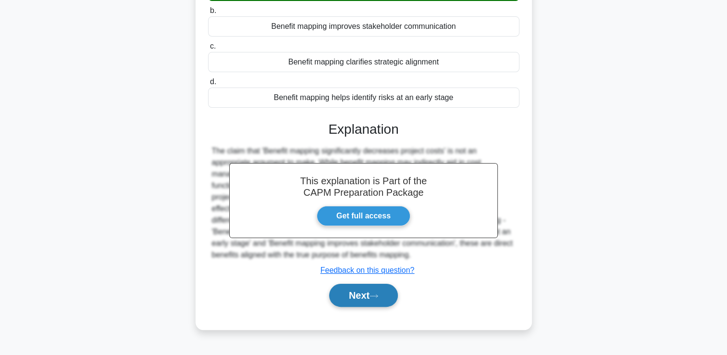
click at [353, 291] on button "Next" at bounding box center [363, 295] width 69 height 23
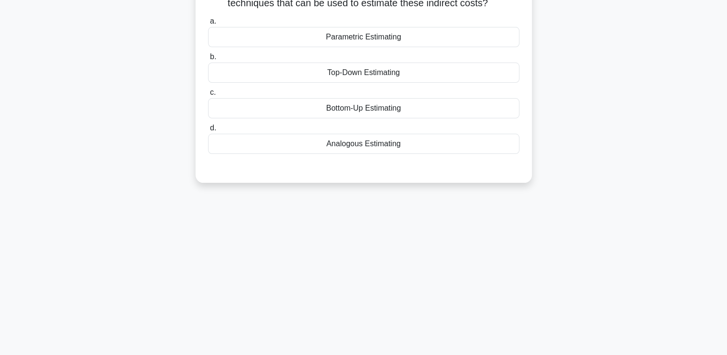
scroll to position [124, 0]
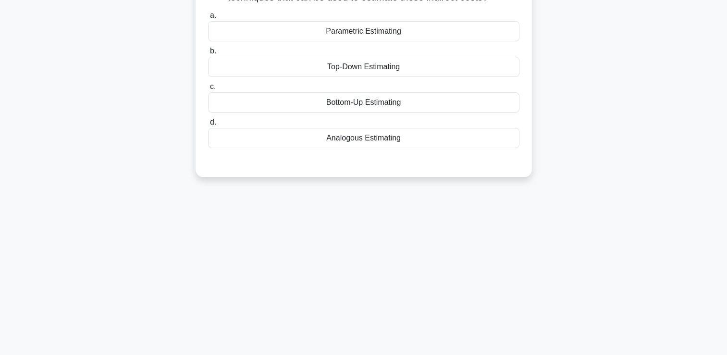
click at [442, 112] on div "Bottom-Up Estimating" at bounding box center [363, 102] width 311 height 20
click at [208, 90] on input "c. Bottom-Up Estimating" at bounding box center [208, 87] width 0 height 6
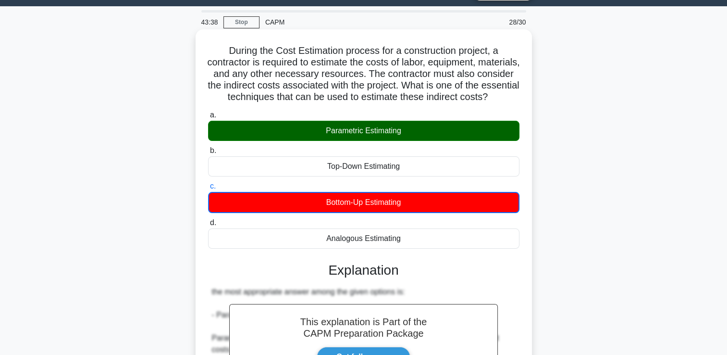
scroll to position [0, 0]
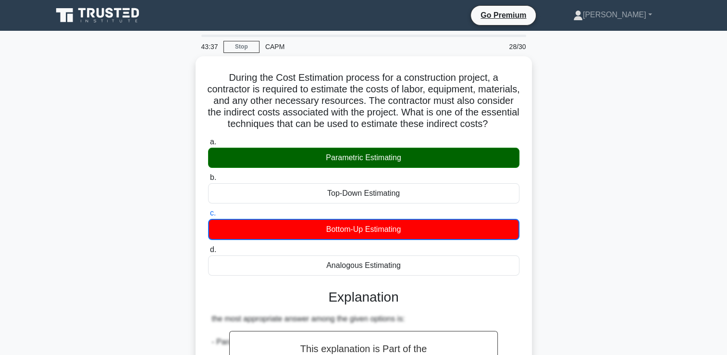
drag, startPoint x: 390, startPoint y: 129, endPoint x: 215, endPoint y: 53, distance: 190.9
click at [215, 53] on div "43:37 Stop CAPM 28/30 During the Cost Estimation process for a construction pro…" at bounding box center [364, 347] width 634 height 624
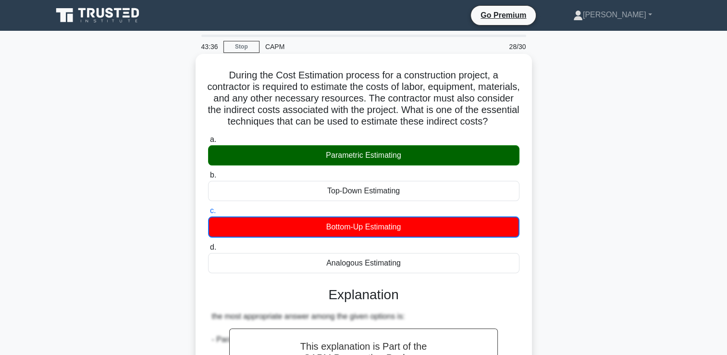
click at [385, 128] on h5 "During the Cost Estimation process for a construction project, a contractor is …" at bounding box center [363, 98] width 313 height 59
drag, startPoint x: 385, startPoint y: 133, endPoint x: 221, endPoint y: 77, distance: 172.7
click at [221, 77] on h5 "During the Cost Estimation process for a construction project, a contractor is …" at bounding box center [363, 98] width 313 height 59
copy h5 "During the Cost Estimation process for a construction project, a contractor is …"
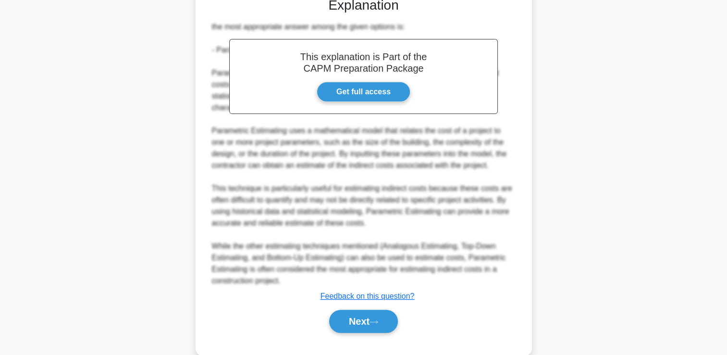
scroll to position [307, 0]
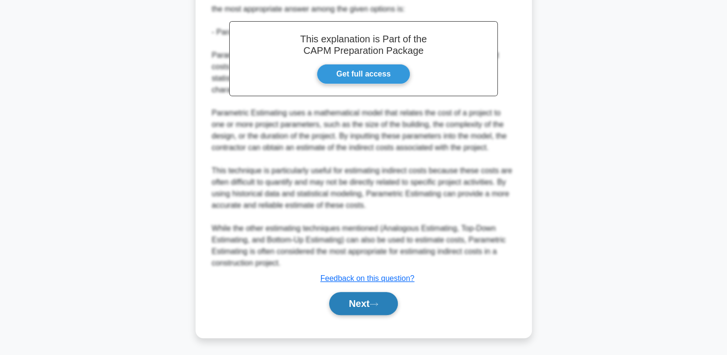
drag, startPoint x: 353, startPoint y: 319, endPoint x: 349, endPoint y: 307, distance: 12.5
click at [349, 307] on div "a. Parametric Estimating b. Top-Down Estimating c. d." at bounding box center [363, 76] width 313 height 502
click at [349, 307] on button "Next" at bounding box center [363, 303] width 69 height 23
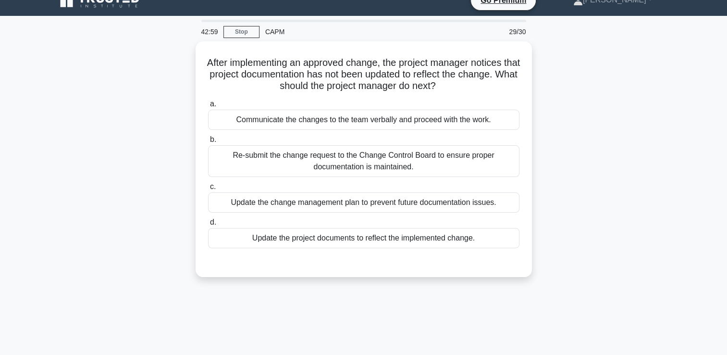
scroll to position [14, 0]
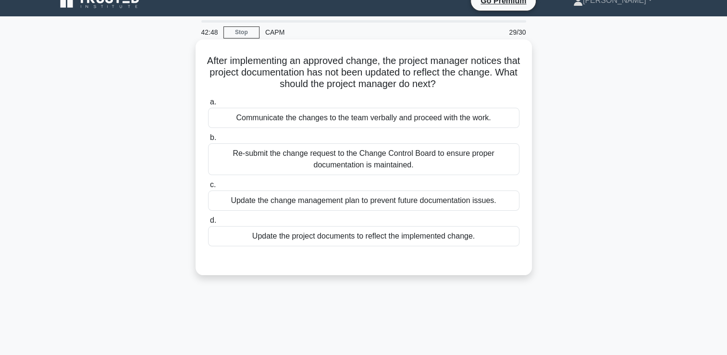
click at [362, 237] on div "Update the project documents to reflect the implemented change." at bounding box center [363, 236] width 311 height 20
click at [208, 224] on input "d. Update the project documents to reflect the implemented change." at bounding box center [208, 220] width 0 height 6
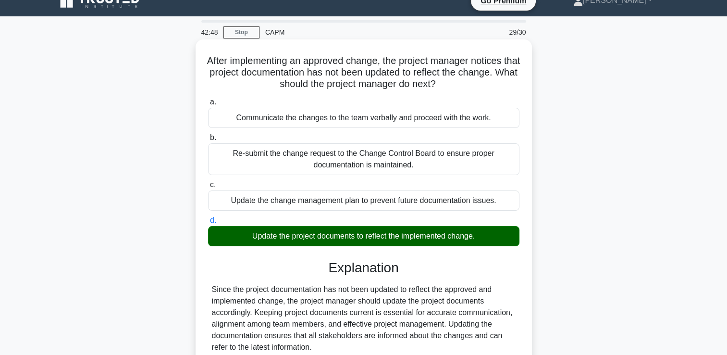
scroll to position [168, 0]
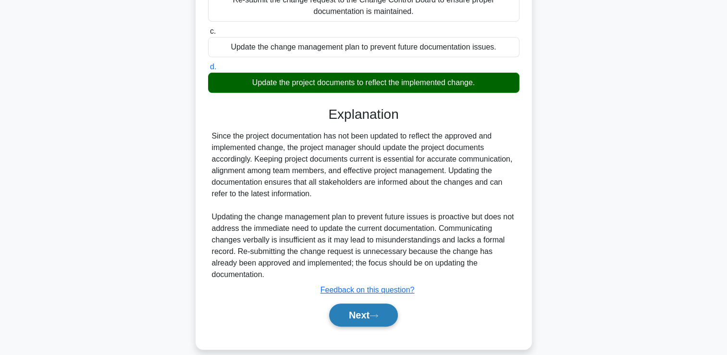
click at [351, 303] on button "Next" at bounding box center [363, 314] width 69 height 23
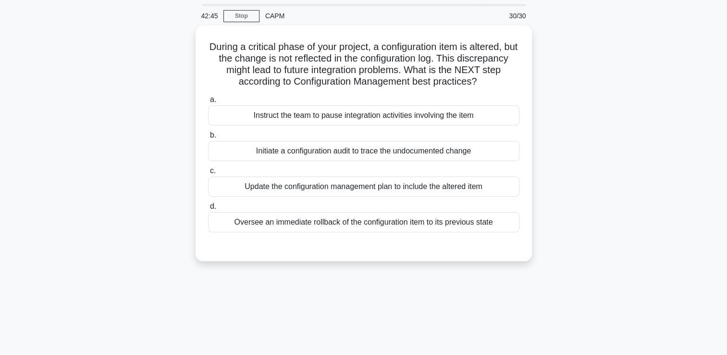
scroll to position [0, 0]
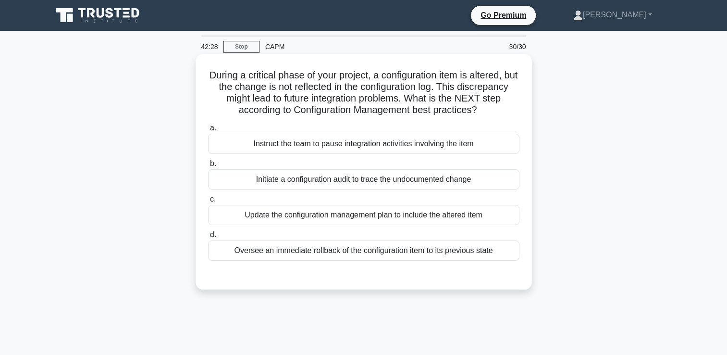
click at [393, 215] on div "Update the configuration management plan to include the altered item" at bounding box center [363, 215] width 311 height 20
click at [208, 202] on input "c. Update the configuration management plan to include the altered item" at bounding box center [208, 199] width 0 height 6
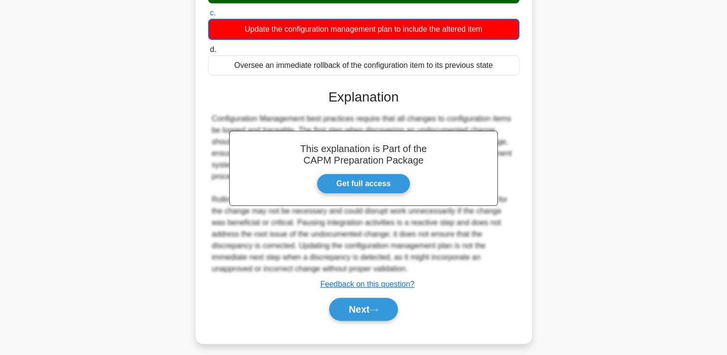
scroll to position [192, 0]
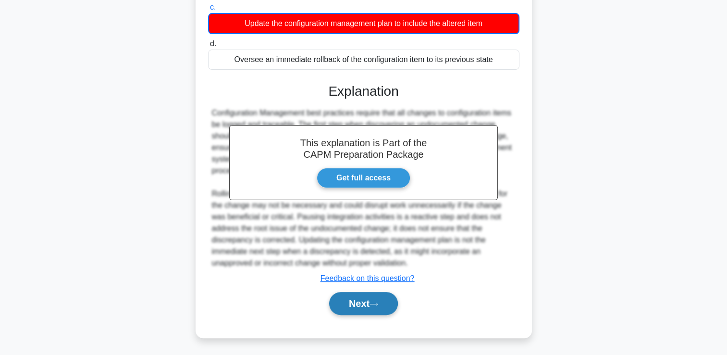
click at [362, 301] on button "Next" at bounding box center [363, 303] width 69 height 23
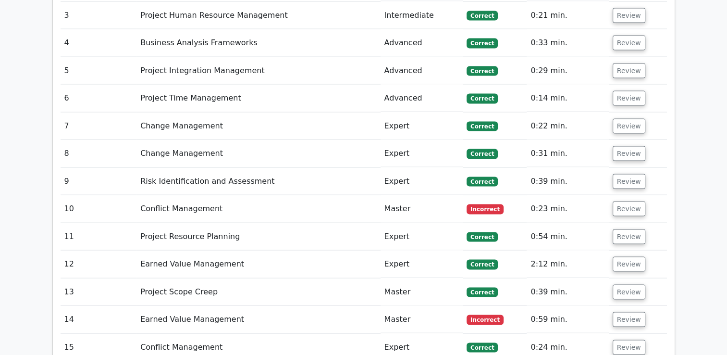
scroll to position [1901, 0]
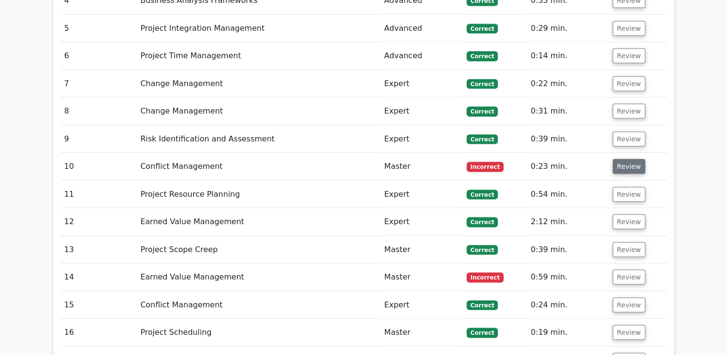
click at [617, 159] on button "Review" at bounding box center [629, 166] width 33 height 15
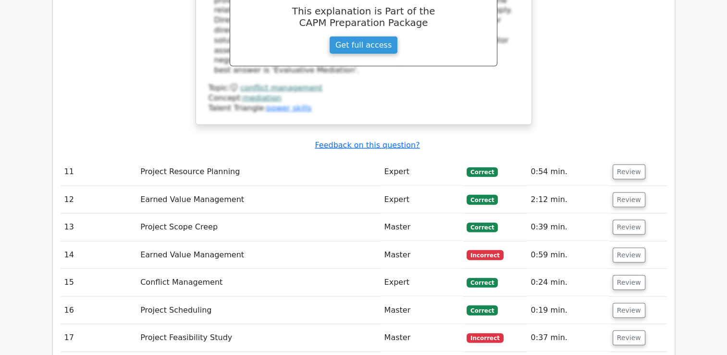
scroll to position [2350, 0]
click at [621, 247] on button "Review" at bounding box center [629, 254] width 33 height 15
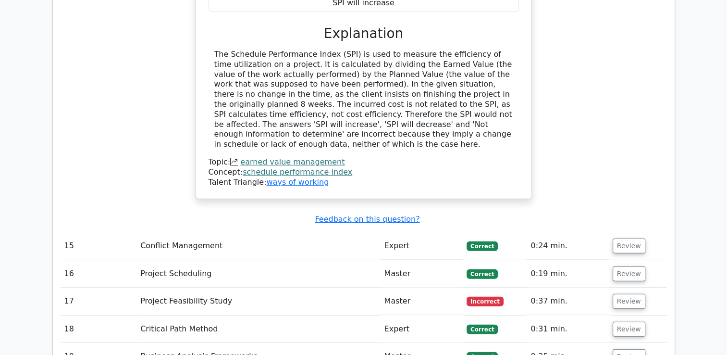
scroll to position [2800, 0]
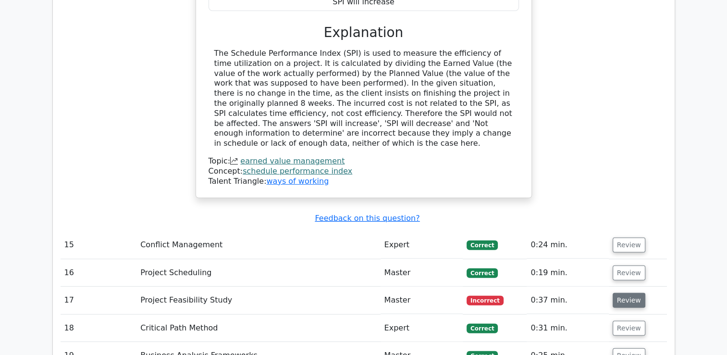
click at [617, 293] on button "Review" at bounding box center [629, 300] width 33 height 15
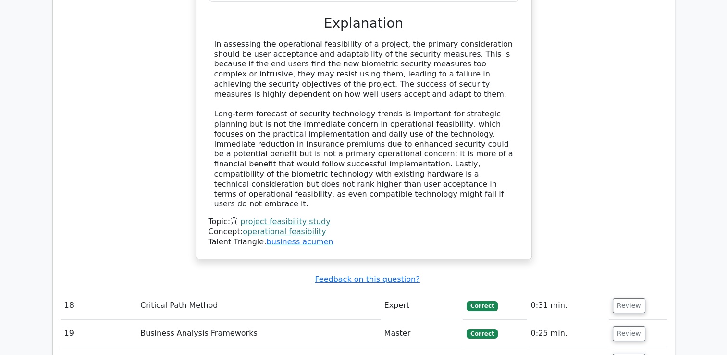
scroll to position [3424, 0]
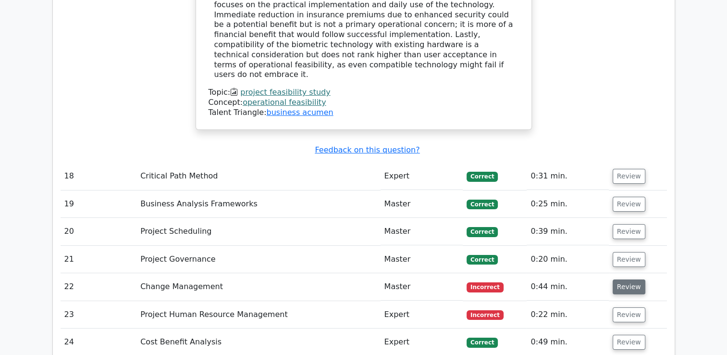
click at [623, 279] on button "Review" at bounding box center [629, 286] width 33 height 15
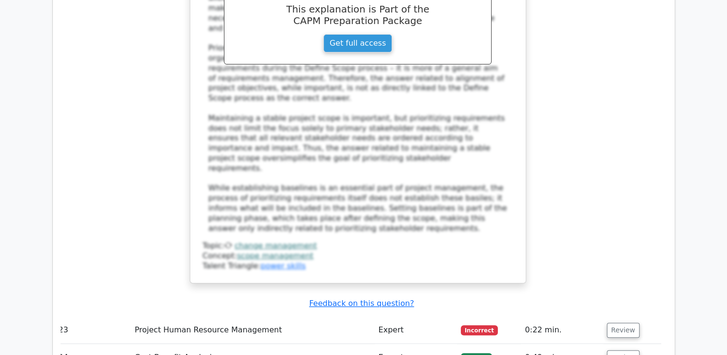
scroll to position [3983, 0]
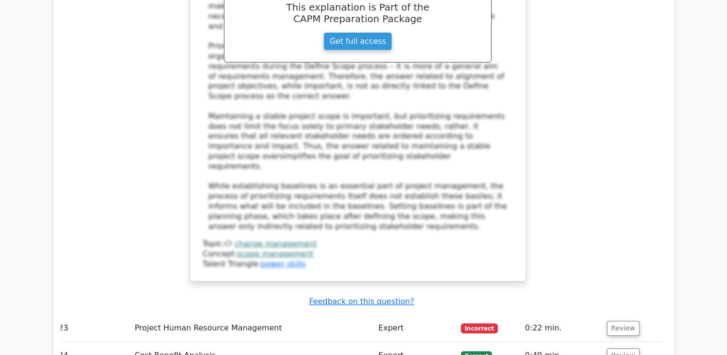
click at [605, 314] on td "Review" at bounding box center [632, 327] width 58 height 27
click at [619, 321] on button "Review" at bounding box center [623, 328] width 33 height 15
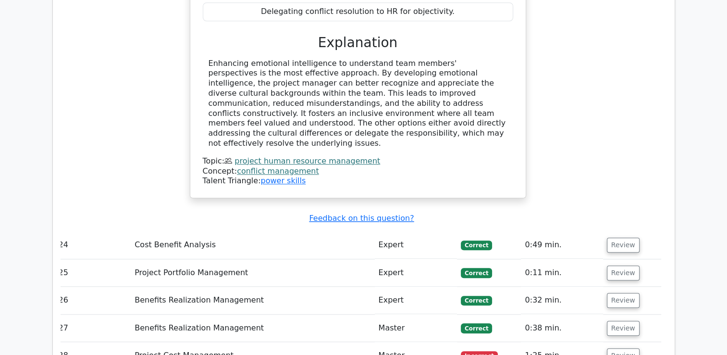
scroll to position [4517, 0]
click at [617, 348] on button "Review" at bounding box center [623, 355] width 33 height 15
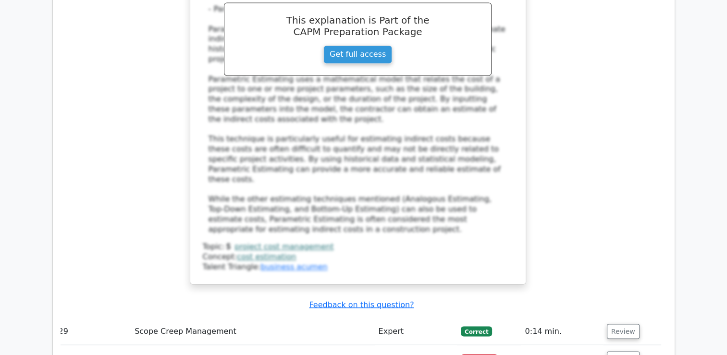
scroll to position [5164, 0]
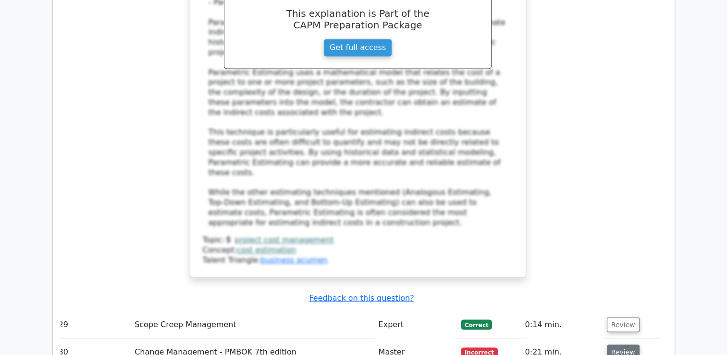
click at [625, 344] on button "Review" at bounding box center [623, 351] width 33 height 15
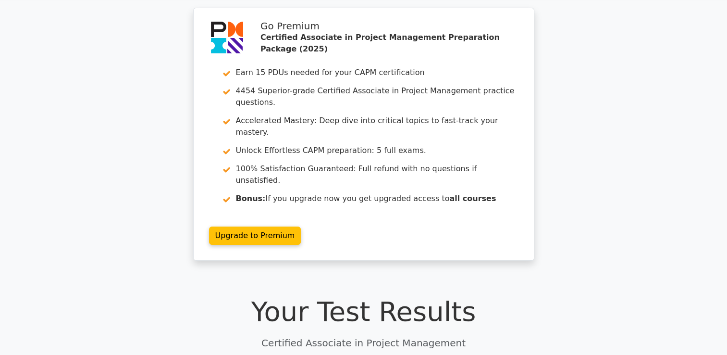
scroll to position [0, 0]
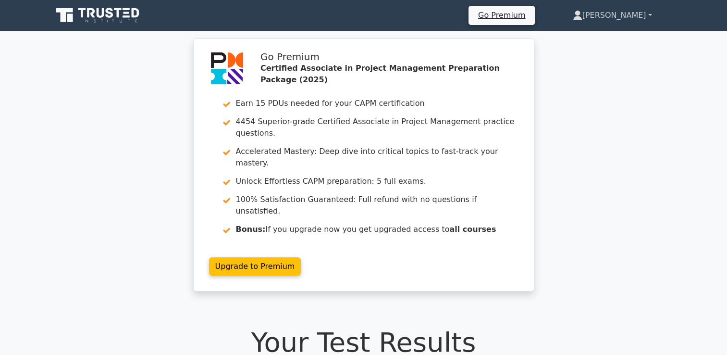
click at [634, 12] on link "[PERSON_NAME]" at bounding box center [612, 15] width 125 height 19
click at [626, 38] on link "Profile" at bounding box center [588, 37] width 76 height 15
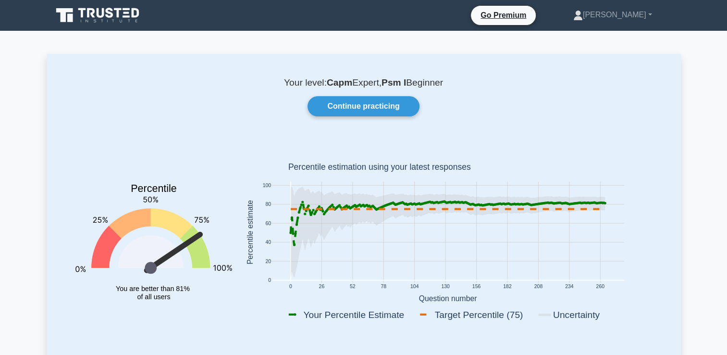
click at [114, 20] on icon at bounding box center [98, 15] width 92 height 18
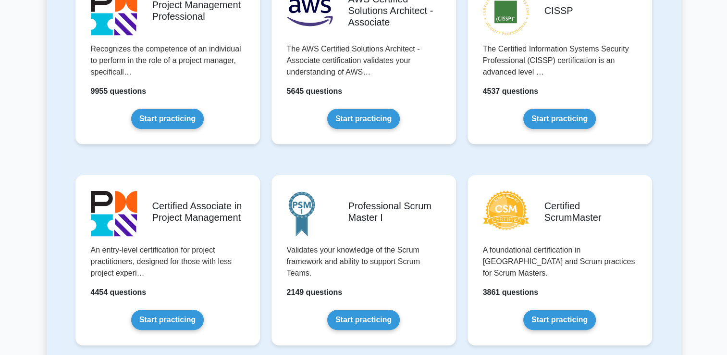
scroll to position [252, 0]
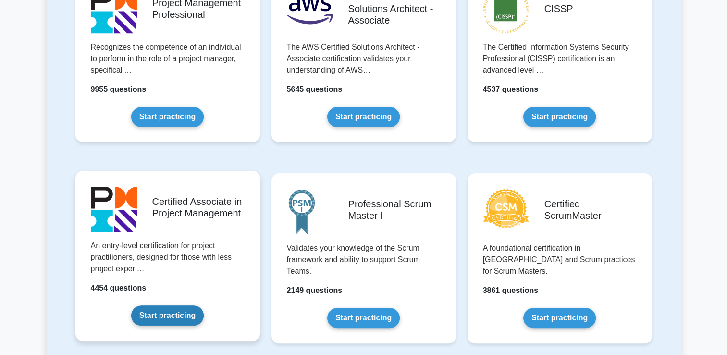
click at [167, 312] on link "Start practicing" at bounding box center [167, 315] width 73 height 20
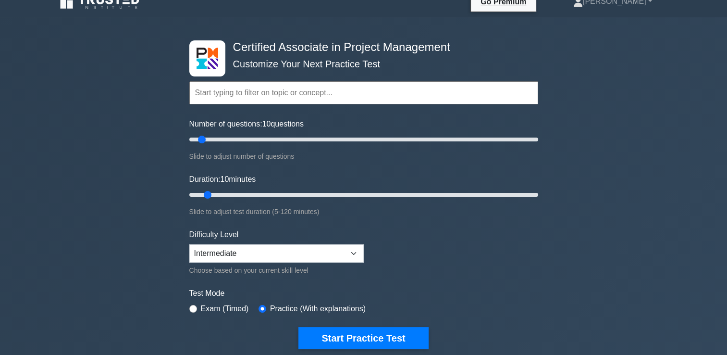
scroll to position [13, 0]
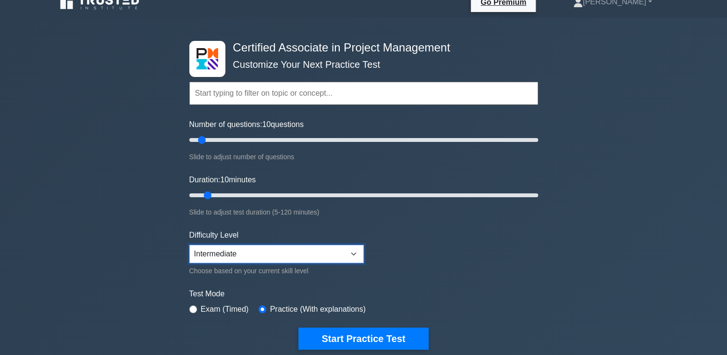
click at [251, 248] on select "Beginner Intermediate Expert" at bounding box center [276, 254] width 174 height 18
click at [244, 307] on label "Exam (Timed)" at bounding box center [225, 309] width 48 height 12
click at [245, 251] on select "Beginner Intermediate Expert" at bounding box center [276, 254] width 174 height 18
select select "expert"
click at [189, 245] on select "Beginner Intermediate Expert" at bounding box center [276, 254] width 174 height 18
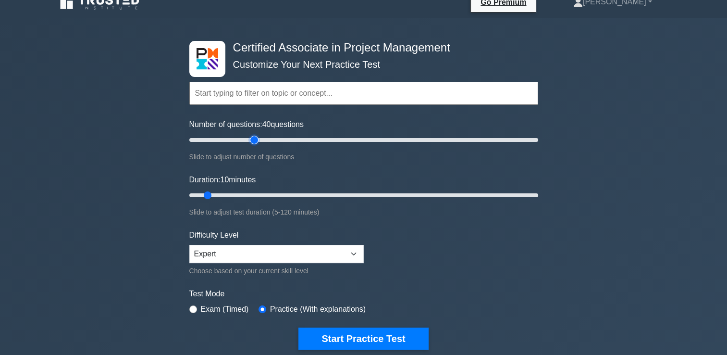
drag, startPoint x: 272, startPoint y: 135, endPoint x: 253, endPoint y: 145, distance: 20.9
click at [253, 145] on input "Number of questions: 40 questions" at bounding box center [363, 140] width 349 height 12
click at [253, 145] on div "Number of questions: 40 questions Slide to adjust number of questions" at bounding box center [363, 141] width 349 height 44
click at [241, 138] on input "Number of questions: 35 questions" at bounding box center [363, 140] width 349 height 12
type input "30"
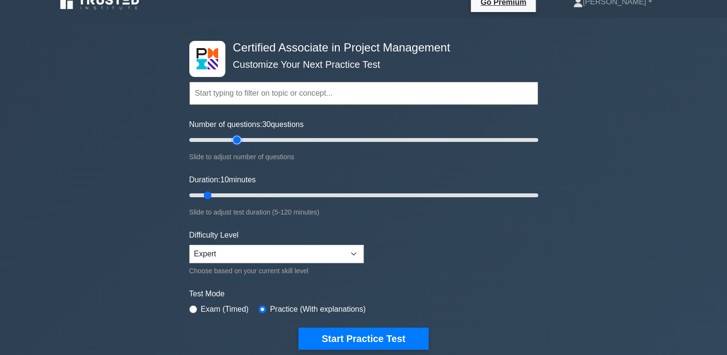
click at [239, 141] on input "Number of questions: 30 questions" at bounding box center [363, 140] width 349 height 12
type input "50"
click at [329, 196] on input "Duration: 50 minutes" at bounding box center [363, 195] width 349 height 12
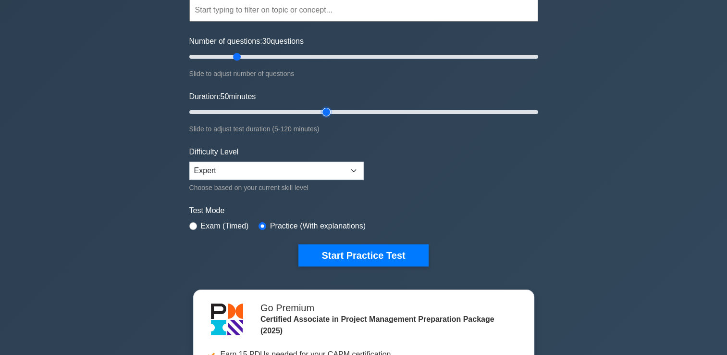
scroll to position [0, 0]
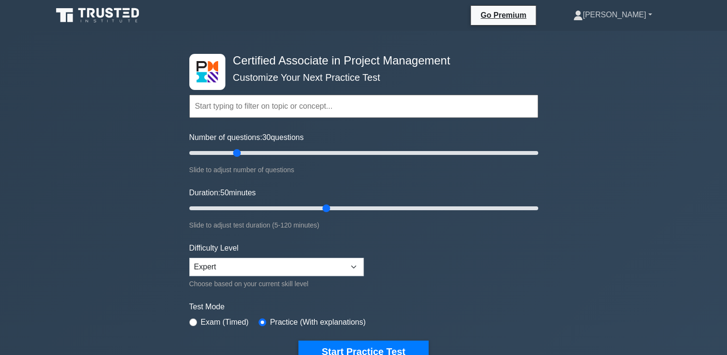
click at [638, 8] on link "[PERSON_NAME]" at bounding box center [612, 14] width 125 height 19
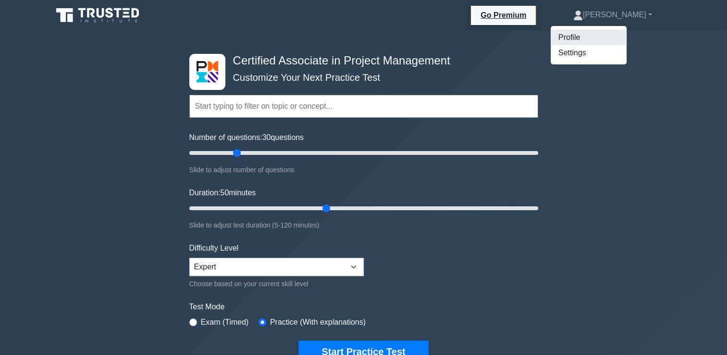
click at [623, 30] on link "Profile" at bounding box center [589, 37] width 76 height 15
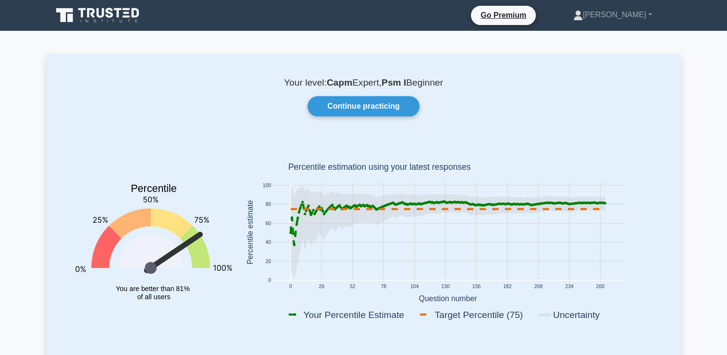
click at [103, 18] on icon at bounding box center [98, 15] width 92 height 18
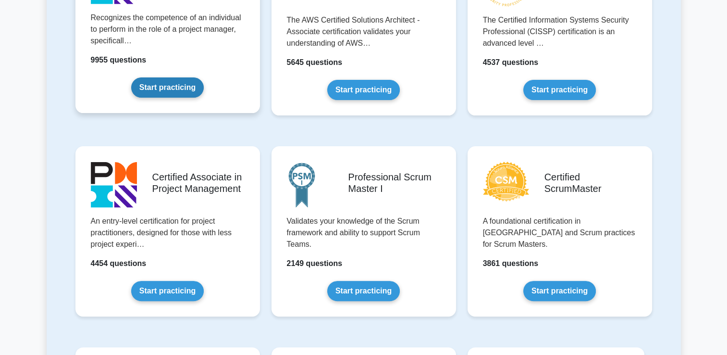
scroll to position [279, 0]
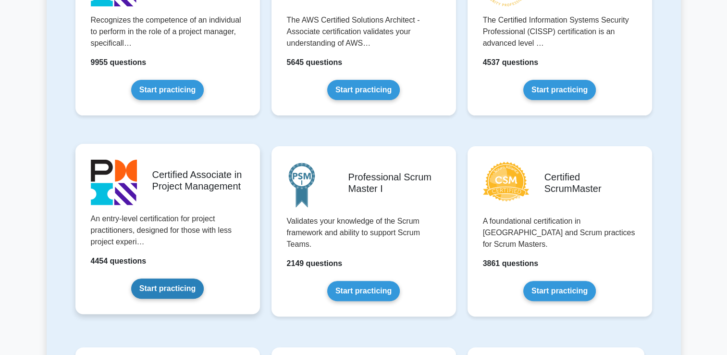
click at [187, 286] on link "Start practicing" at bounding box center [167, 288] width 73 height 20
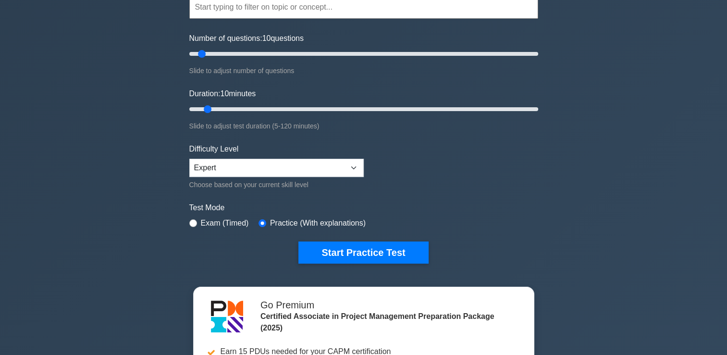
scroll to position [100, 0]
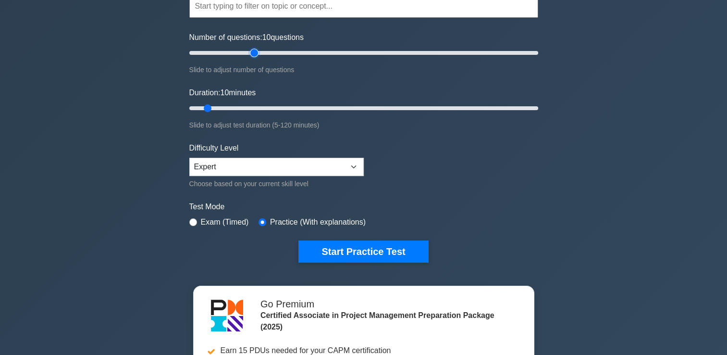
click at [250, 50] on input "Number of questions: 10 questions" at bounding box center [363, 53] width 349 height 12
click at [243, 54] on input "Number of questions: 35 questions" at bounding box center [363, 53] width 349 height 12
type input "30"
click at [238, 51] on input "Number of questions: 30 questions" at bounding box center [363, 53] width 349 height 12
type input "60"
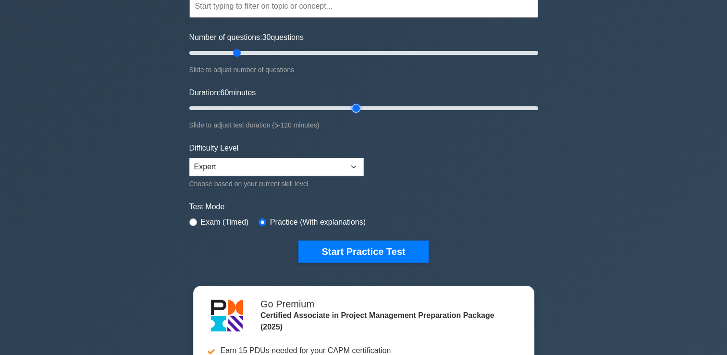
click at [348, 111] on input "Duration: 60 minutes" at bounding box center [363, 108] width 349 height 12
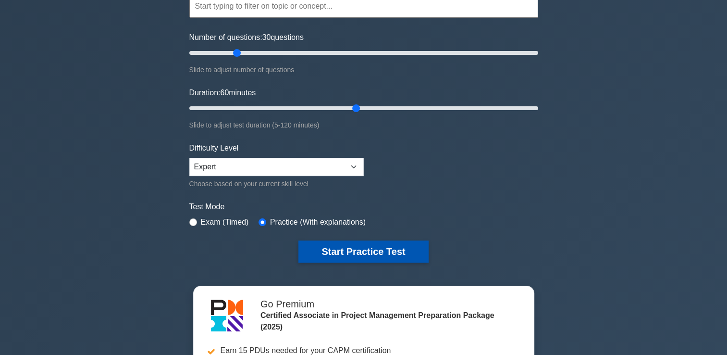
click at [363, 255] on button "Start Practice Test" at bounding box center [363, 251] width 130 height 22
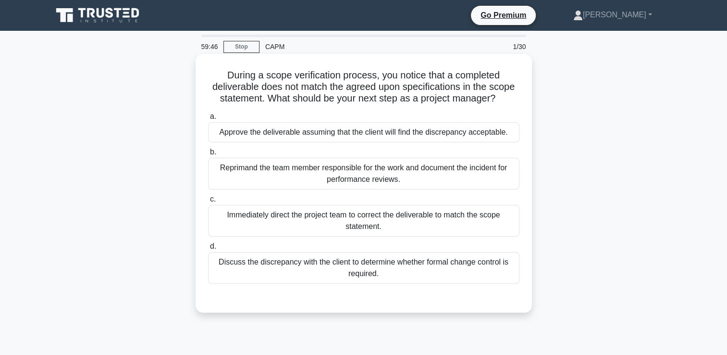
click at [493, 273] on div "Discuss the discrepancy with the client to determine whether formal change cont…" at bounding box center [363, 268] width 311 height 32
click at [208, 249] on input "d. Discuss the discrepancy with the client to determine whether formal change c…" at bounding box center [208, 246] width 0 height 6
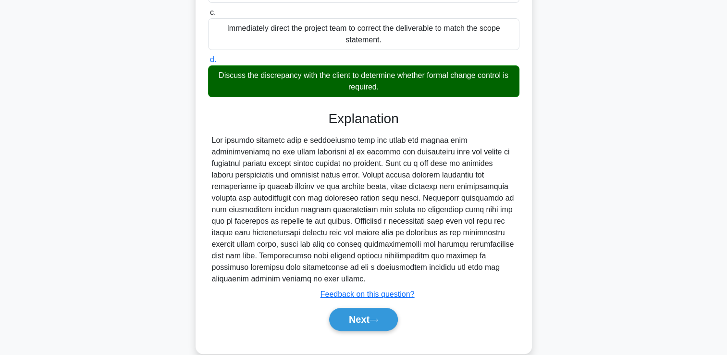
scroll to position [191, 0]
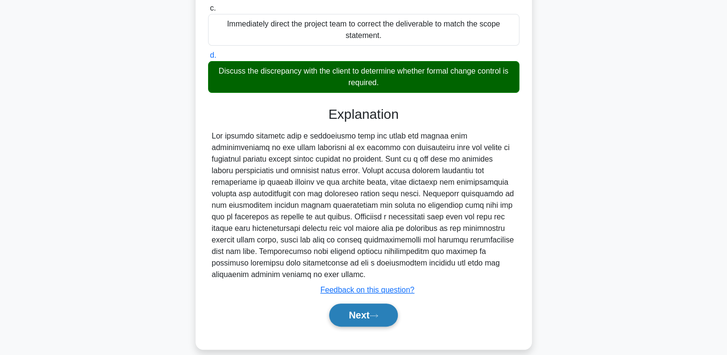
click at [375, 313] on icon at bounding box center [374, 315] width 9 height 5
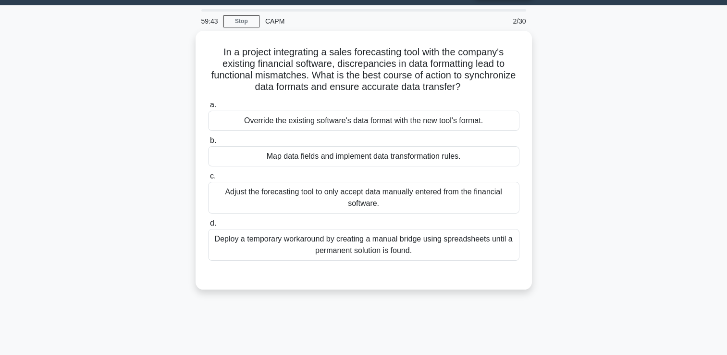
scroll to position [0, 0]
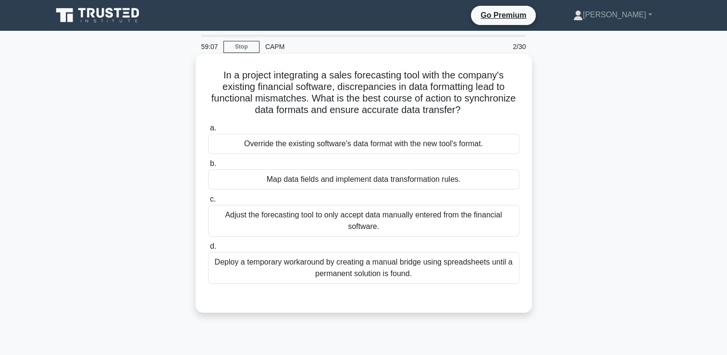
click at [496, 189] on div "Map data fields and implement data transformation rules." at bounding box center [363, 179] width 311 height 20
click at [208, 167] on input "b. Map data fields and implement data transformation rules." at bounding box center [208, 164] width 0 height 6
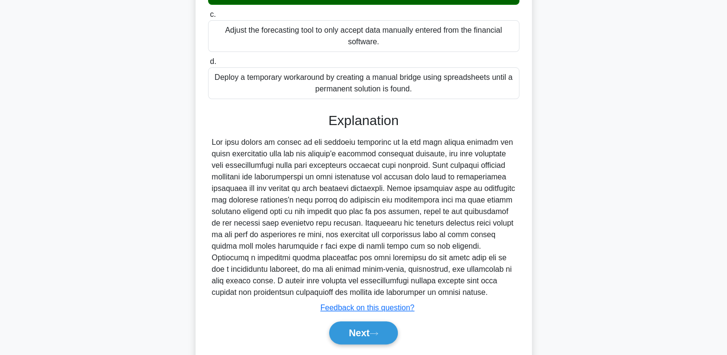
scroll to position [214, 0]
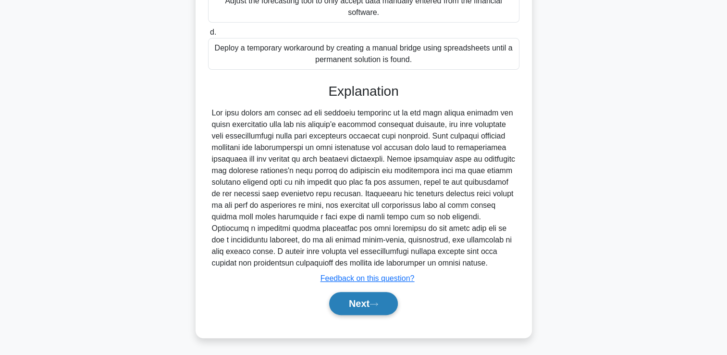
click at [361, 311] on button "Next" at bounding box center [363, 303] width 69 height 23
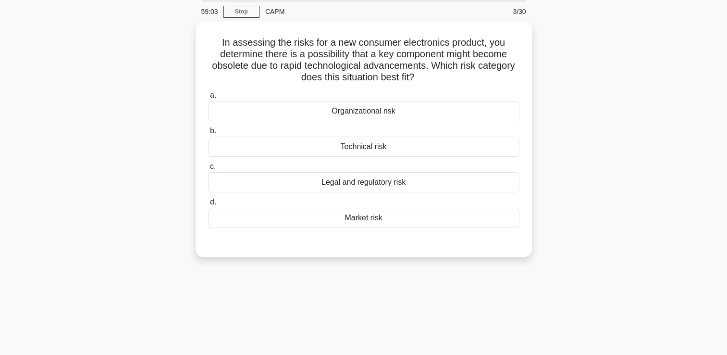
scroll to position [0, 0]
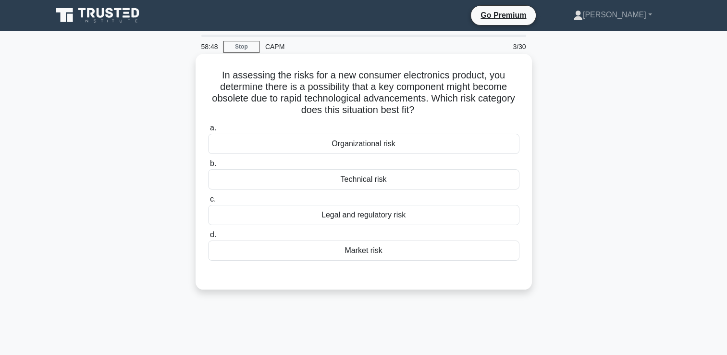
click at [433, 253] on div "Market risk" at bounding box center [363, 250] width 311 height 20
click at [208, 238] on input "d. Market risk" at bounding box center [208, 235] width 0 height 6
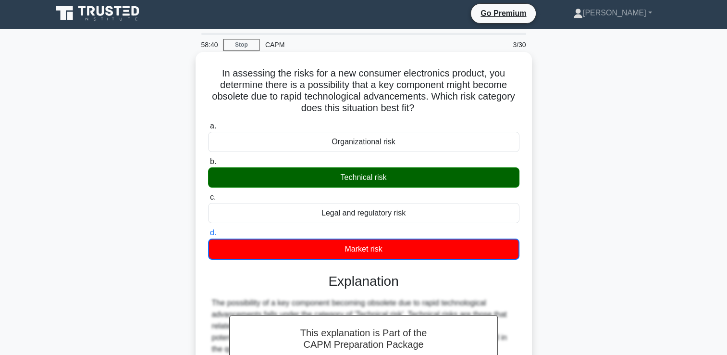
scroll to position [226, 0]
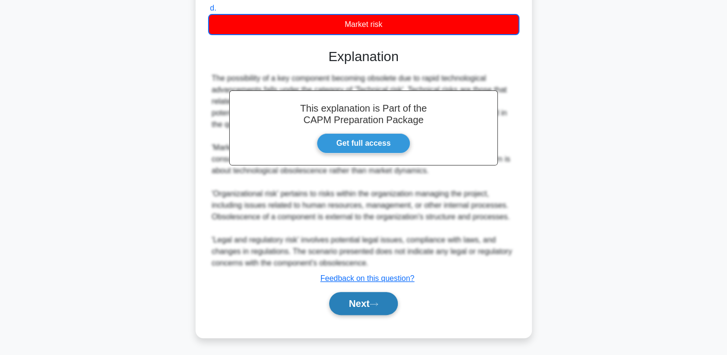
click at [365, 303] on button "Next" at bounding box center [363, 303] width 69 height 23
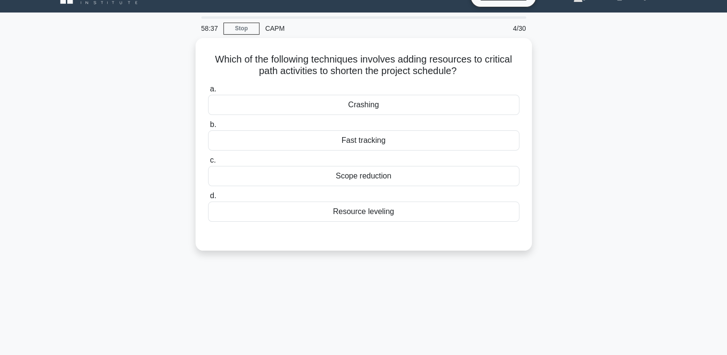
scroll to position [0, 0]
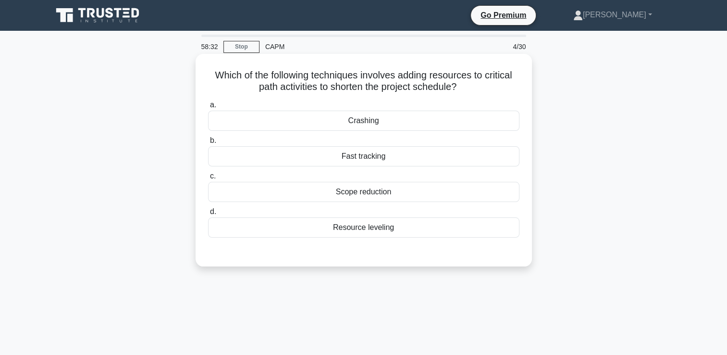
click at [437, 120] on div "Crashing" at bounding box center [363, 121] width 311 height 20
click at [208, 108] on input "a. Crashing" at bounding box center [208, 105] width 0 height 6
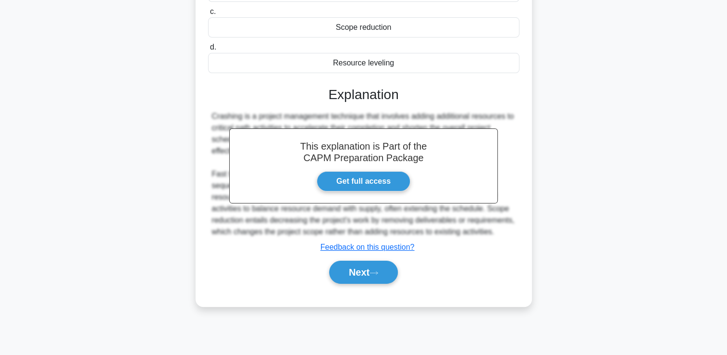
scroll to position [164, 0]
click at [357, 273] on button "Next" at bounding box center [363, 272] width 69 height 23
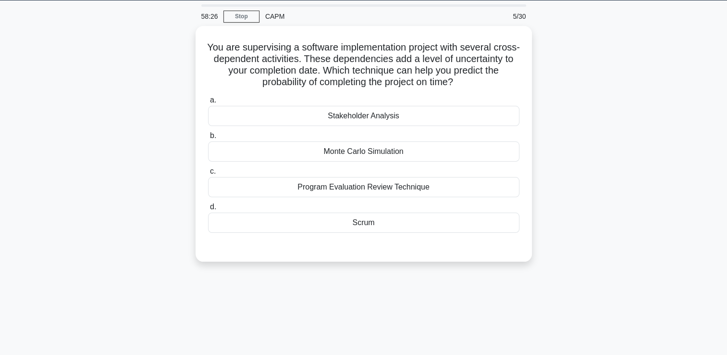
scroll to position [30, 0]
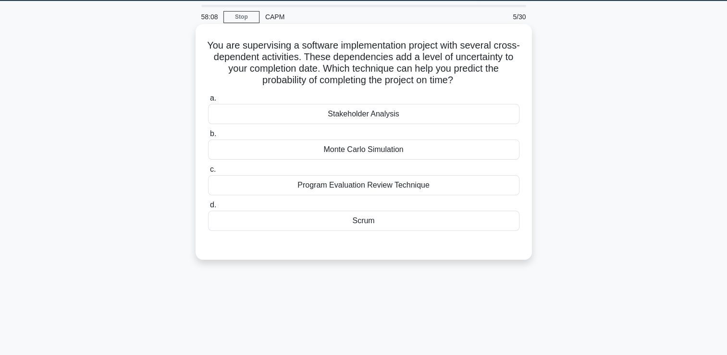
click at [401, 153] on div "Monte Carlo Simulation" at bounding box center [363, 149] width 311 height 20
click at [208, 137] on input "b. Monte Carlo Simulation" at bounding box center [208, 134] width 0 height 6
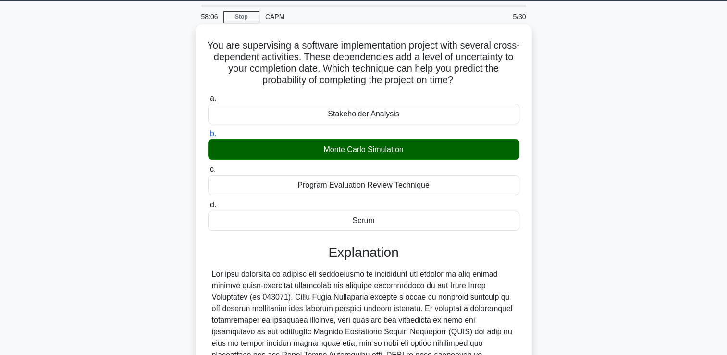
scroll to position [214, 0]
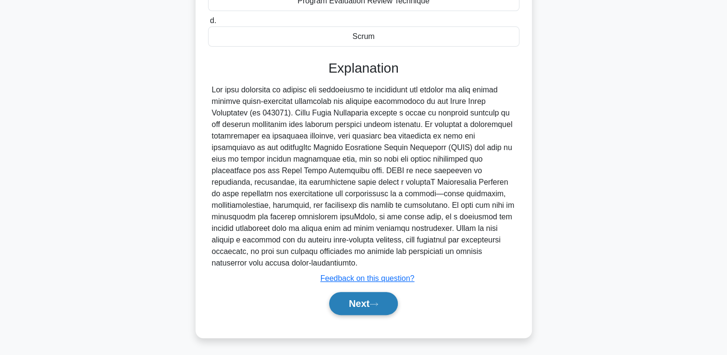
click at [361, 294] on button "Next" at bounding box center [363, 303] width 69 height 23
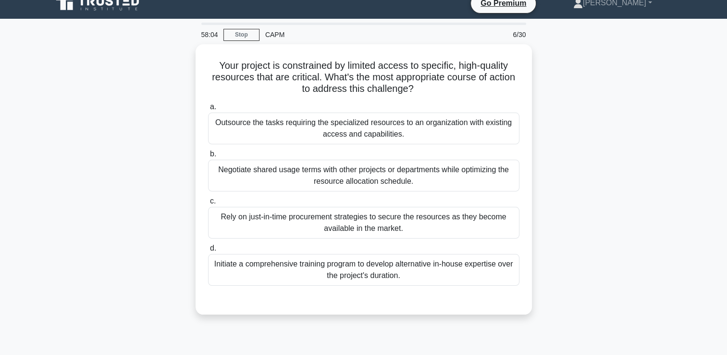
scroll to position [0, 0]
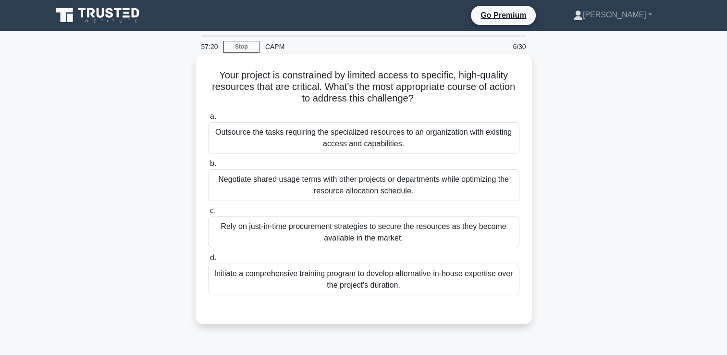
click at [381, 280] on div "Initiate a comprehensive training program to develop alternative in-house exper…" at bounding box center [363, 279] width 311 height 32
click at [208, 261] on input "d. Initiate a comprehensive training program to develop alternative in-house ex…" at bounding box center [208, 258] width 0 height 6
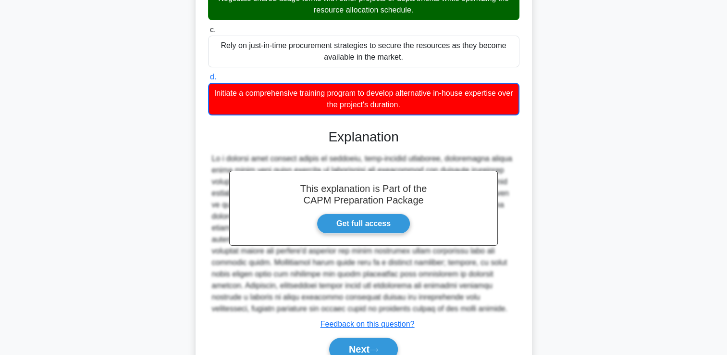
scroll to position [182, 0]
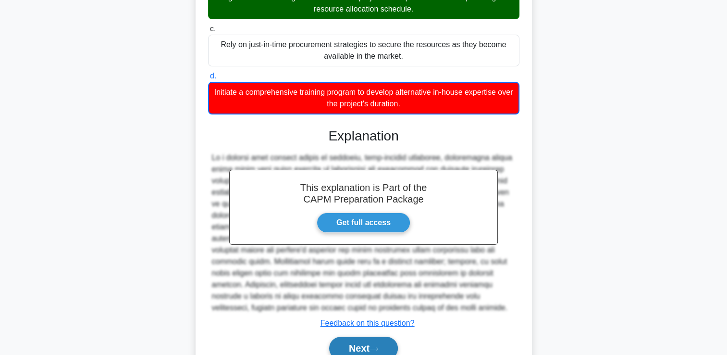
click at [360, 338] on button "Next" at bounding box center [363, 347] width 69 height 23
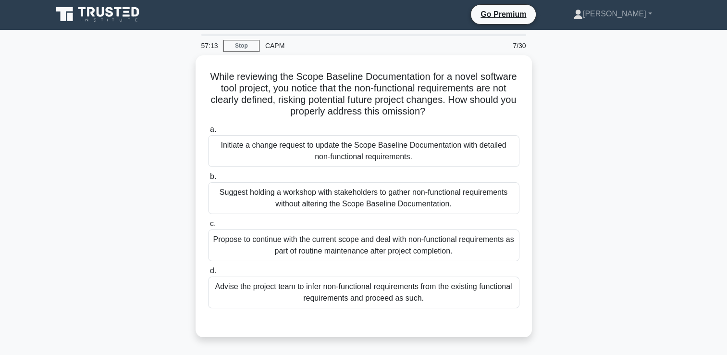
scroll to position [0, 0]
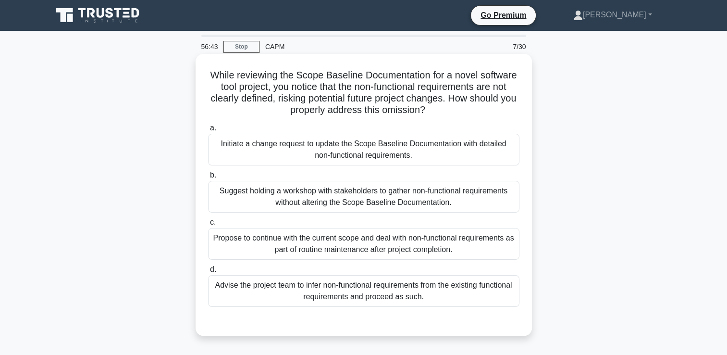
click at [427, 148] on div "Initiate a change request to update the Scope Baseline Documentation with detai…" at bounding box center [363, 150] width 311 height 32
click at [208, 131] on input "a. Initiate a change request to update the Scope Baseline Documentation with de…" at bounding box center [208, 128] width 0 height 6
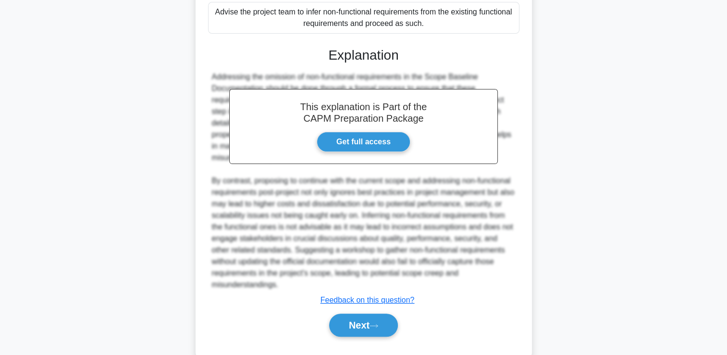
scroll to position [289, 0]
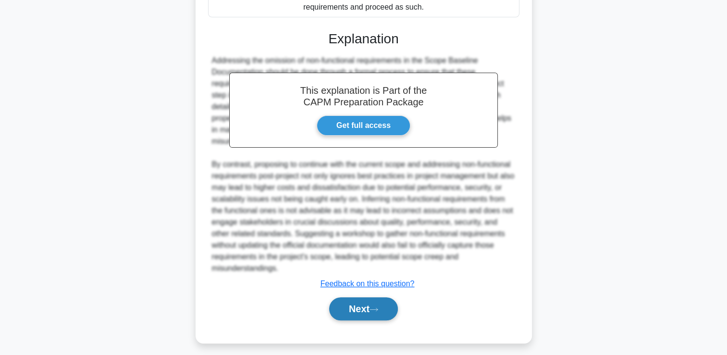
click at [378, 311] on button "Next" at bounding box center [363, 308] width 69 height 23
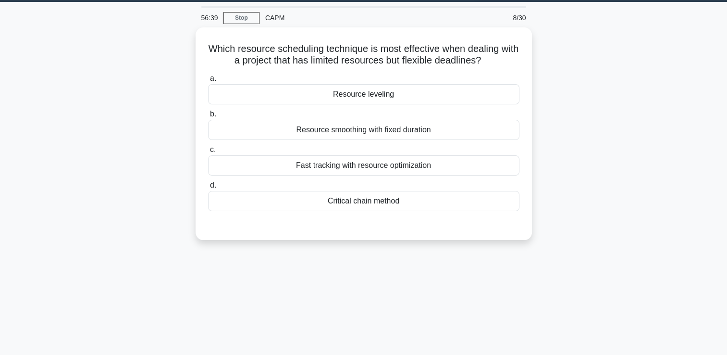
scroll to position [0, 0]
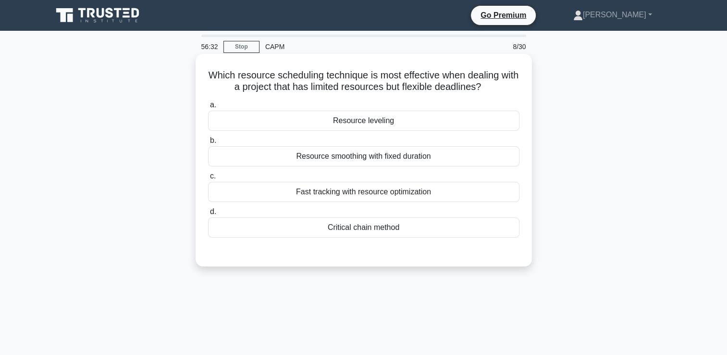
click at [430, 110] on label "a. Resource leveling" at bounding box center [363, 115] width 311 height 32
click at [208, 108] on input "a. Resource leveling" at bounding box center [208, 105] width 0 height 6
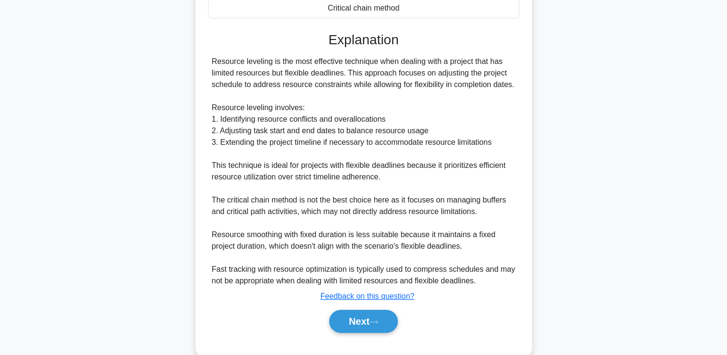
scroll to position [237, 0]
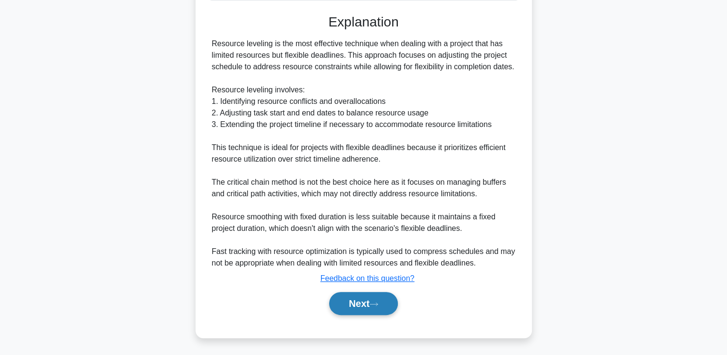
click at [371, 299] on button "Next" at bounding box center [363, 303] width 69 height 23
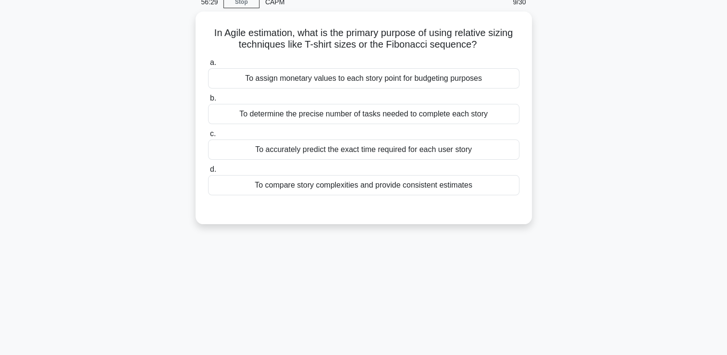
scroll to position [0, 0]
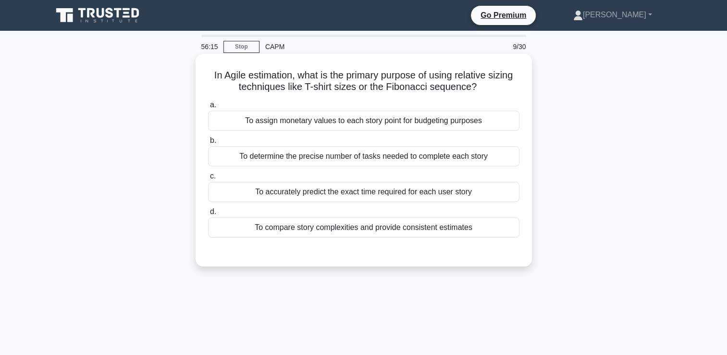
click at [395, 243] on div at bounding box center [363, 247] width 311 height 8
click at [394, 237] on div "To compare story complexities and provide consistent estimates" at bounding box center [363, 227] width 311 height 20
click at [208, 215] on input "d. To compare story complexities and provide consistent estimates" at bounding box center [208, 212] width 0 height 6
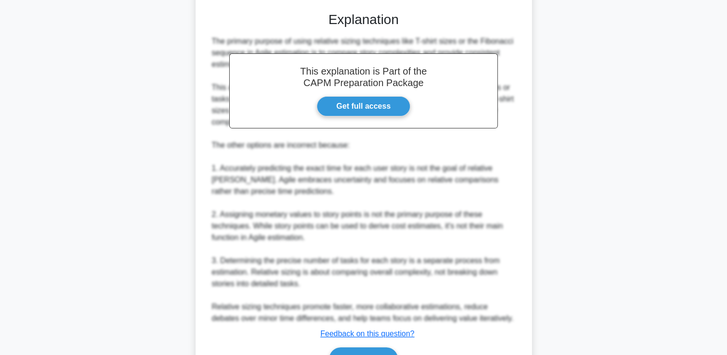
scroll to position [246, 0]
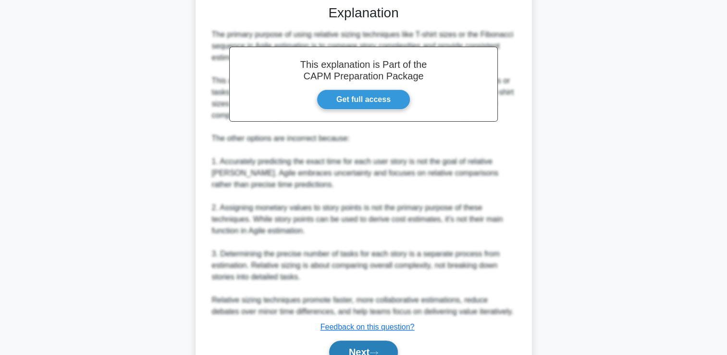
click at [376, 354] on icon at bounding box center [374, 352] width 9 height 5
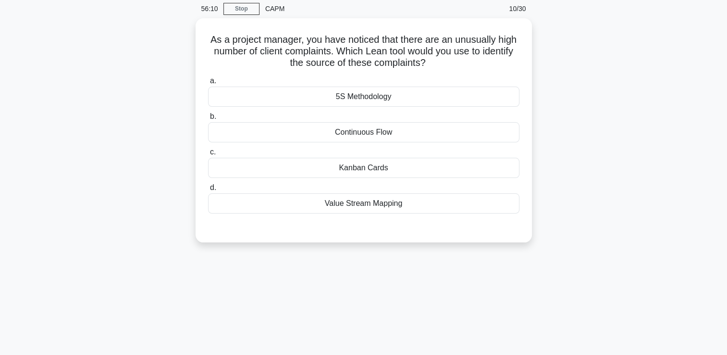
scroll to position [0, 0]
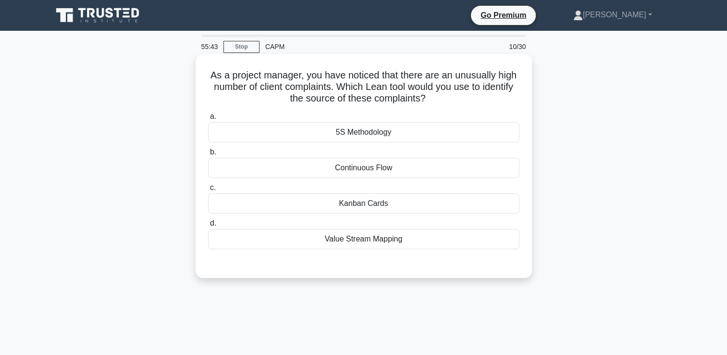
click at [405, 126] on div "5S Methodology" at bounding box center [363, 132] width 311 height 20
click at [208, 120] on input "a. 5S Methodology" at bounding box center [208, 116] width 0 height 6
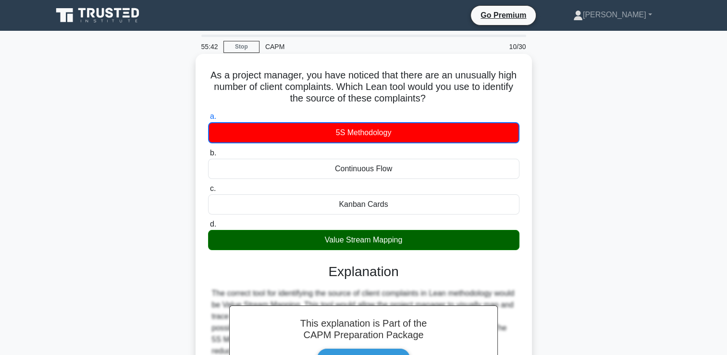
scroll to position [164, 0]
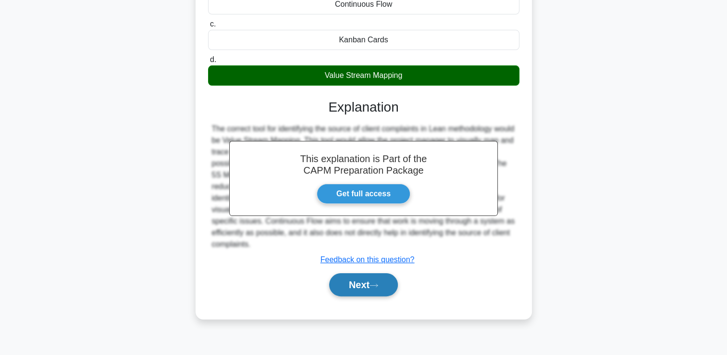
click at [369, 286] on button "Next" at bounding box center [363, 284] width 69 height 23
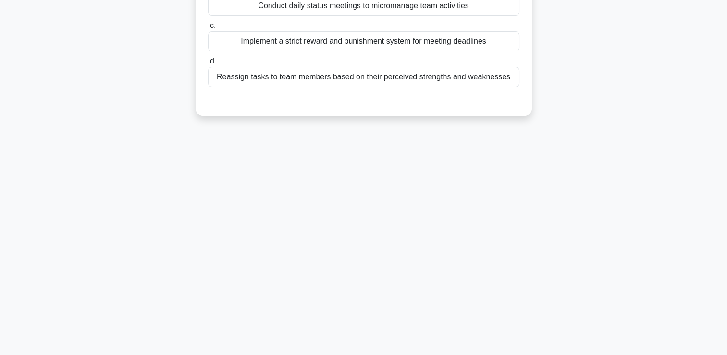
scroll to position [0, 0]
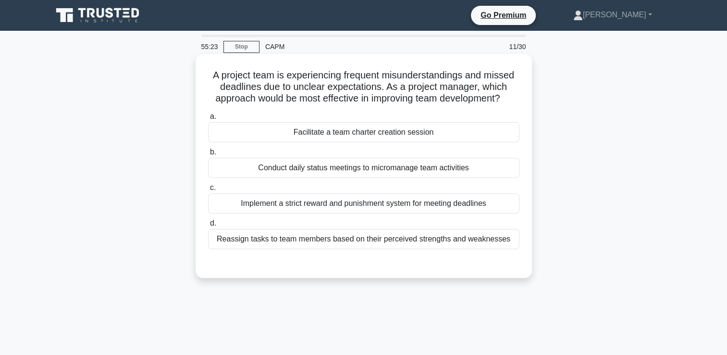
click at [399, 136] on div "Facilitate a team charter creation session" at bounding box center [363, 132] width 311 height 20
click at [208, 120] on input "a. Facilitate a team charter creation session" at bounding box center [208, 116] width 0 height 6
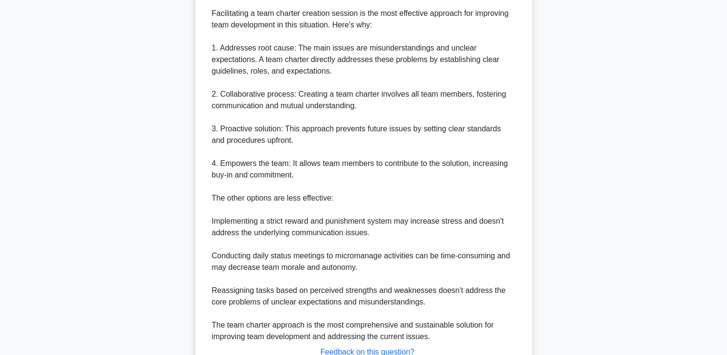
scroll to position [307, 0]
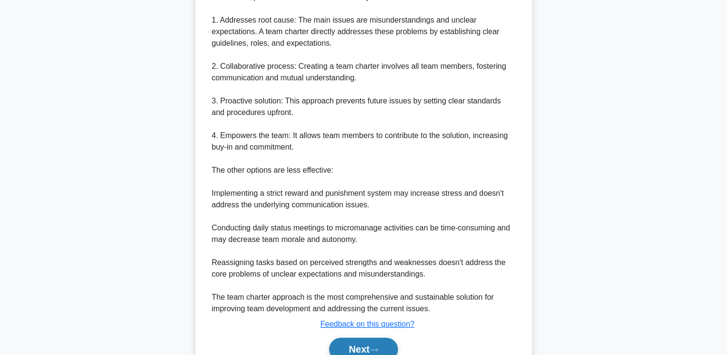
click at [358, 340] on button "Next" at bounding box center [363, 348] width 69 height 23
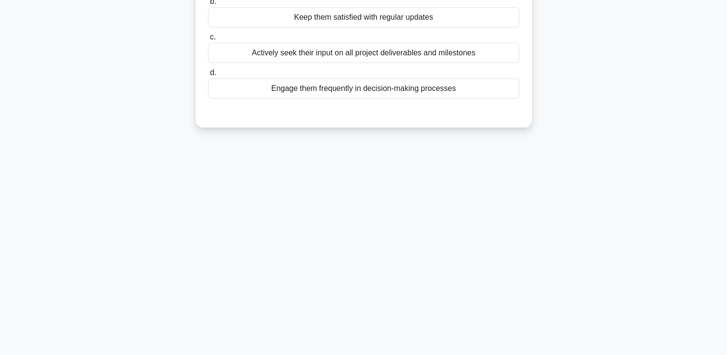
scroll to position [0, 0]
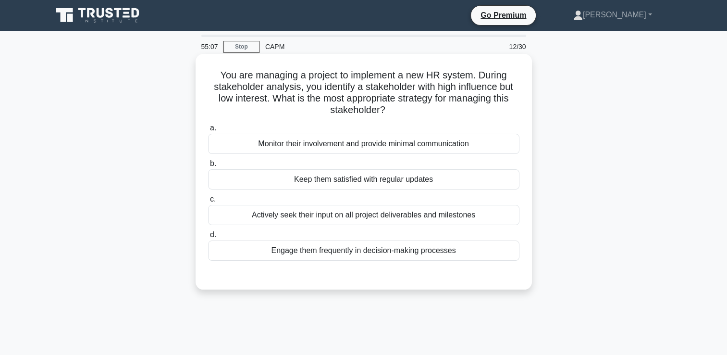
click at [397, 185] on div "Keep them satisfied with regular updates" at bounding box center [363, 179] width 311 height 20
click at [208, 167] on input "b. Keep them satisfied with regular updates" at bounding box center [208, 164] width 0 height 6
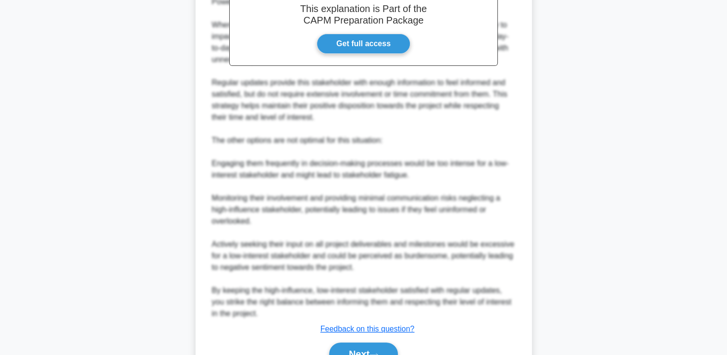
scroll to position [362, 0]
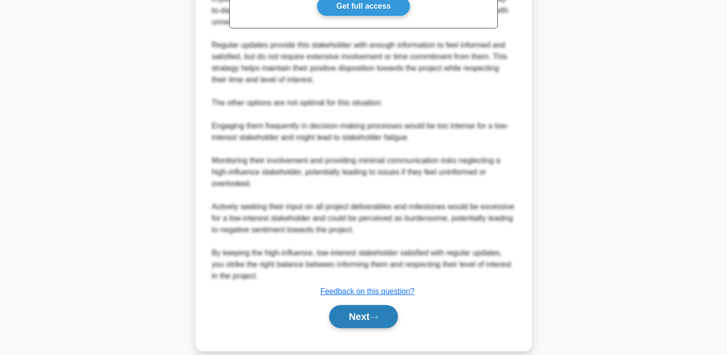
click at [376, 319] on icon at bounding box center [374, 316] width 9 height 5
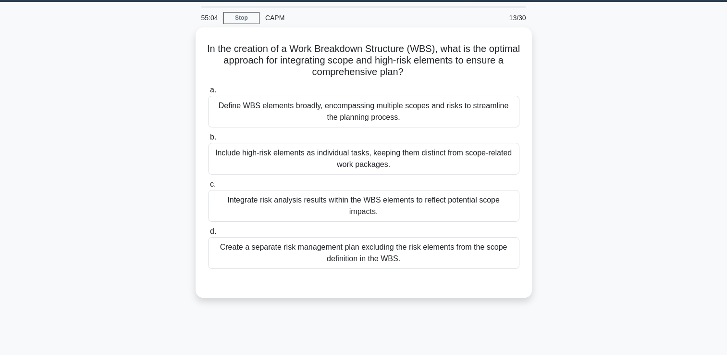
scroll to position [0, 0]
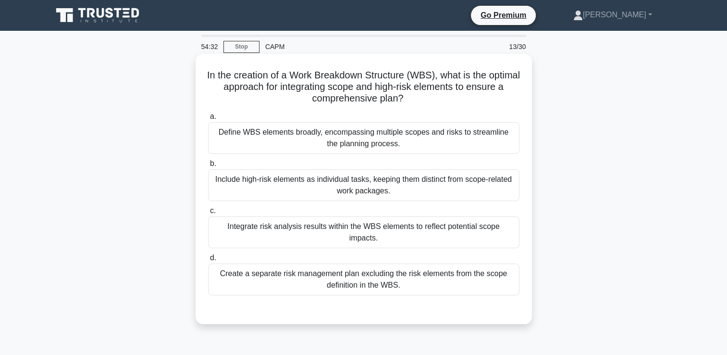
click at [432, 224] on div "Integrate risk analysis results within the WBS elements to reflect potential sc…" at bounding box center [363, 232] width 311 height 32
click at [208, 214] on input "c. Integrate risk analysis results within the WBS elements to reflect potential…" at bounding box center [208, 211] width 0 height 6
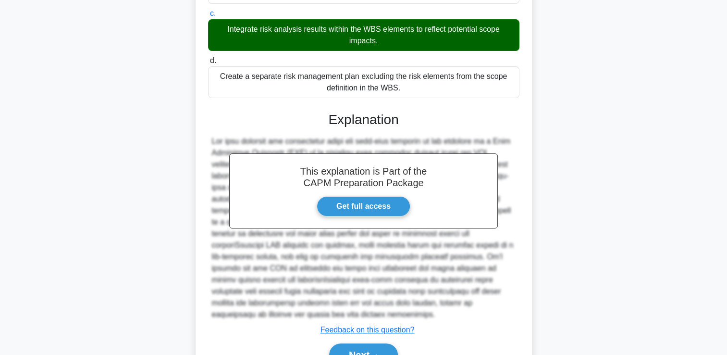
scroll to position [238, 0]
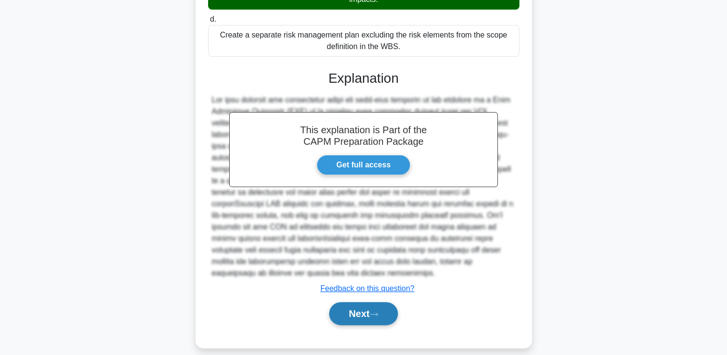
click at [389, 304] on button "Next" at bounding box center [363, 313] width 69 height 23
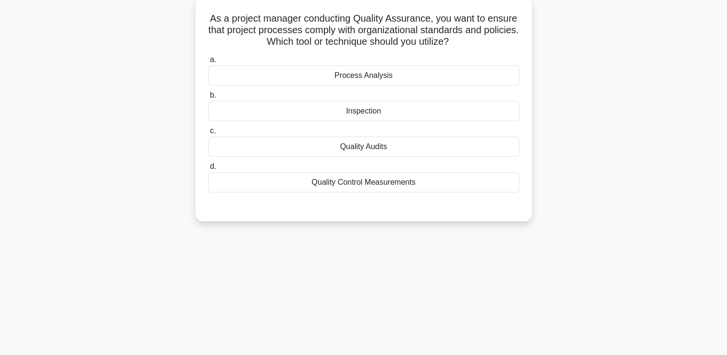
scroll to position [0, 0]
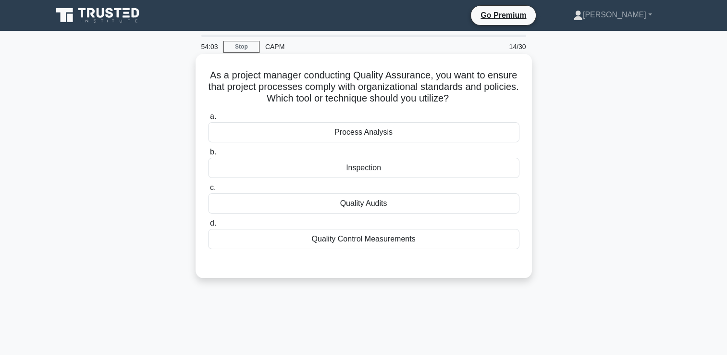
click at [396, 172] on div "Inspection" at bounding box center [363, 168] width 311 height 20
click at [208, 155] on input "b. Inspection" at bounding box center [208, 152] width 0 height 6
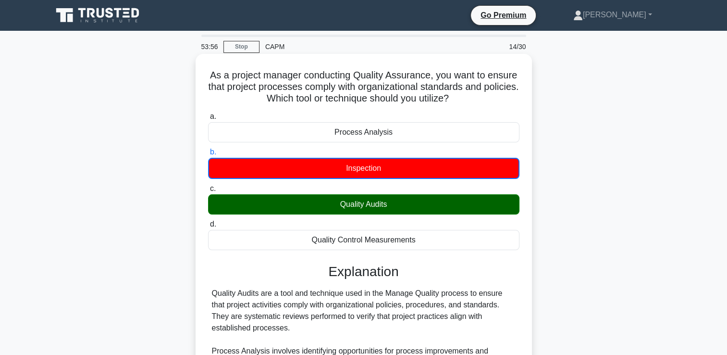
scroll to position [180, 0]
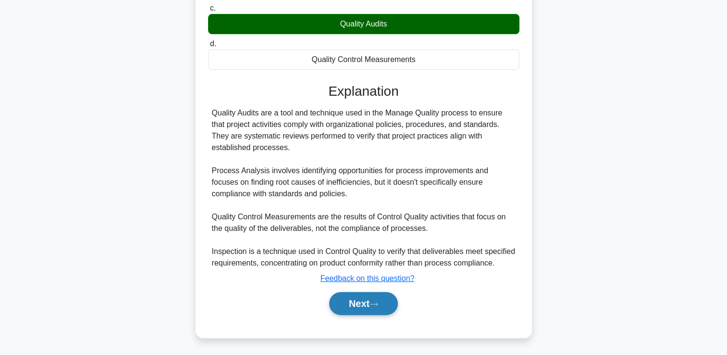
click at [372, 309] on button "Next" at bounding box center [363, 303] width 69 height 23
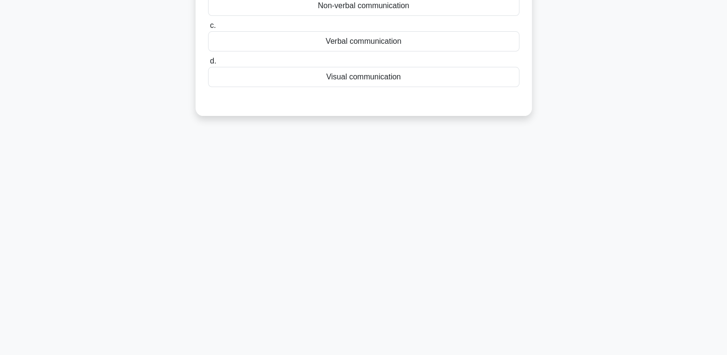
scroll to position [0, 0]
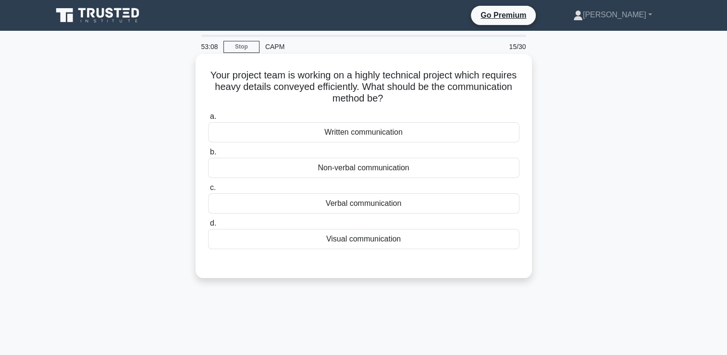
click at [405, 245] on div "Visual communication" at bounding box center [363, 239] width 311 height 20
click at [208, 226] on input "d. Visual communication" at bounding box center [208, 223] width 0 height 6
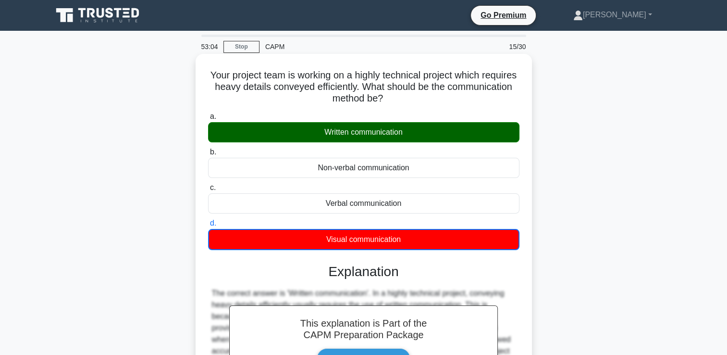
scroll to position [164, 0]
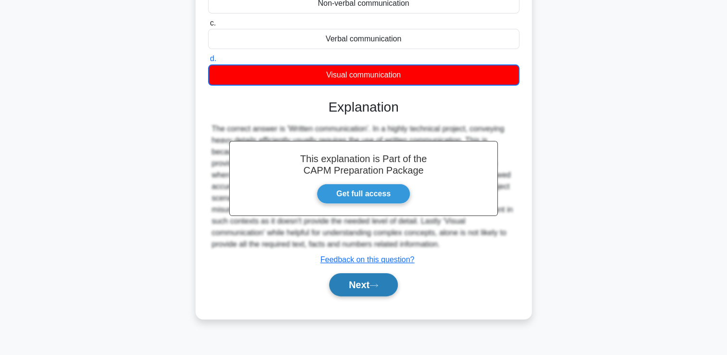
click at [358, 281] on button "Next" at bounding box center [363, 284] width 69 height 23
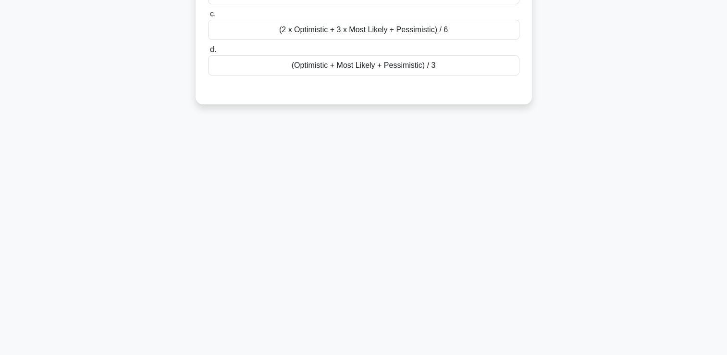
scroll to position [0, 0]
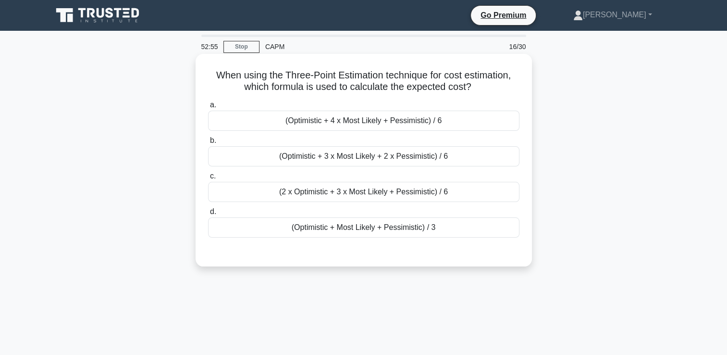
click at [396, 122] on div "(Optimistic + 4 x Most Likely + Pessimistic) / 6" at bounding box center [363, 121] width 311 height 20
click at [208, 108] on input "a. (Optimistic + 4 x Most Likely + Pessimistic) / 6" at bounding box center [208, 105] width 0 height 6
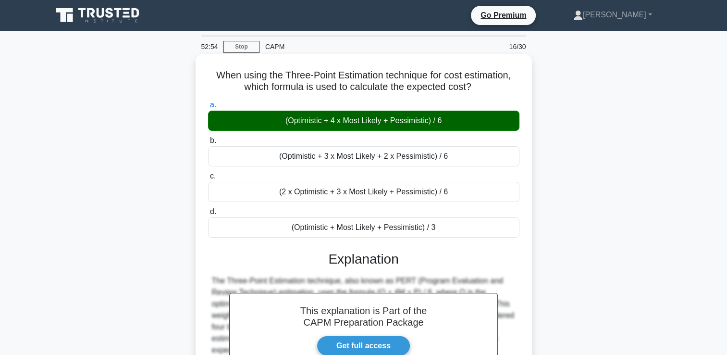
scroll to position [164, 0]
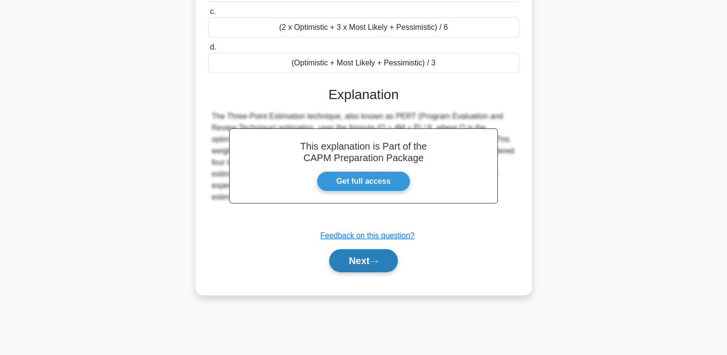
click at [359, 262] on button "Next" at bounding box center [363, 260] width 69 height 23
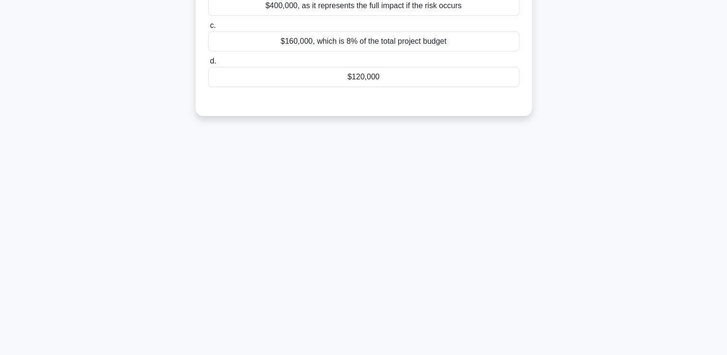
scroll to position [0, 0]
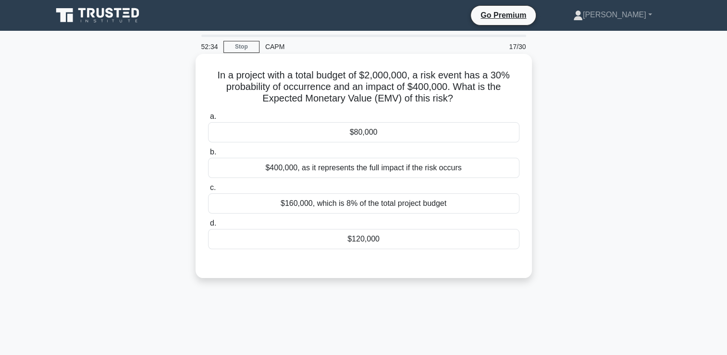
click at [359, 240] on div "$120,000" at bounding box center [363, 239] width 311 height 20
click at [208, 226] on input "d. $120,000" at bounding box center [208, 223] width 0 height 6
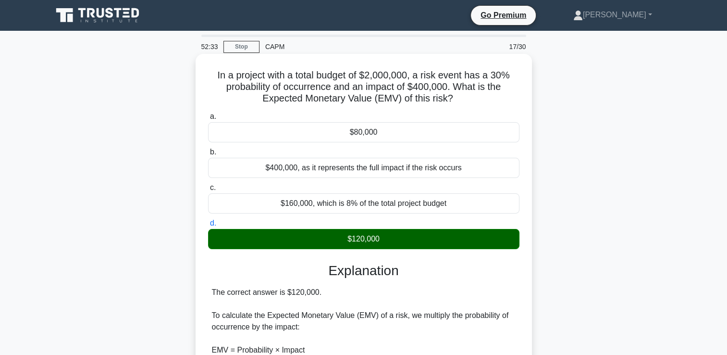
scroll to position [249, 0]
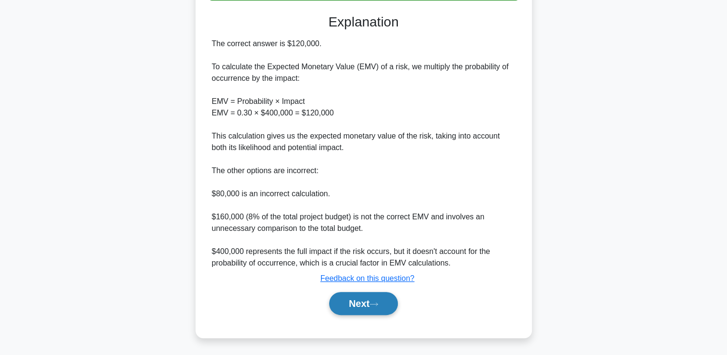
click at [355, 303] on button "Next" at bounding box center [363, 303] width 69 height 23
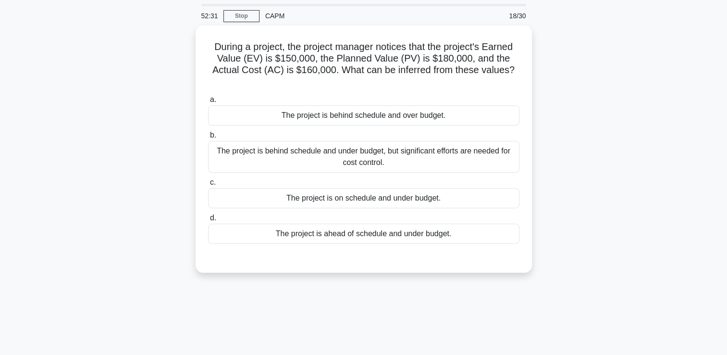
scroll to position [0, 0]
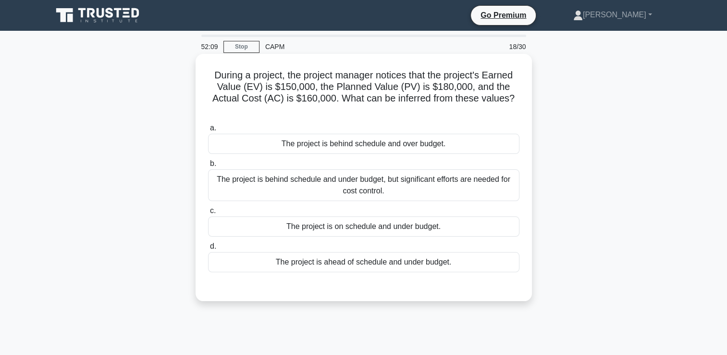
click at [442, 145] on div "The project is behind schedule and over budget." at bounding box center [363, 144] width 311 height 20
click at [208, 131] on input "a. The project is behind schedule and over budget." at bounding box center [208, 128] width 0 height 6
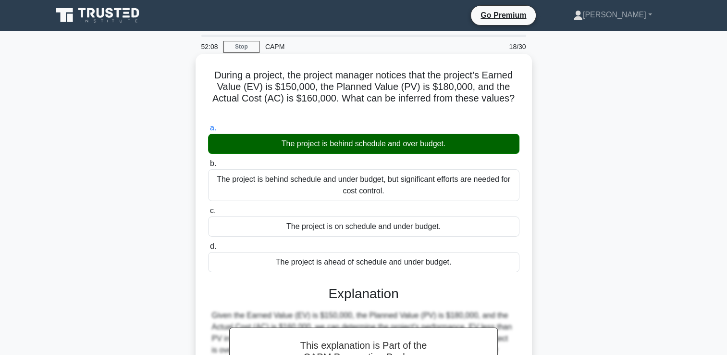
scroll to position [164, 0]
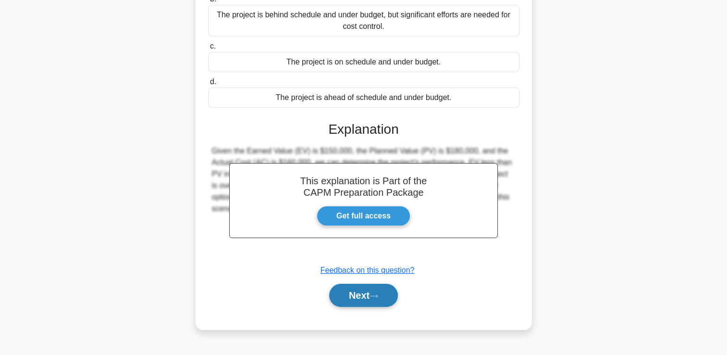
click at [366, 303] on button "Next" at bounding box center [363, 295] width 69 height 23
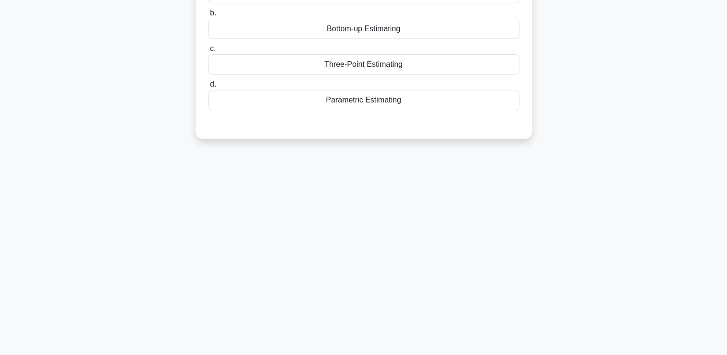
scroll to position [0, 0]
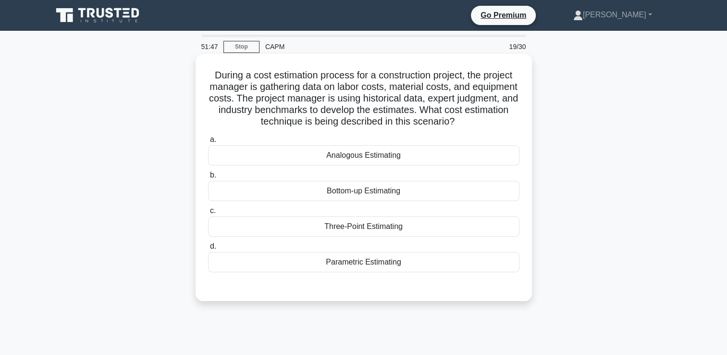
click at [399, 191] on div "Bottom-up Estimating" at bounding box center [363, 191] width 311 height 20
click at [208, 178] on input "b. Bottom-up Estimating" at bounding box center [208, 175] width 0 height 6
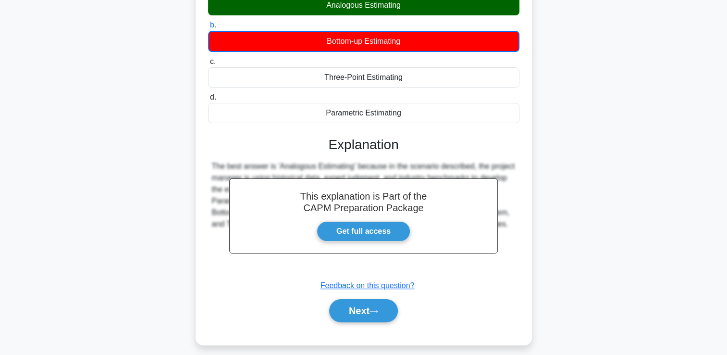
scroll to position [164, 0]
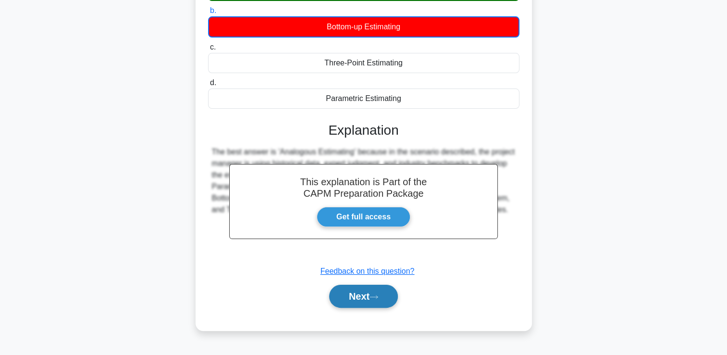
click at [365, 303] on button "Next" at bounding box center [363, 296] width 69 height 23
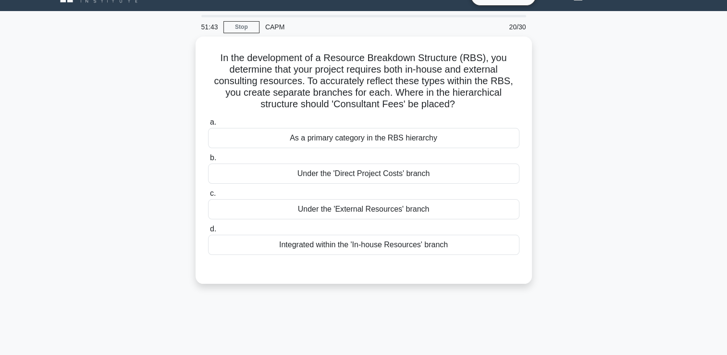
scroll to position [0, 0]
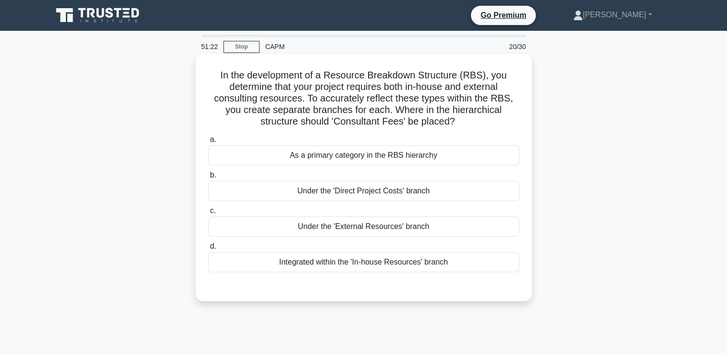
click at [396, 229] on div "Under the 'External Resources' branch" at bounding box center [363, 226] width 311 height 20
click at [208, 214] on input "c. Under the 'External Resources' branch" at bounding box center [208, 211] width 0 height 6
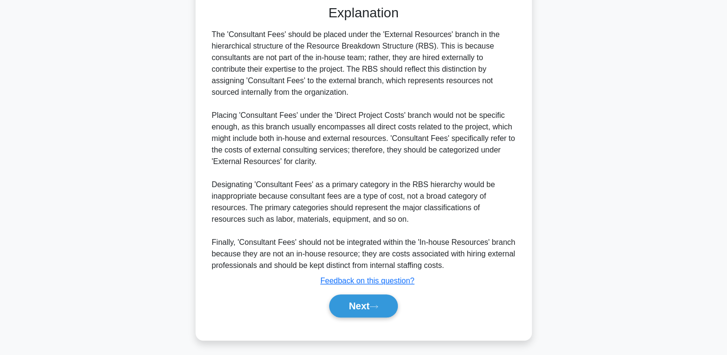
scroll to position [283, 0]
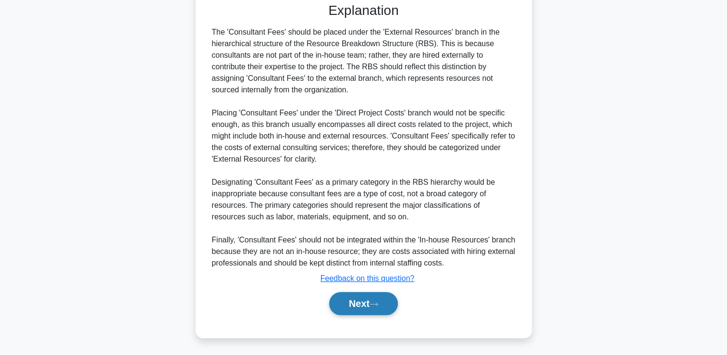
click at [375, 293] on button "Next" at bounding box center [363, 303] width 69 height 23
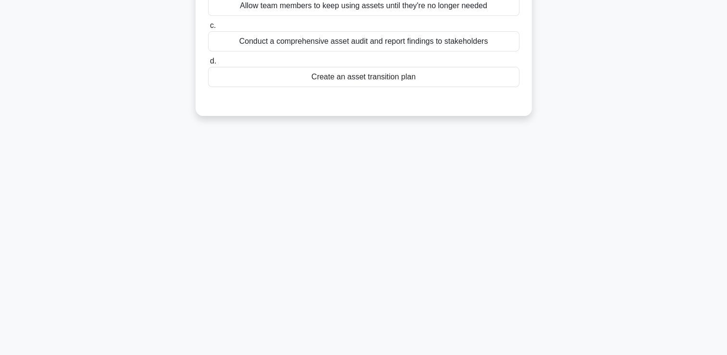
scroll to position [0, 0]
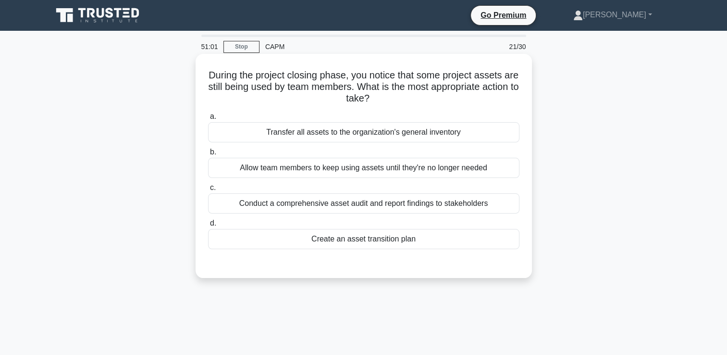
click at [385, 235] on div "Create an asset transition plan" at bounding box center [363, 239] width 311 height 20
click at [208, 226] on input "d. Create an asset transition plan" at bounding box center [208, 223] width 0 height 6
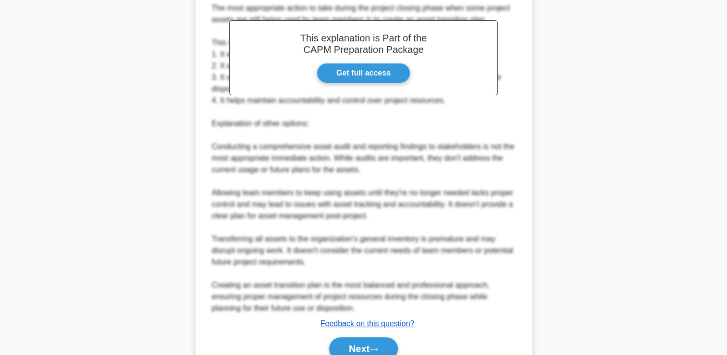
scroll to position [329, 0]
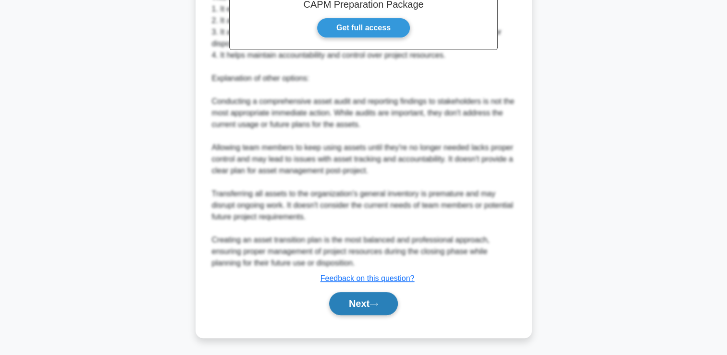
click at [373, 298] on button "Next" at bounding box center [363, 303] width 69 height 23
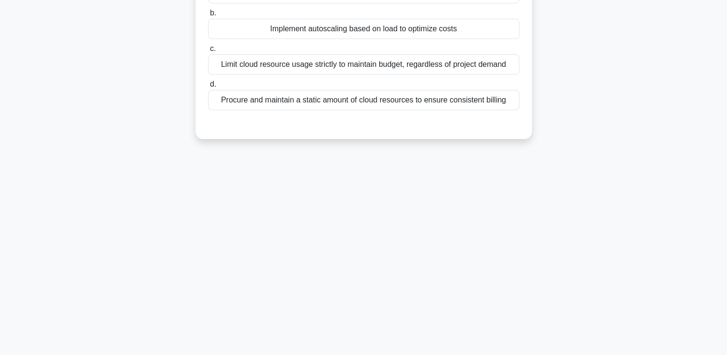
scroll to position [0, 0]
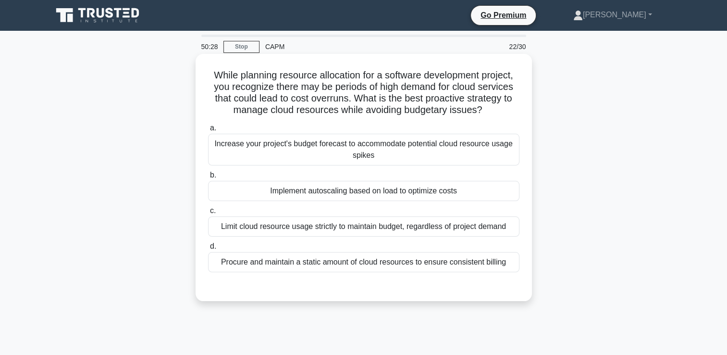
click at [509, 258] on div "Procure and maintain a static amount of cloud resources to ensure consistent bi…" at bounding box center [363, 262] width 311 height 20
click at [208, 249] on input "d. Procure and maintain a static amount of cloud resources to ensure consistent…" at bounding box center [208, 246] width 0 height 6
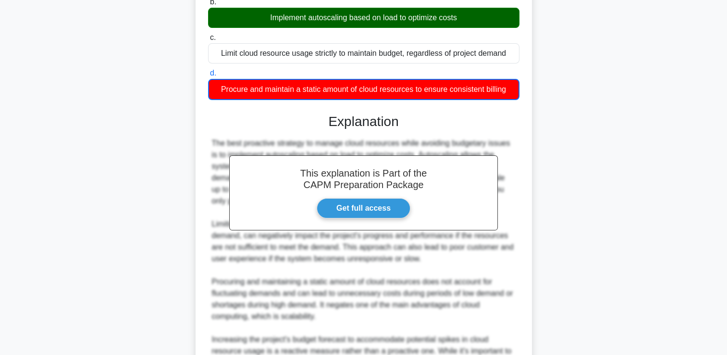
scroll to position [284, 0]
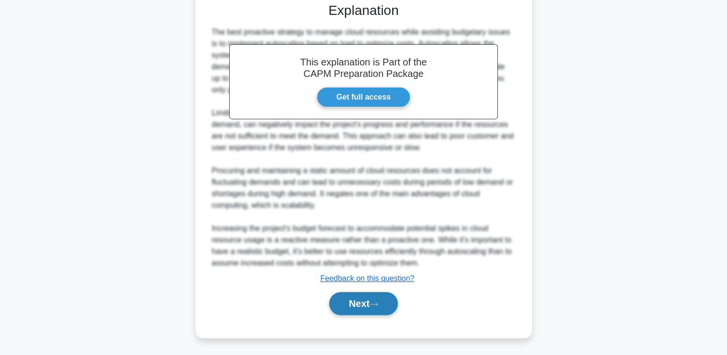
click at [387, 303] on button "Next" at bounding box center [363, 303] width 69 height 23
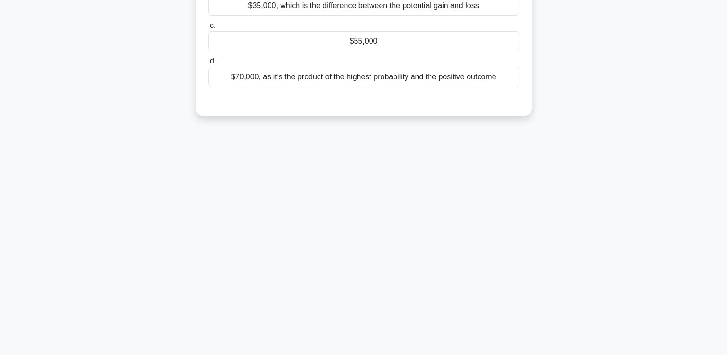
scroll to position [0, 0]
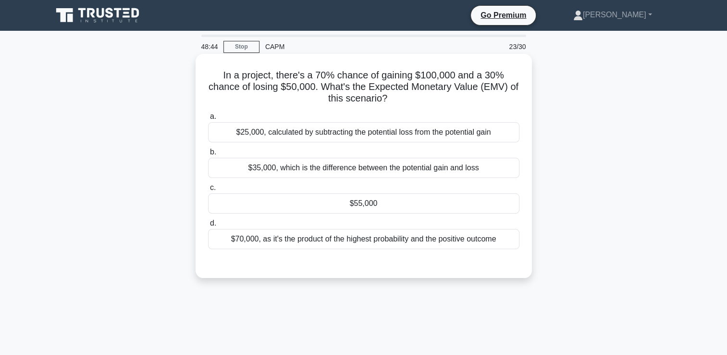
click at [392, 209] on div "$55,000" at bounding box center [363, 203] width 311 height 20
click at [208, 191] on input "c. $55,000" at bounding box center [208, 188] width 0 height 6
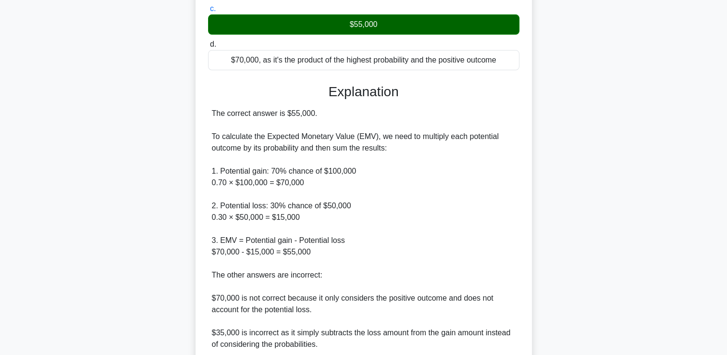
scroll to position [295, 0]
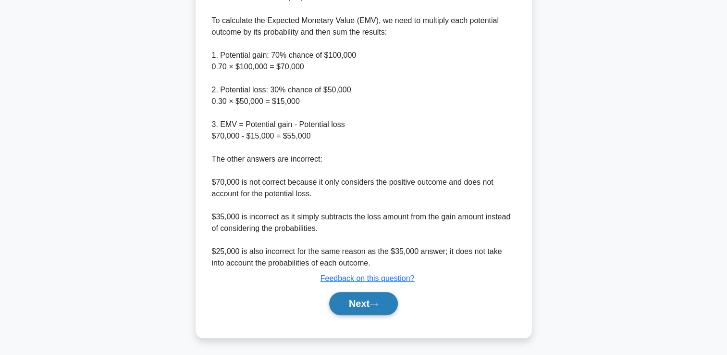
click at [375, 301] on icon at bounding box center [374, 303] width 9 height 5
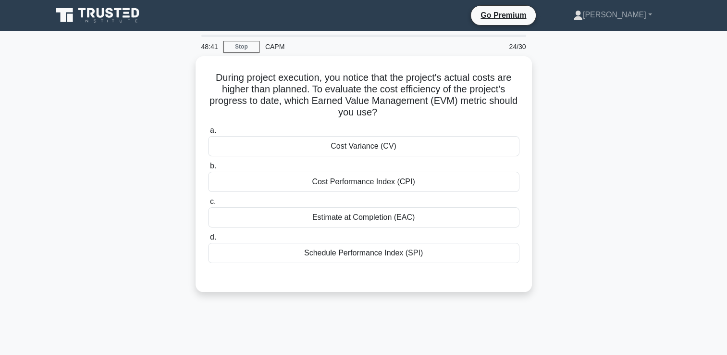
scroll to position [0, 0]
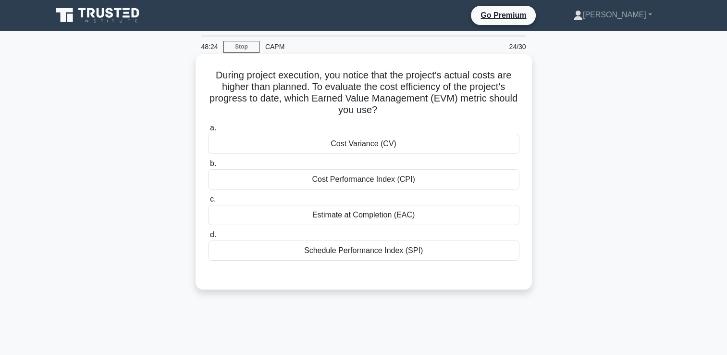
click at [404, 148] on div "Cost Variance (CV)" at bounding box center [363, 144] width 311 height 20
click at [208, 131] on input "a. Cost Variance (CV)" at bounding box center [208, 128] width 0 height 6
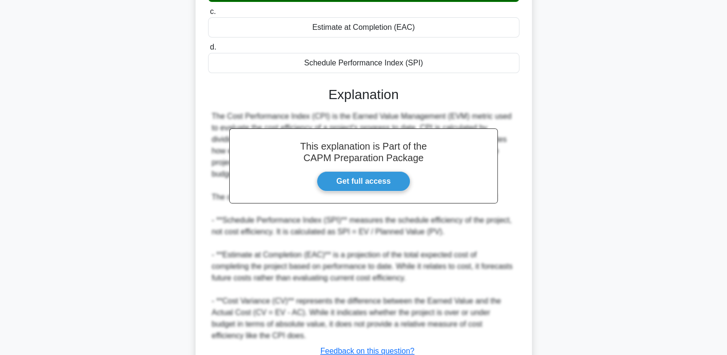
scroll to position [249, 0]
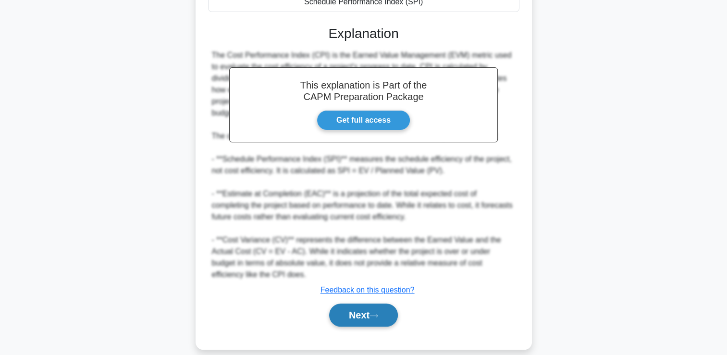
click at [375, 303] on button "Next" at bounding box center [363, 314] width 69 height 23
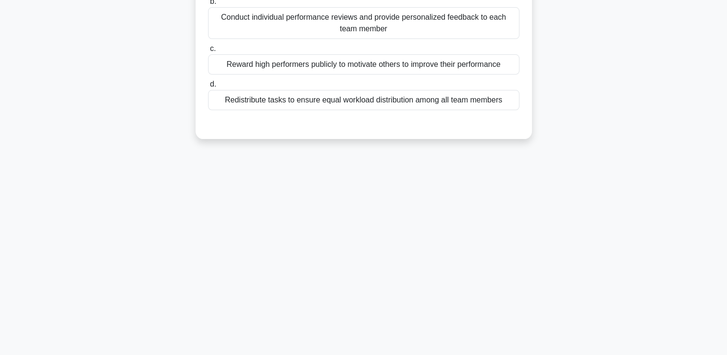
scroll to position [0, 0]
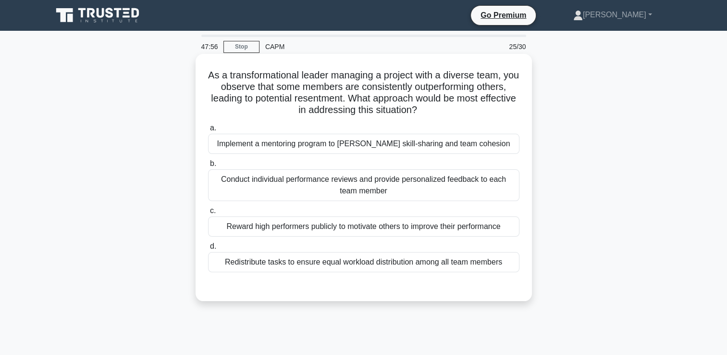
click at [453, 143] on div "Implement a mentoring program to foster skill-sharing and team cohesion" at bounding box center [363, 144] width 311 height 20
click at [208, 131] on input "a. Implement a mentoring program to foster skill-sharing and team cohesion" at bounding box center [208, 128] width 0 height 6
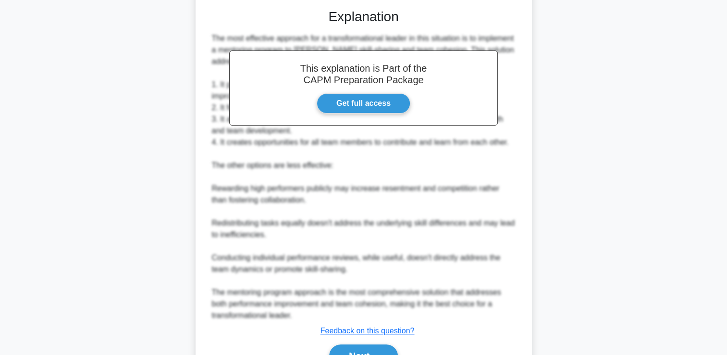
scroll to position [329, 0]
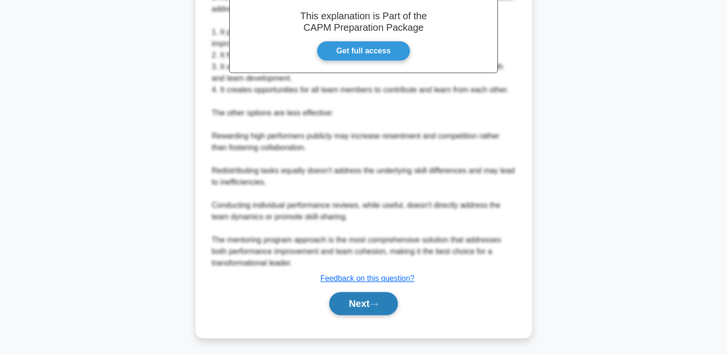
click at [373, 295] on button "Next" at bounding box center [363, 303] width 69 height 23
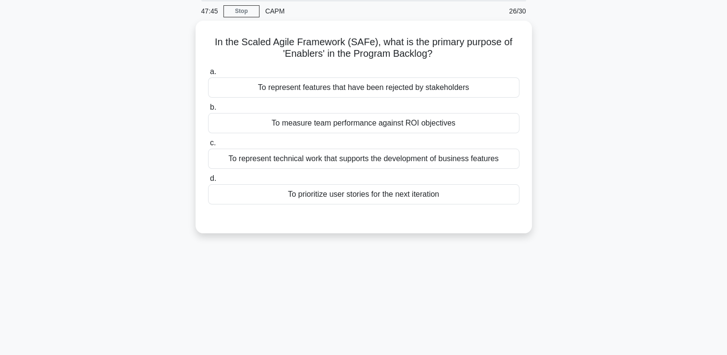
scroll to position [0, 0]
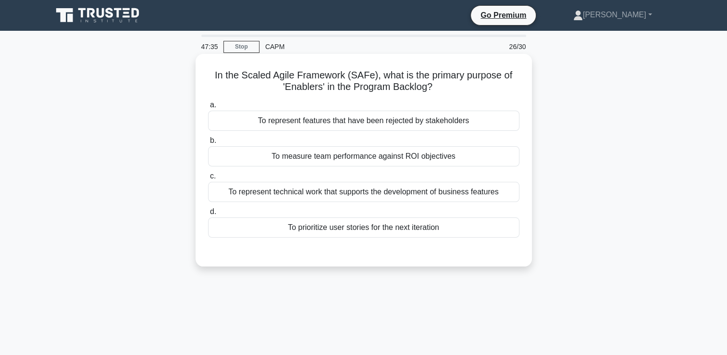
click at [474, 194] on div "To represent technical work that supports the development of business features" at bounding box center [363, 192] width 311 height 20
click at [208, 179] on input "c. To represent technical work that supports the development of business featur…" at bounding box center [208, 176] width 0 height 6
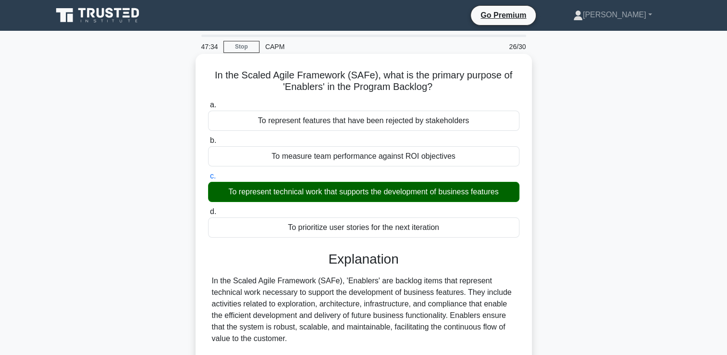
scroll to position [164, 0]
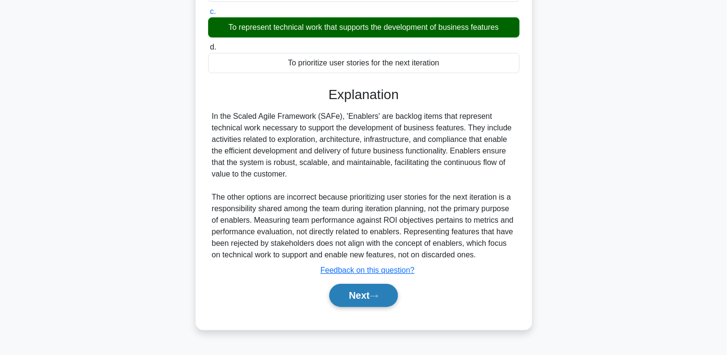
click at [370, 306] on button "Next" at bounding box center [363, 295] width 69 height 23
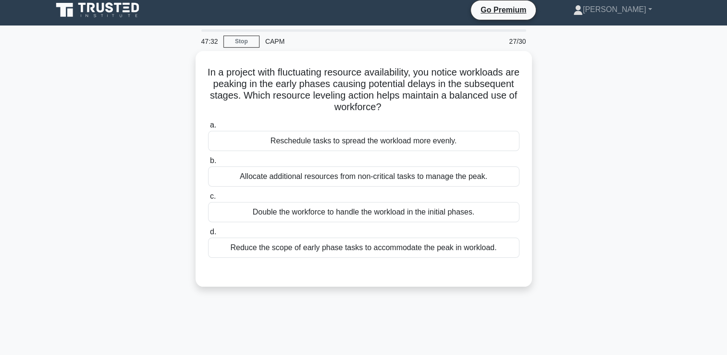
scroll to position [0, 0]
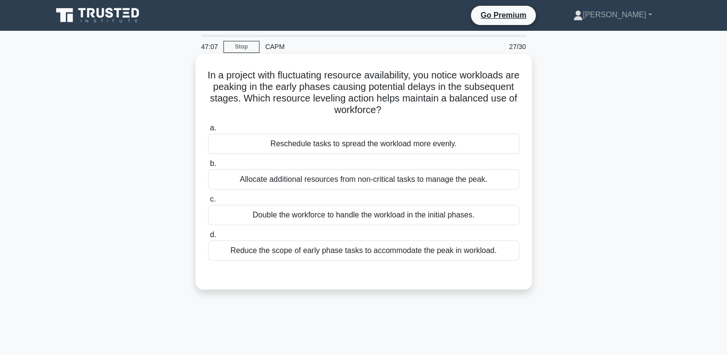
click at [447, 151] on div "Reschedule tasks to spread the workload more evenly." at bounding box center [363, 144] width 311 height 20
click at [208, 131] on input "a. Reschedule tasks to spread the workload more evenly." at bounding box center [208, 128] width 0 height 6
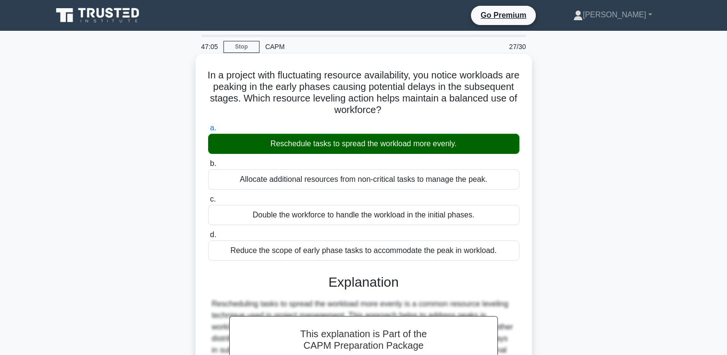
scroll to position [164, 0]
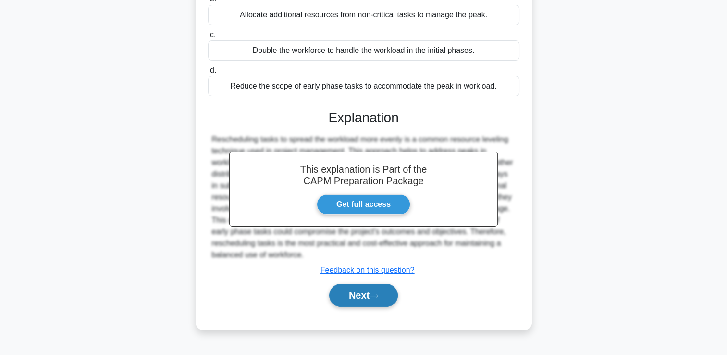
click at [378, 294] on icon at bounding box center [374, 295] width 9 height 5
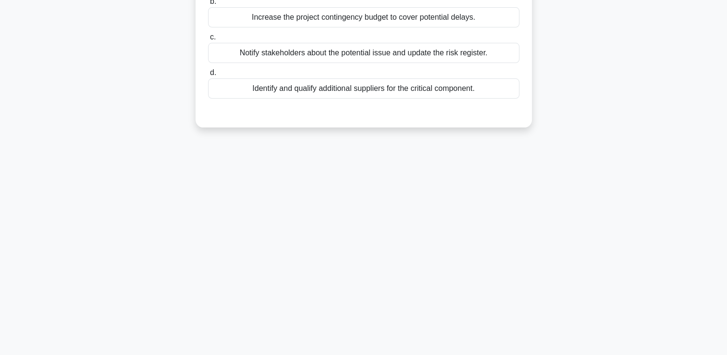
scroll to position [0, 0]
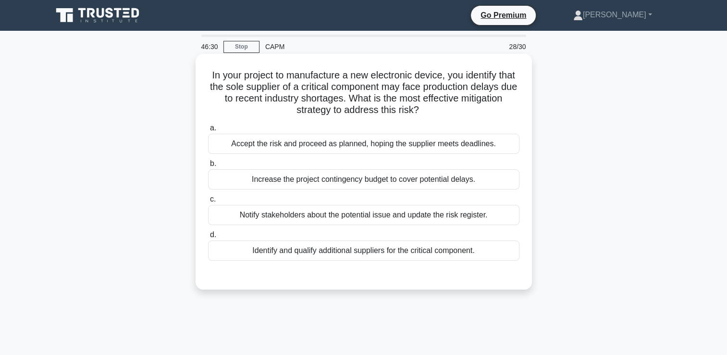
click at [487, 251] on div "Identify and qualify additional suppliers for the critical component." at bounding box center [363, 250] width 311 height 20
click at [208, 238] on input "d. Identify and qualify additional suppliers for the critical component." at bounding box center [208, 235] width 0 height 6
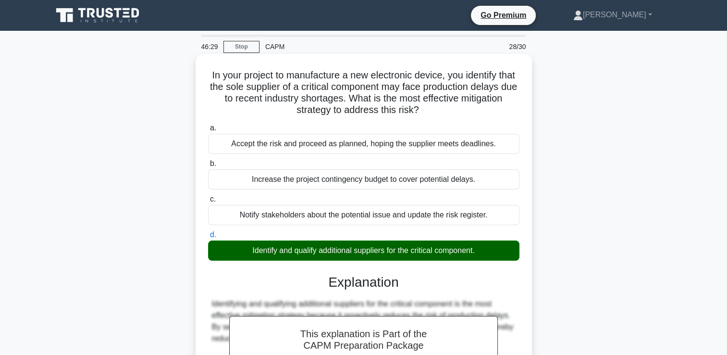
scroll to position [164, 0]
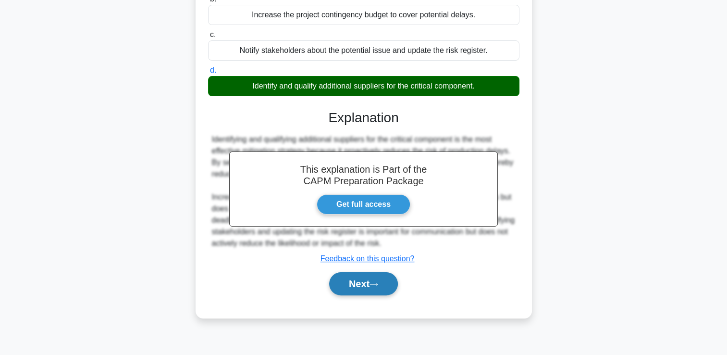
click at [378, 282] on icon at bounding box center [374, 284] width 9 height 5
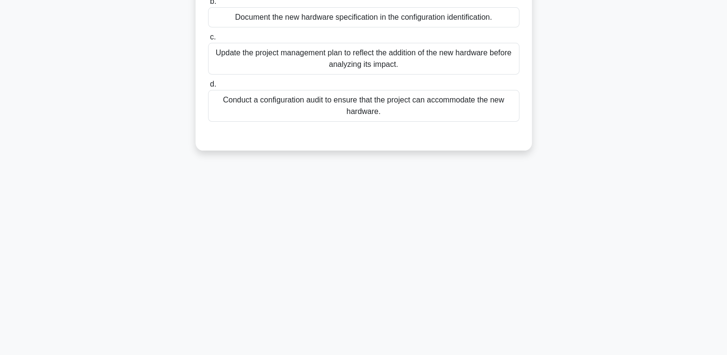
scroll to position [0, 0]
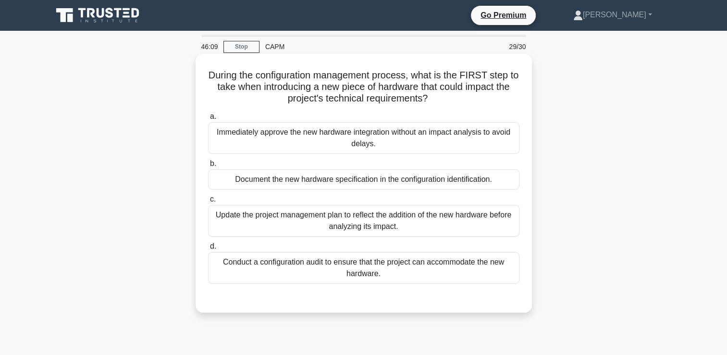
click at [456, 276] on div "Conduct a configuration audit to ensure that the project can accommodate the ne…" at bounding box center [363, 268] width 311 height 32
click at [208, 249] on input "d. Conduct a configuration audit to ensure that the project can accommodate the…" at bounding box center [208, 246] width 0 height 6
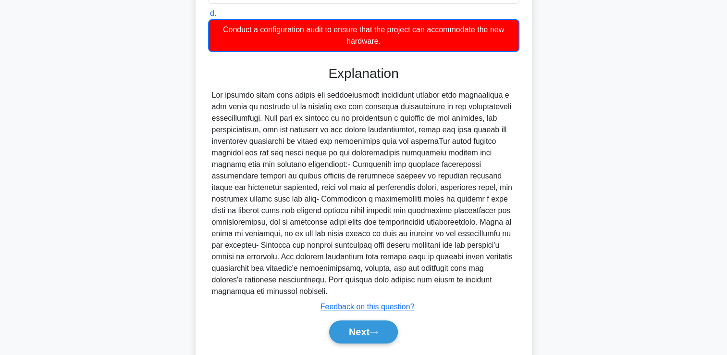
scroll to position [261, 0]
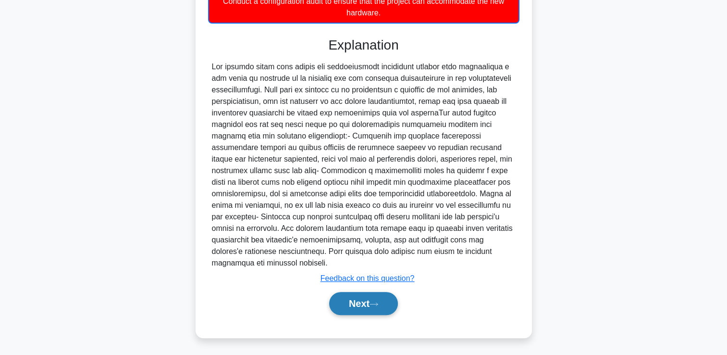
click at [373, 294] on button "Next" at bounding box center [363, 303] width 69 height 23
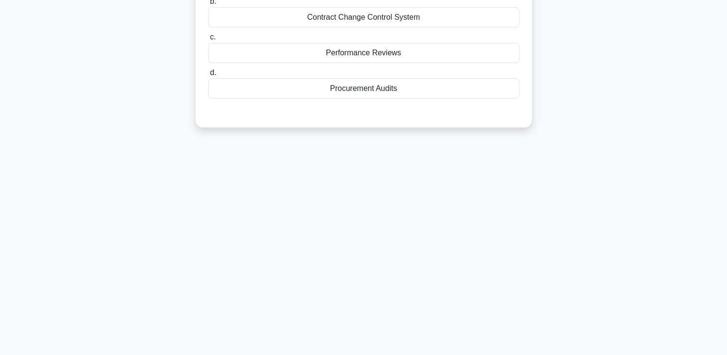
scroll to position [0, 0]
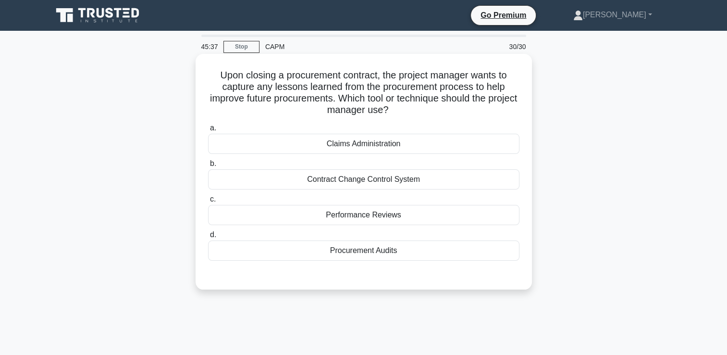
click at [422, 185] on div "Contract Change Control System" at bounding box center [363, 179] width 311 height 20
click at [208, 167] on input "b. Contract Change Control System" at bounding box center [208, 164] width 0 height 6
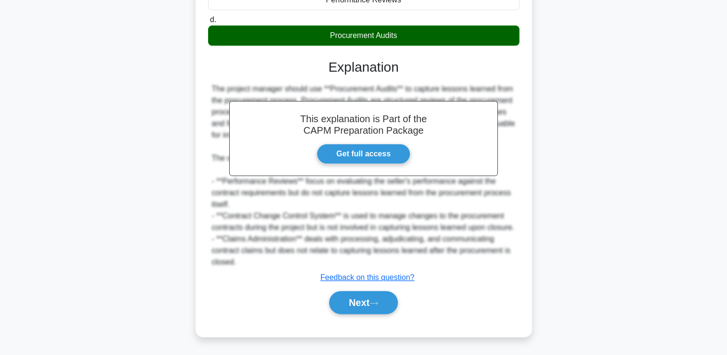
scroll to position [238, 0]
click at [365, 302] on button "Next" at bounding box center [363, 302] width 69 height 23
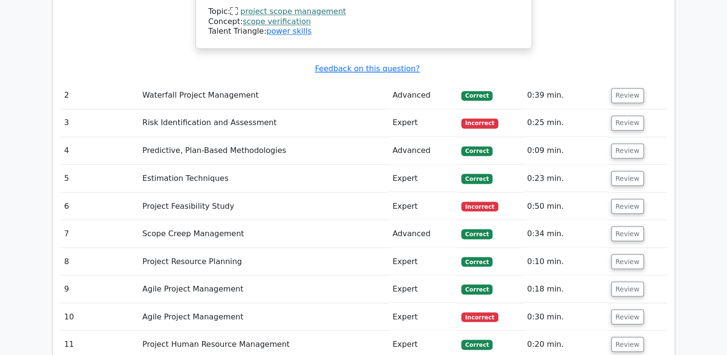
scroll to position [1643, 0]
click at [625, 115] on button "Review" at bounding box center [627, 122] width 33 height 15
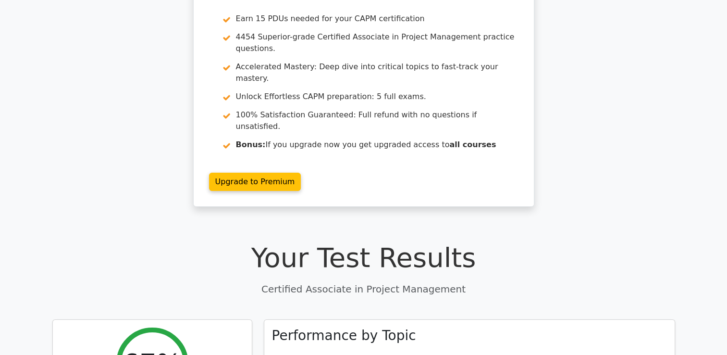
scroll to position [0, 0]
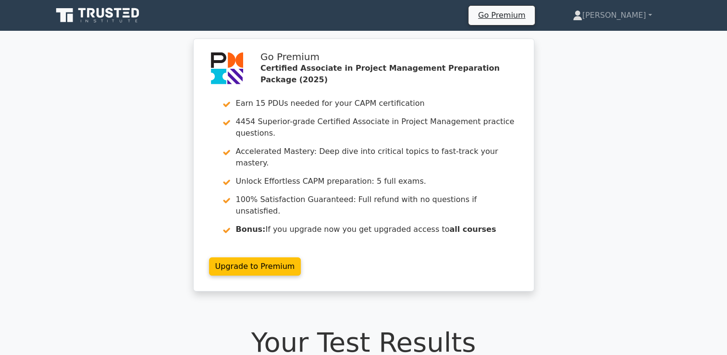
click at [634, 26] on div "Go Premium Ana Profile" at bounding box center [364, 15] width 634 height 23
click at [633, 20] on link "[PERSON_NAME]" at bounding box center [612, 15] width 125 height 19
click at [621, 37] on link "Profile" at bounding box center [588, 37] width 76 height 15
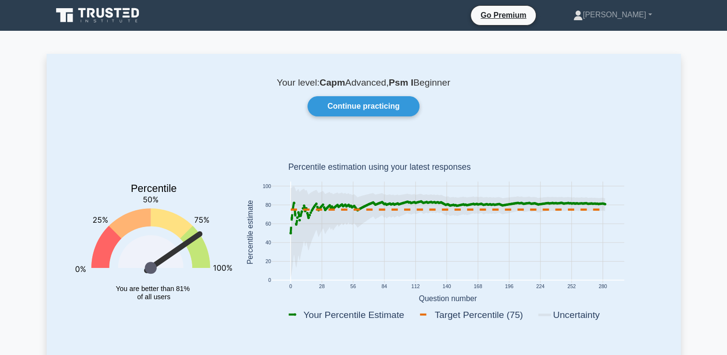
click at [73, 25] on link at bounding box center [98, 15] width 92 height 23
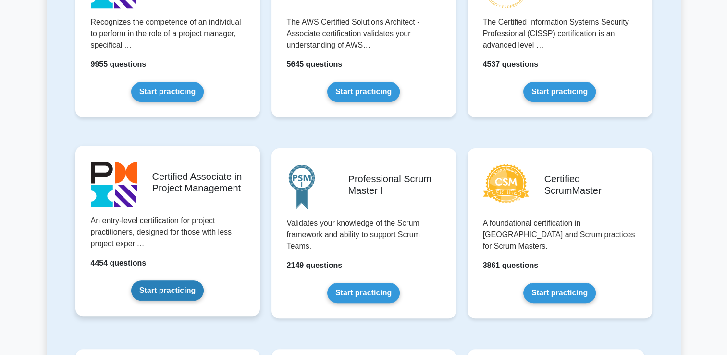
scroll to position [279, 0]
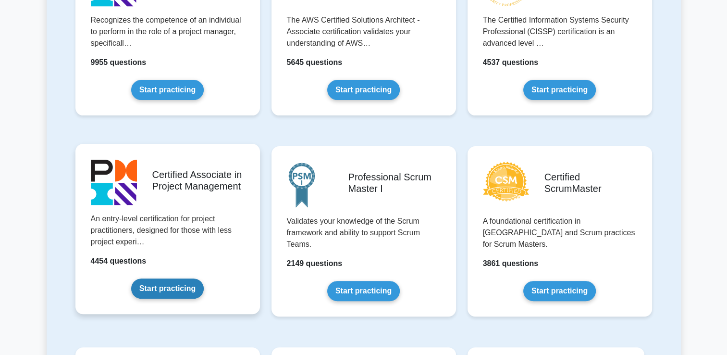
click at [172, 284] on link "Start practicing" at bounding box center [167, 288] width 73 height 20
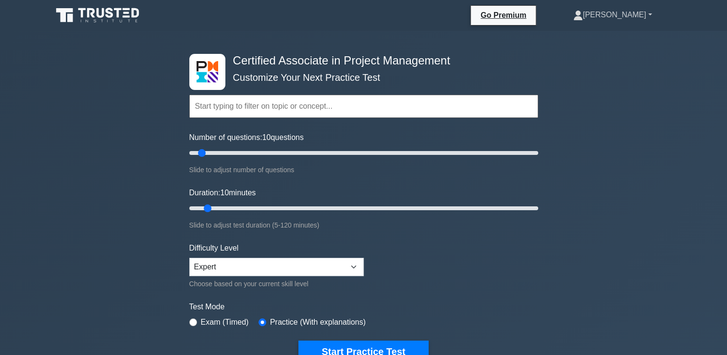
click at [650, 16] on link "[PERSON_NAME]" at bounding box center [612, 14] width 125 height 19
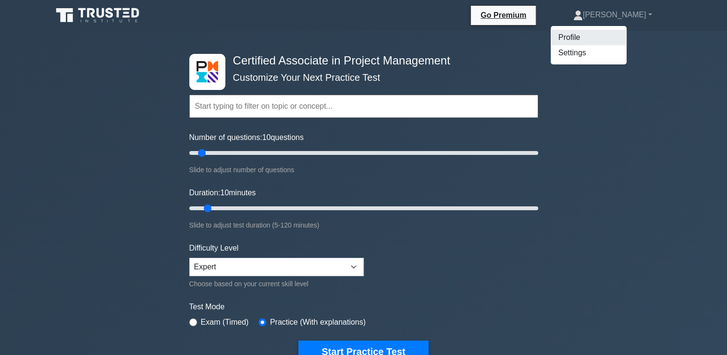
click at [627, 37] on link "Profile" at bounding box center [589, 37] width 76 height 15
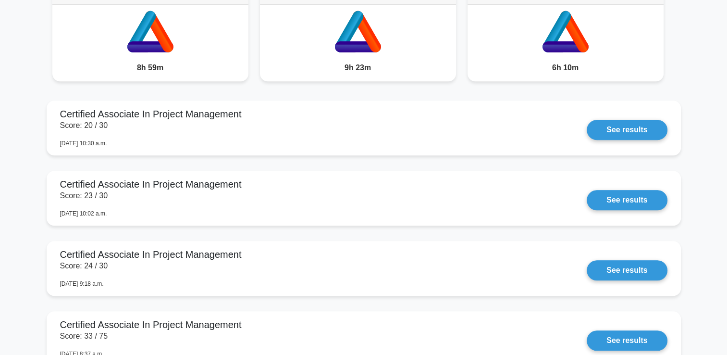
scroll to position [806, 0]
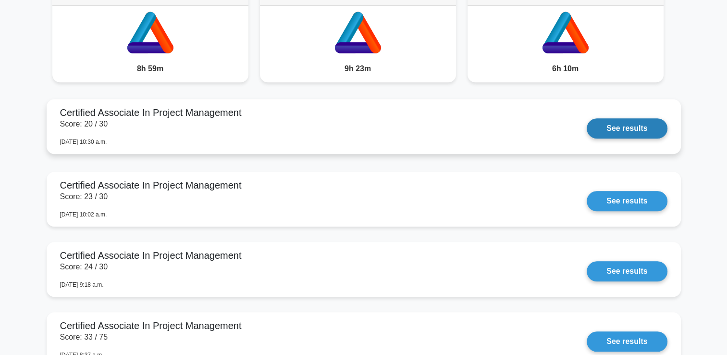
click at [640, 123] on link "See results" at bounding box center [627, 128] width 80 height 20
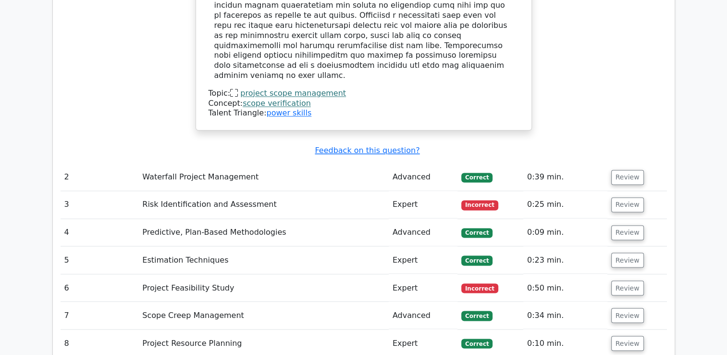
scroll to position [1557, 0]
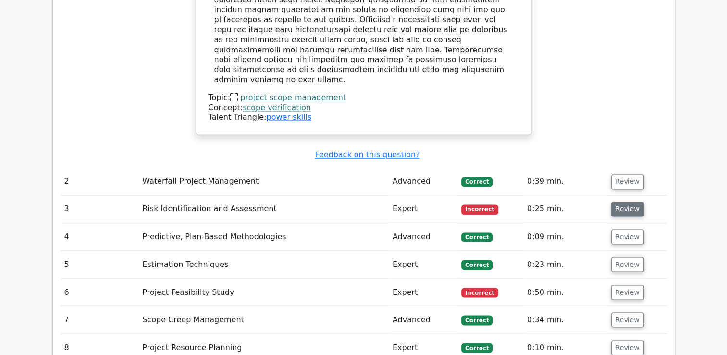
click at [628, 201] on button "Review" at bounding box center [627, 208] width 33 height 15
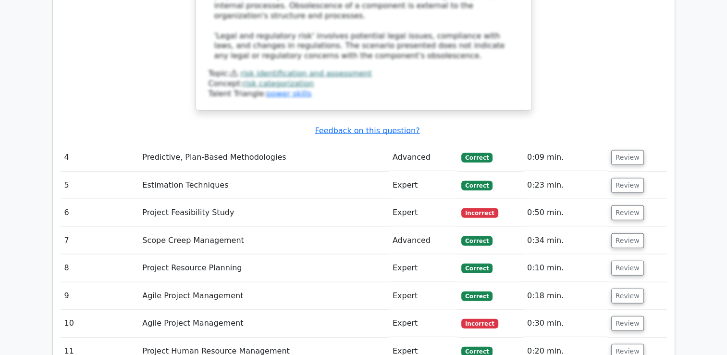
scroll to position [2139, 0]
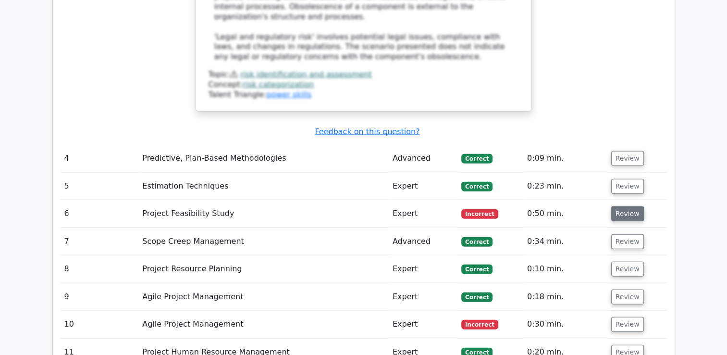
click at [620, 206] on button "Review" at bounding box center [627, 213] width 33 height 15
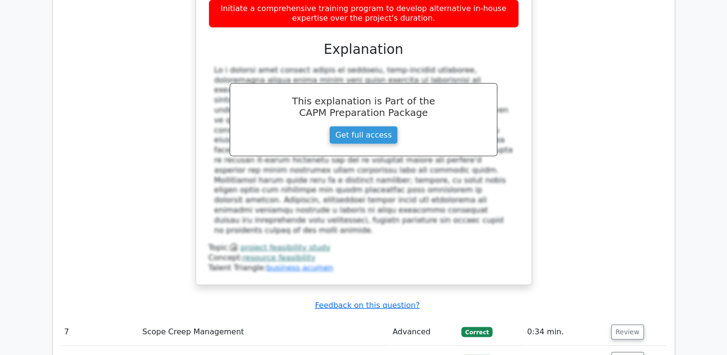
scroll to position [2562, 0]
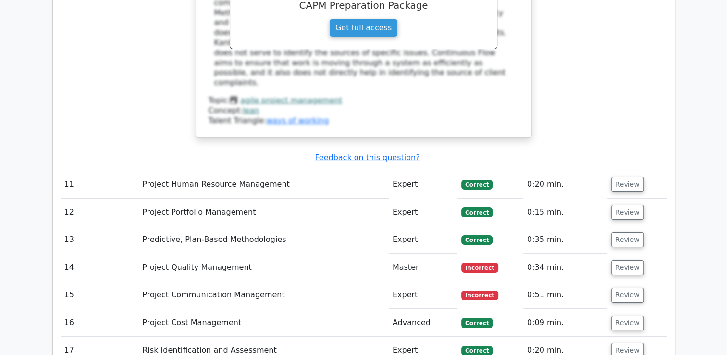
scroll to position [3255, 0]
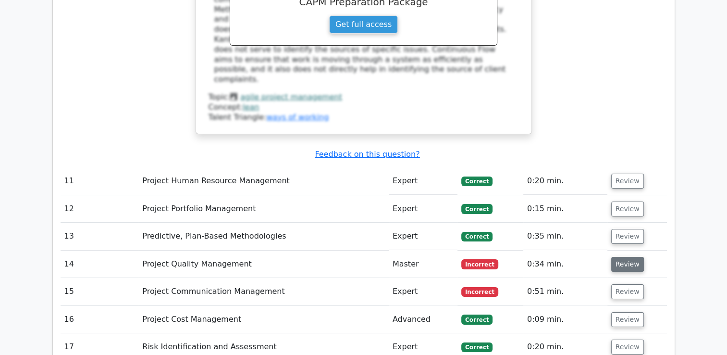
click at [622, 257] on button "Review" at bounding box center [627, 264] width 33 height 15
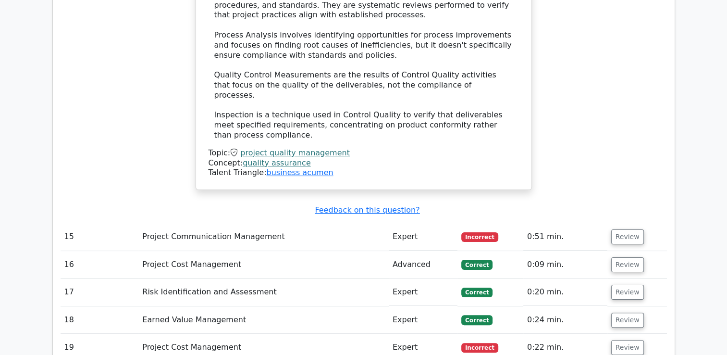
scroll to position [3792, 0]
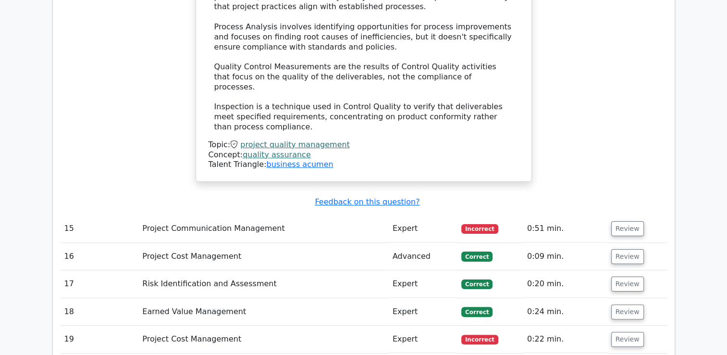
click at [631, 215] on td "Review" at bounding box center [638, 228] width 60 height 27
click at [629, 221] on button "Review" at bounding box center [627, 228] width 33 height 15
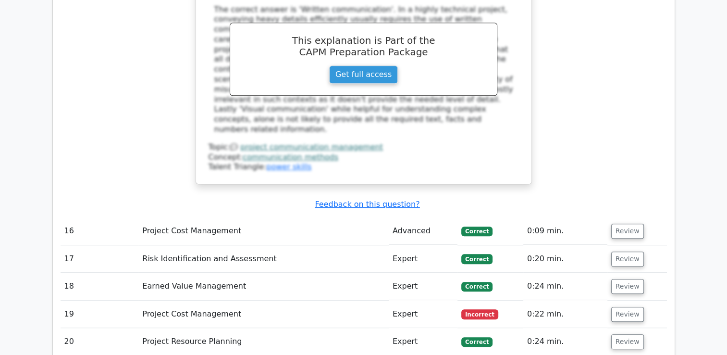
scroll to position [4255, 0]
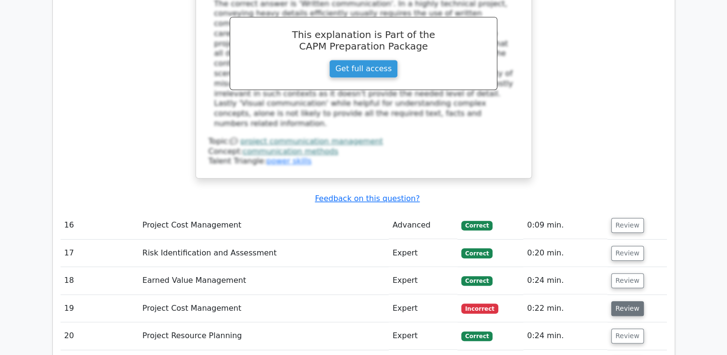
click at [615, 301] on button "Review" at bounding box center [627, 308] width 33 height 15
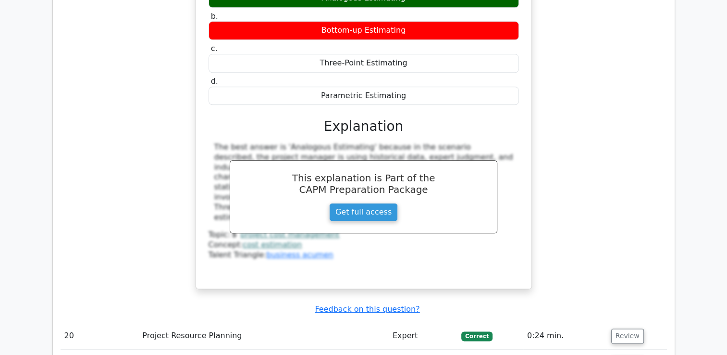
scroll to position [4791, 0]
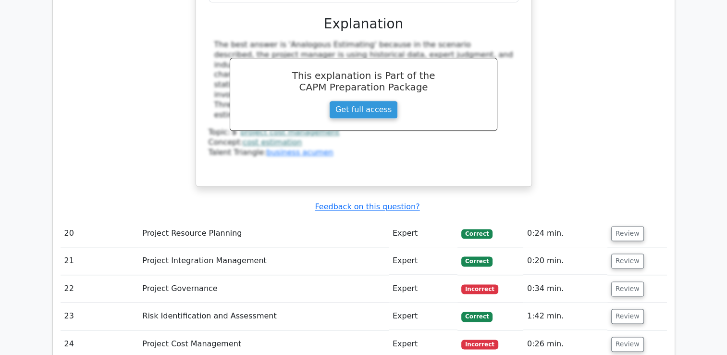
click at [633, 275] on td "Review" at bounding box center [638, 288] width 60 height 27
click at [633, 281] on button "Review" at bounding box center [627, 288] width 33 height 15
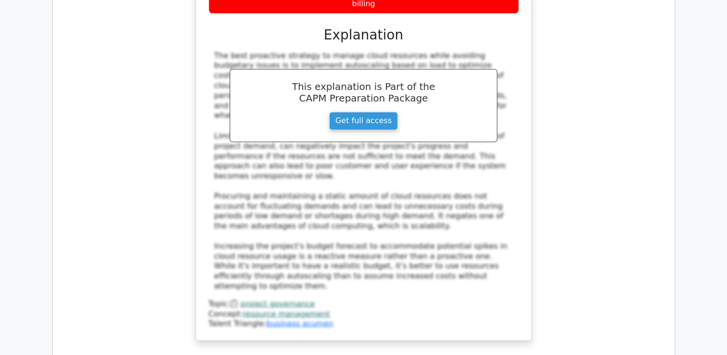
scroll to position [5321, 0]
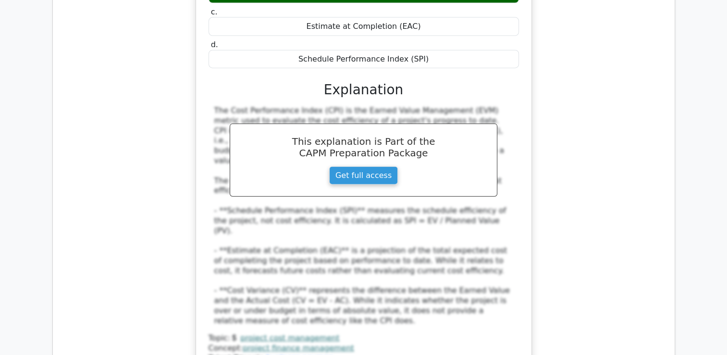
scroll to position [5873, 0]
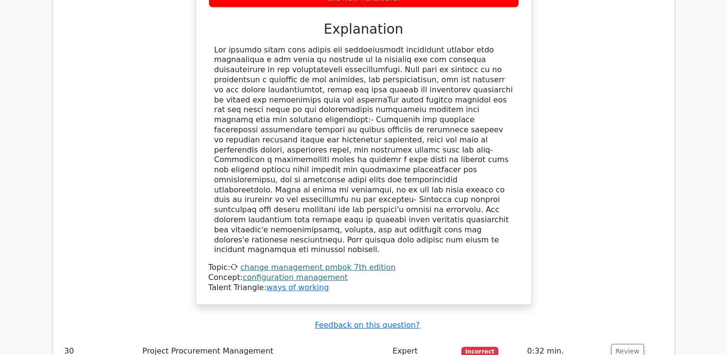
scroll to position [6637, 0]
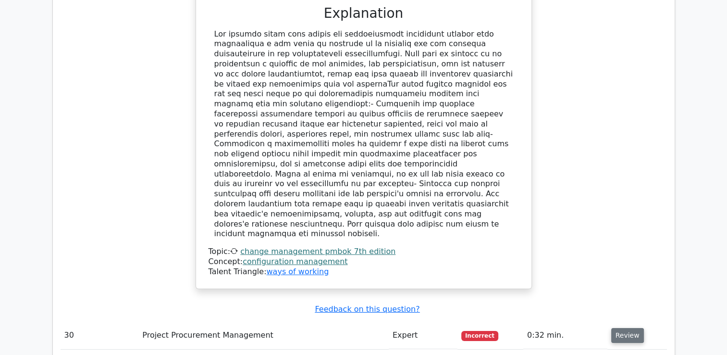
click at [620, 328] on button "Review" at bounding box center [627, 335] width 33 height 15
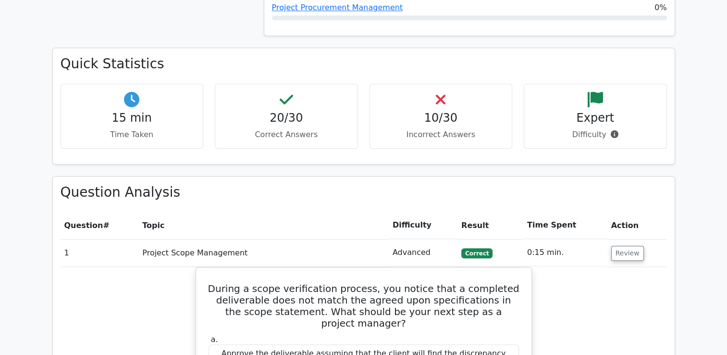
scroll to position [0, 0]
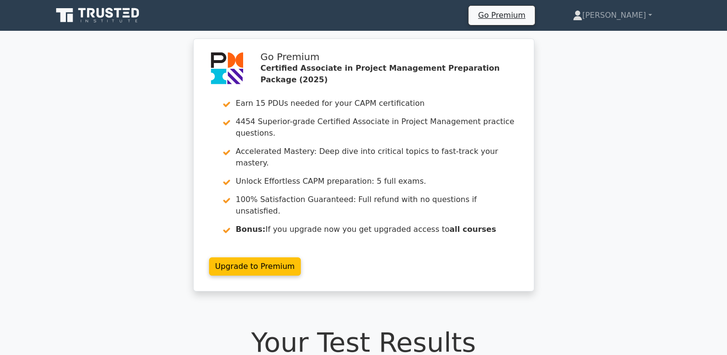
click at [112, 10] on icon at bounding box center [110, 13] width 8 height 10
